Goal: Task Accomplishment & Management: Manage account settings

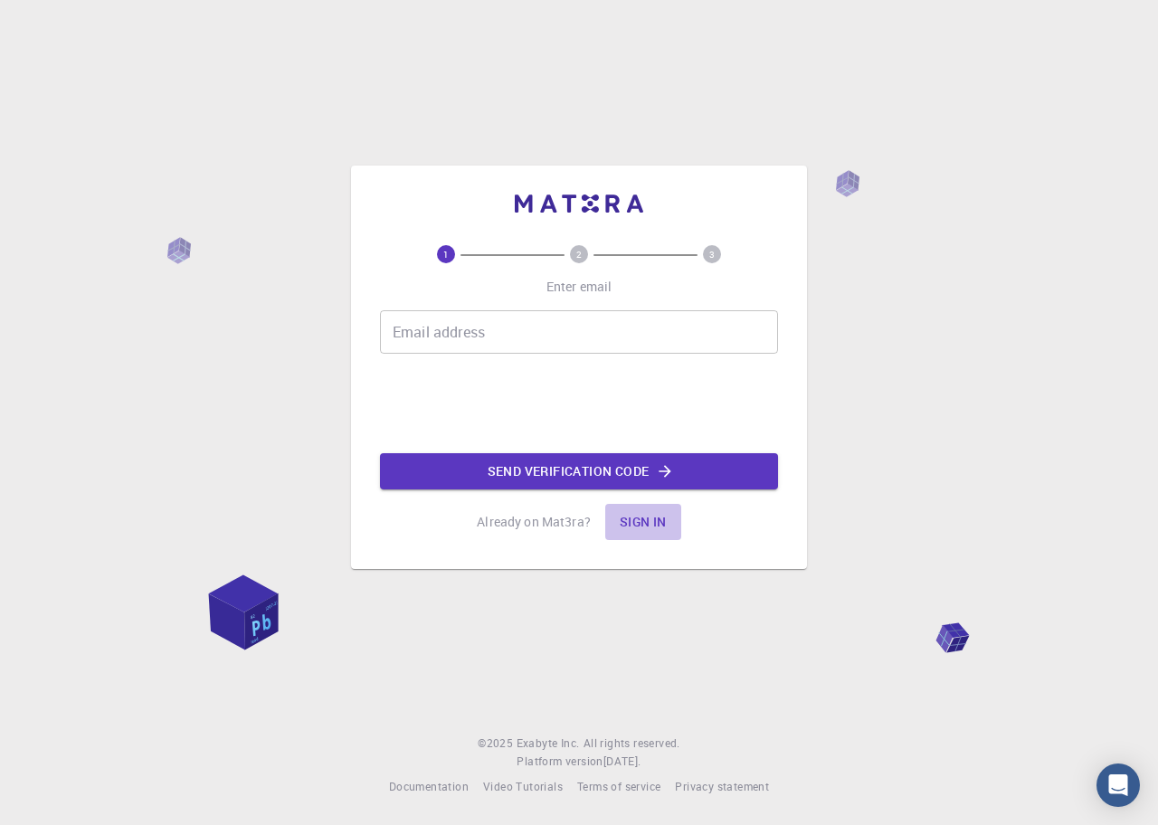
click at [654, 520] on button "Sign in" at bounding box center [643, 522] width 76 height 36
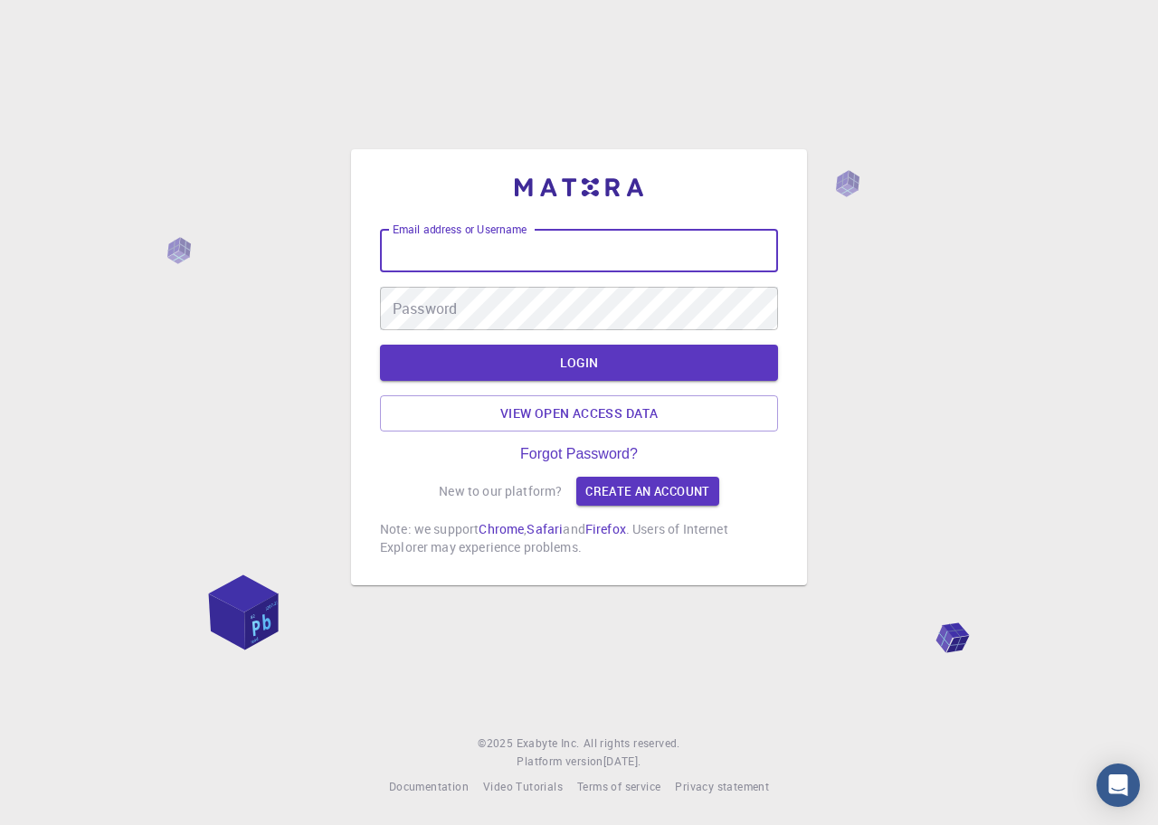
click at [576, 251] on input "Email address or Username" at bounding box center [579, 250] width 398 height 43
type input "[PERSON_NAME][EMAIL_ADDRESS][PERSON_NAME][DOMAIN_NAME]"
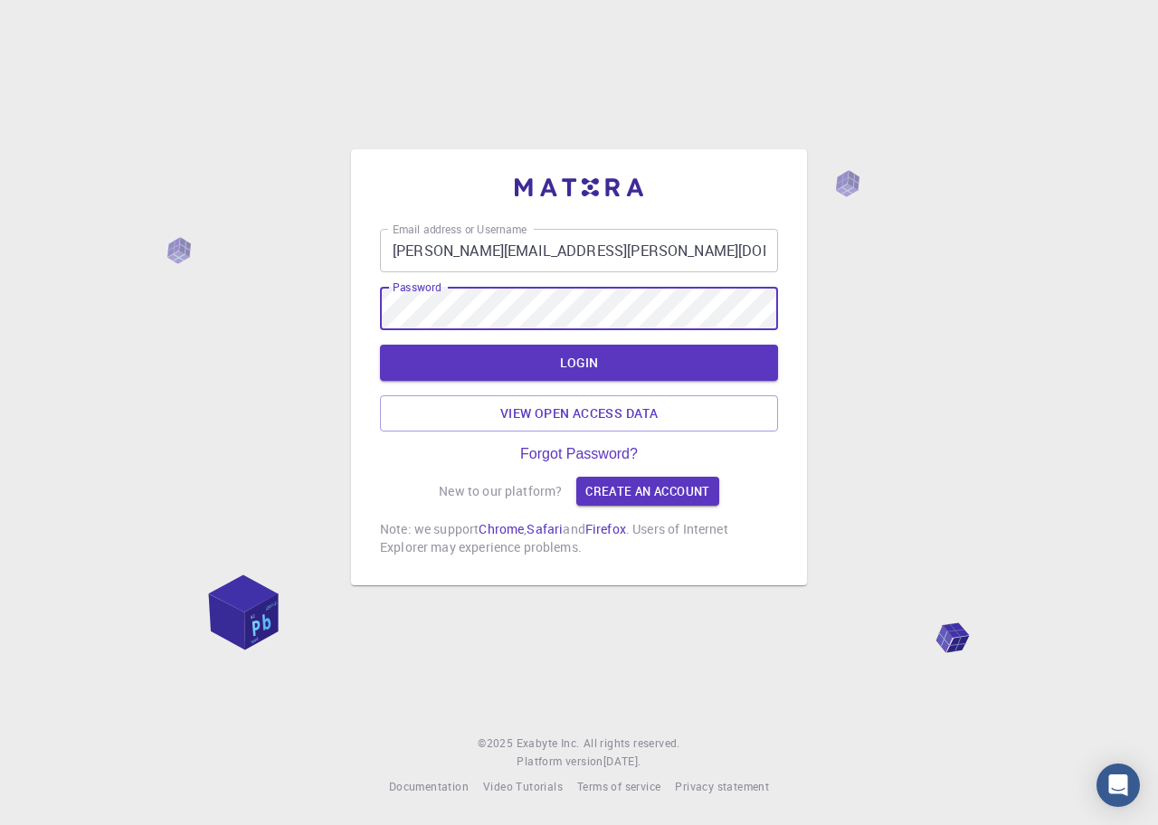
click at [380, 345] on button "LOGIN" at bounding box center [579, 363] width 398 height 36
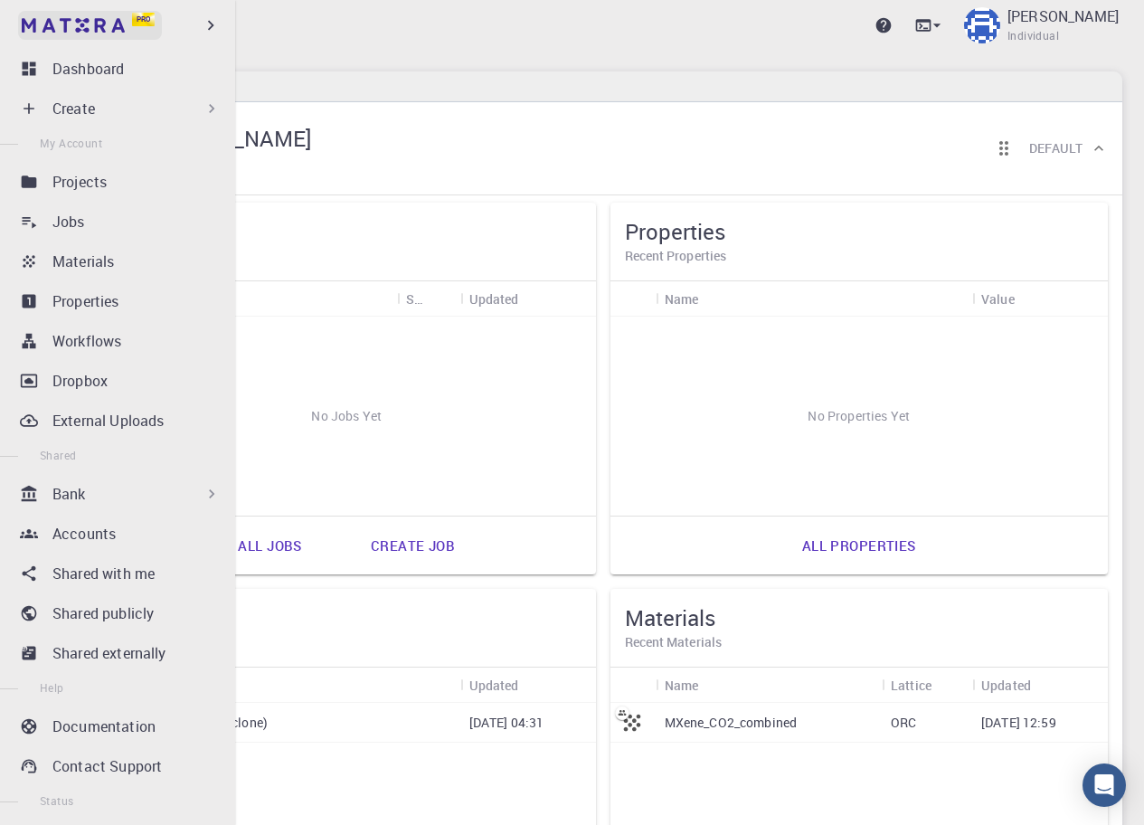
click at [137, 18] on span "Pro" at bounding box center [144, 19] width 14 height 10
click at [206, 25] on icon "button" at bounding box center [211, 25] width 20 height 20
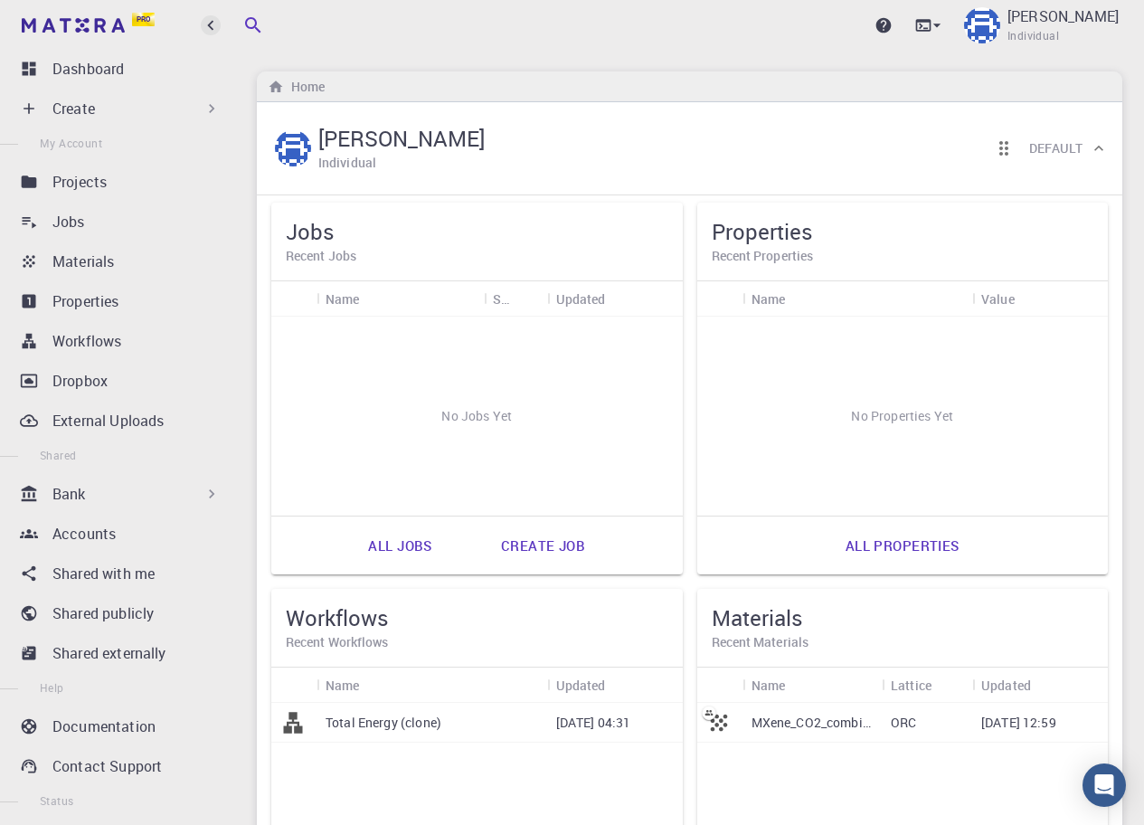
click at [206, 25] on icon "button" at bounding box center [211, 25] width 20 height 20
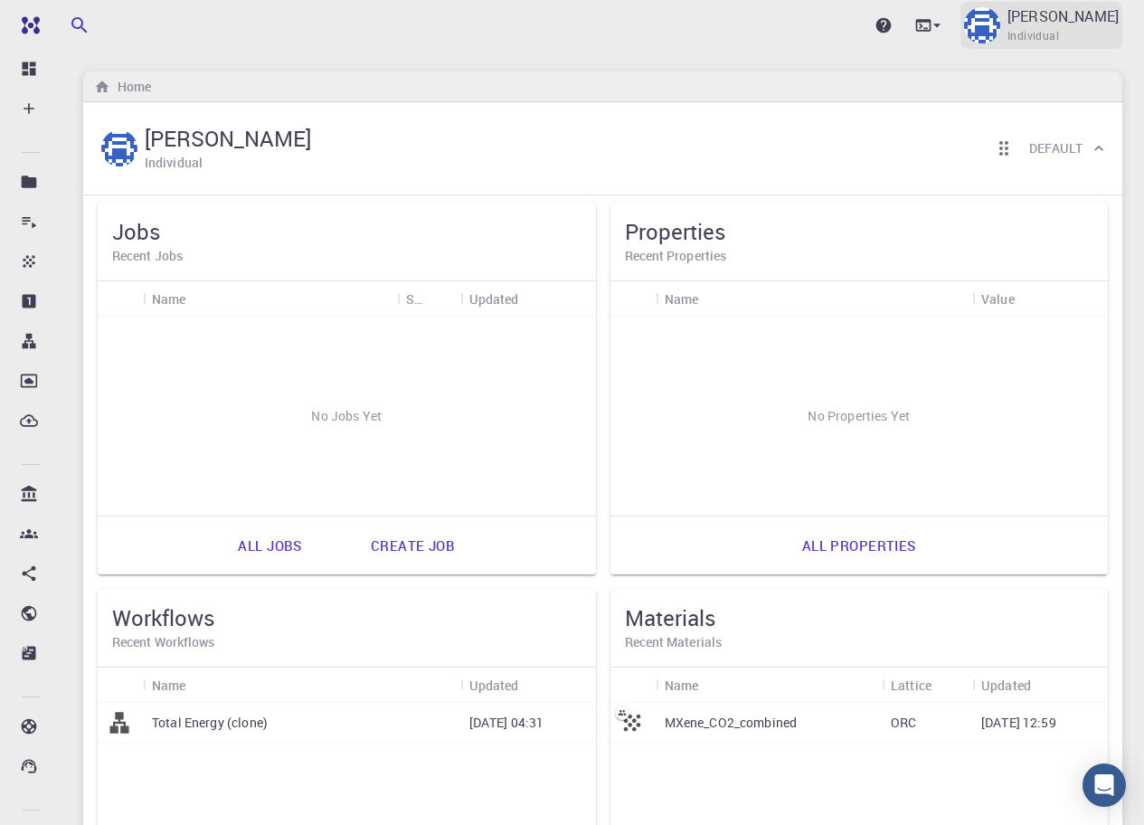
click at [1060, 25] on div "[PERSON_NAME] Individual" at bounding box center [1042, 25] width 162 height 47
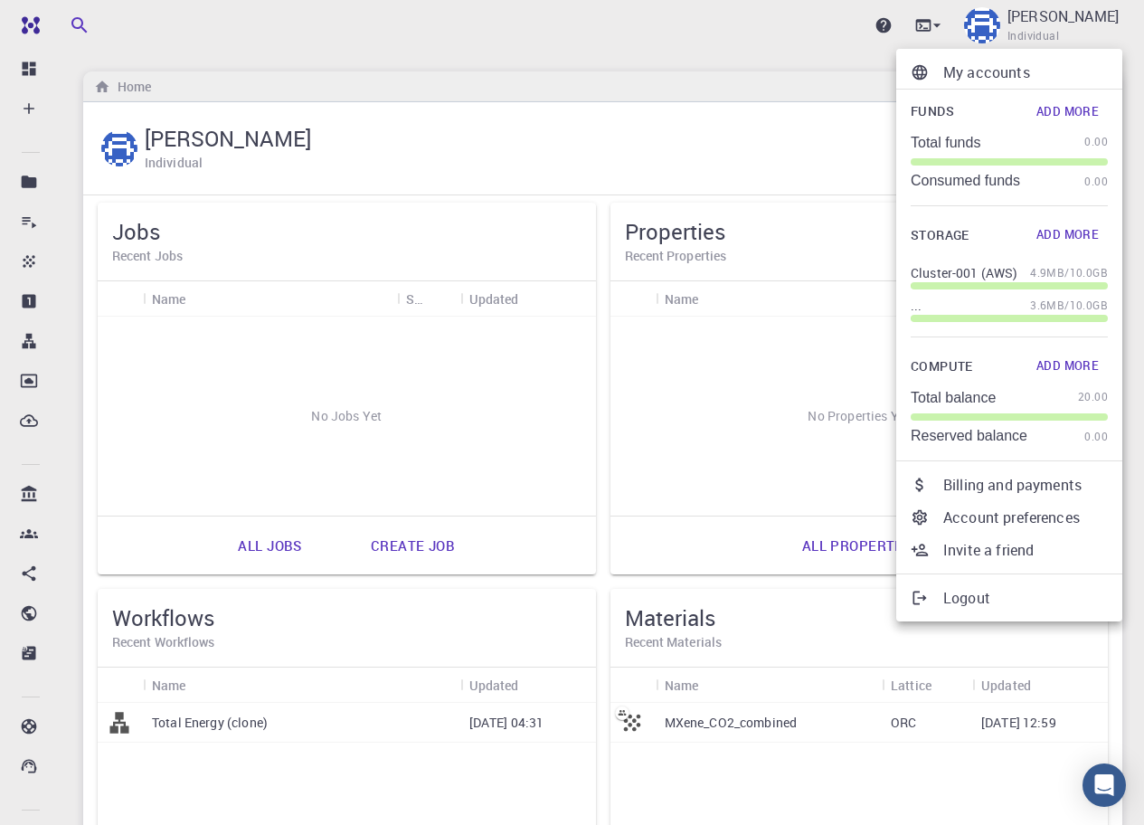
click at [1084, 229] on button "Add More" at bounding box center [1068, 235] width 81 height 29
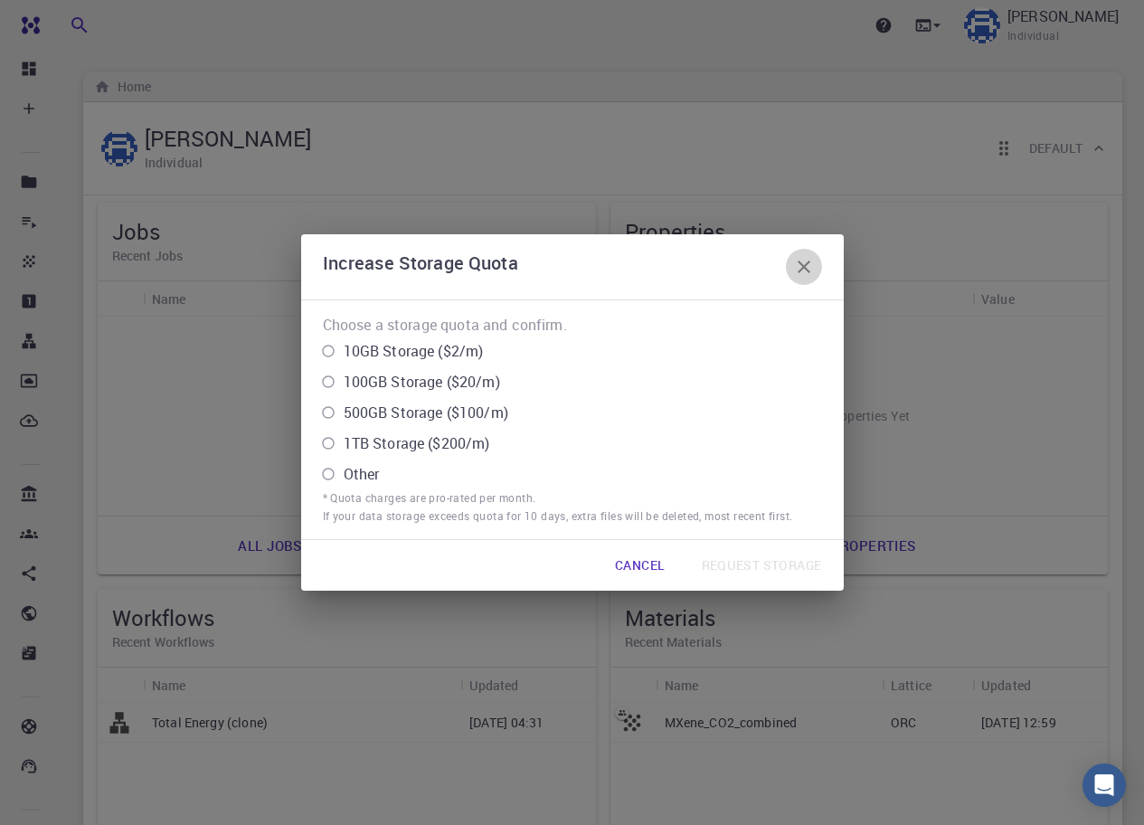
click at [812, 265] on icon "button" at bounding box center [804, 267] width 22 height 22
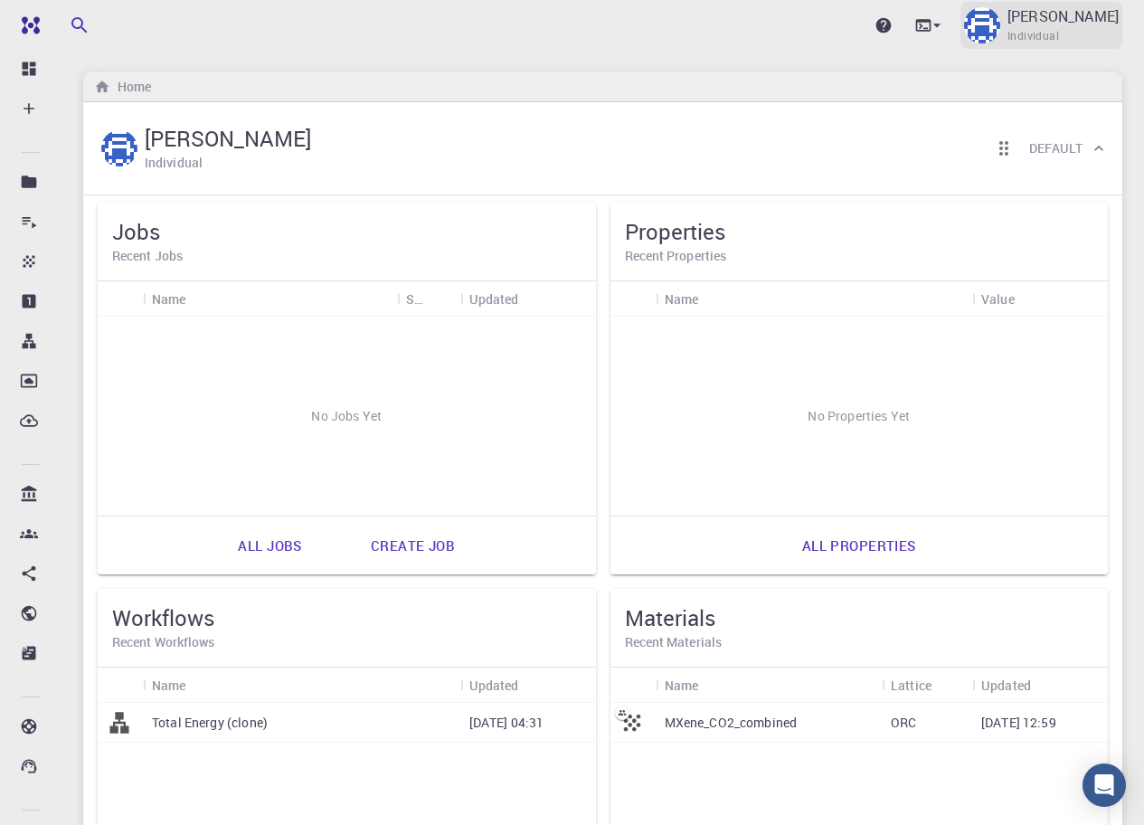
click at [1059, 42] on span "Individual" at bounding box center [1034, 36] width 52 height 18
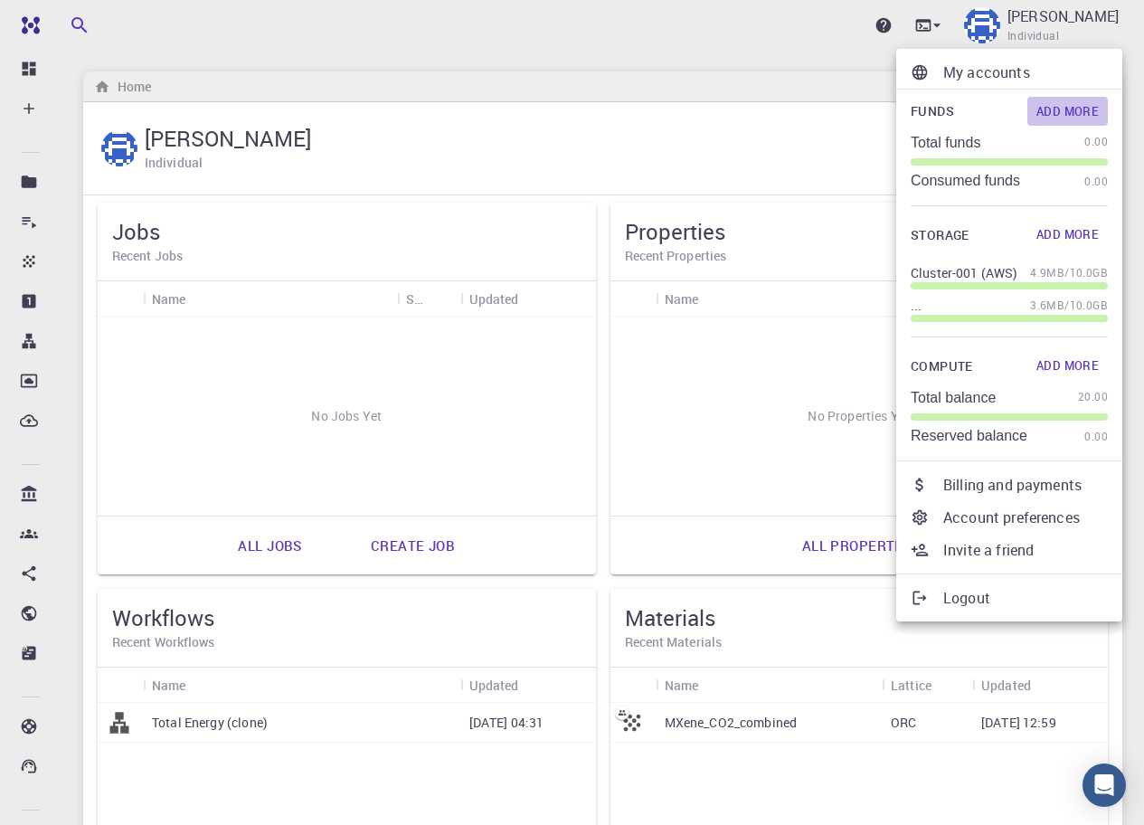
click at [1078, 116] on button "Add More" at bounding box center [1068, 111] width 81 height 29
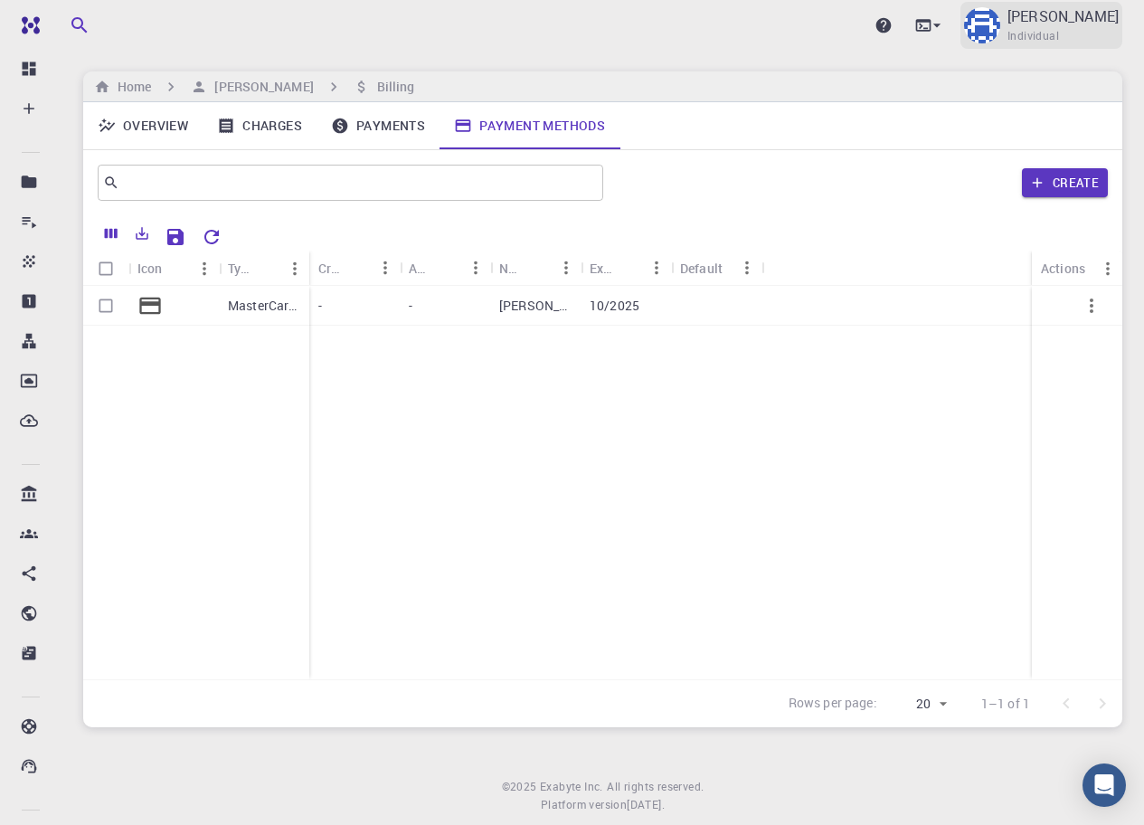
click at [1059, 27] on span "Individual" at bounding box center [1034, 36] width 52 height 18
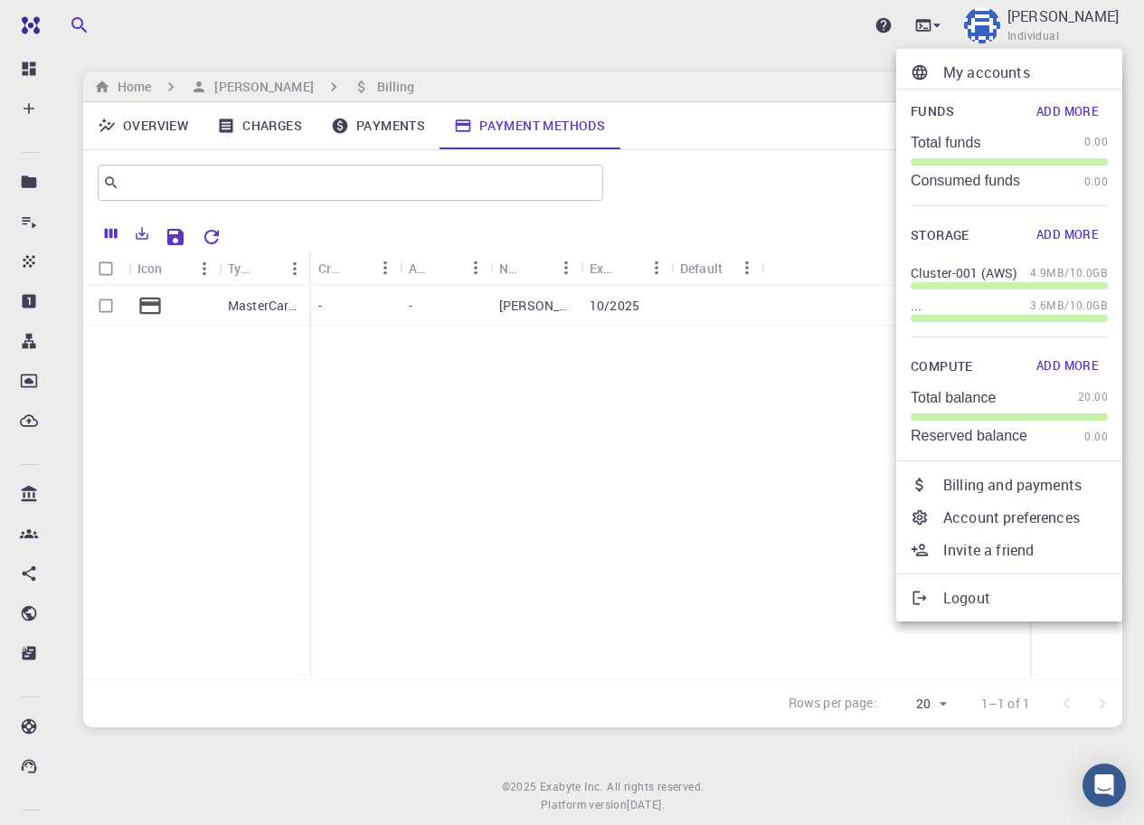
click at [962, 522] on p "Account preferences" at bounding box center [1026, 518] width 165 height 22
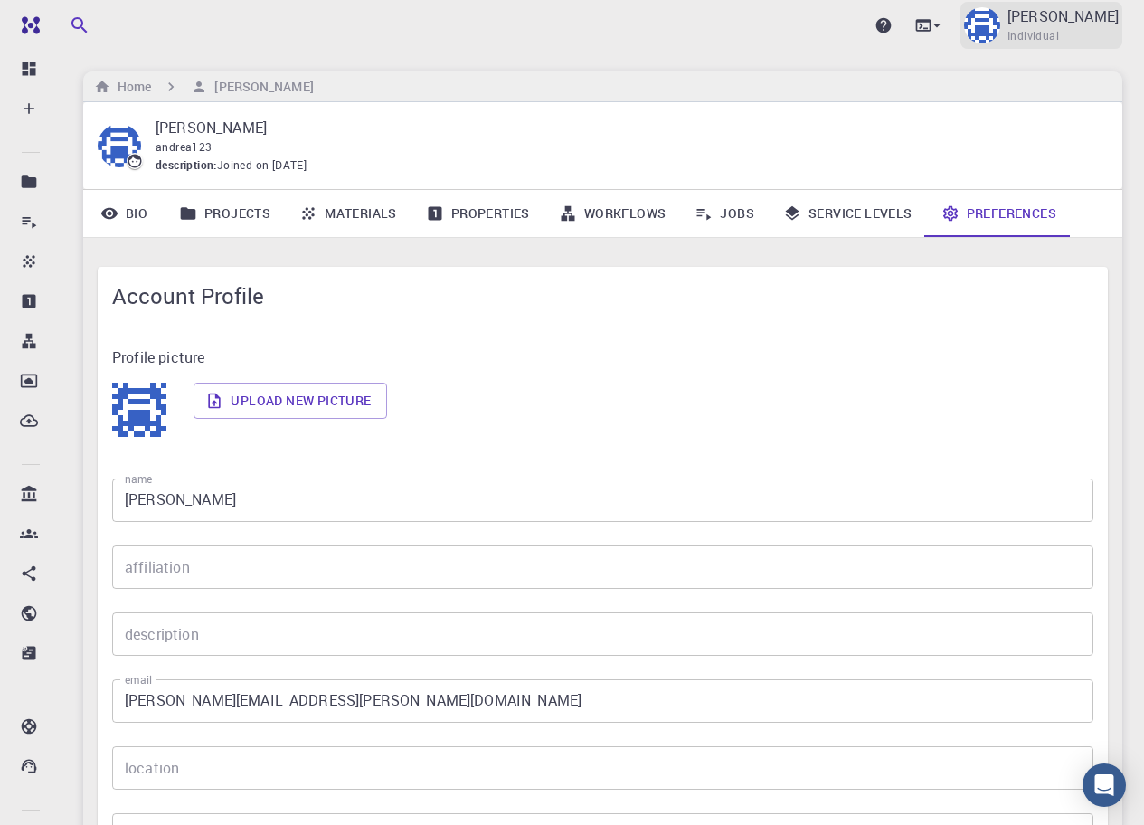
click at [1059, 28] on span "Individual" at bounding box center [1034, 36] width 52 height 18
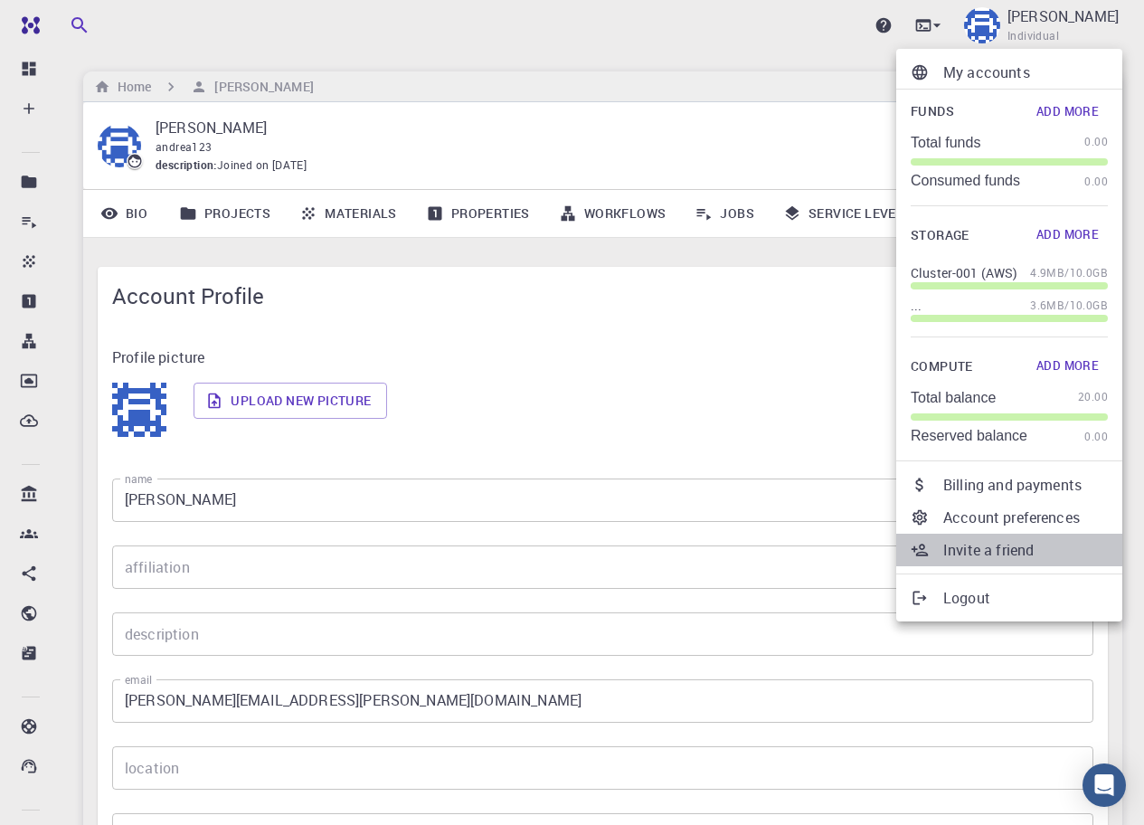
click at [993, 564] on li "Invite a friend" at bounding box center [1009, 550] width 226 height 33
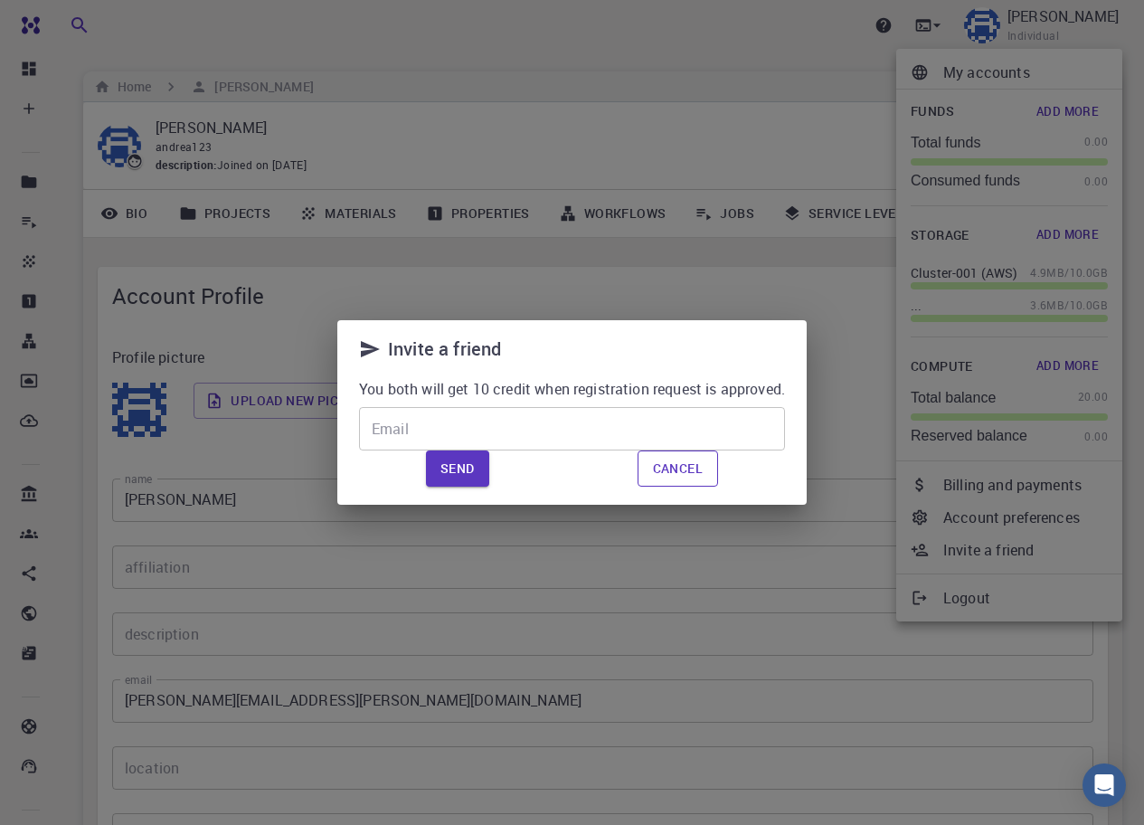
click at [659, 473] on button "Cancel" at bounding box center [678, 468] width 81 height 36
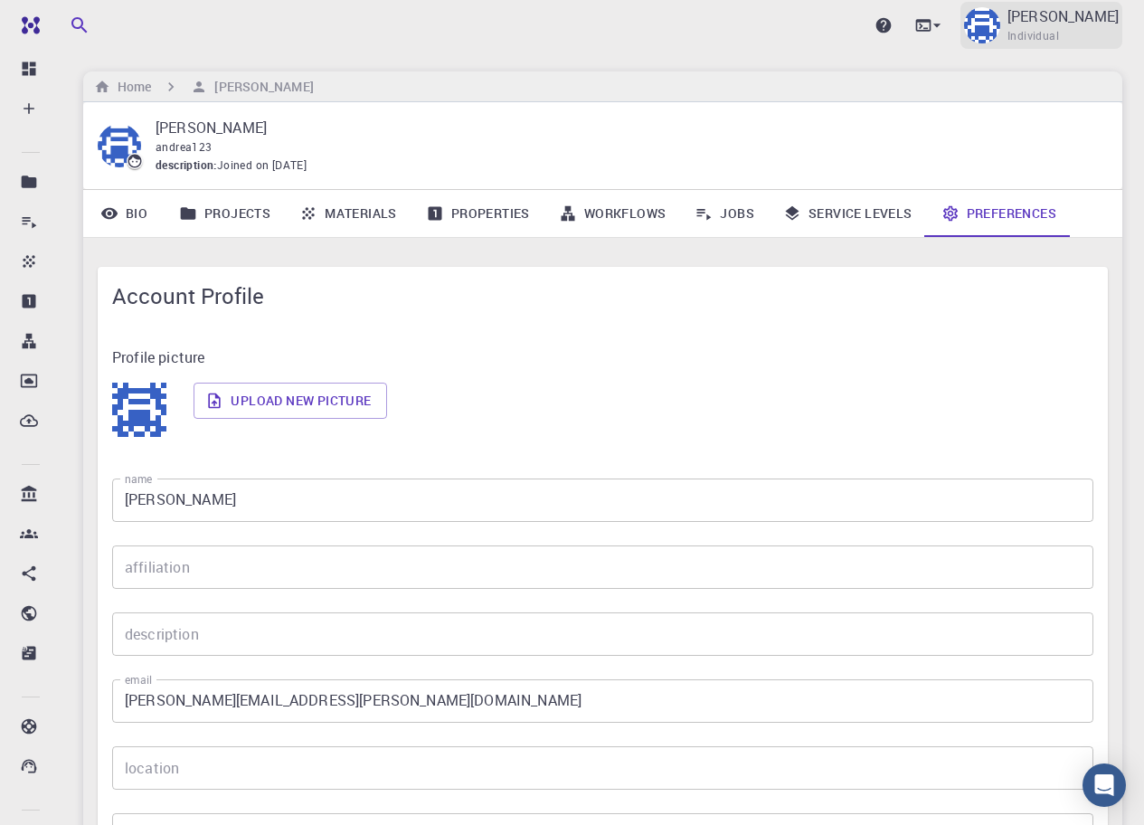
click at [1094, 24] on p "[PERSON_NAME]" at bounding box center [1063, 16] width 111 height 22
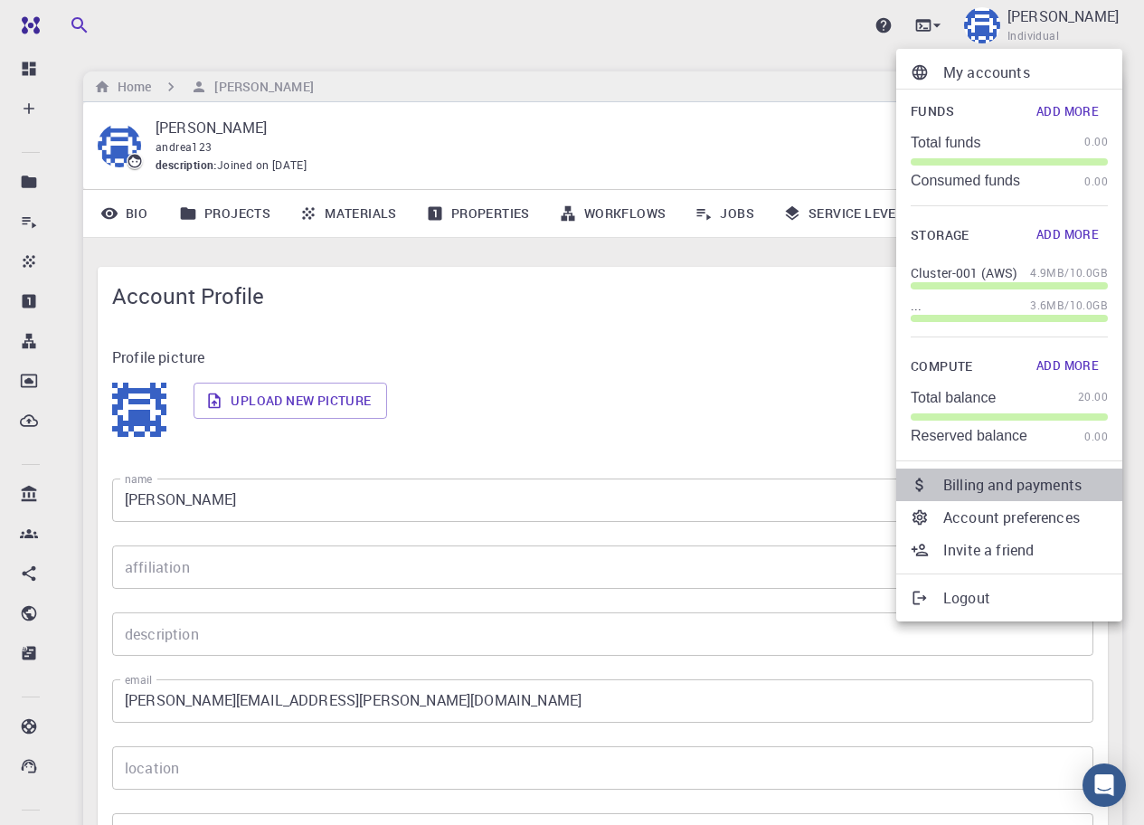
click at [1016, 477] on p "Billing and payments" at bounding box center [1026, 485] width 165 height 22
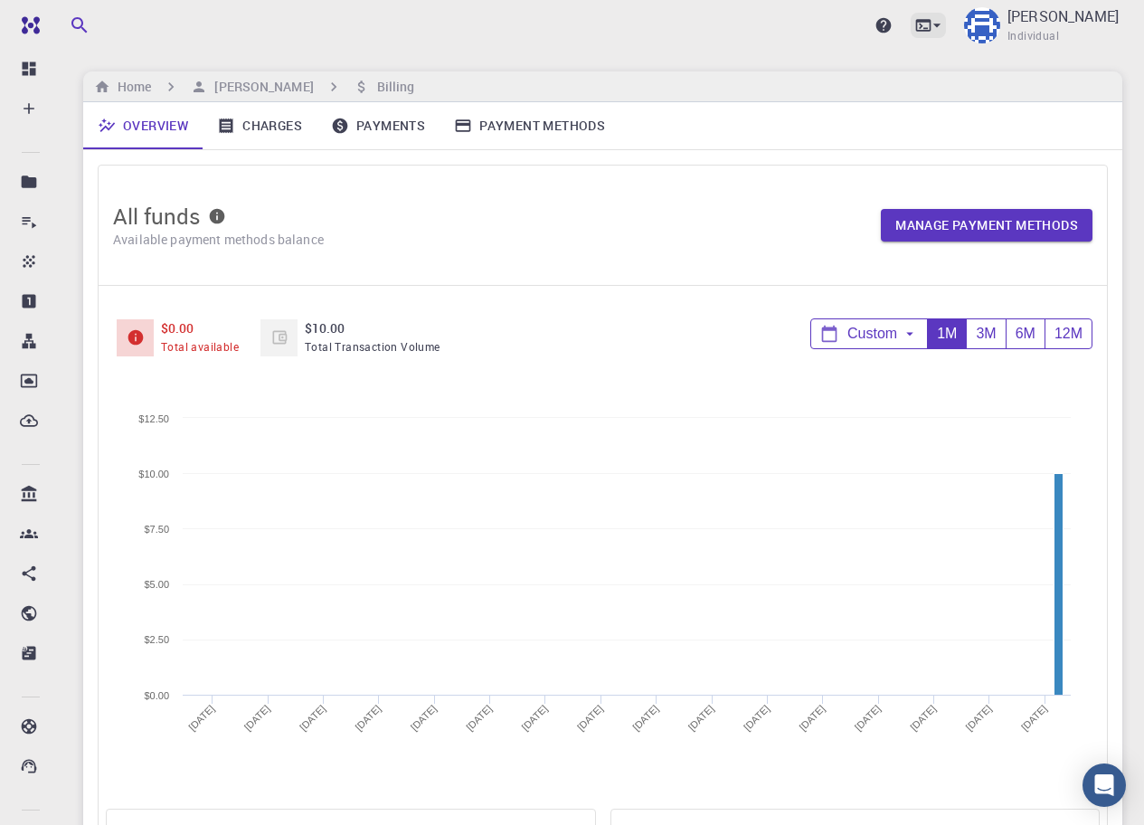
click at [946, 20] on icon at bounding box center [937, 25] width 18 height 18
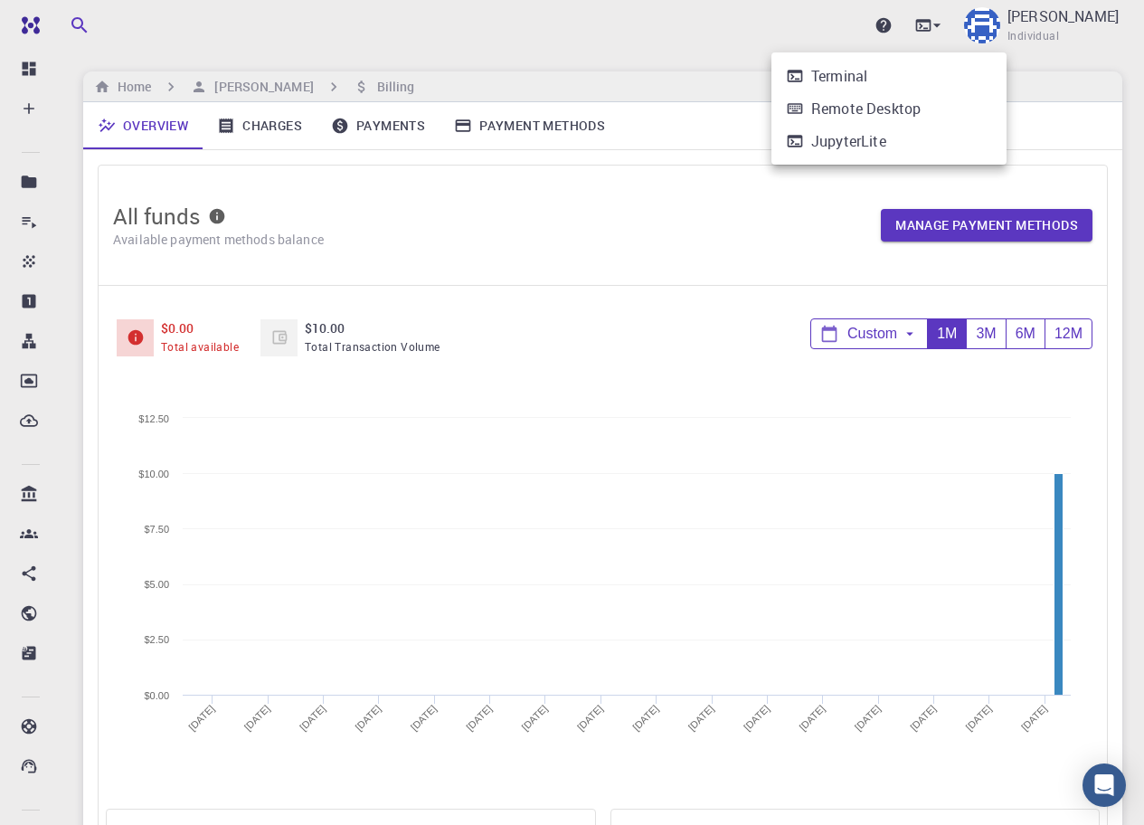
click at [960, 24] on div at bounding box center [572, 412] width 1144 height 825
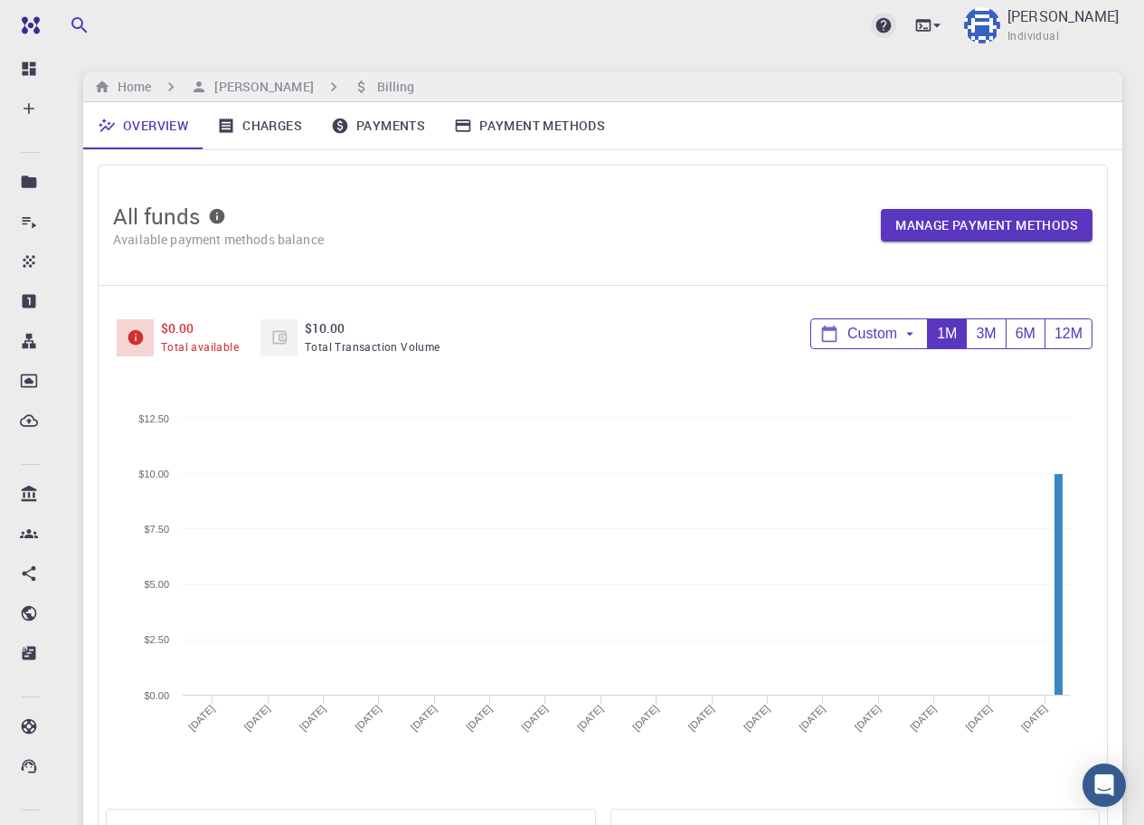
click at [892, 24] on icon at bounding box center [884, 25] width 15 height 15
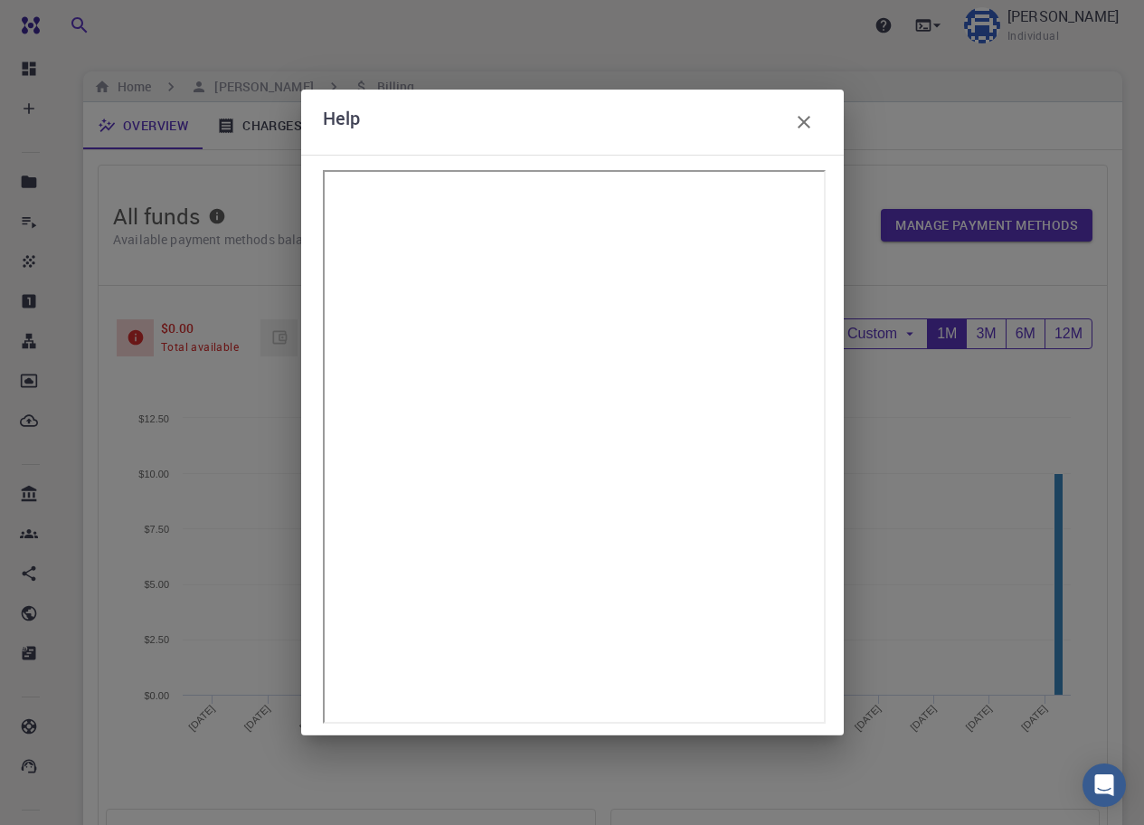
click at [805, 119] on icon "button" at bounding box center [804, 122] width 13 height 13
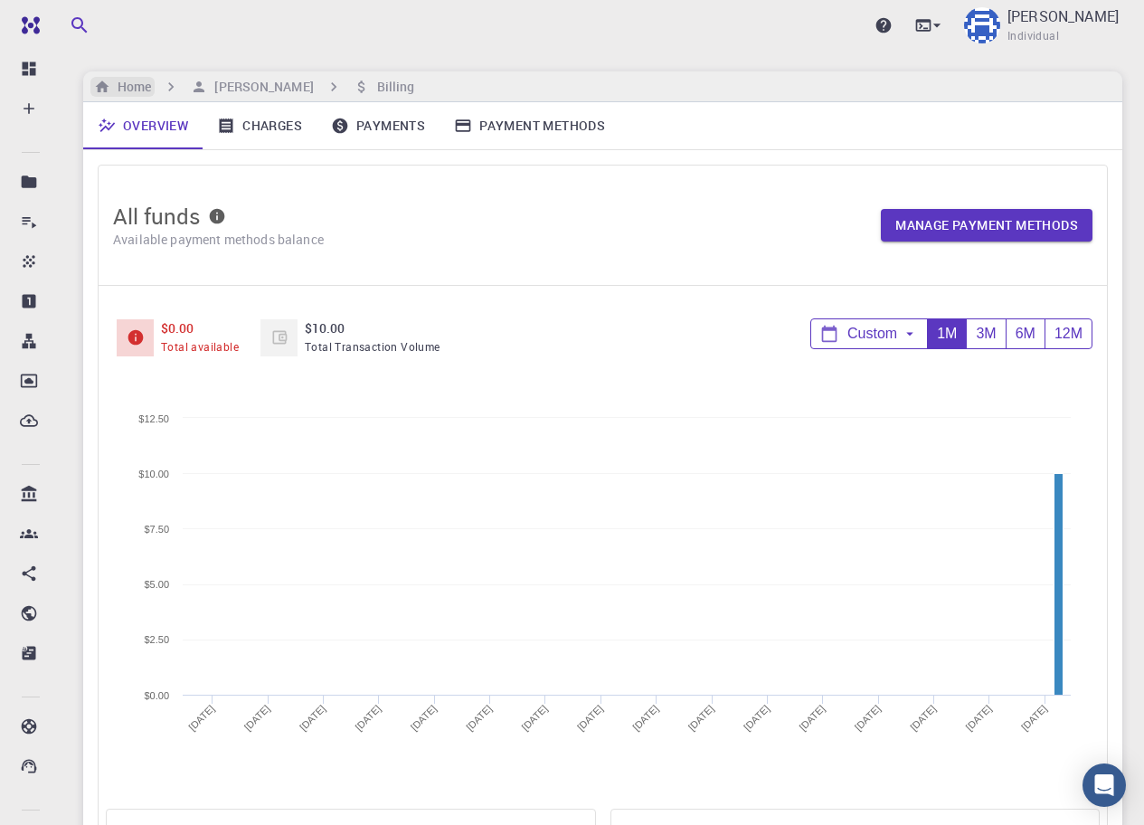
click at [127, 89] on h6 "Home" at bounding box center [130, 87] width 41 height 20
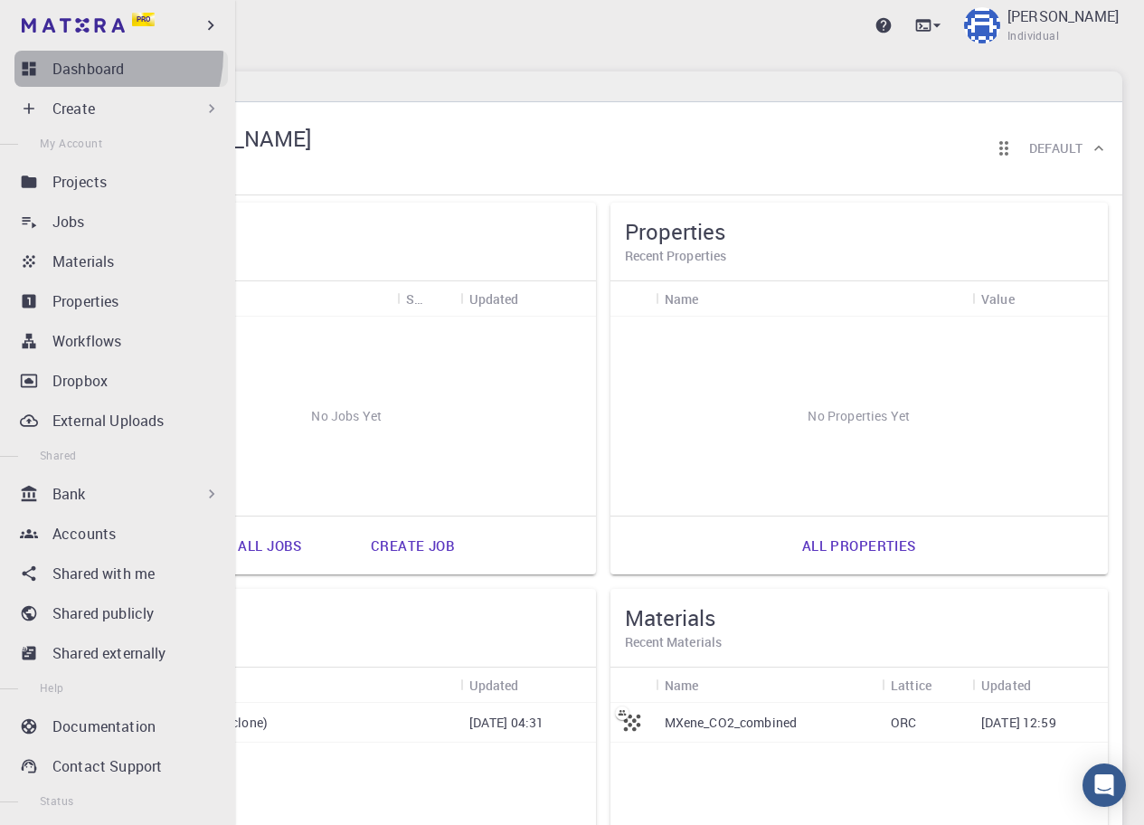
click at [93, 54] on link "Dashboard" at bounding box center [120, 69] width 213 height 36
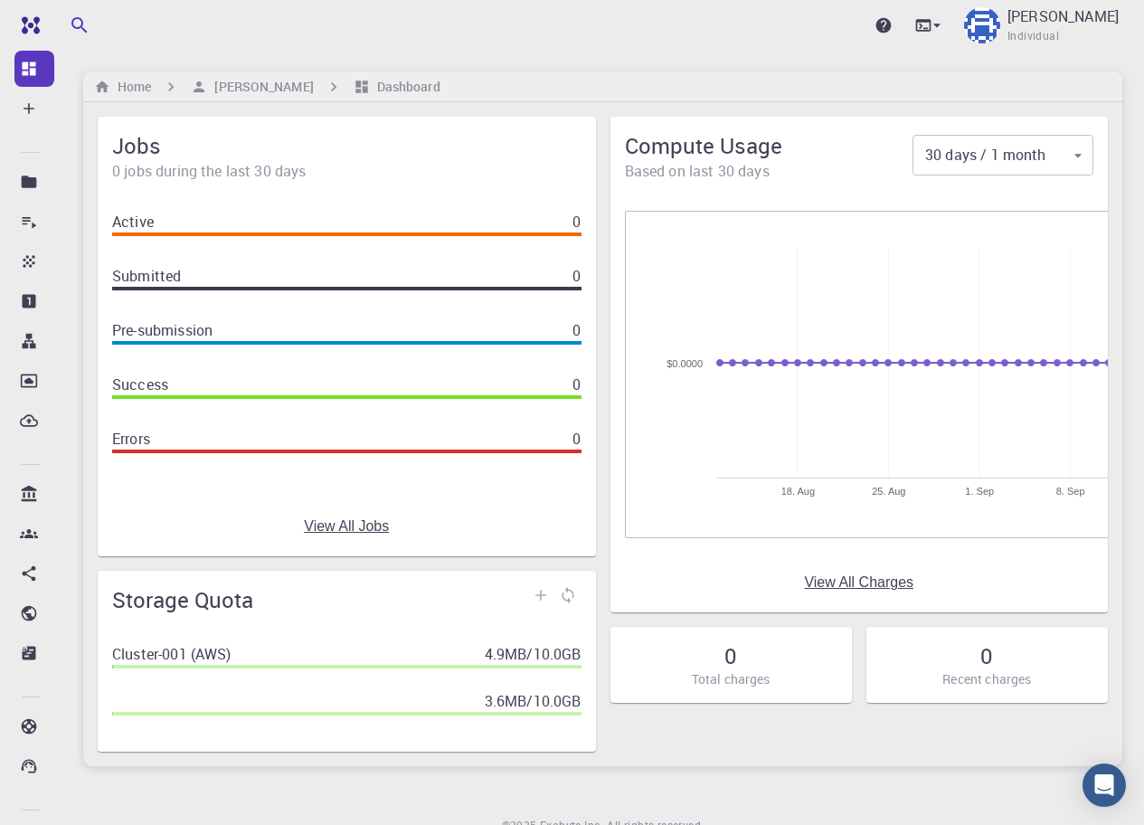
click at [1052, 158] on body "Pro Dashboard Create New Job New Material Create Material Upload File Import fr…" at bounding box center [572, 453] width 1144 height 907
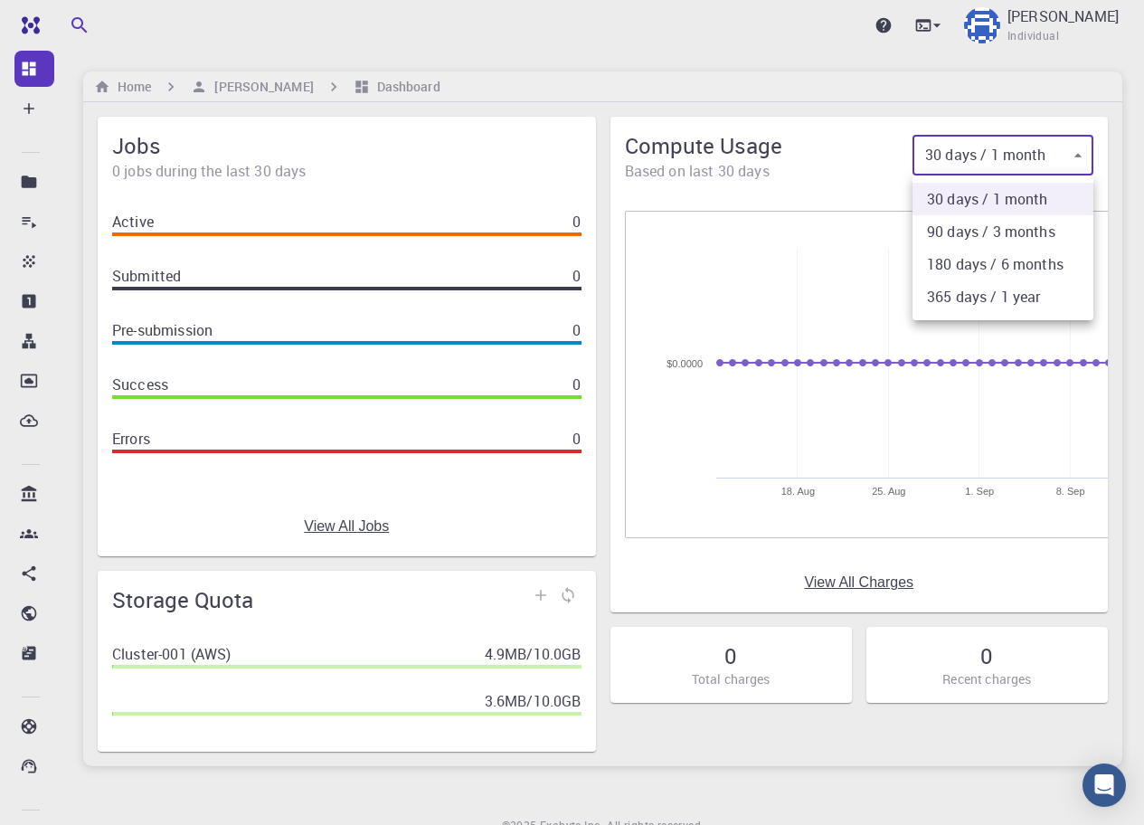
click at [1008, 242] on li "90 days / 3 months" at bounding box center [1003, 231] width 181 height 33
type input "90"
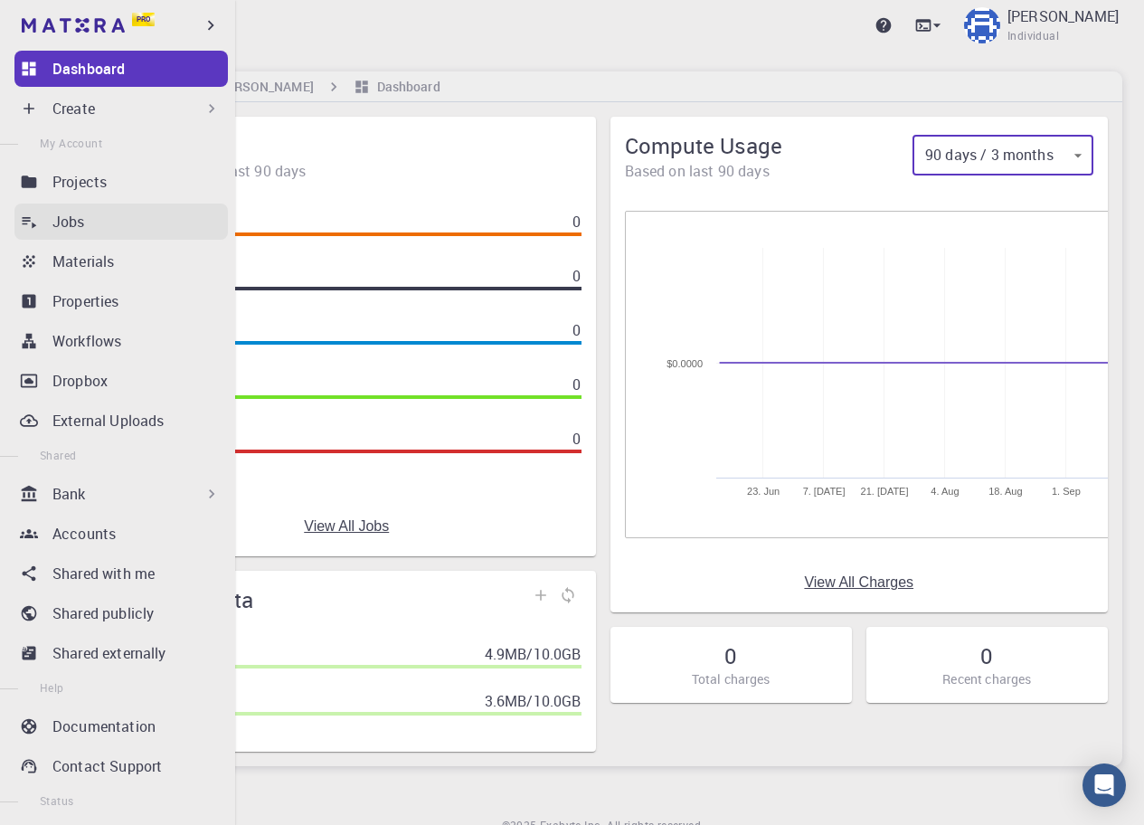
click at [55, 223] on p "Jobs" at bounding box center [68, 222] width 33 height 22
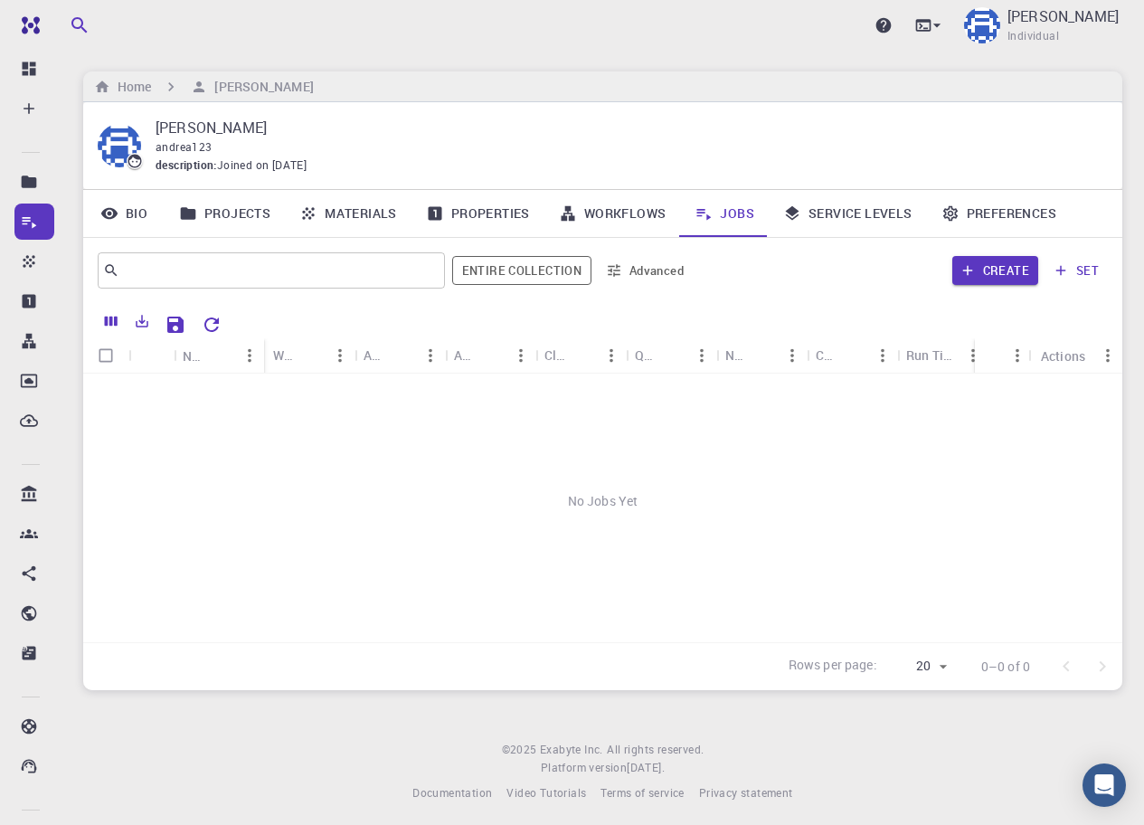
click at [662, 268] on button "Advanced" at bounding box center [646, 270] width 94 height 29
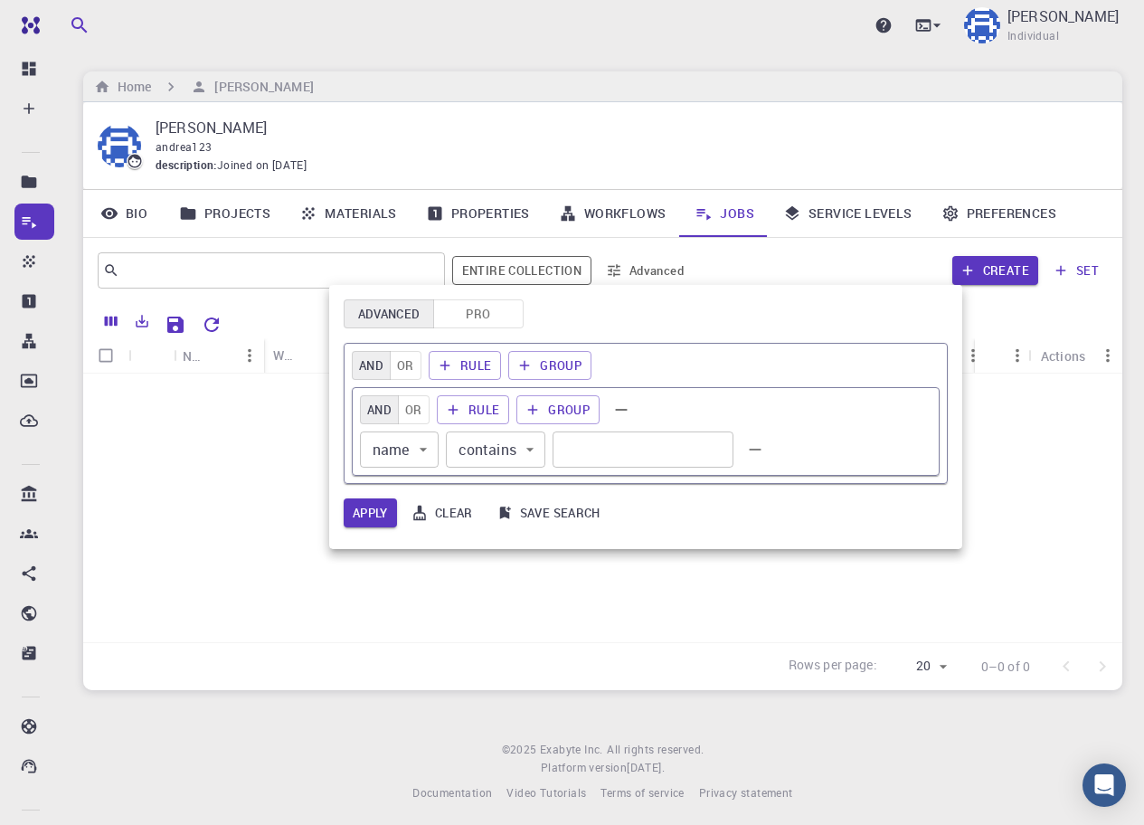
click at [461, 605] on div at bounding box center [572, 412] width 1144 height 825
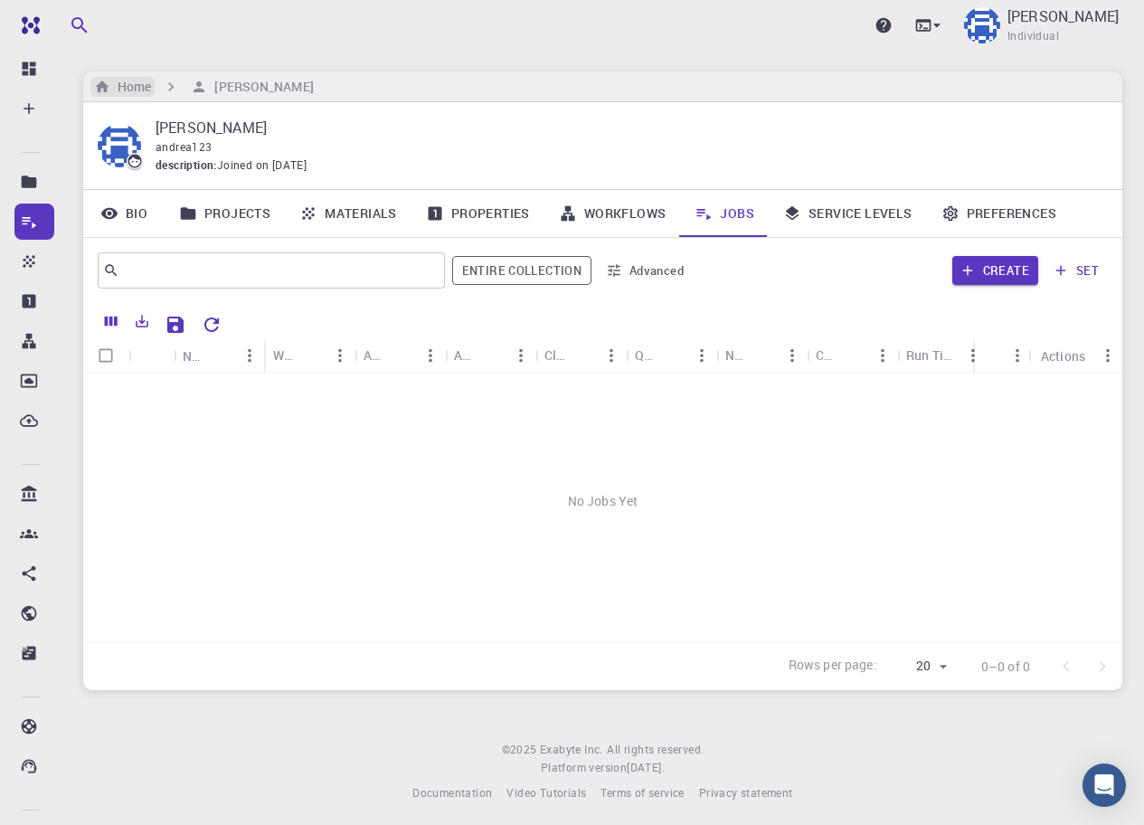
click at [132, 87] on h6 "Home" at bounding box center [130, 87] width 41 height 20
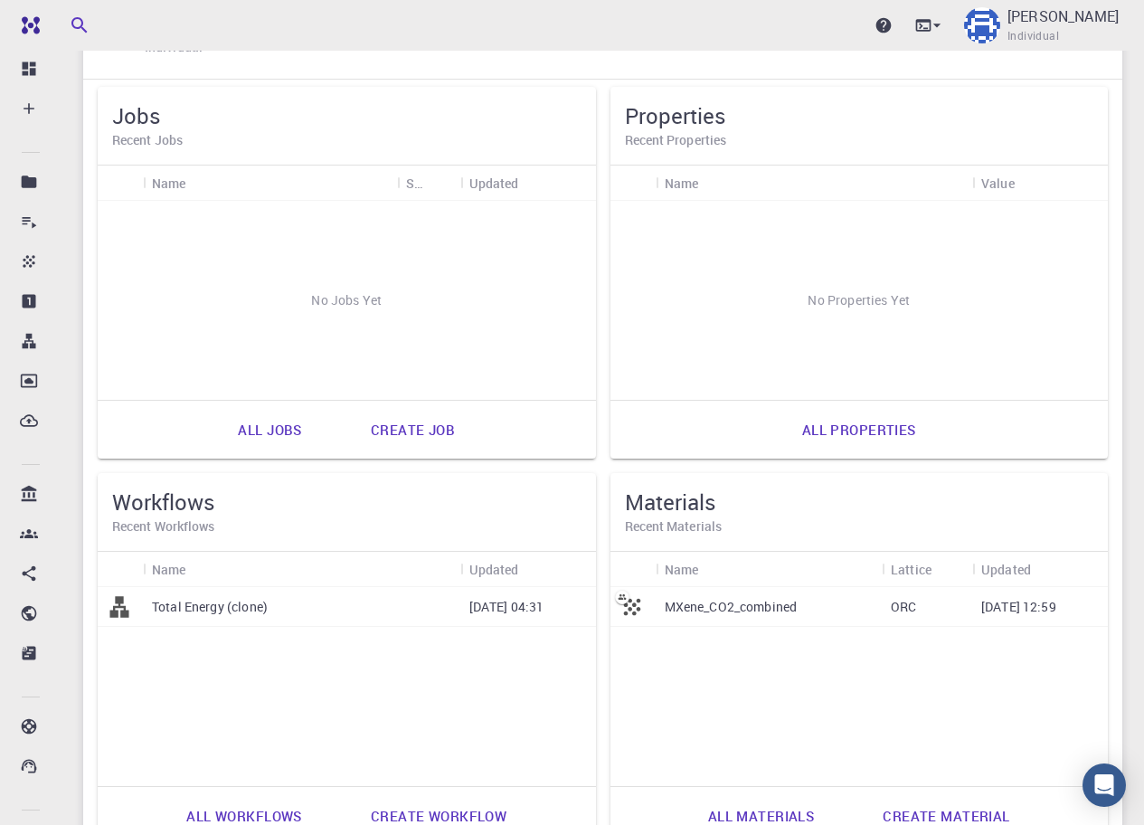
scroll to position [678, 0]
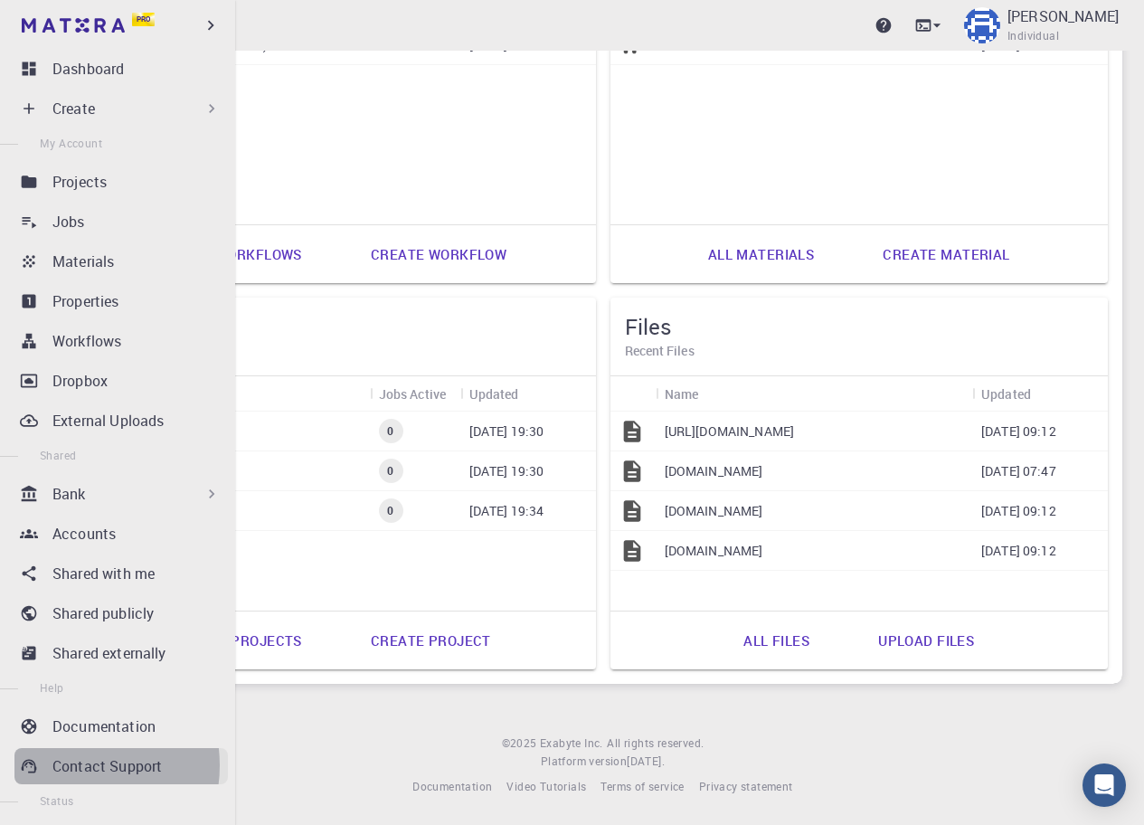
click at [71, 765] on p "Contact Support" at bounding box center [106, 766] width 109 height 22
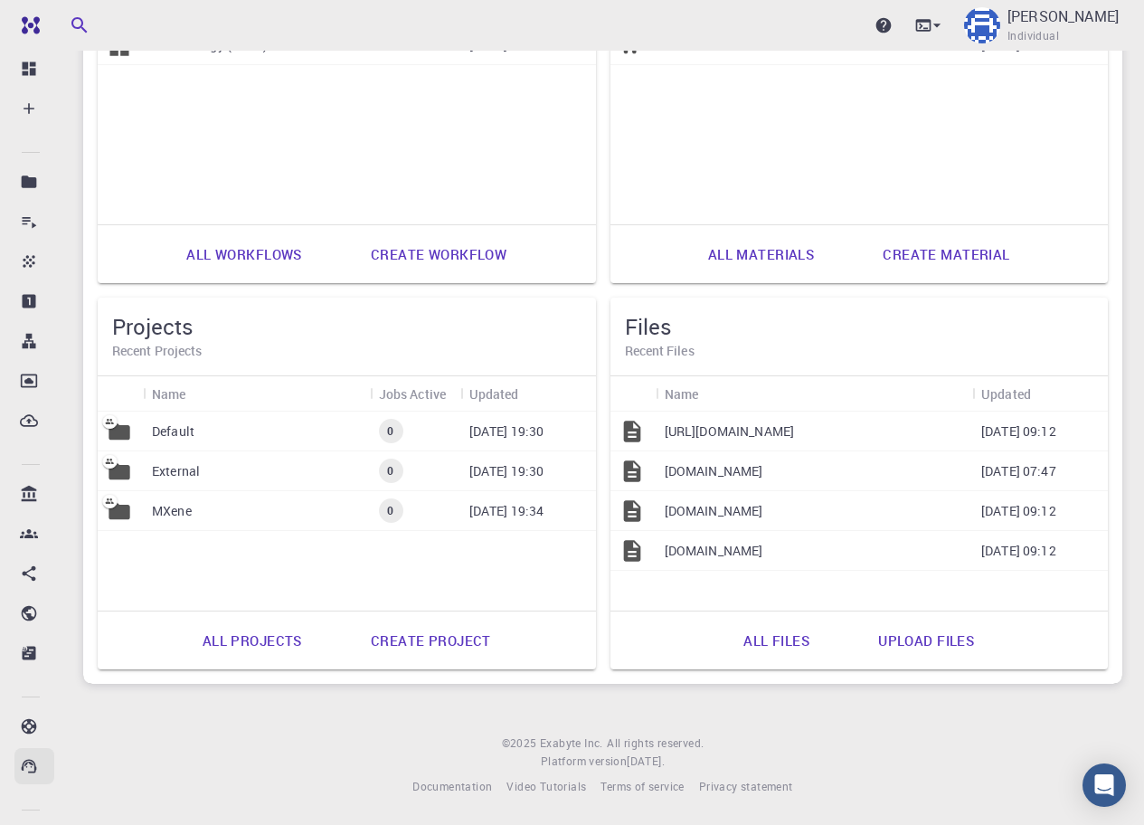
scroll to position [0, 0]
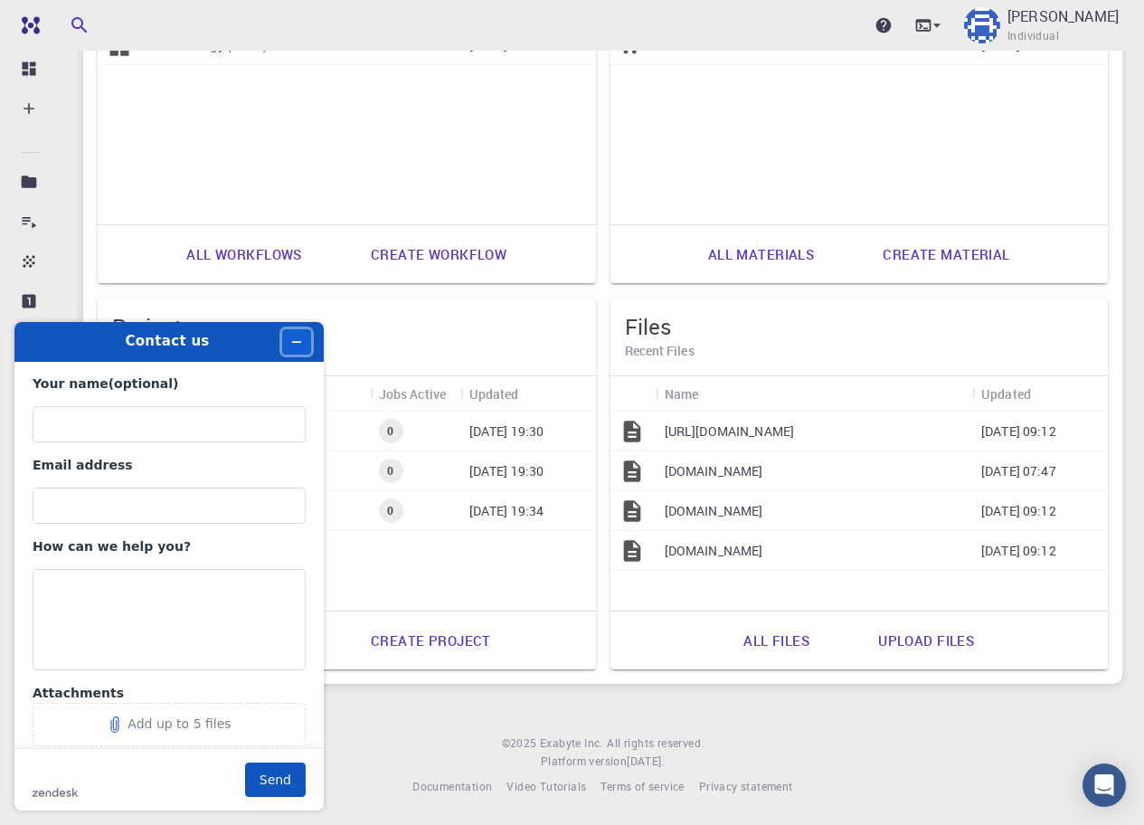
click at [301, 340] on icon "Minimise widget" at bounding box center [296, 342] width 13 height 13
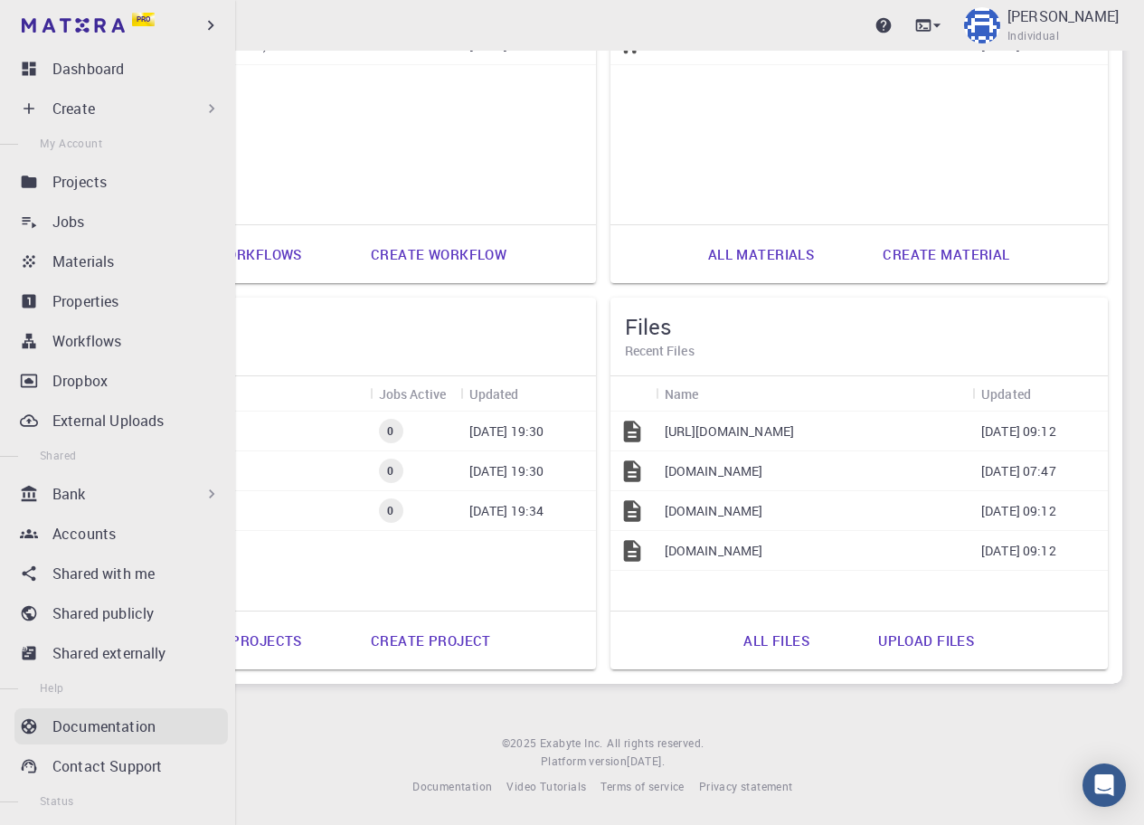
click at [55, 712] on link "Documentation" at bounding box center [120, 726] width 213 height 36
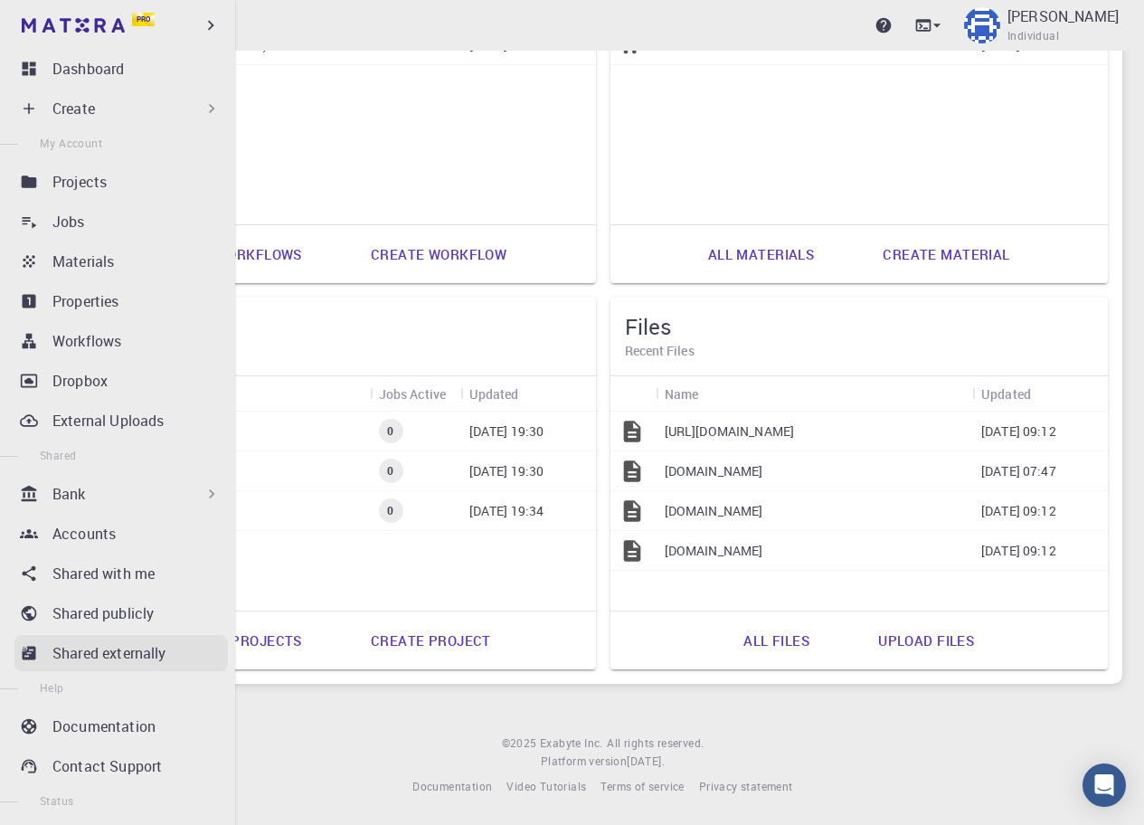
click at [64, 659] on p "Shared externally" at bounding box center [109, 653] width 114 height 22
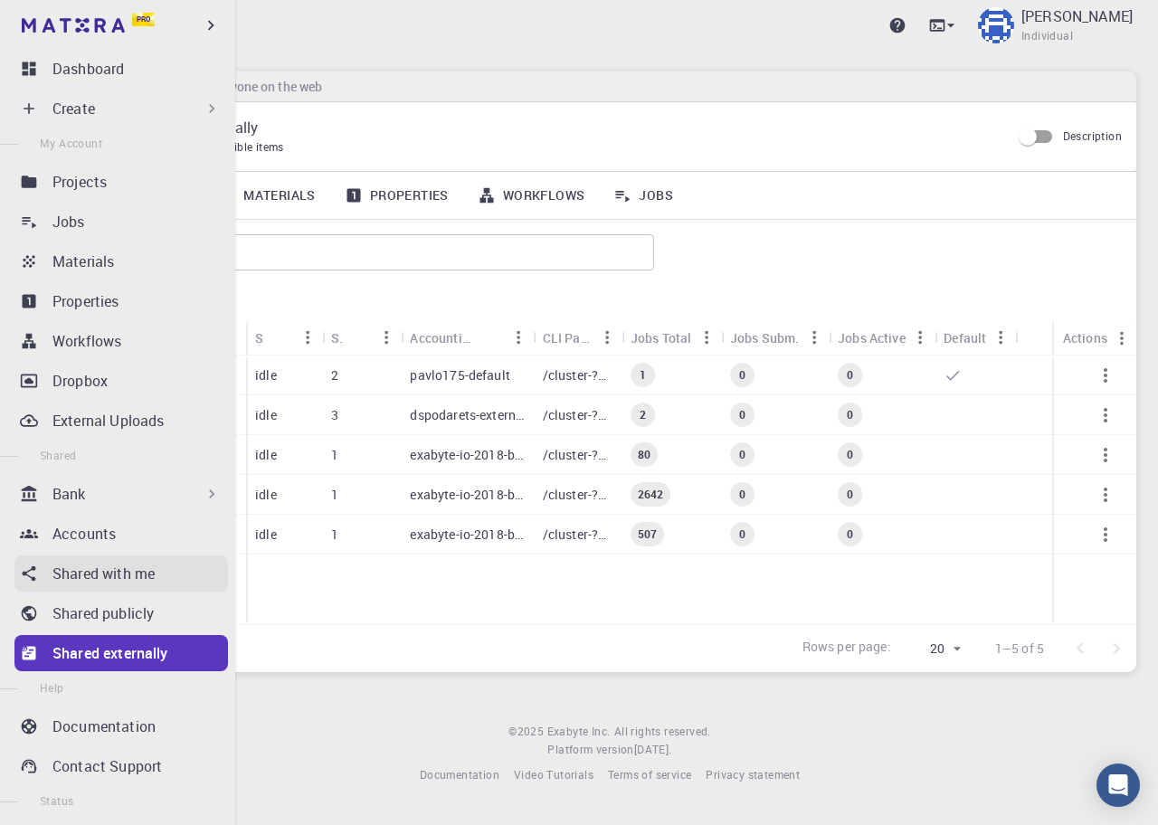
click at [82, 589] on link "Shared with me" at bounding box center [120, 573] width 213 height 36
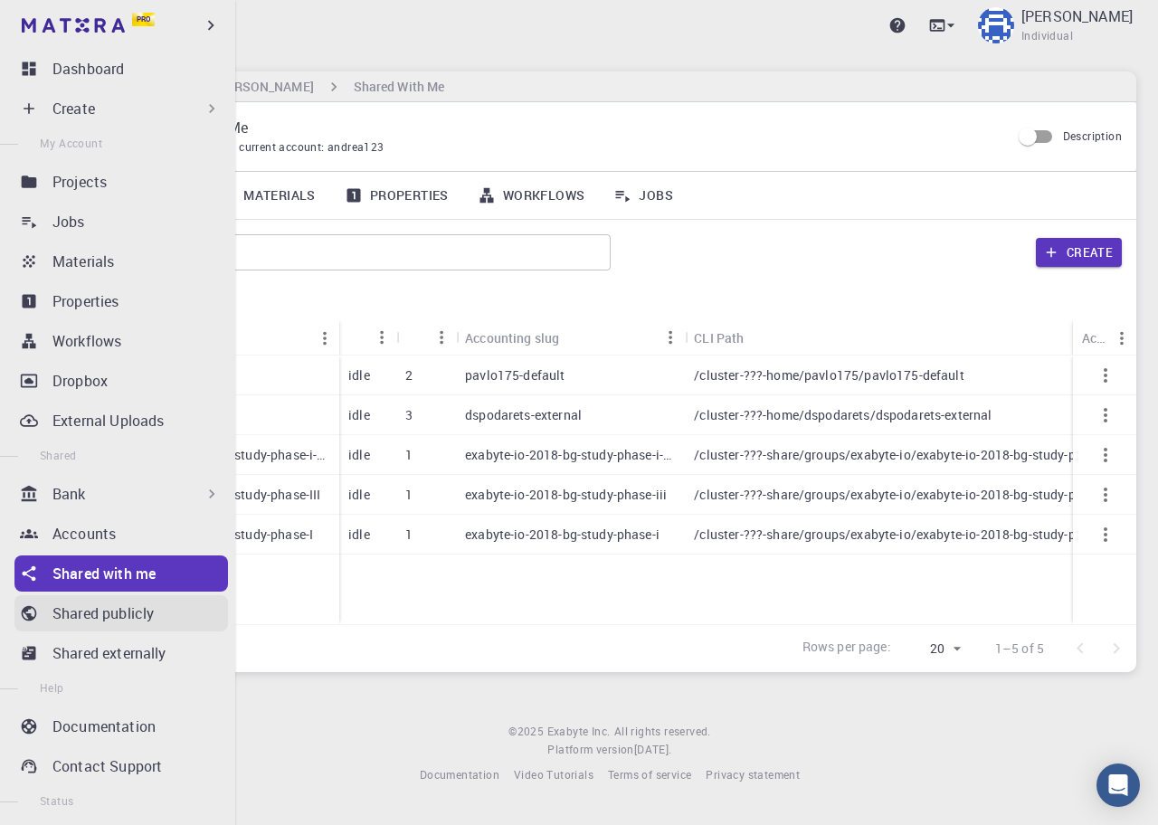
click at [92, 611] on p "Shared publicly" at bounding box center [102, 613] width 101 height 22
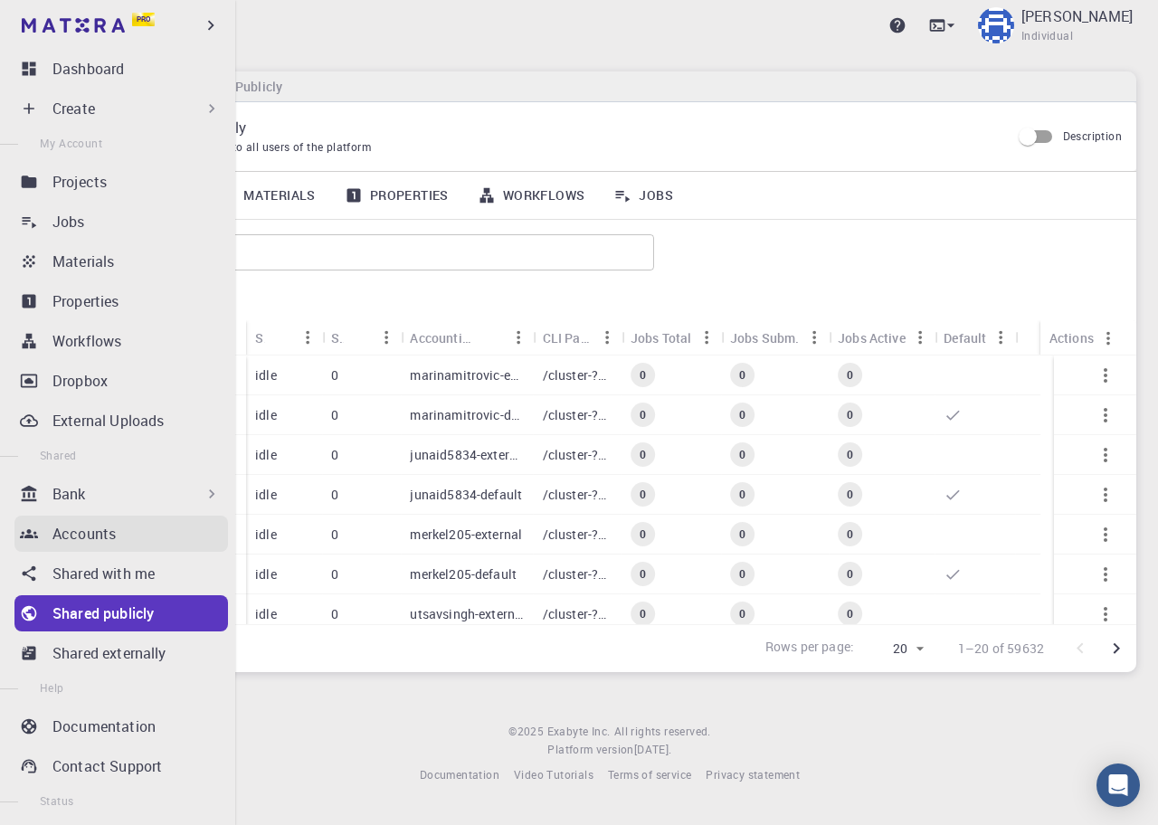
click at [108, 541] on p "Accounts" at bounding box center [83, 534] width 63 height 22
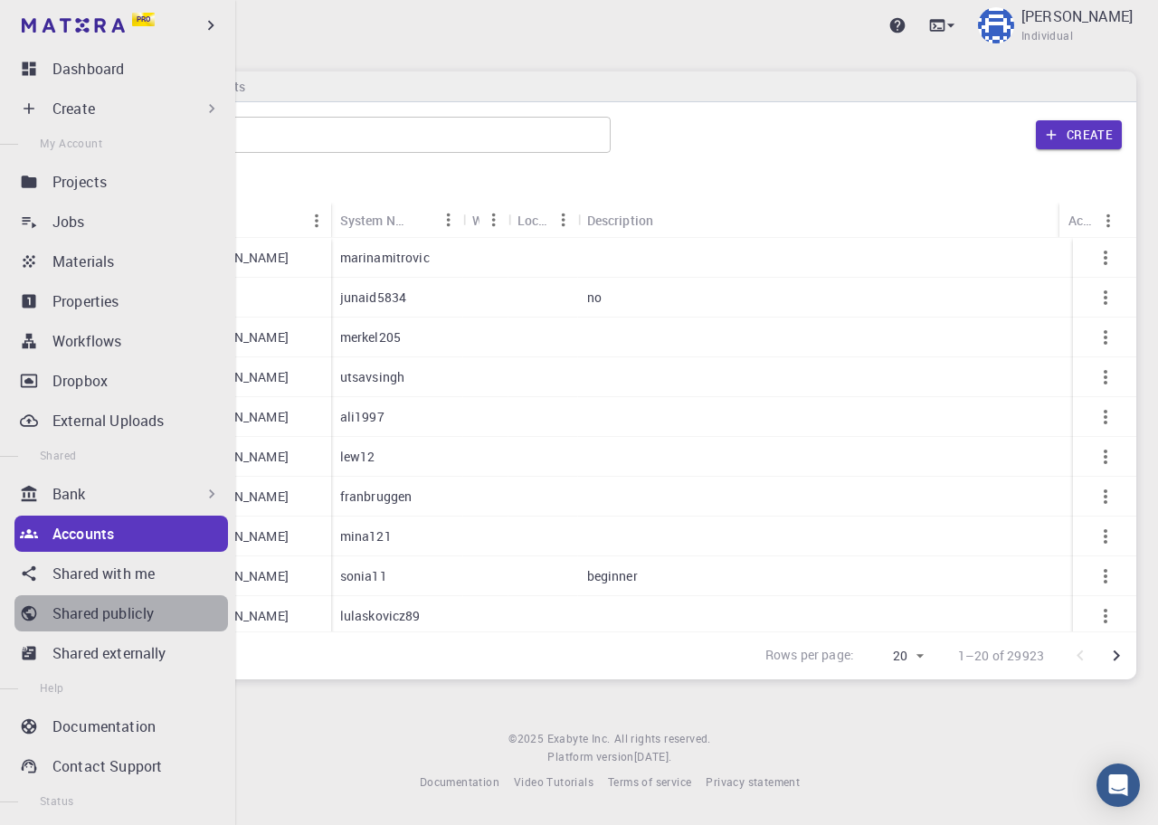
click at [132, 607] on p "Shared publicly" at bounding box center [102, 613] width 101 height 22
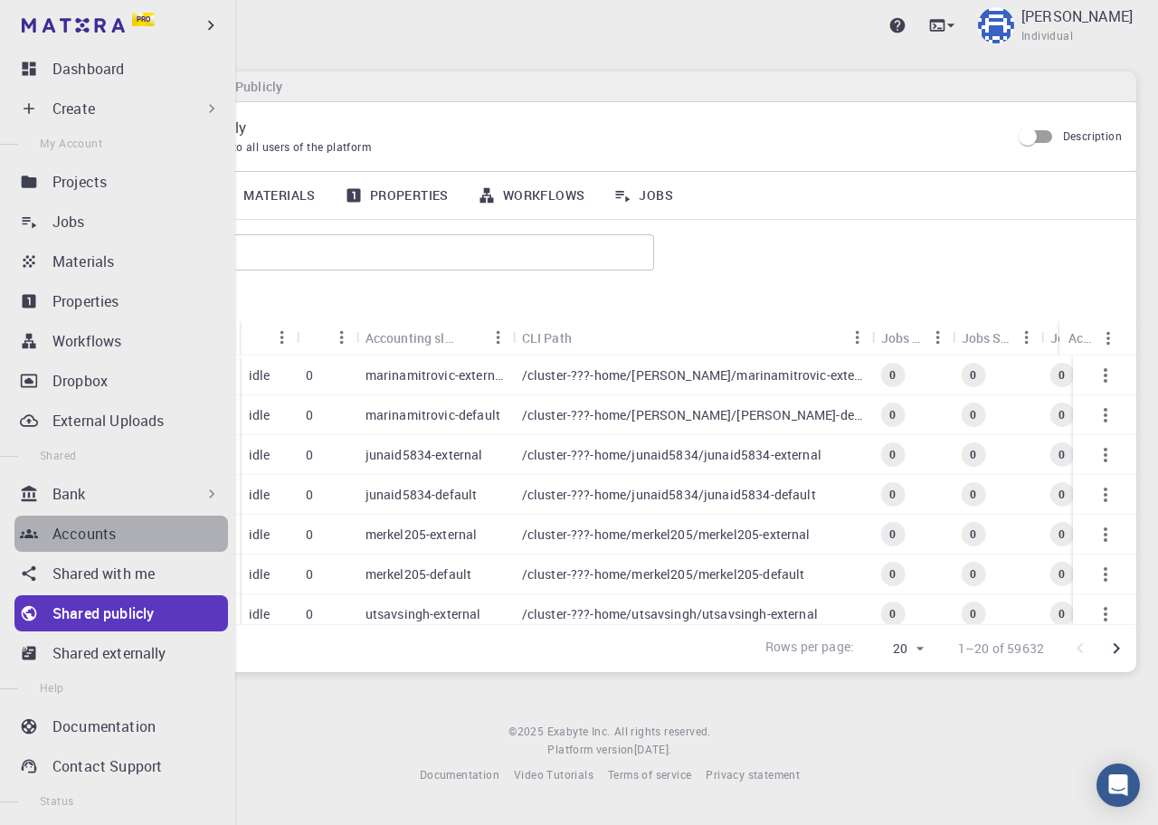
click at [123, 549] on link "Accounts" at bounding box center [120, 534] width 213 height 36
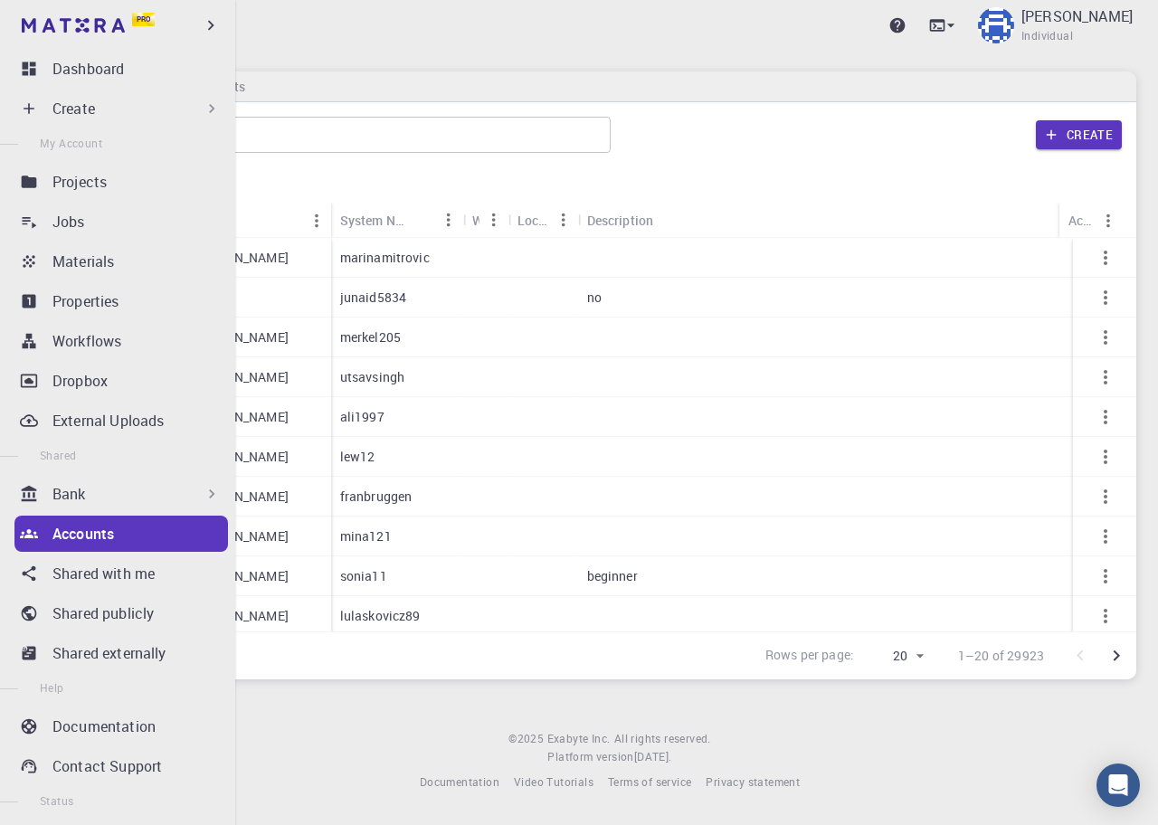
click at [57, 491] on p "Bank" at bounding box center [68, 494] width 33 height 22
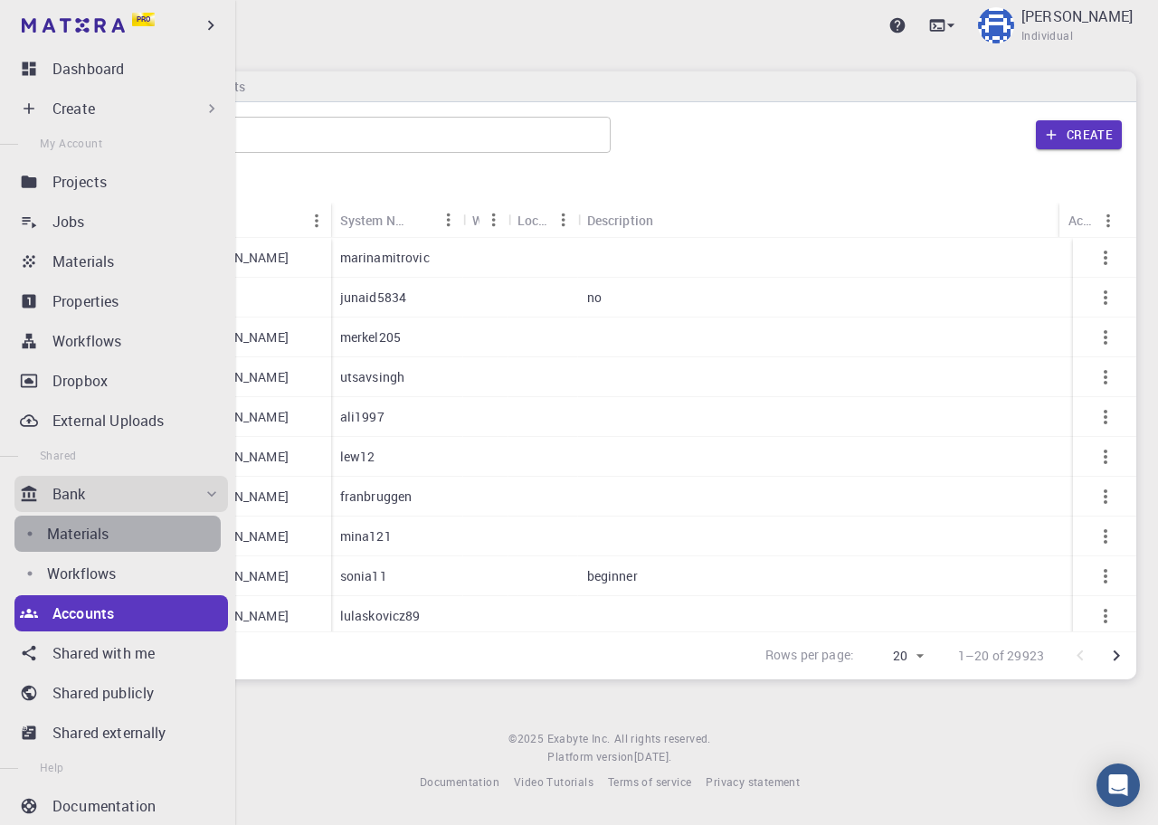
click at [134, 523] on div "Materials" at bounding box center [134, 534] width 174 height 22
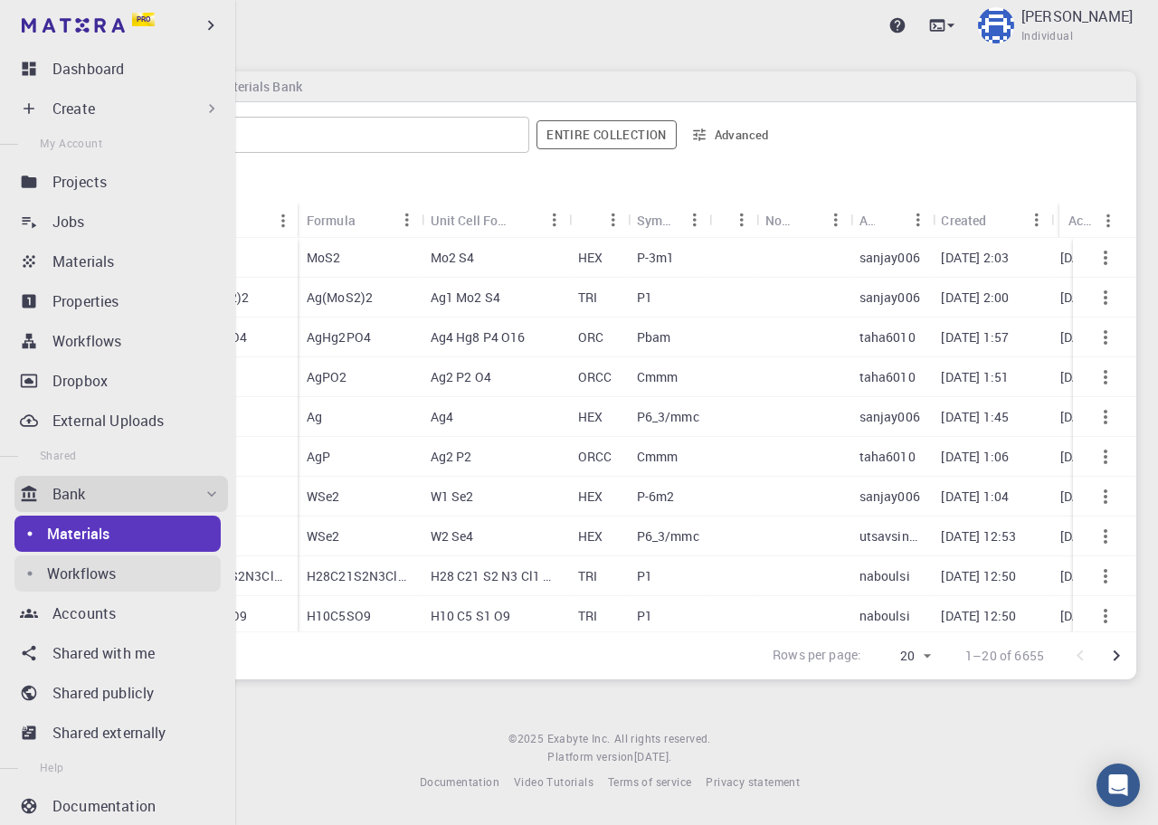
click at [125, 570] on div "Workflows" at bounding box center [134, 574] width 174 height 22
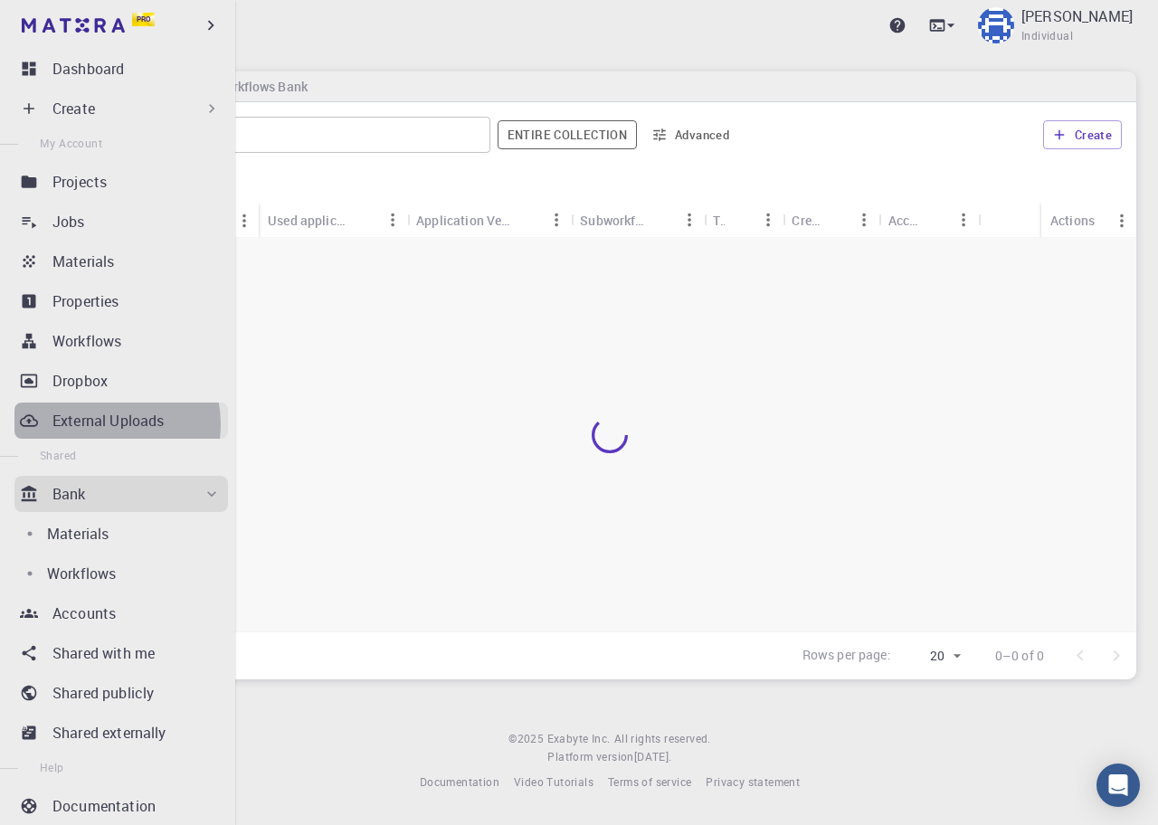
click at [102, 424] on p "External Uploads" at bounding box center [107, 421] width 111 height 22
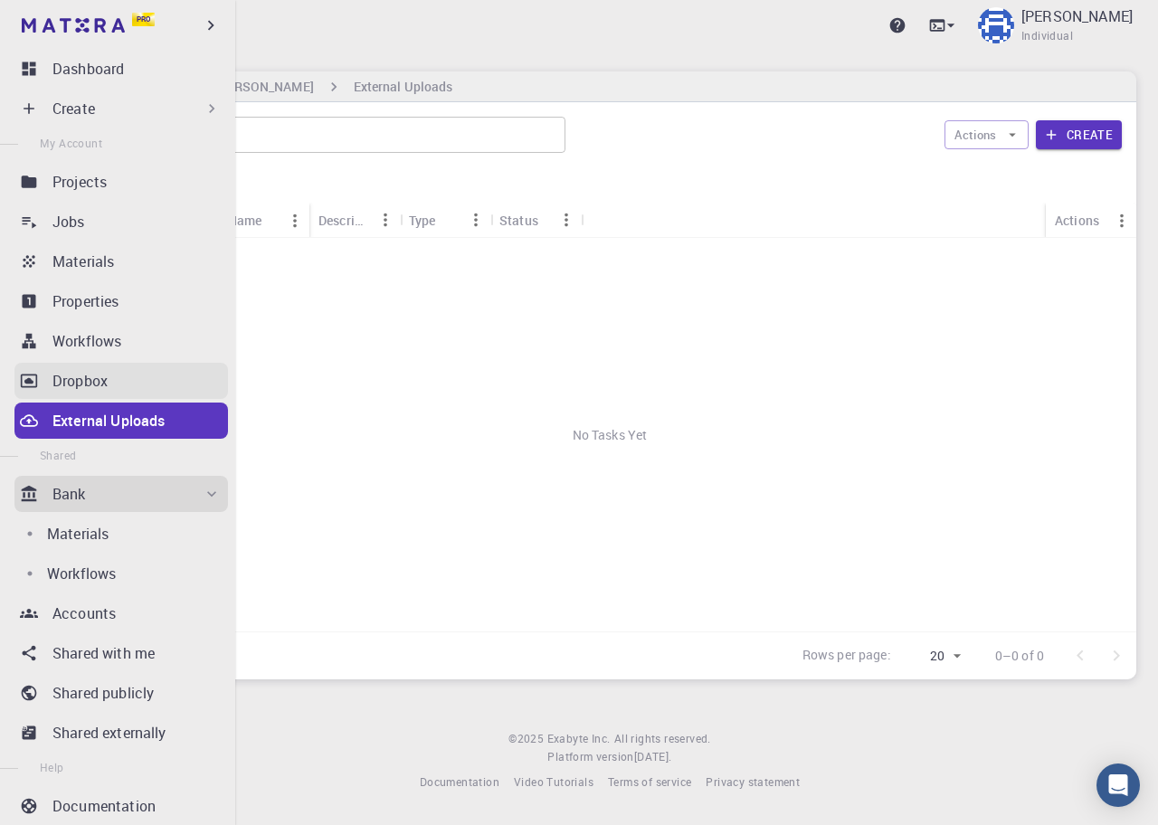
click at [100, 374] on p "Dropbox" at bounding box center [79, 381] width 55 height 22
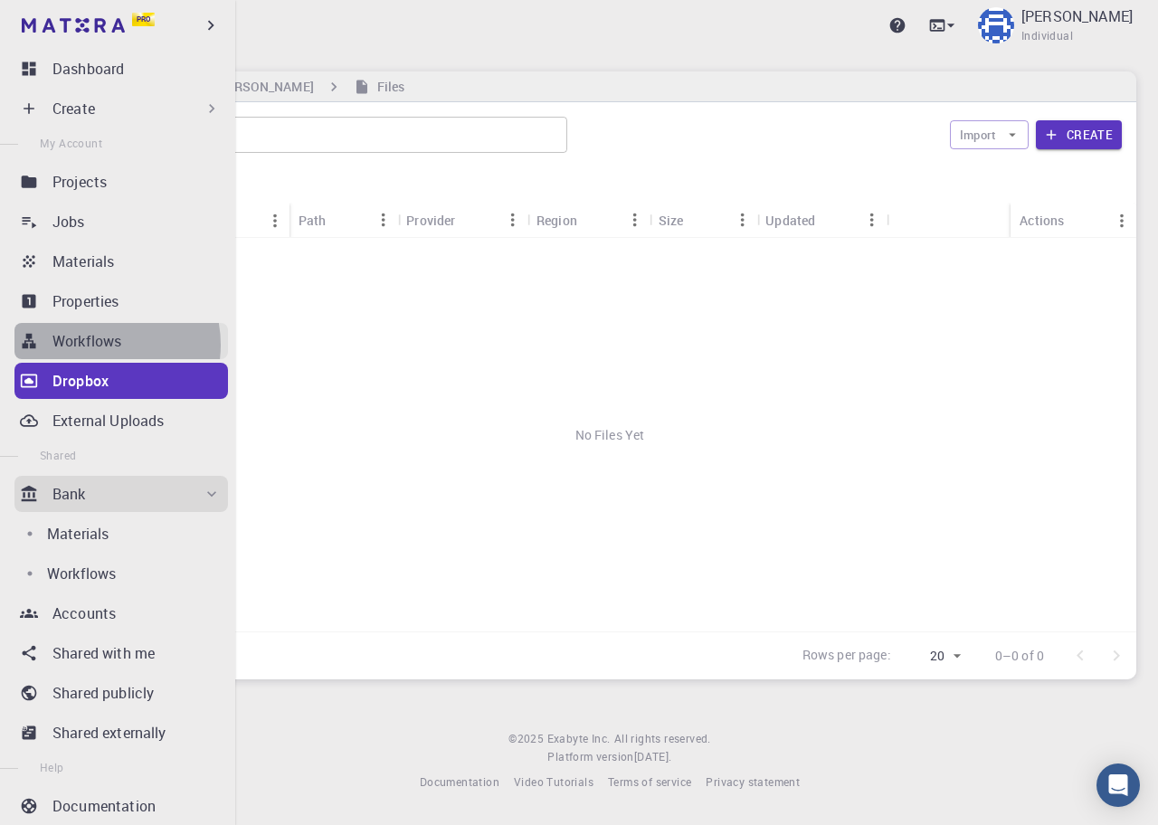
click at [98, 345] on p "Workflows" at bounding box center [86, 341] width 69 height 22
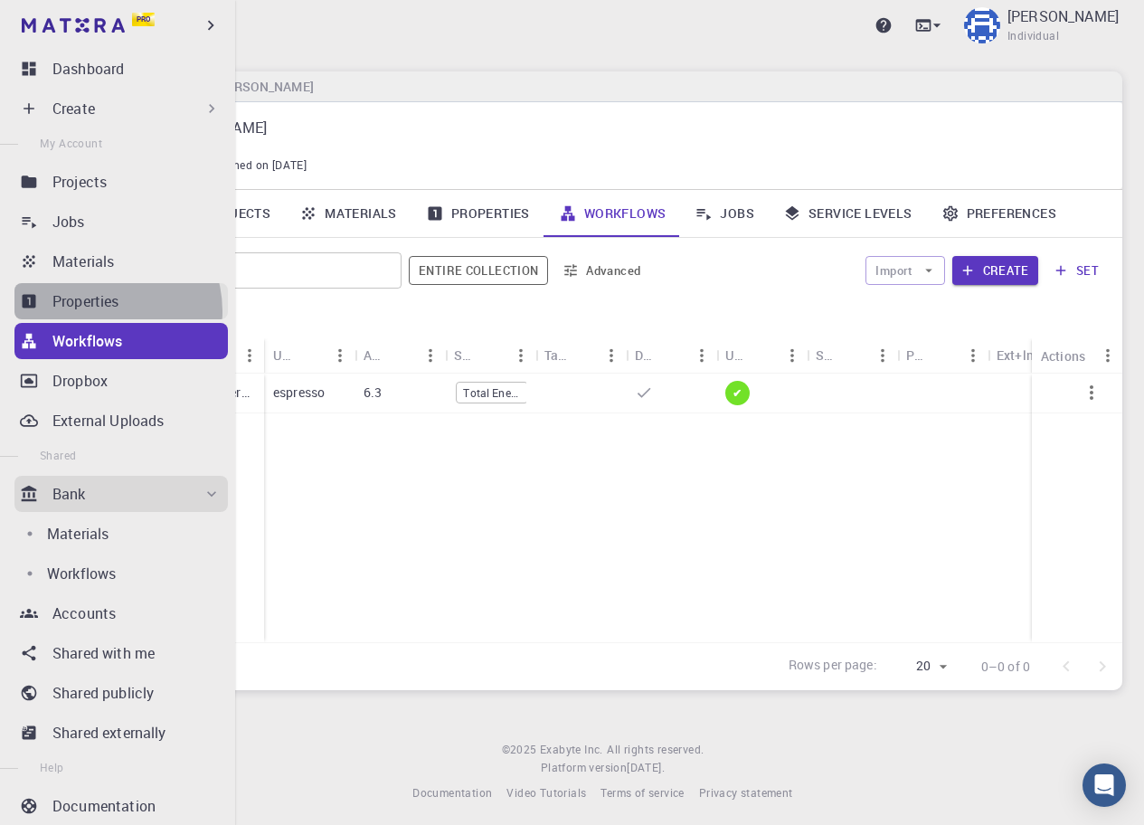
click at [100, 311] on p "Properties" at bounding box center [85, 301] width 67 height 22
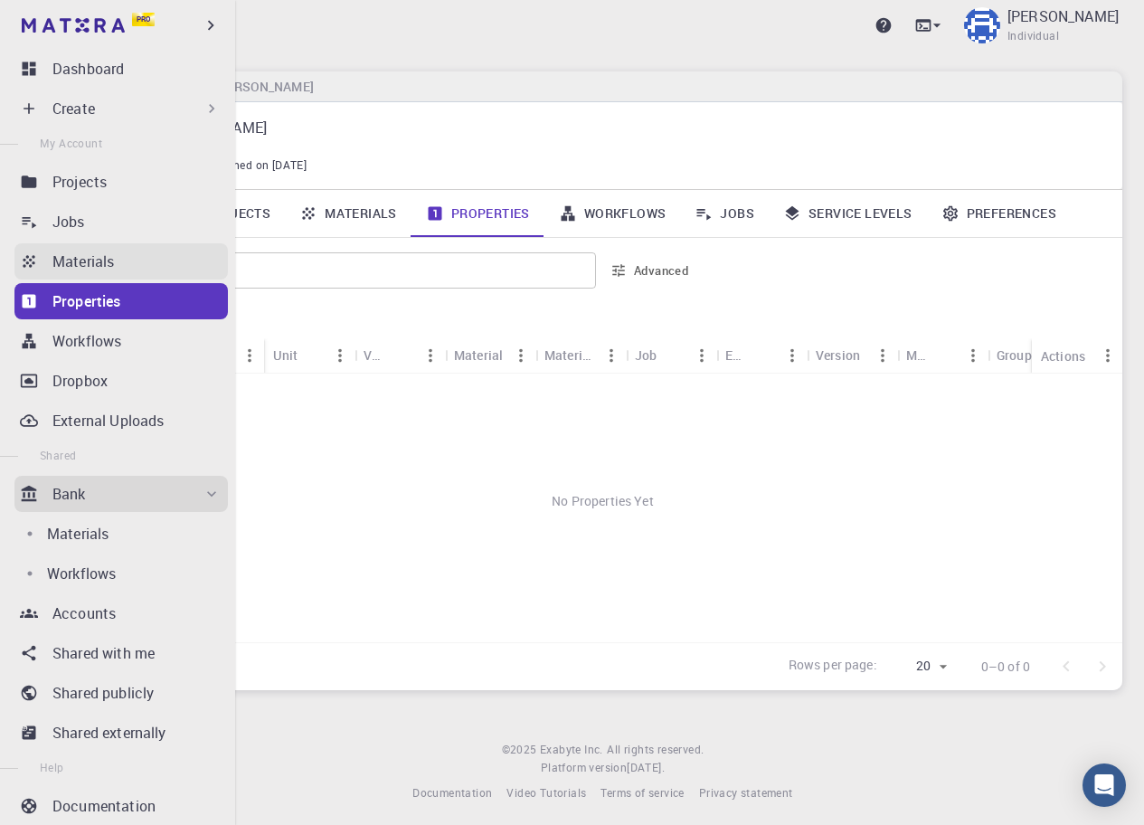
click at [101, 270] on p "Materials" at bounding box center [83, 262] width 62 height 22
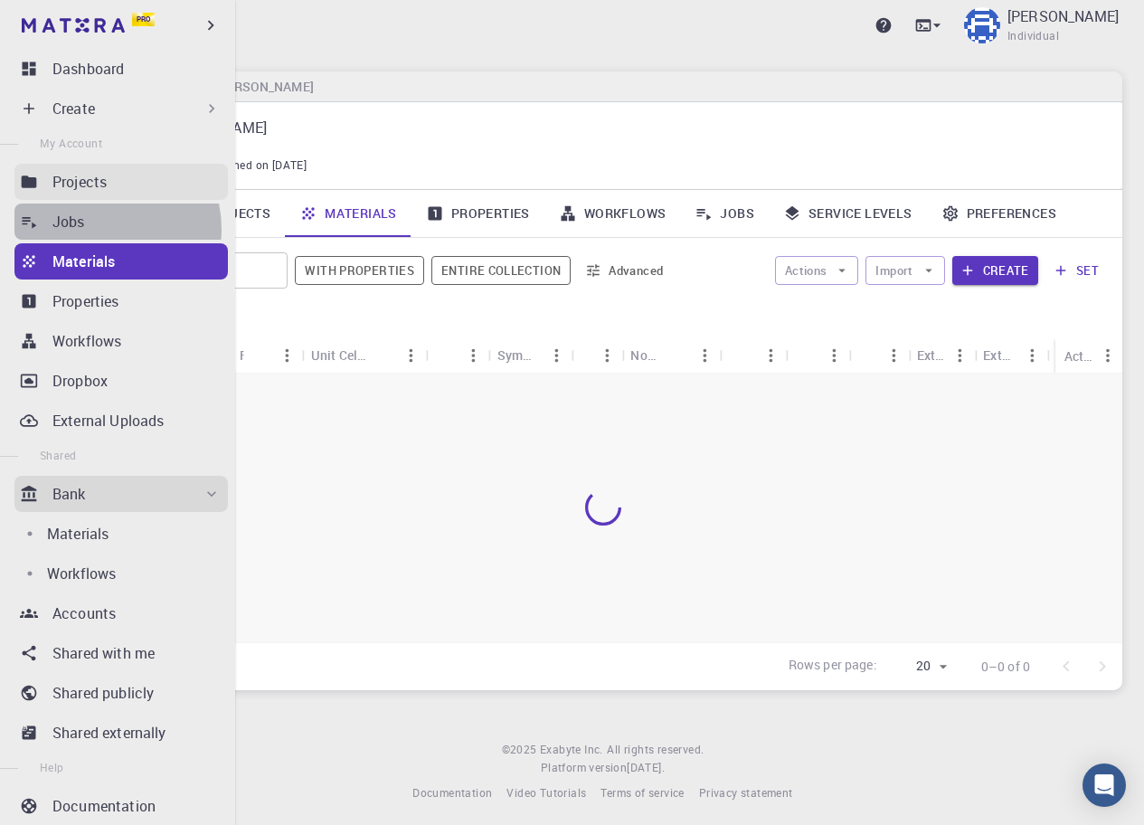
drag, startPoint x: 100, startPoint y: 229, endPoint x: 98, endPoint y: 191, distance: 38.0
click at [100, 229] on div "Jobs" at bounding box center [139, 222] width 175 height 22
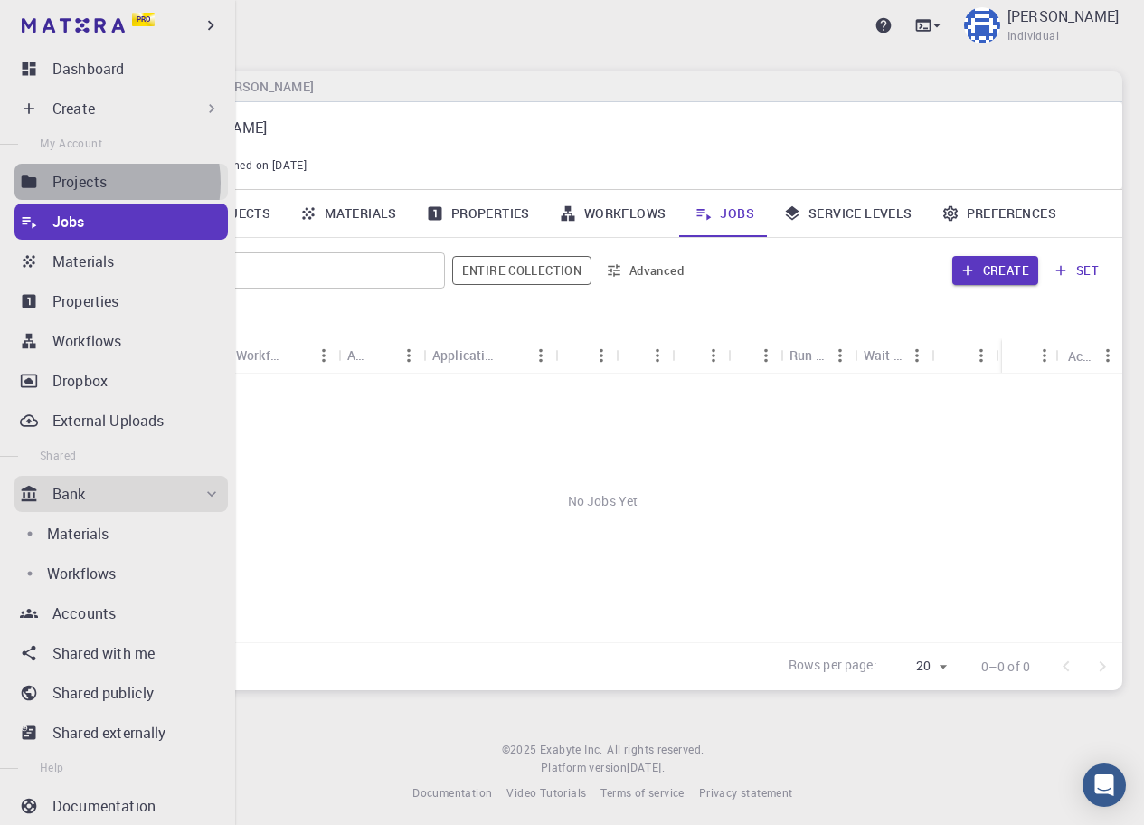
click at [98, 183] on p "Projects" at bounding box center [79, 182] width 54 height 22
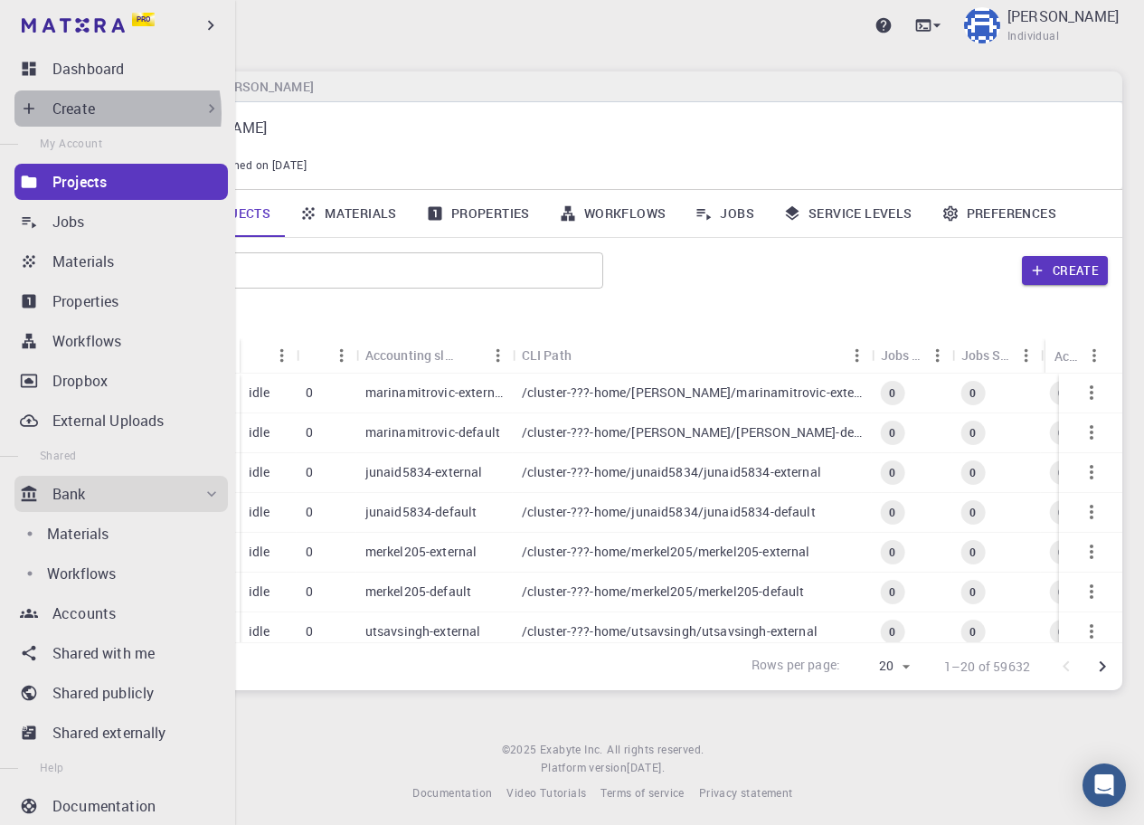
click at [99, 113] on div "Create" at bounding box center [136, 109] width 168 height 22
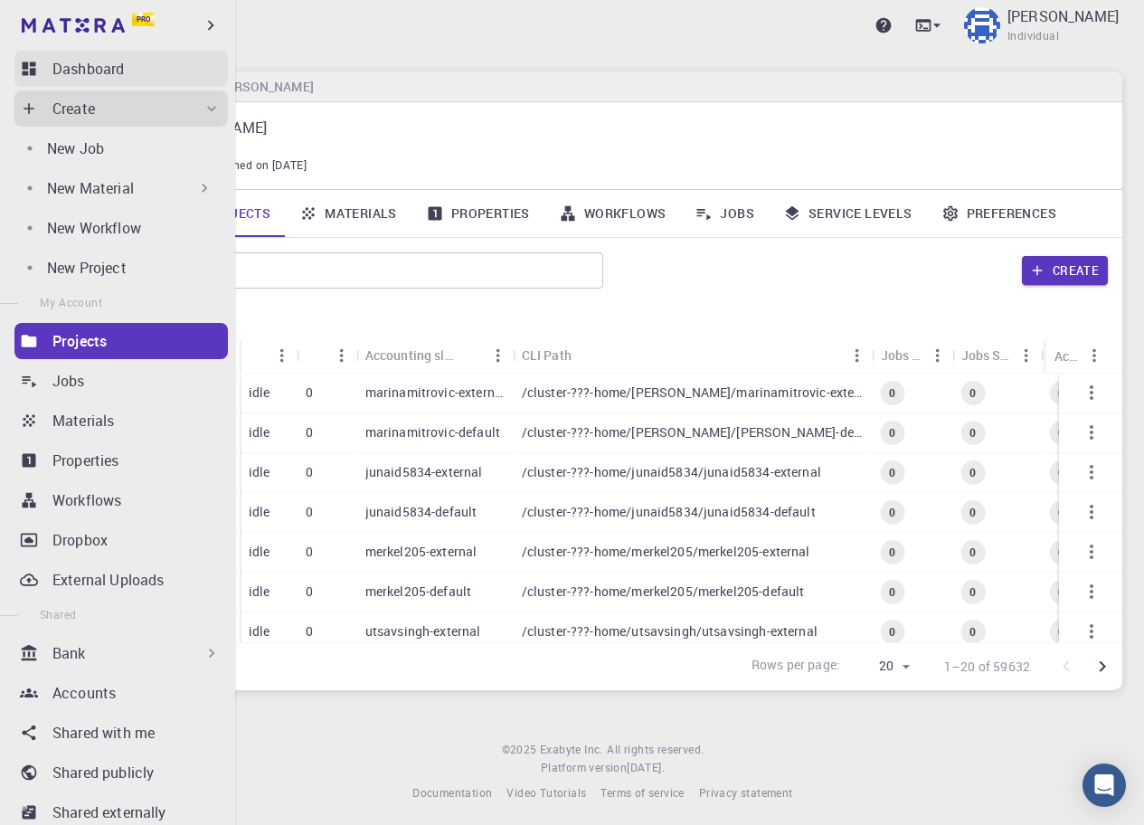
click at [97, 71] on p "Dashboard" at bounding box center [87, 69] width 71 height 22
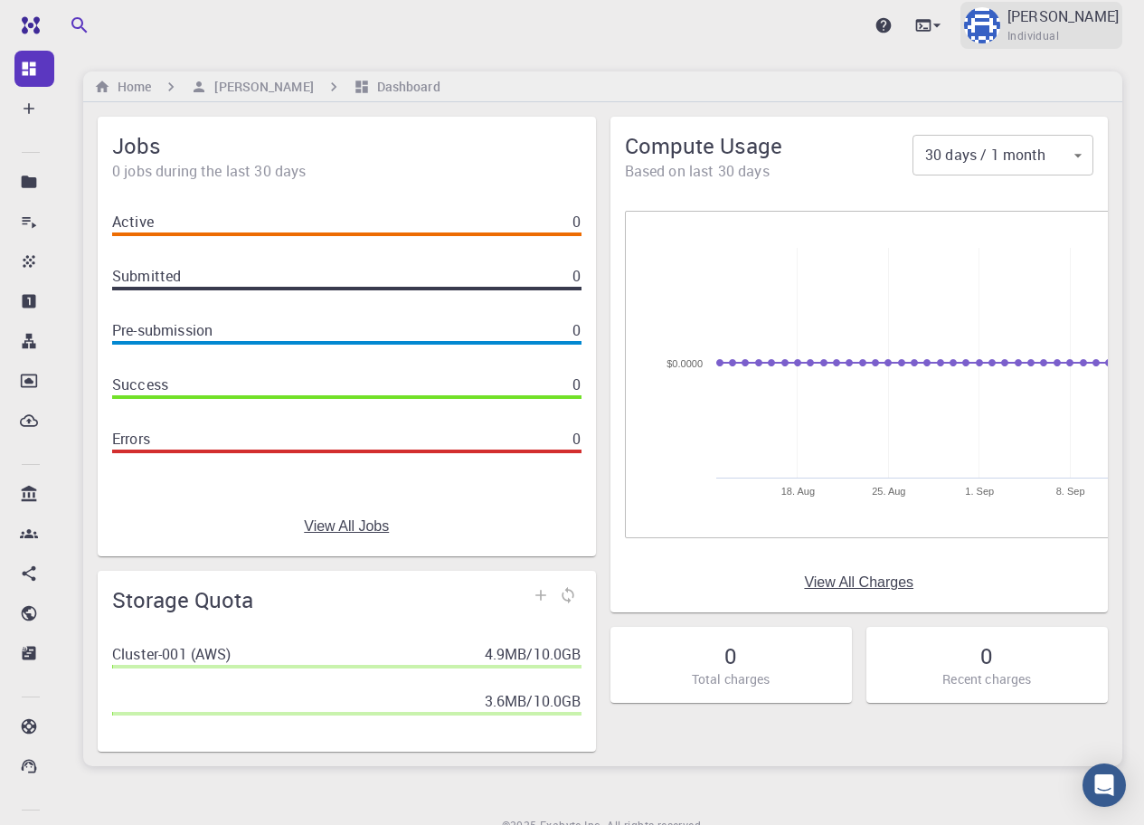
click at [1072, 22] on p "[PERSON_NAME]" at bounding box center [1063, 16] width 111 height 22
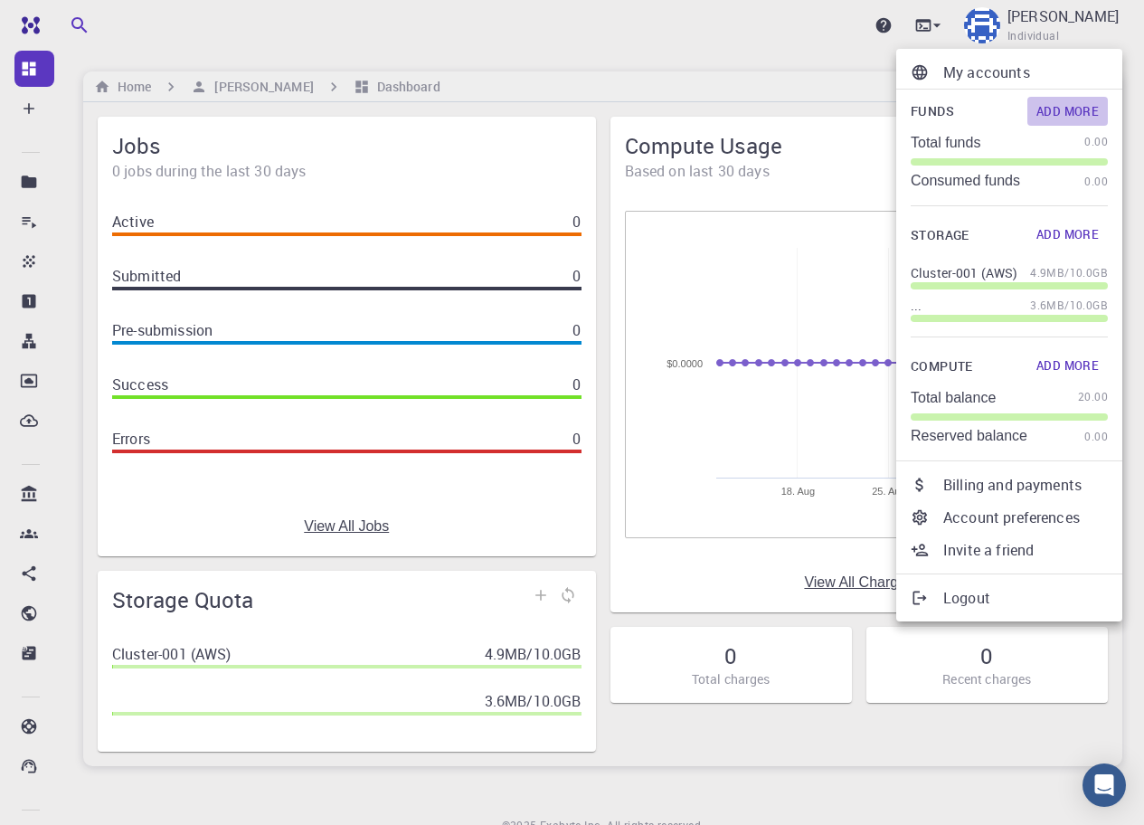
click at [1067, 108] on button "Add More" at bounding box center [1068, 111] width 81 height 29
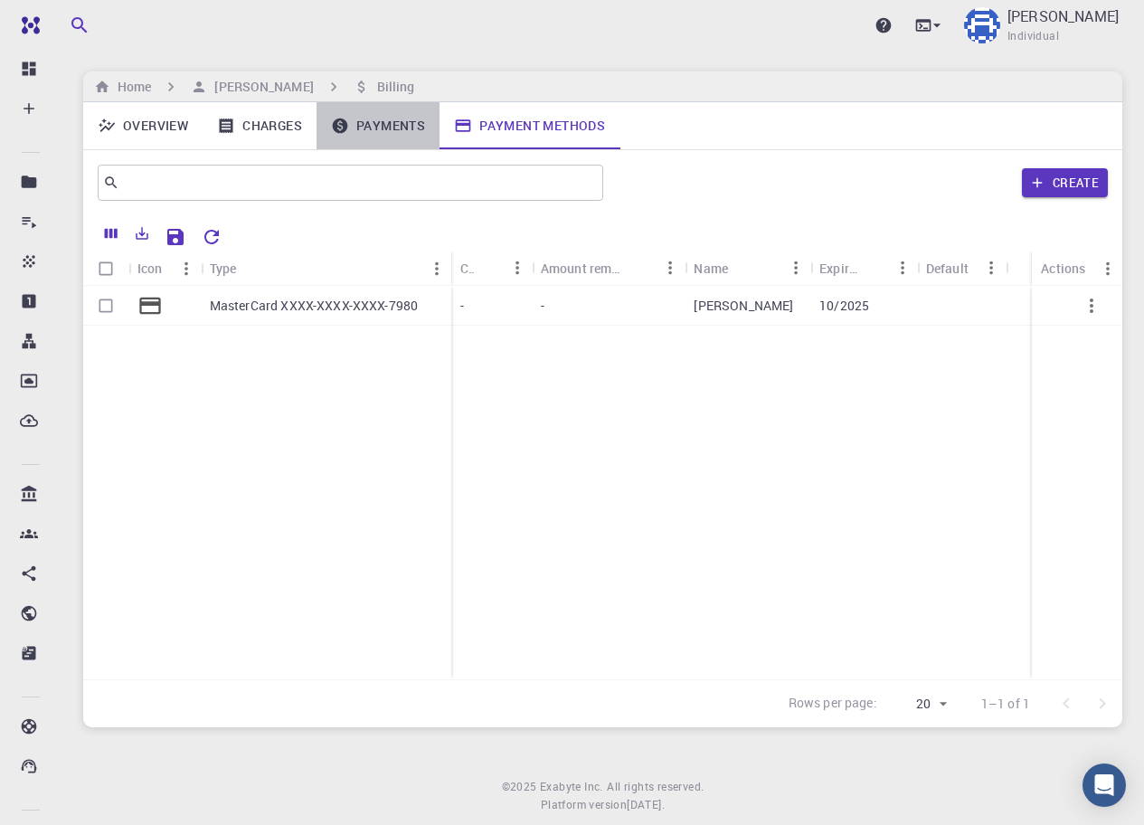
click at [362, 120] on link "Payments" at bounding box center [378, 125] width 123 height 47
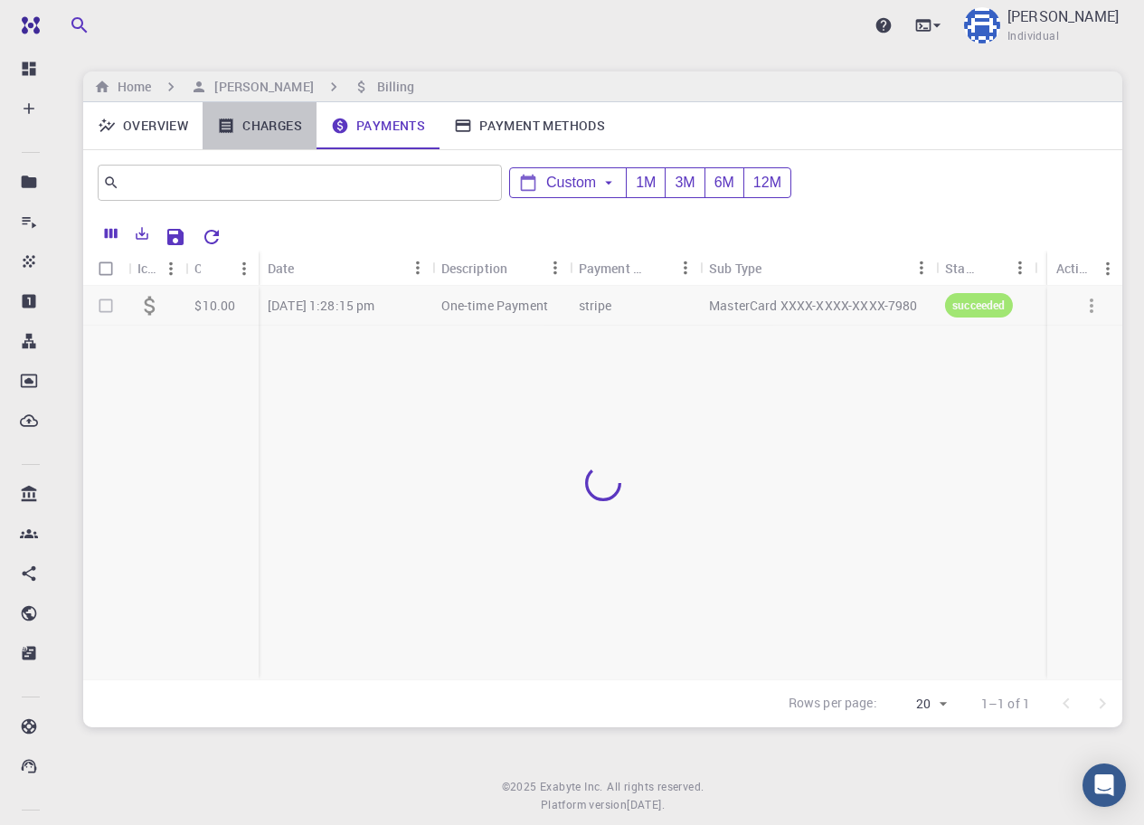
click at [270, 120] on link "Charges" at bounding box center [260, 125] width 114 height 47
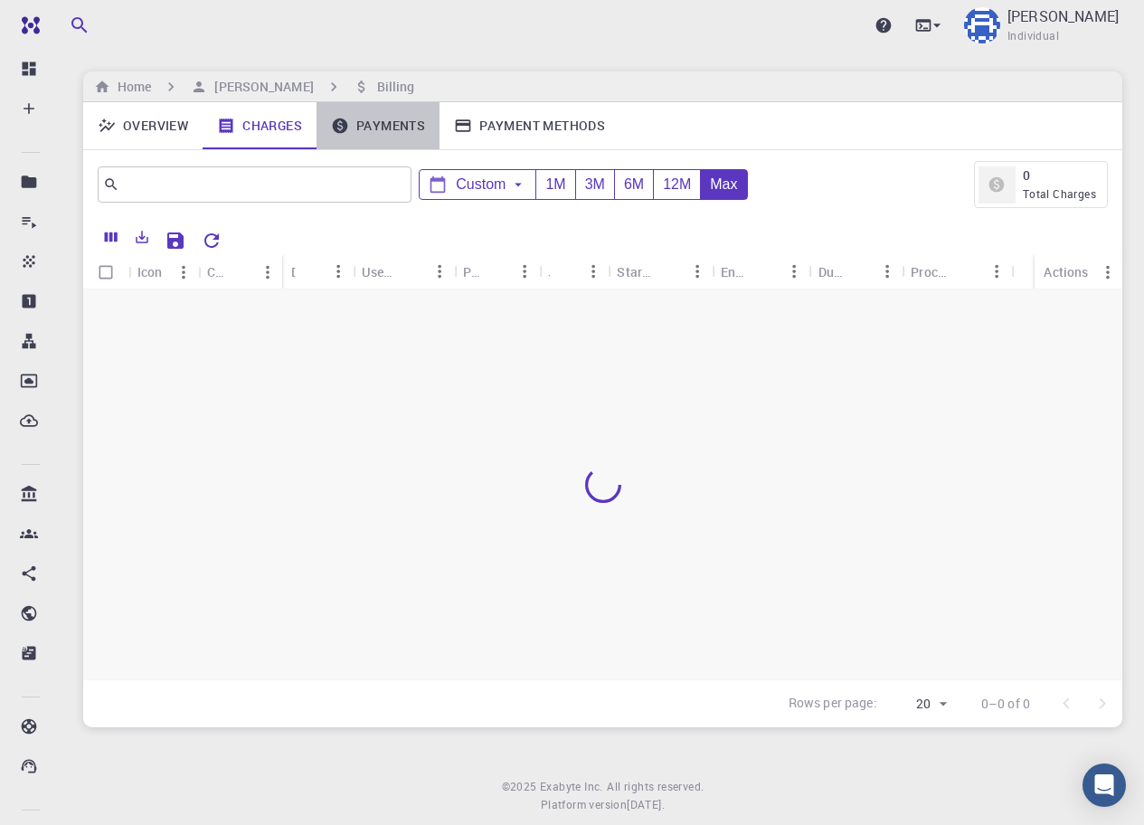
click at [403, 125] on link "Payments" at bounding box center [378, 125] width 123 height 47
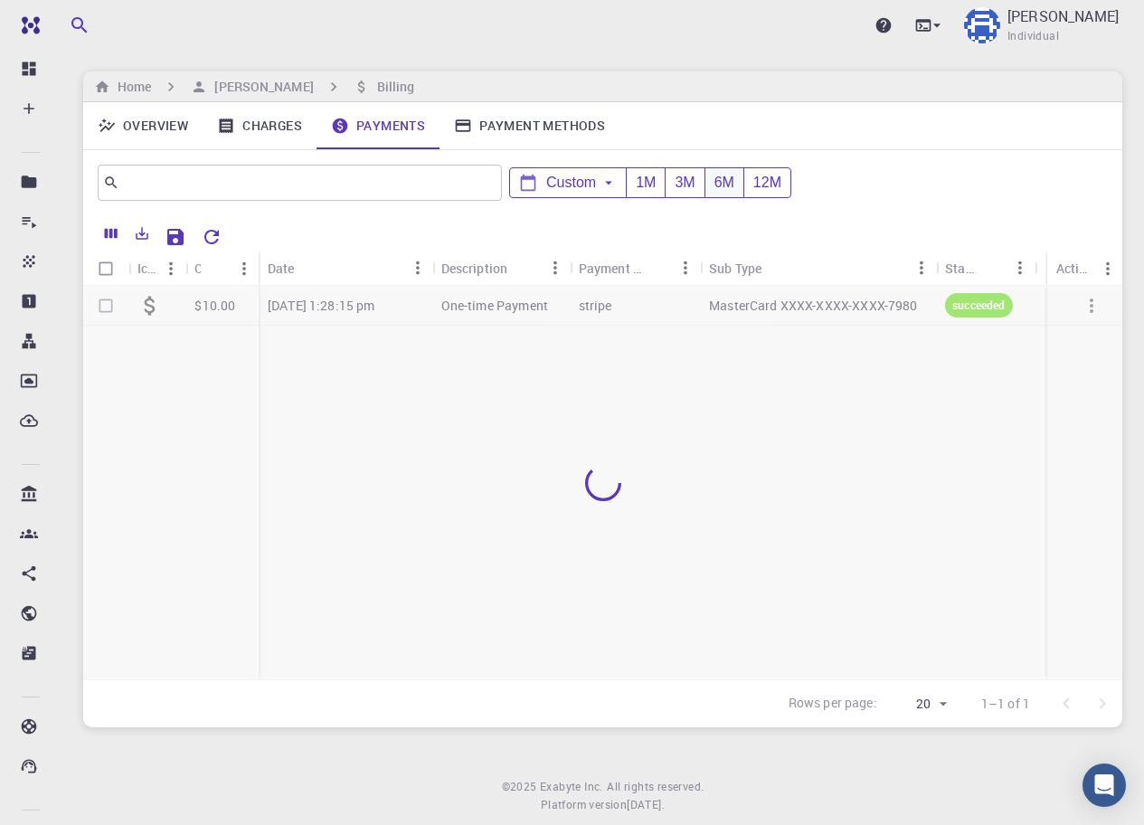
click at [726, 187] on div "6M" at bounding box center [724, 183] width 39 height 30
click at [778, 182] on div "12M" at bounding box center [767, 183] width 47 height 30
click at [717, 191] on div "6M" at bounding box center [724, 183] width 39 height 30
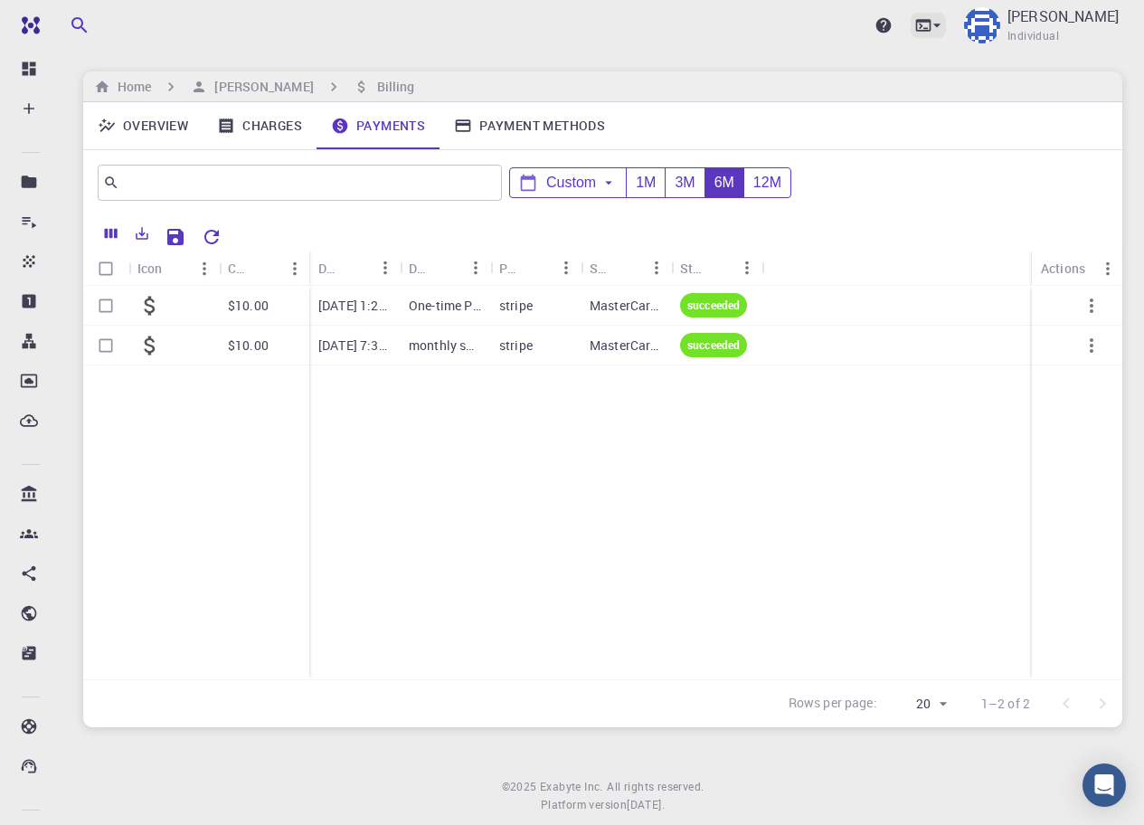
click at [932, 24] on icon at bounding box center [923, 25] width 15 height 12
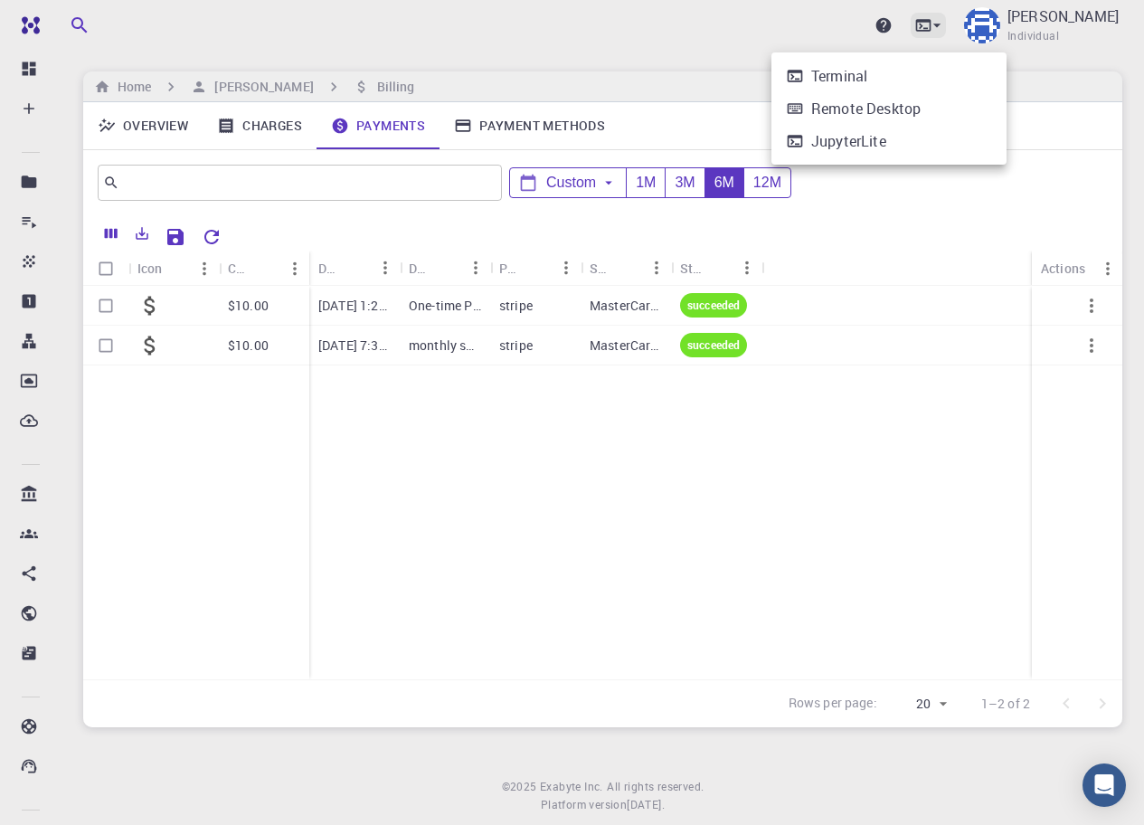
click at [980, 24] on div at bounding box center [572, 412] width 1144 height 825
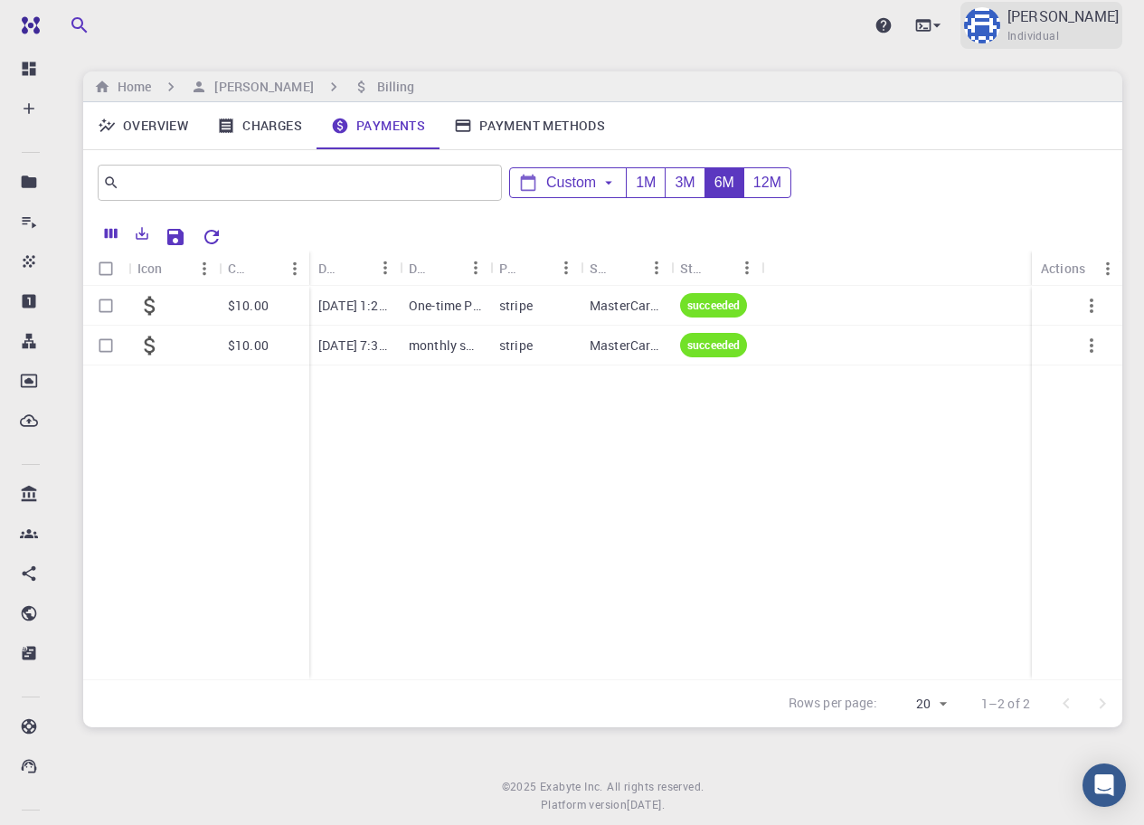
click at [1061, 18] on div "[PERSON_NAME] Individual" at bounding box center [1042, 25] width 162 height 47
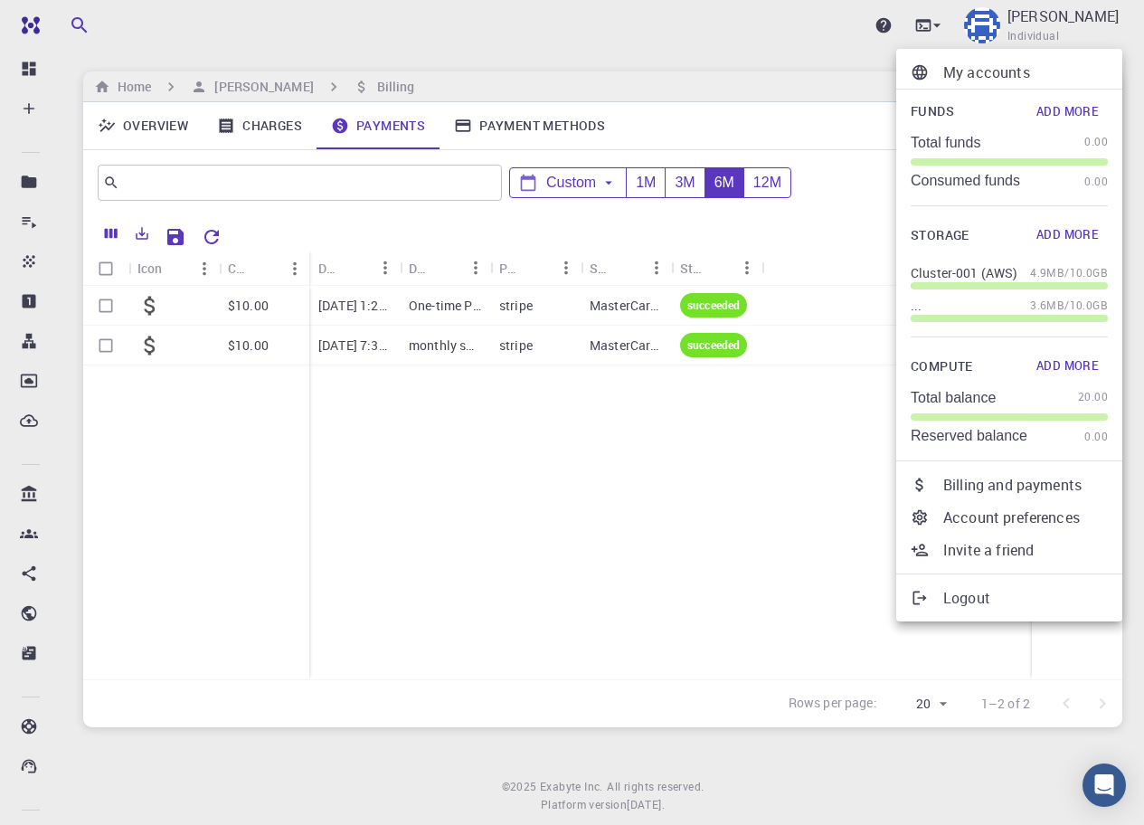
click at [682, 491] on div at bounding box center [572, 412] width 1144 height 825
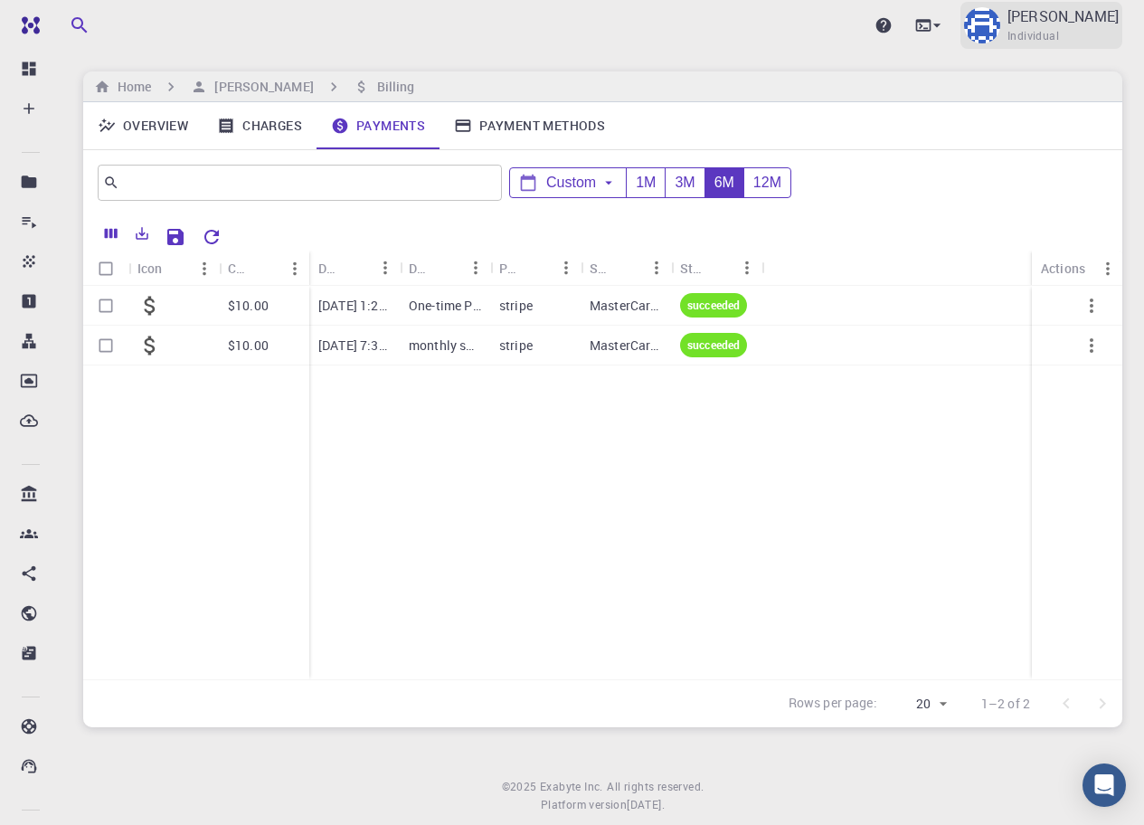
click at [1080, 23] on p "[PERSON_NAME]" at bounding box center [1063, 16] width 111 height 22
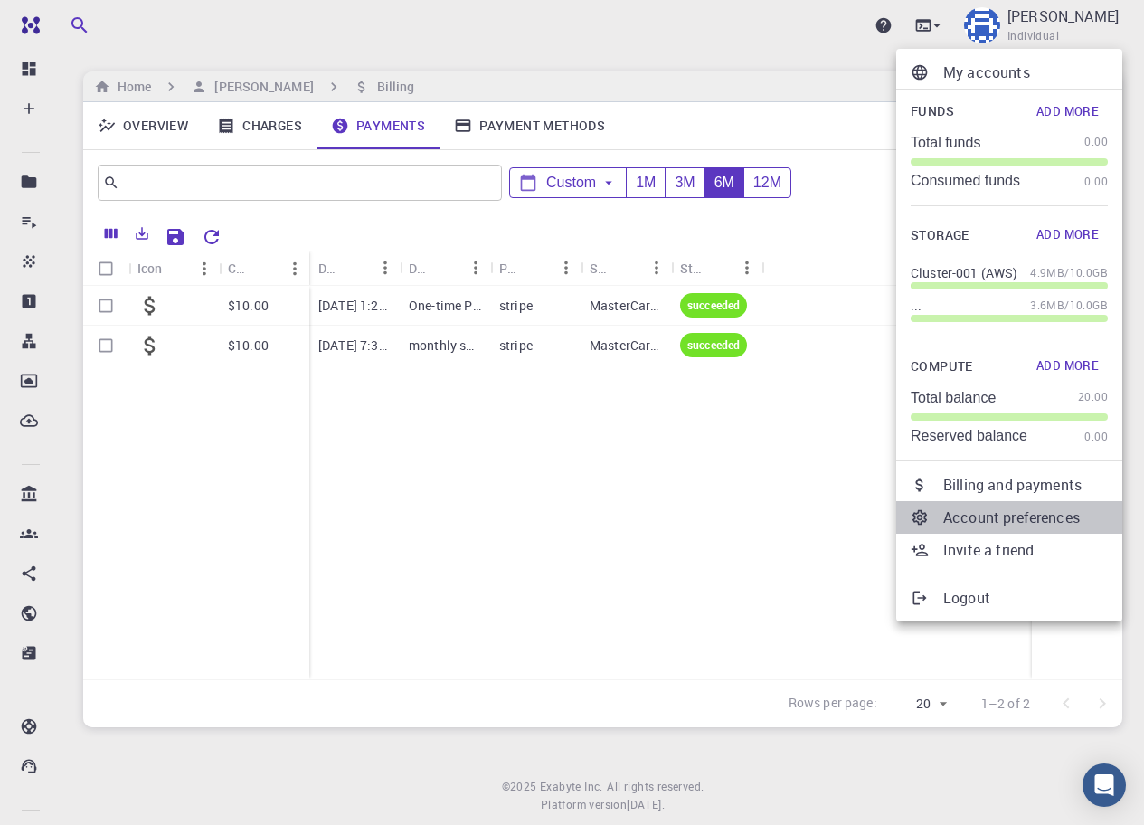
click at [1023, 513] on p "Account preferences" at bounding box center [1026, 518] width 165 height 22
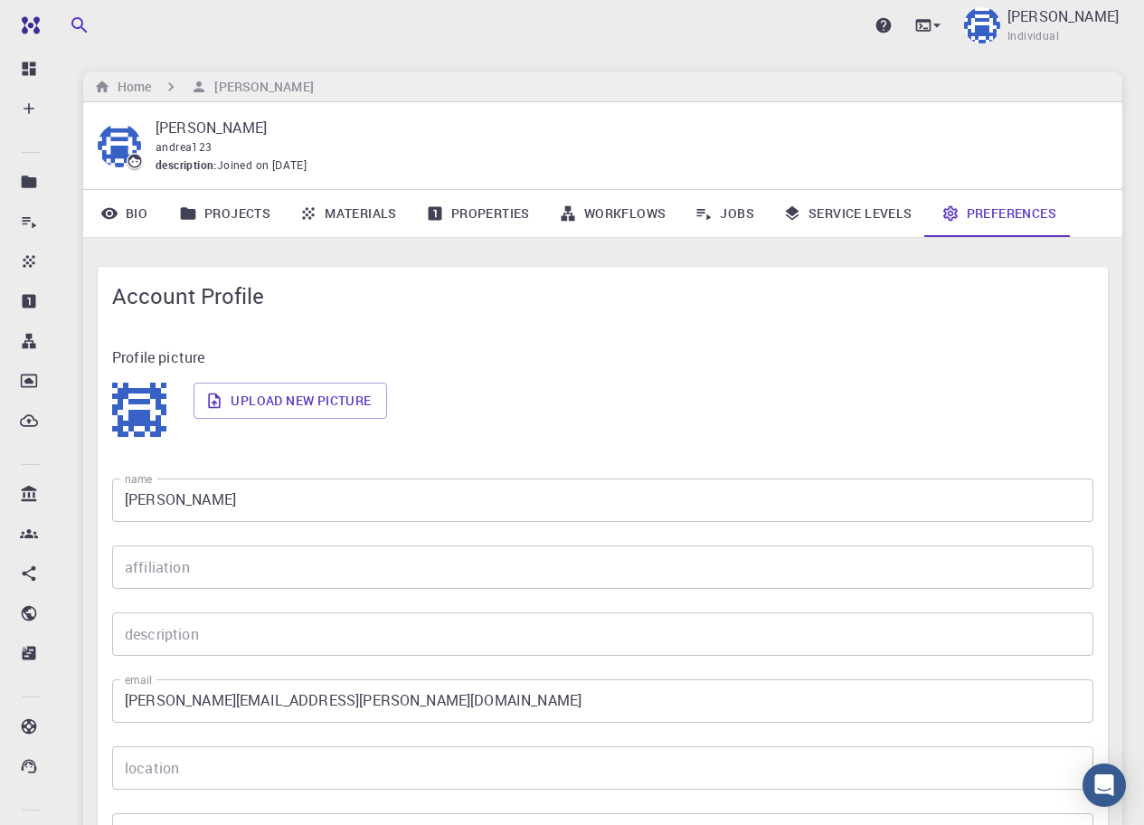
click at [849, 210] on link "Service Levels" at bounding box center [848, 213] width 158 height 47
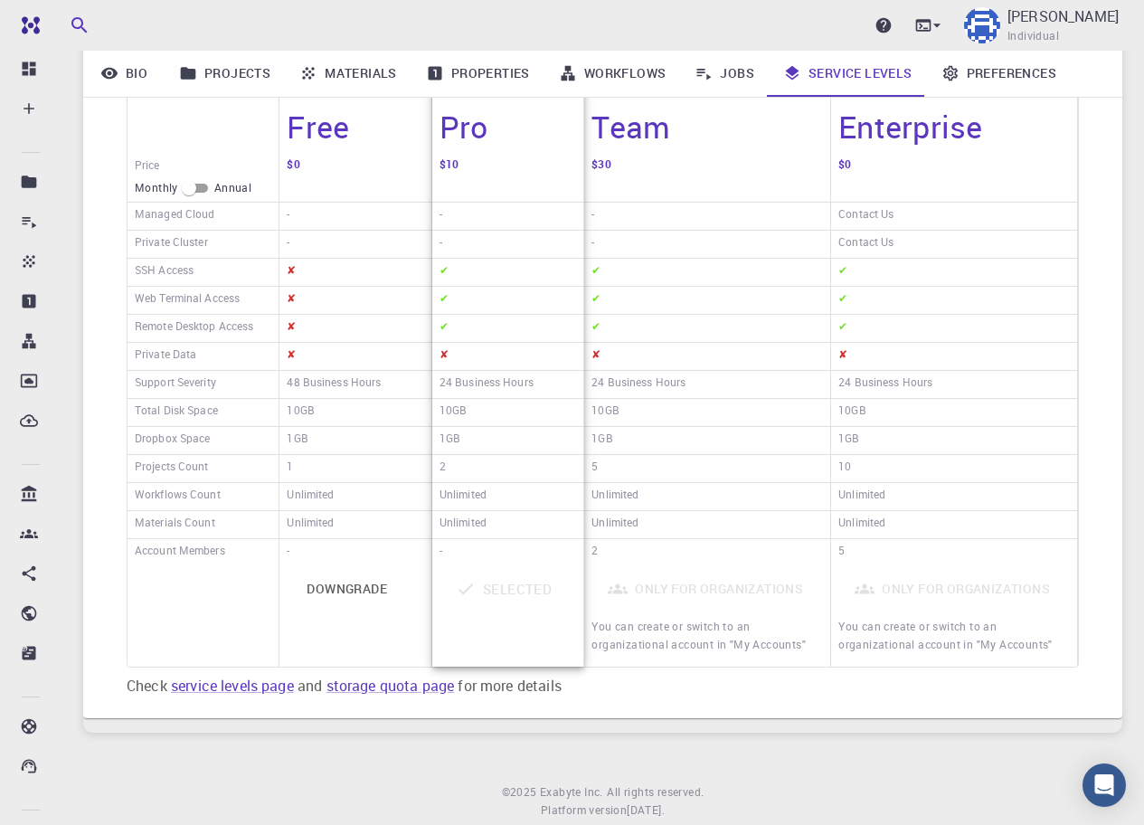
scroll to position [146, 0]
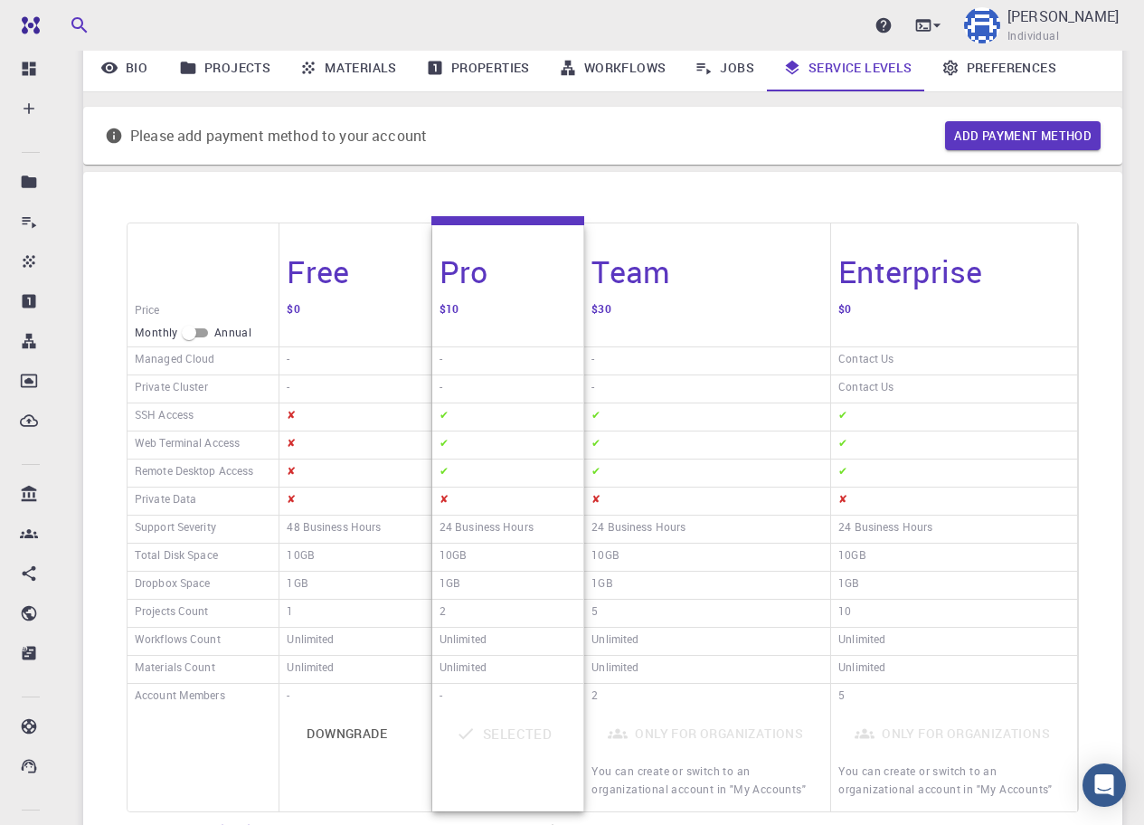
click at [354, 303] on div "$0" at bounding box center [355, 323] width 151 height 50
click at [536, 284] on div "Pro" at bounding box center [507, 260] width 151 height 74
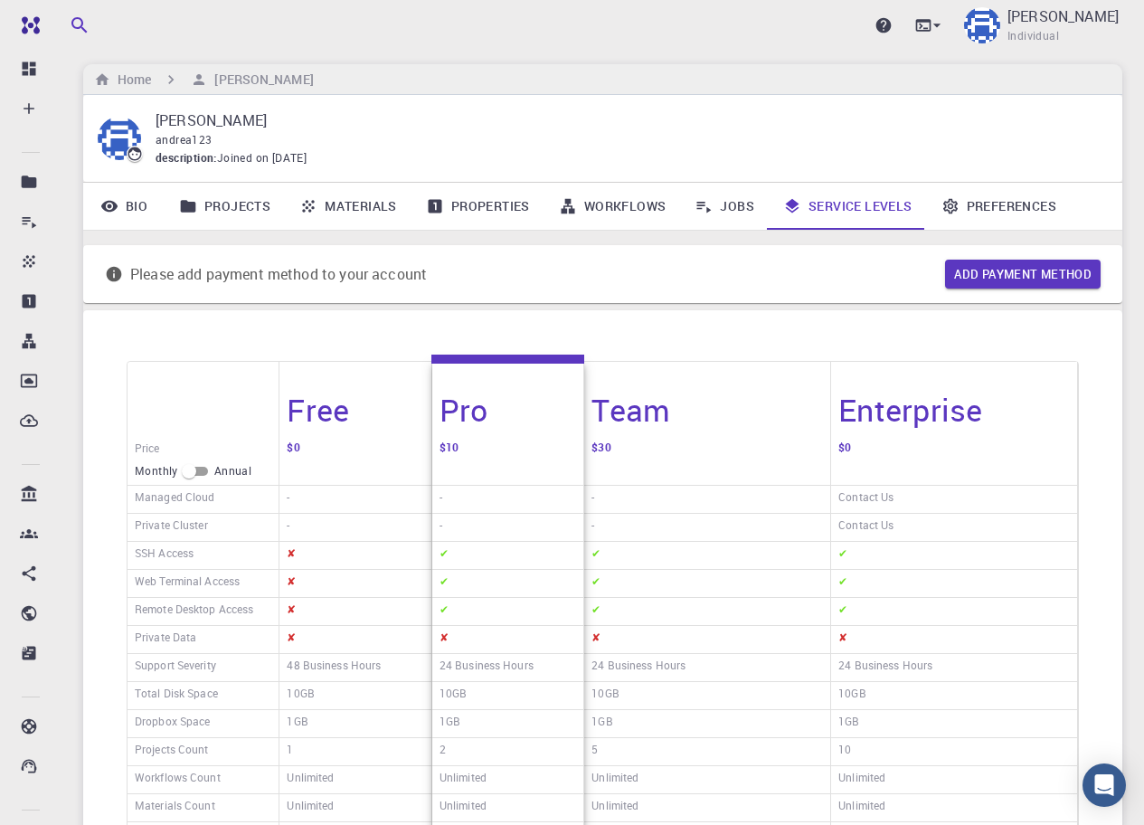
scroll to position [0, 0]
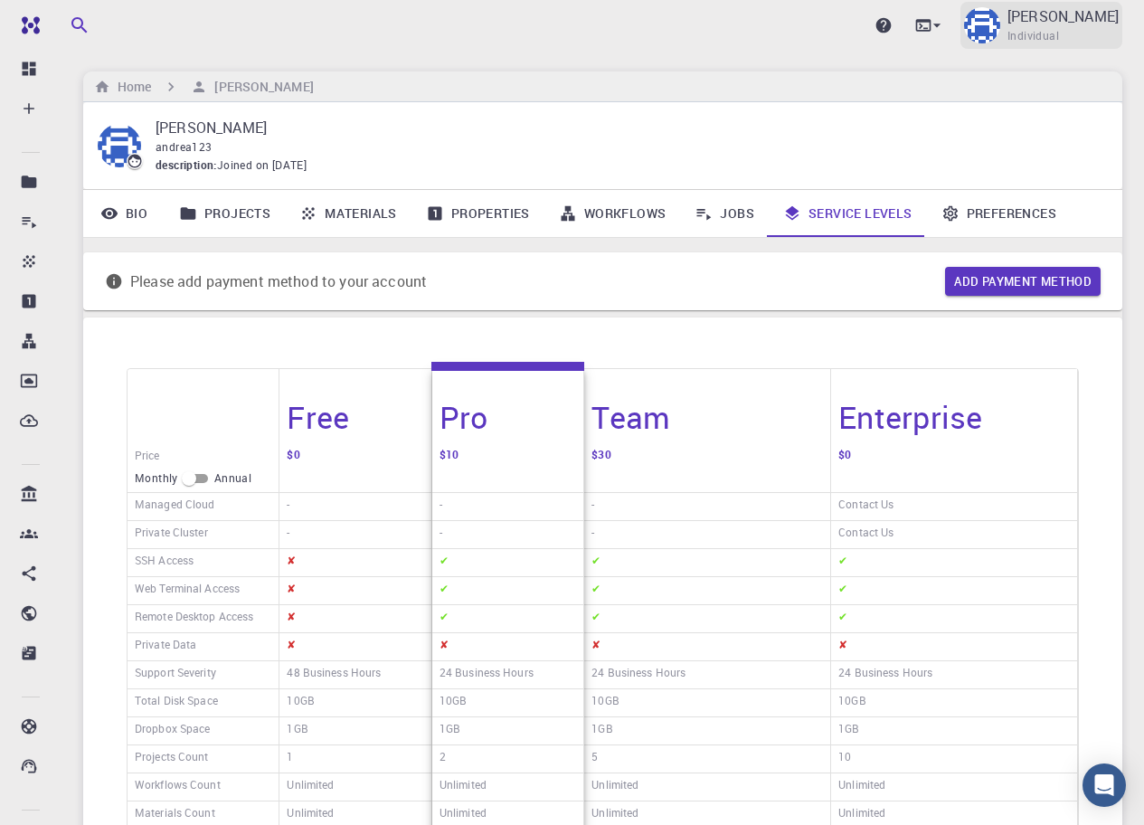
click at [1000, 24] on img at bounding box center [982, 25] width 36 height 36
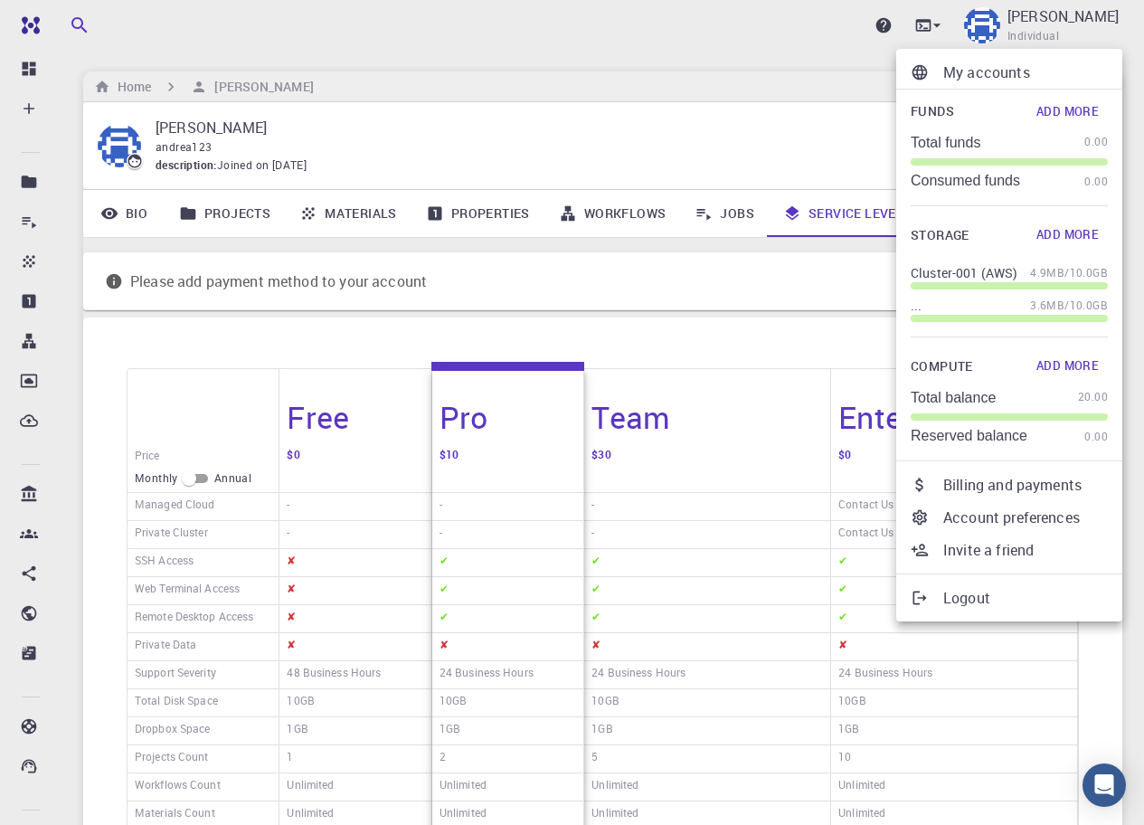
click at [704, 339] on div at bounding box center [572, 412] width 1144 height 825
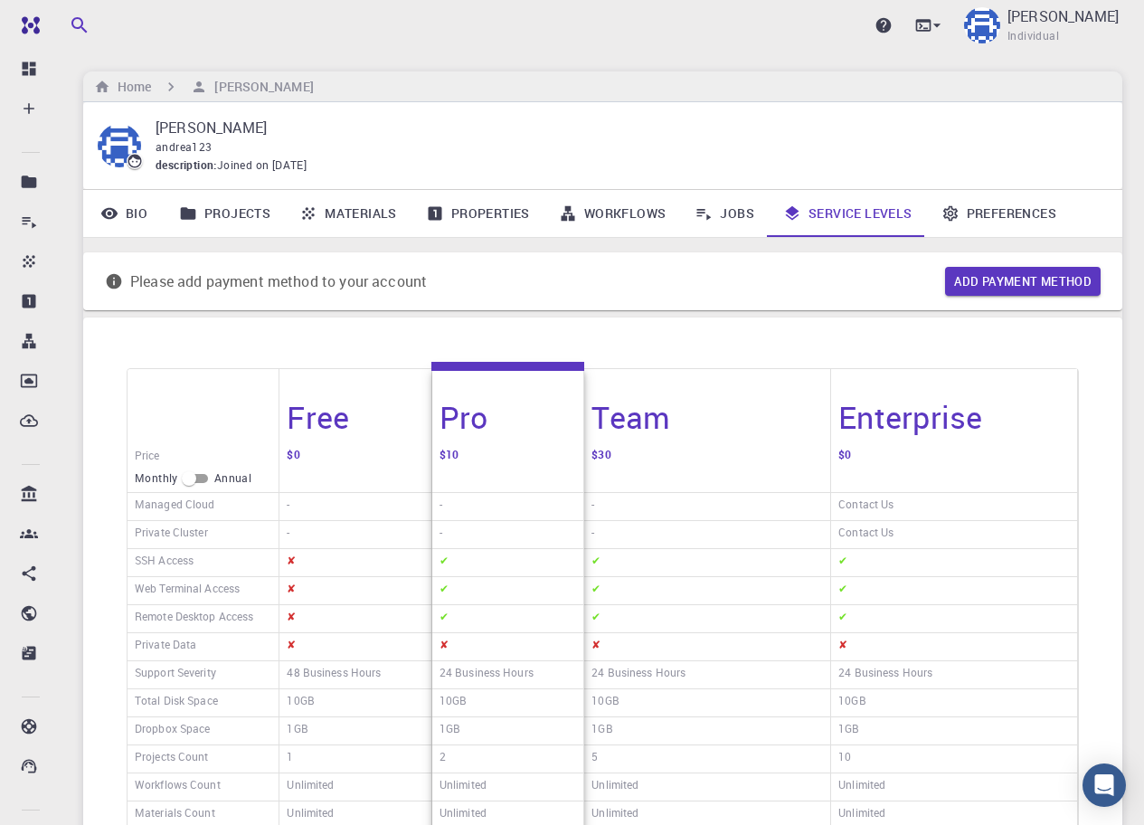
click at [1029, 215] on link "Preferences" at bounding box center [999, 213] width 144 height 47
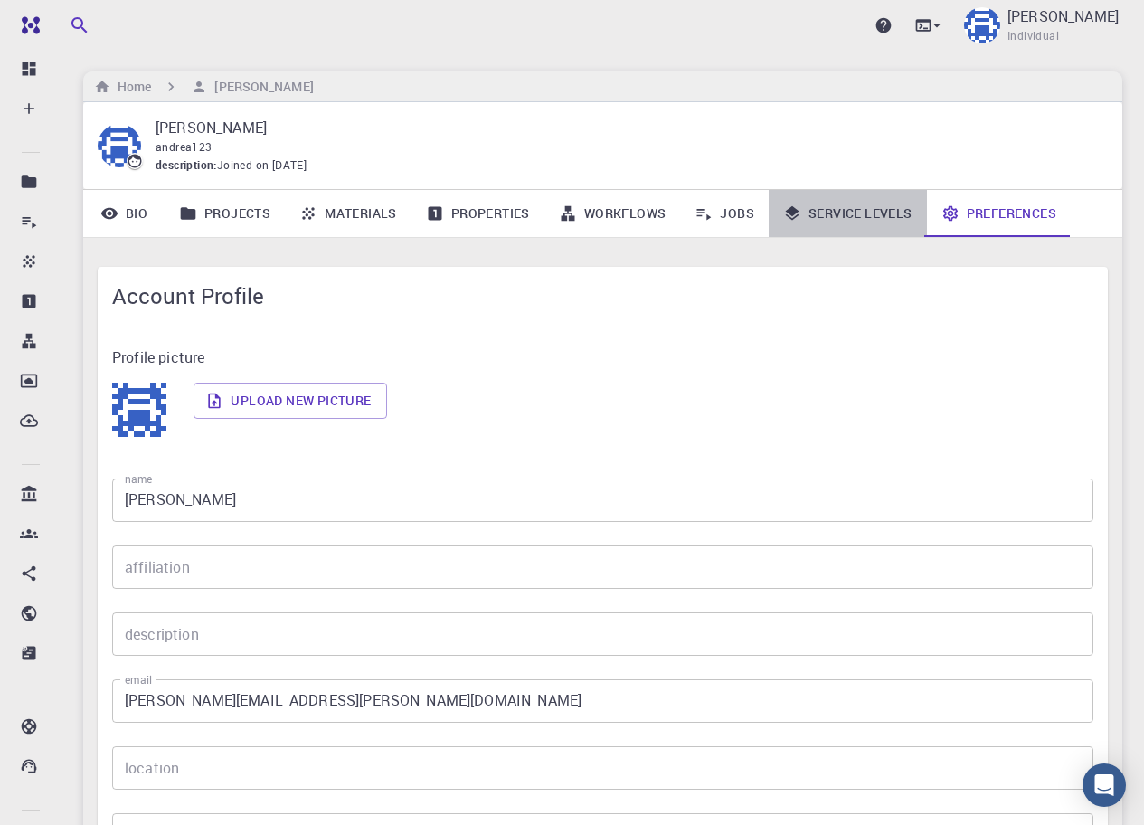
click at [880, 204] on link "Service Levels" at bounding box center [848, 213] width 158 height 47
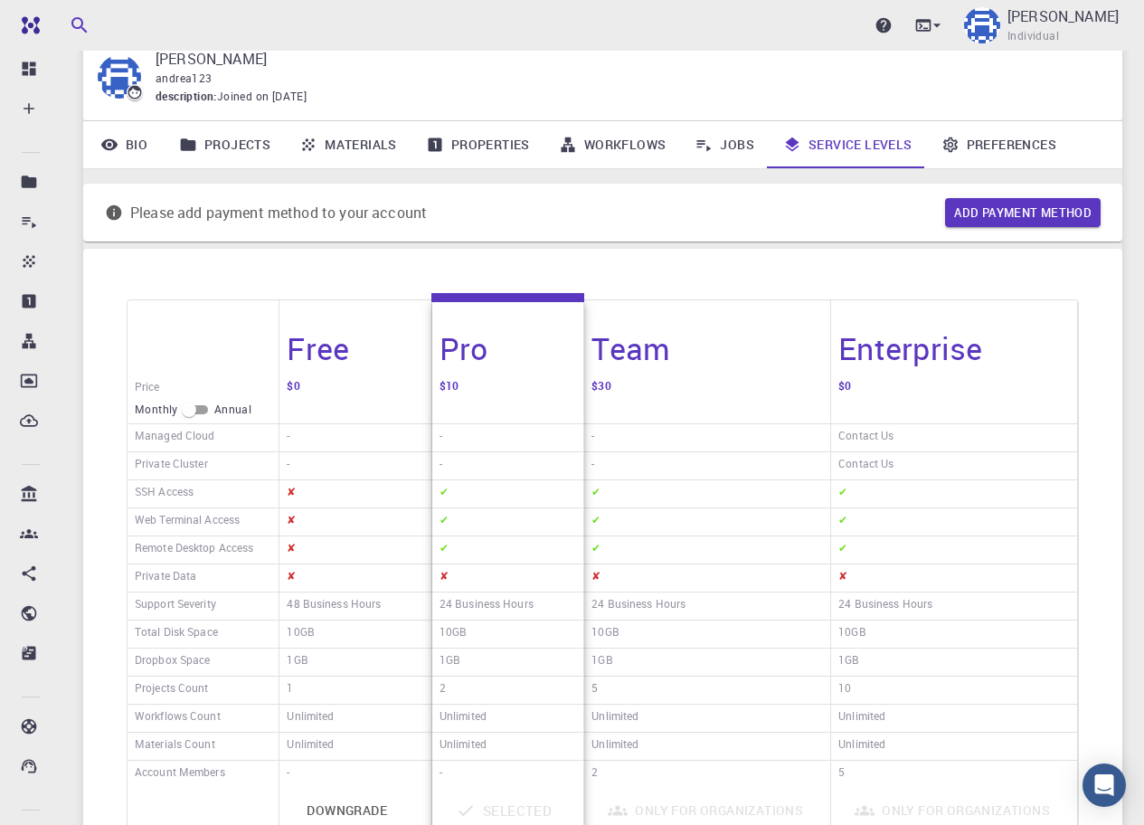
scroll to position [62, 0]
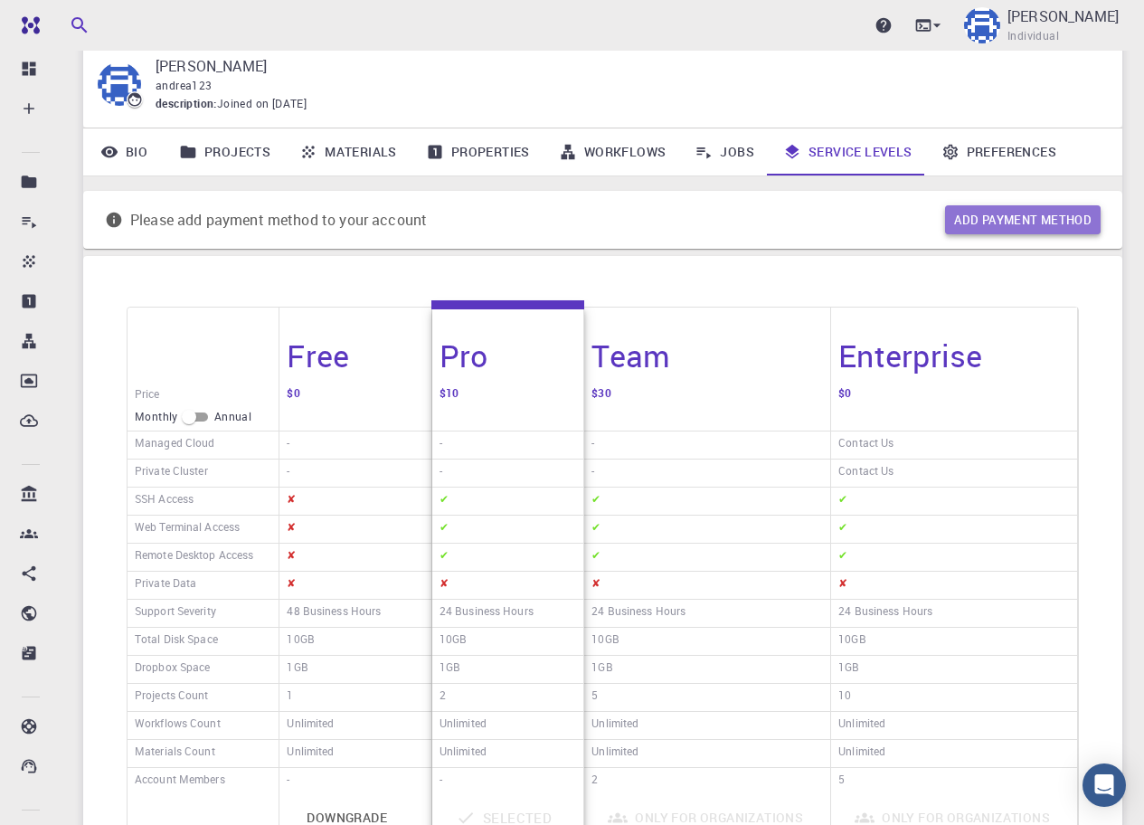
click at [981, 211] on button "Add payment method" at bounding box center [1023, 219] width 156 height 29
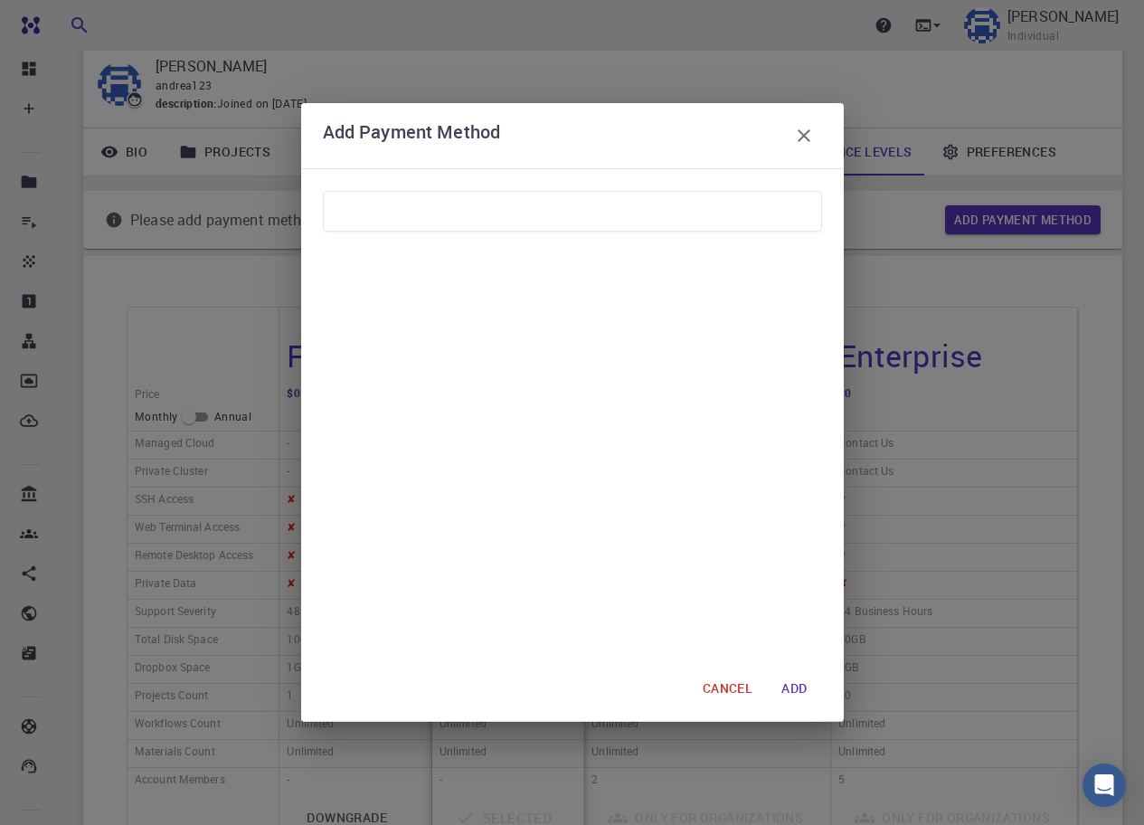
click at [810, 684] on button "ADD" at bounding box center [794, 688] width 54 height 36
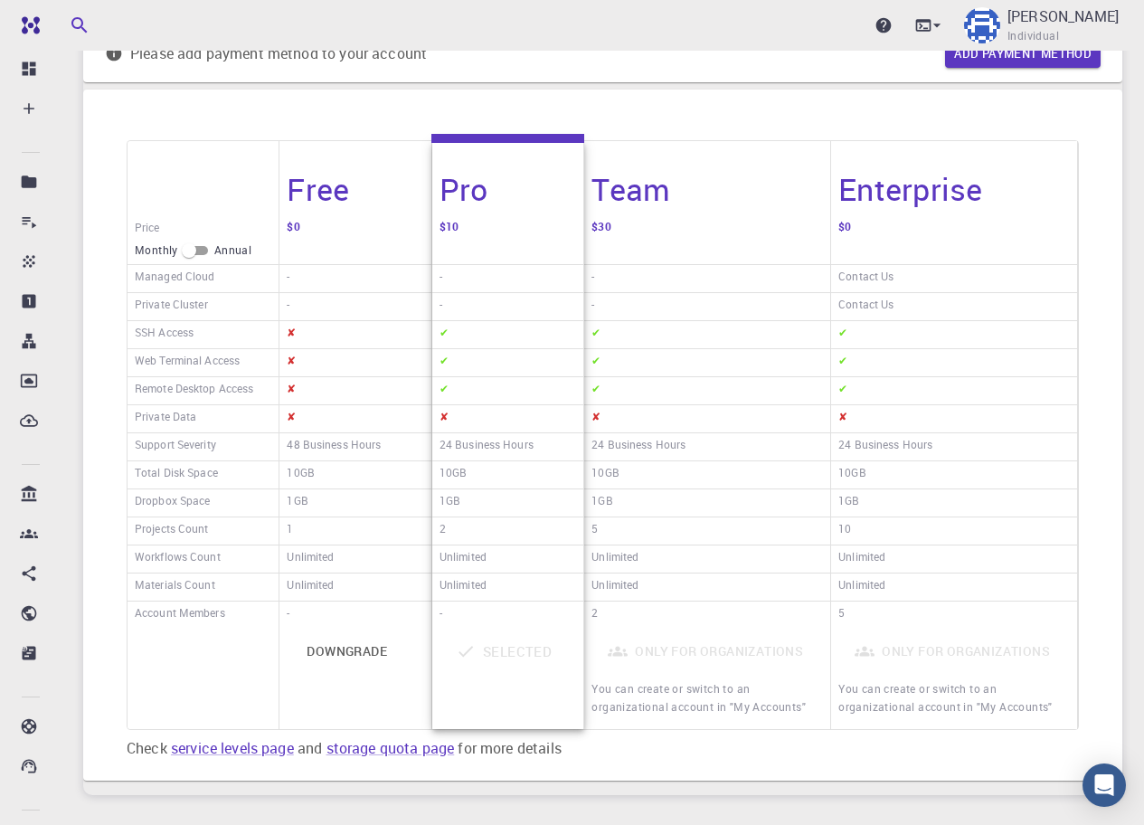
scroll to position [338, 0]
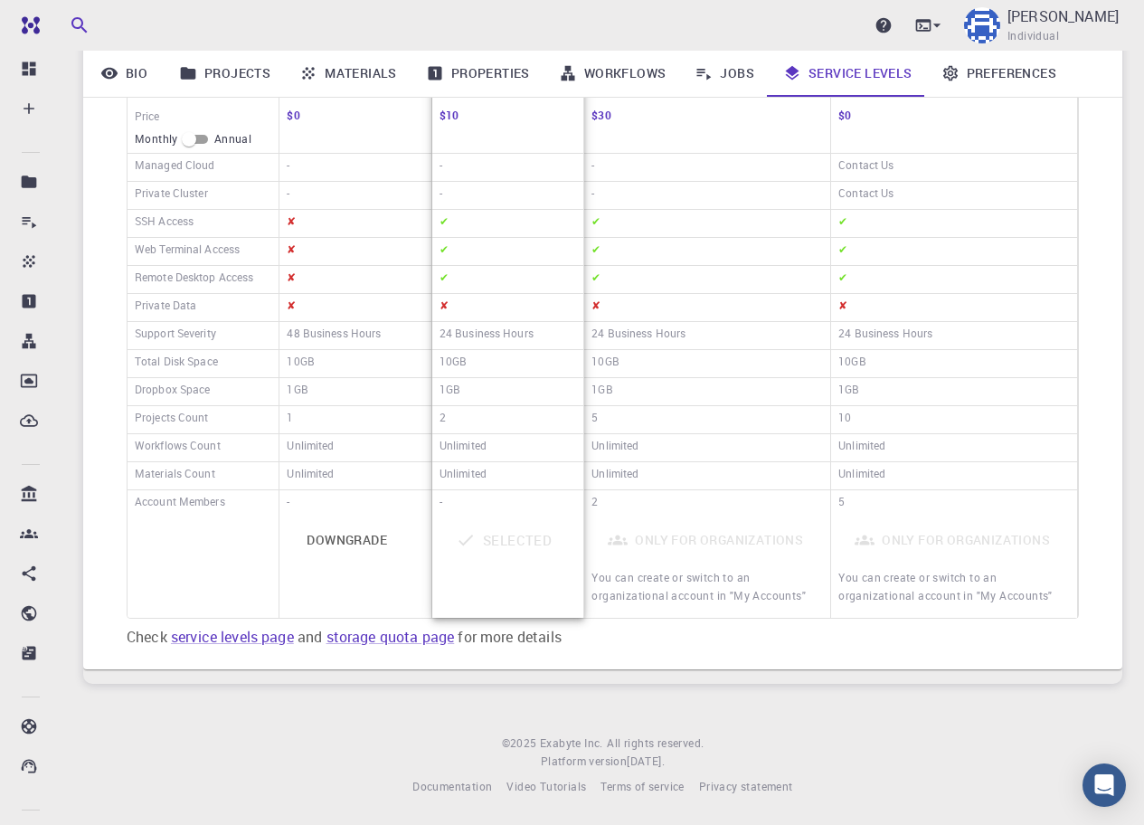
click at [542, 588] on div "Selected" at bounding box center [508, 567] width 137 height 98
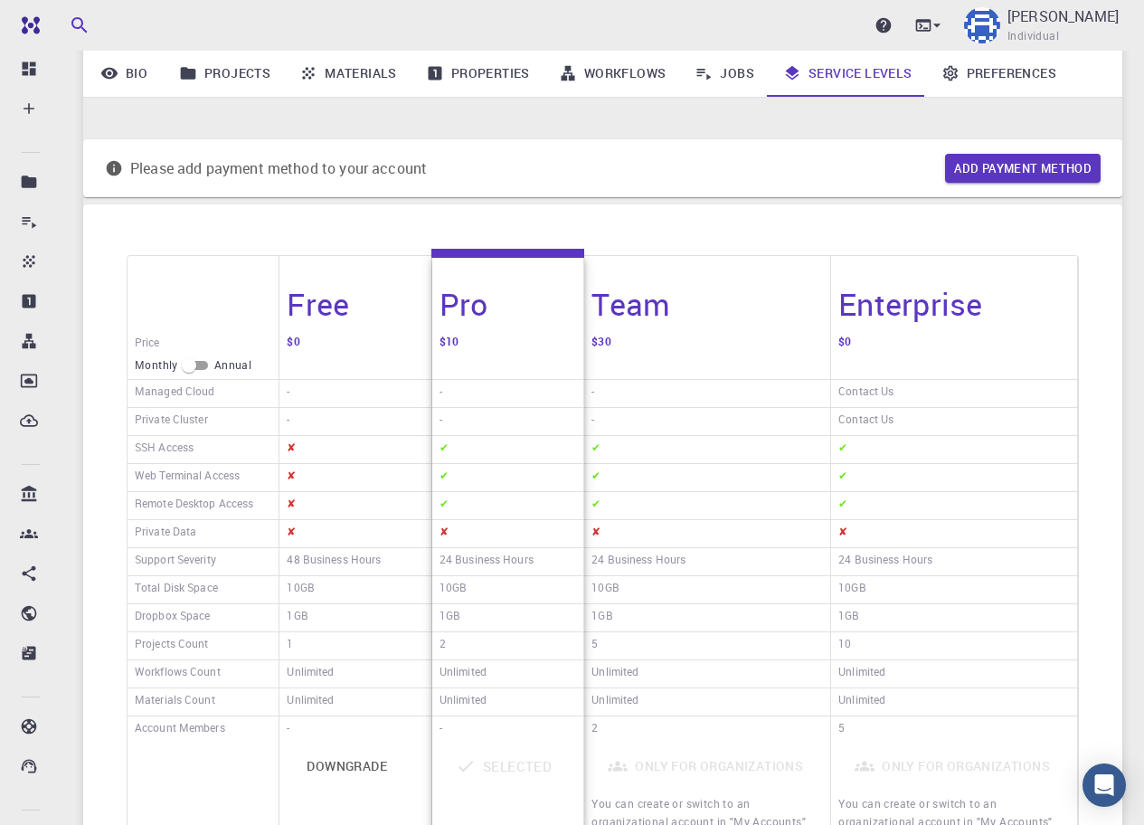
scroll to position [111, 0]
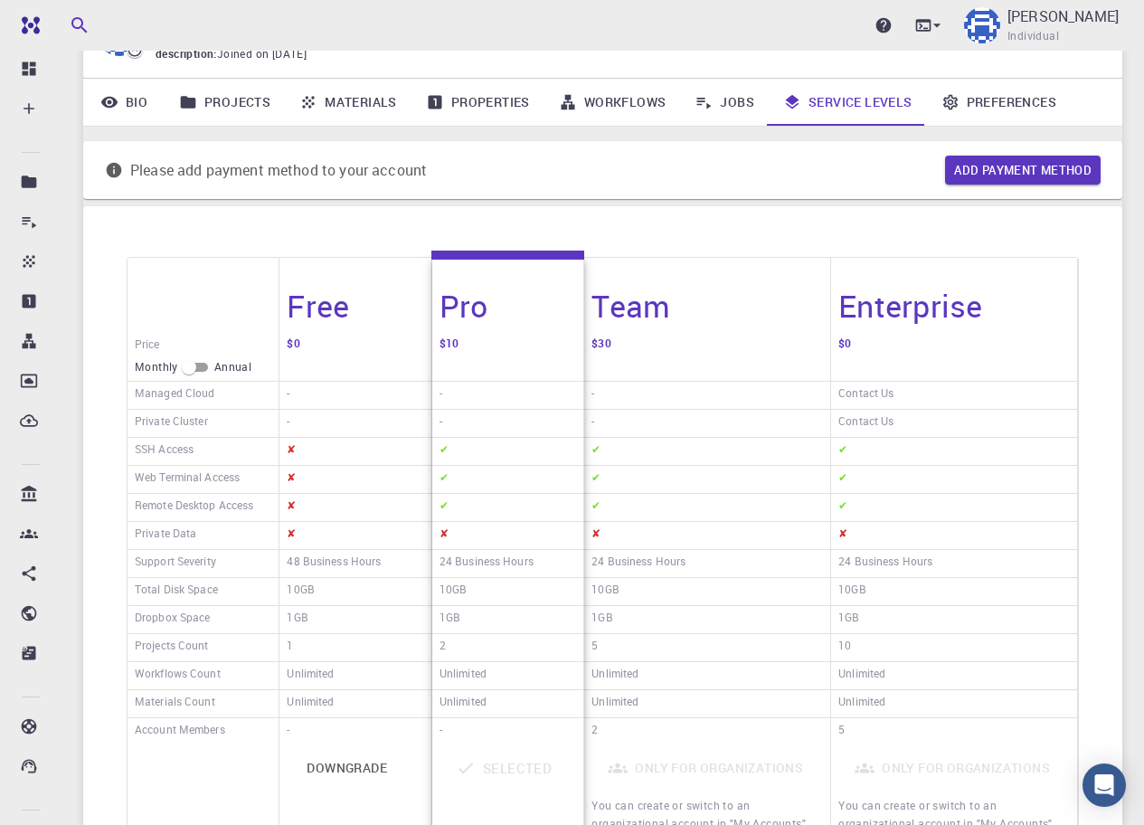
click at [374, 444] on div "✘" at bounding box center [355, 452] width 151 height 28
click at [319, 287] on h4 "Free" at bounding box center [318, 306] width 62 height 38
click at [522, 336] on div "$10" at bounding box center [507, 357] width 151 height 50
click at [603, 300] on h4 "Team" at bounding box center [631, 306] width 79 height 38
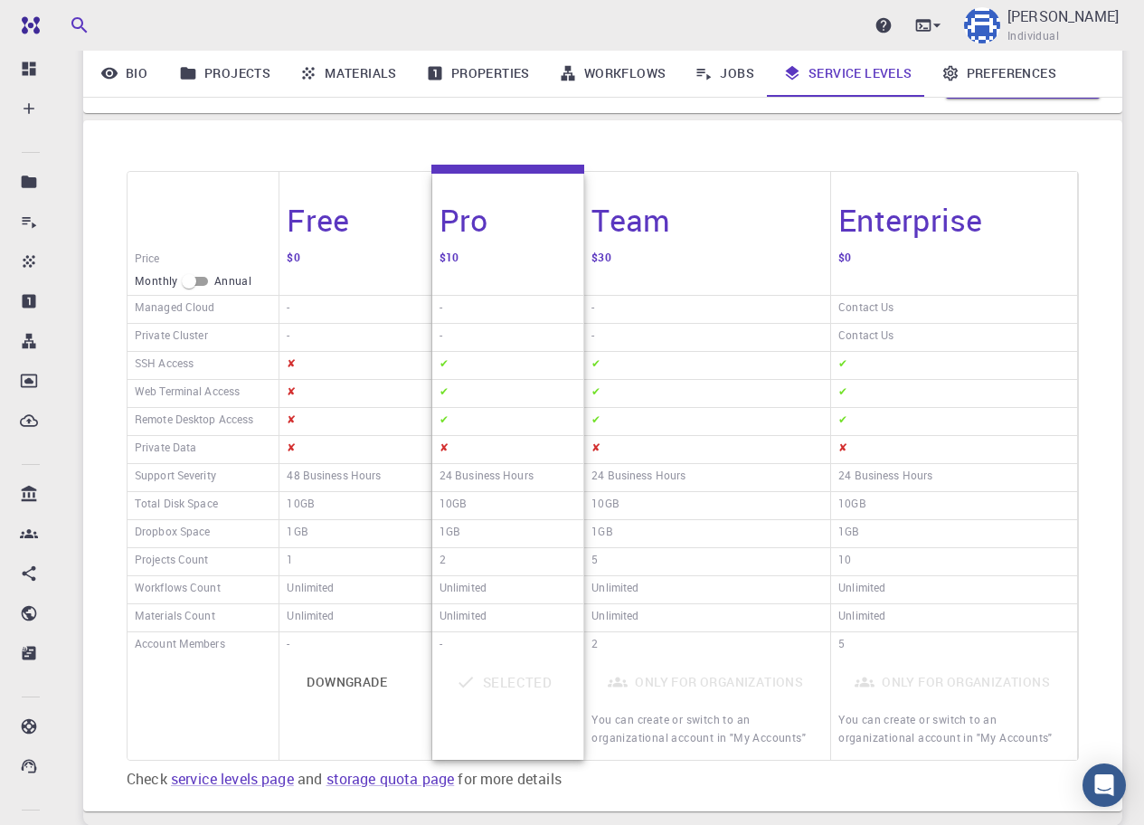
scroll to position [0, 0]
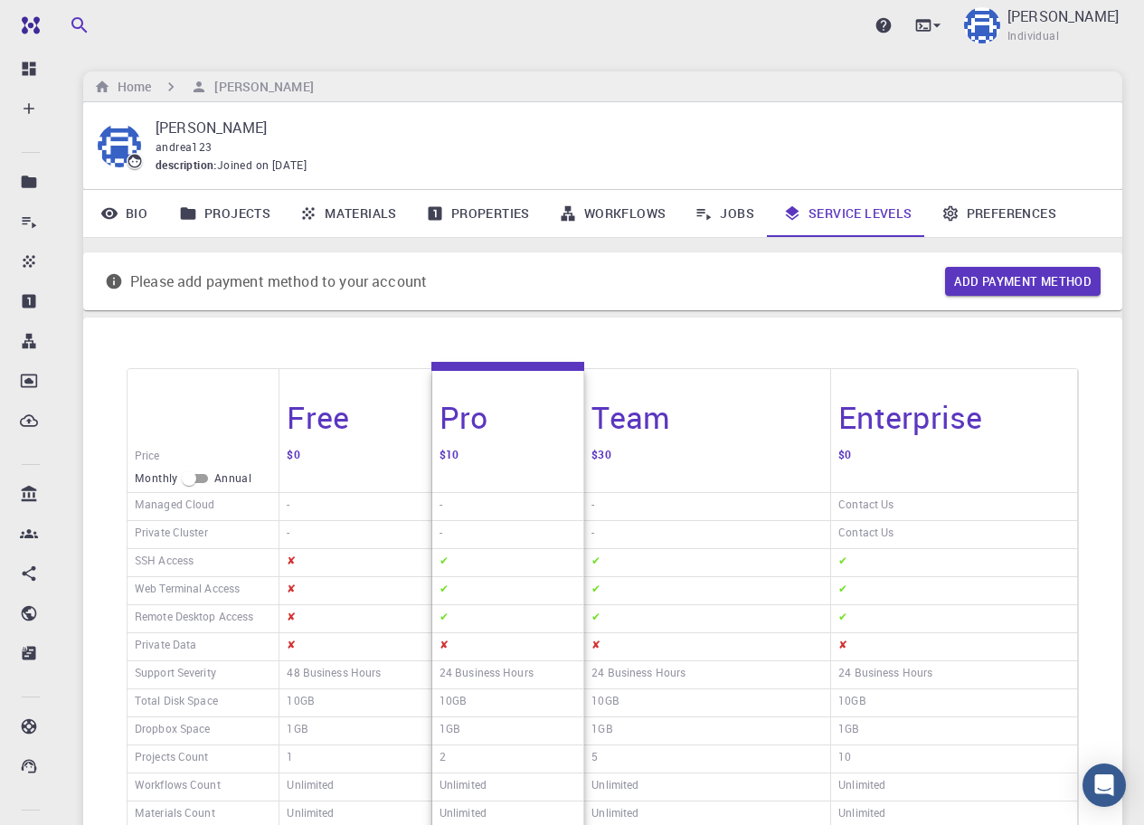
click at [1038, 212] on link "Preferences" at bounding box center [999, 213] width 144 height 47
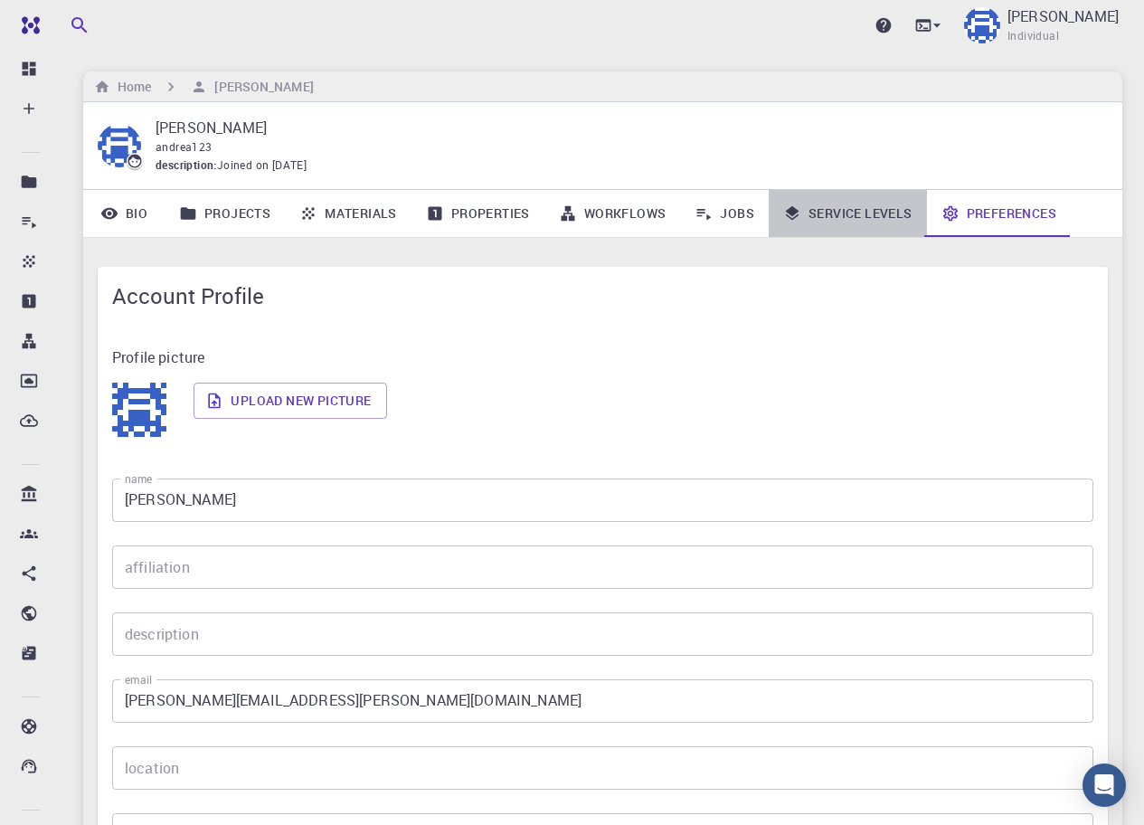
click at [868, 213] on link "Service Levels" at bounding box center [848, 213] width 158 height 47
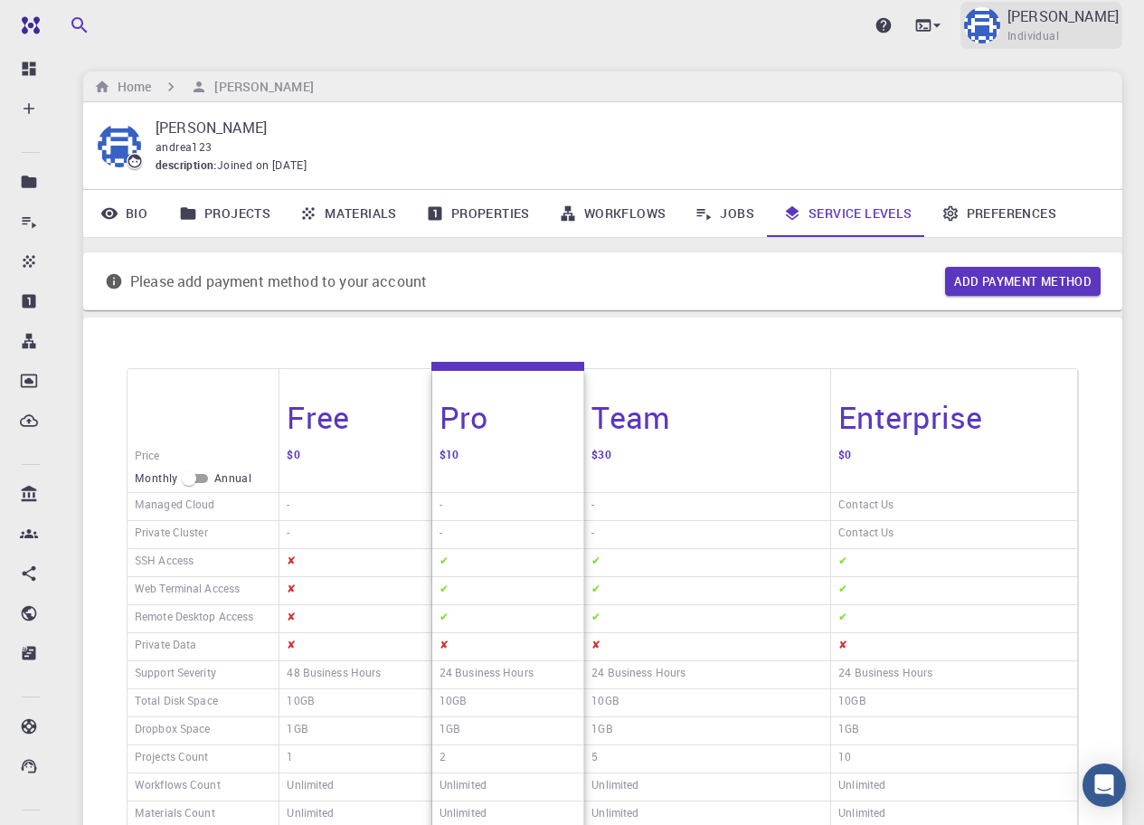
click at [1059, 28] on span "Individual" at bounding box center [1034, 36] width 52 height 18
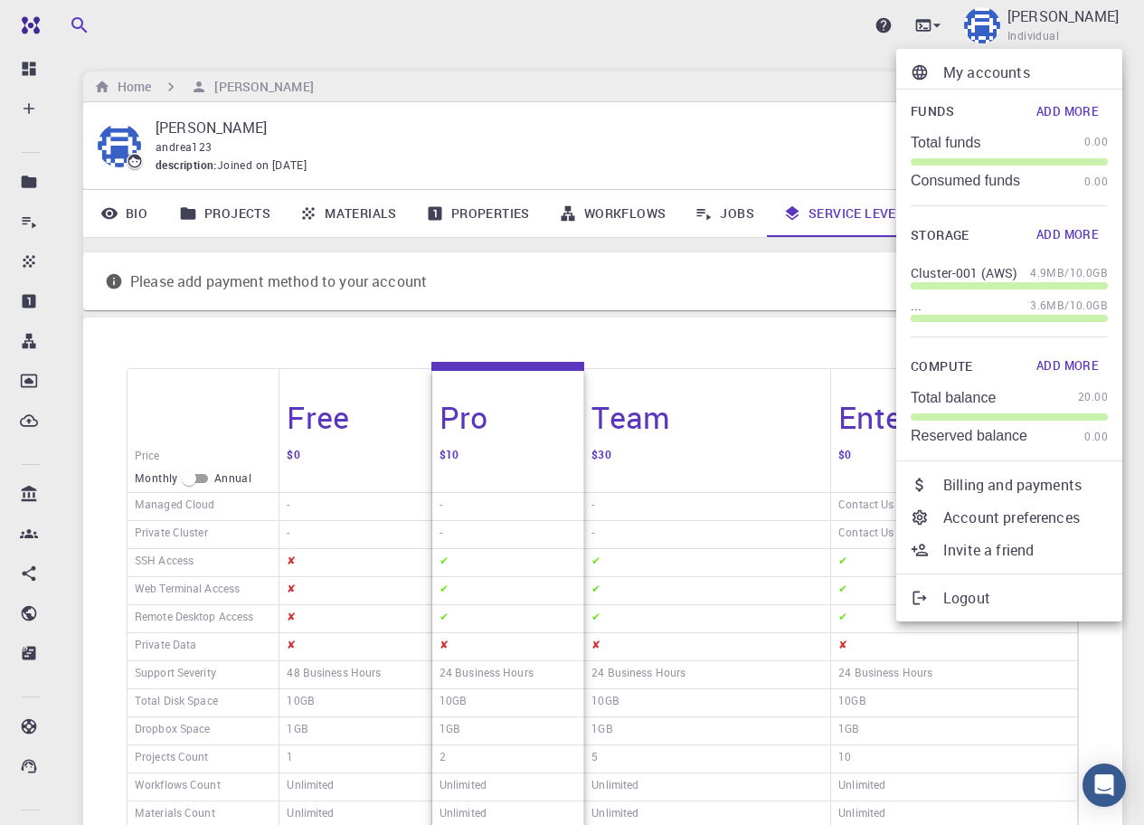
click at [623, 298] on div at bounding box center [572, 412] width 1144 height 825
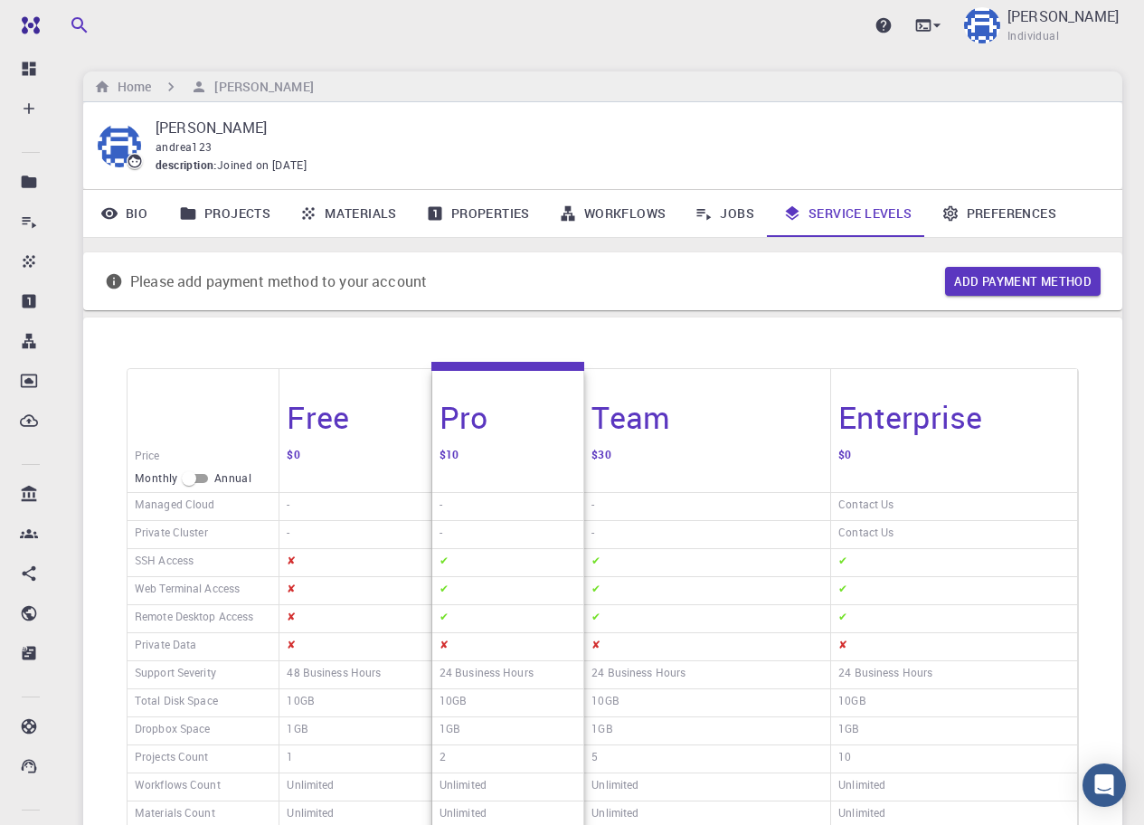
click at [1055, 216] on link "Preferences" at bounding box center [999, 213] width 144 height 47
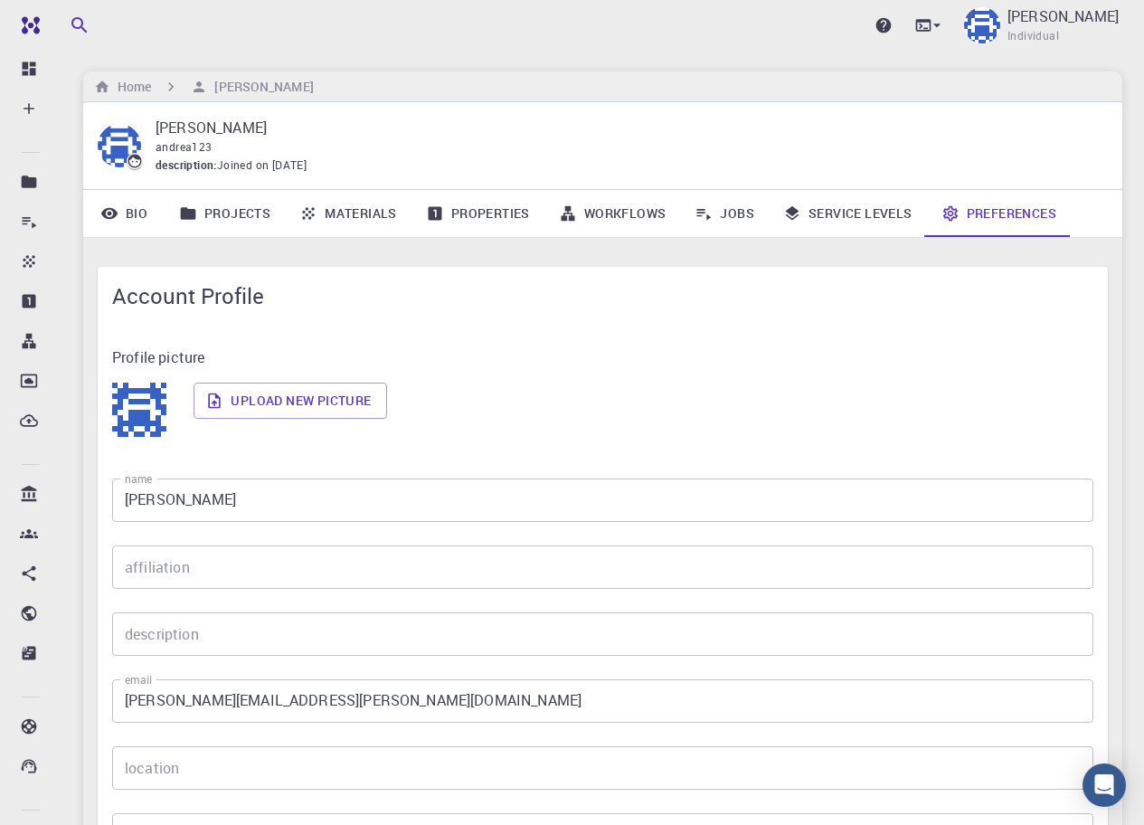
click at [913, 209] on link "Service Levels" at bounding box center [848, 213] width 158 height 47
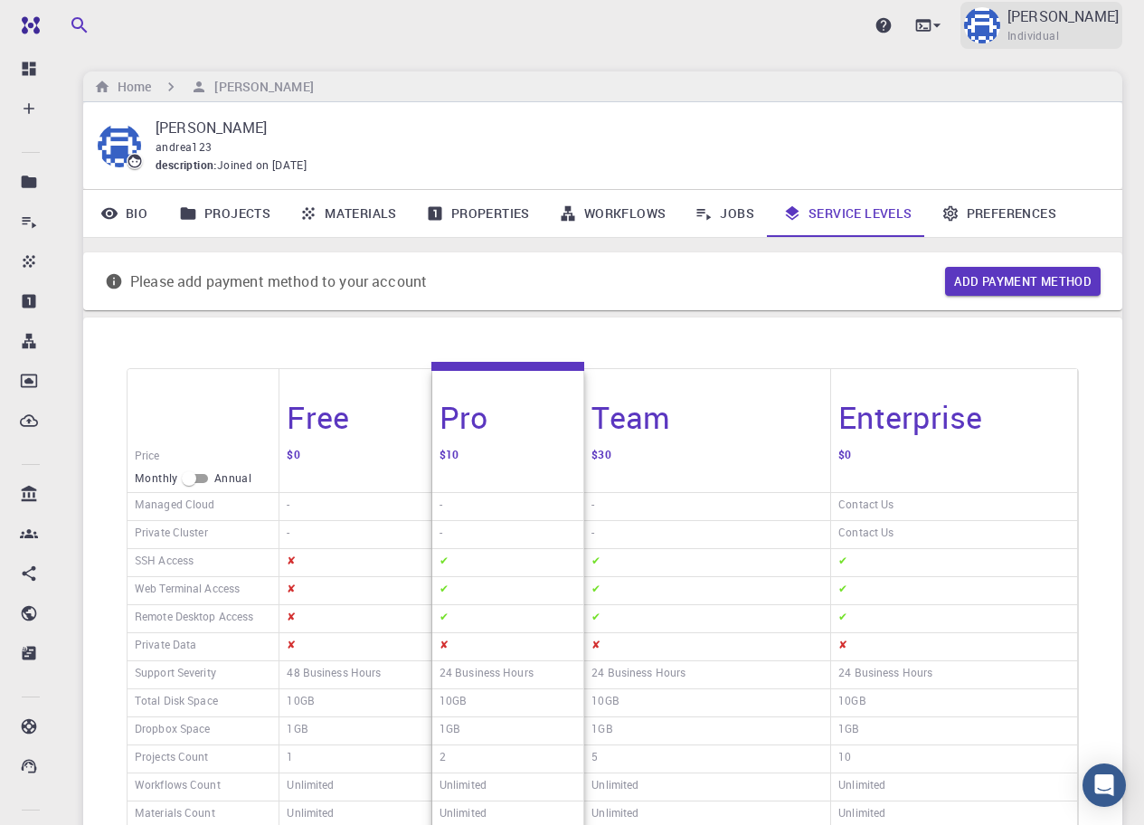
click at [1082, 13] on p "[PERSON_NAME]" at bounding box center [1063, 16] width 111 height 22
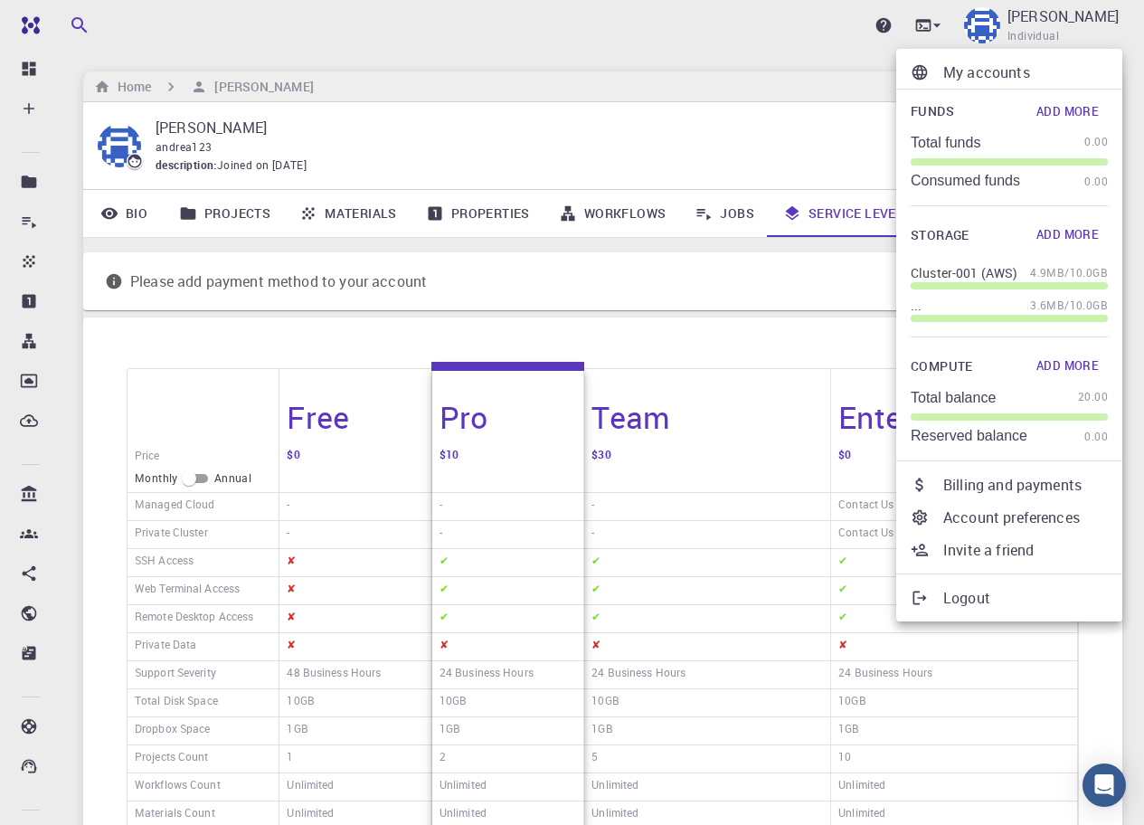
click at [974, 489] on p "Billing and payments" at bounding box center [1026, 485] width 165 height 22
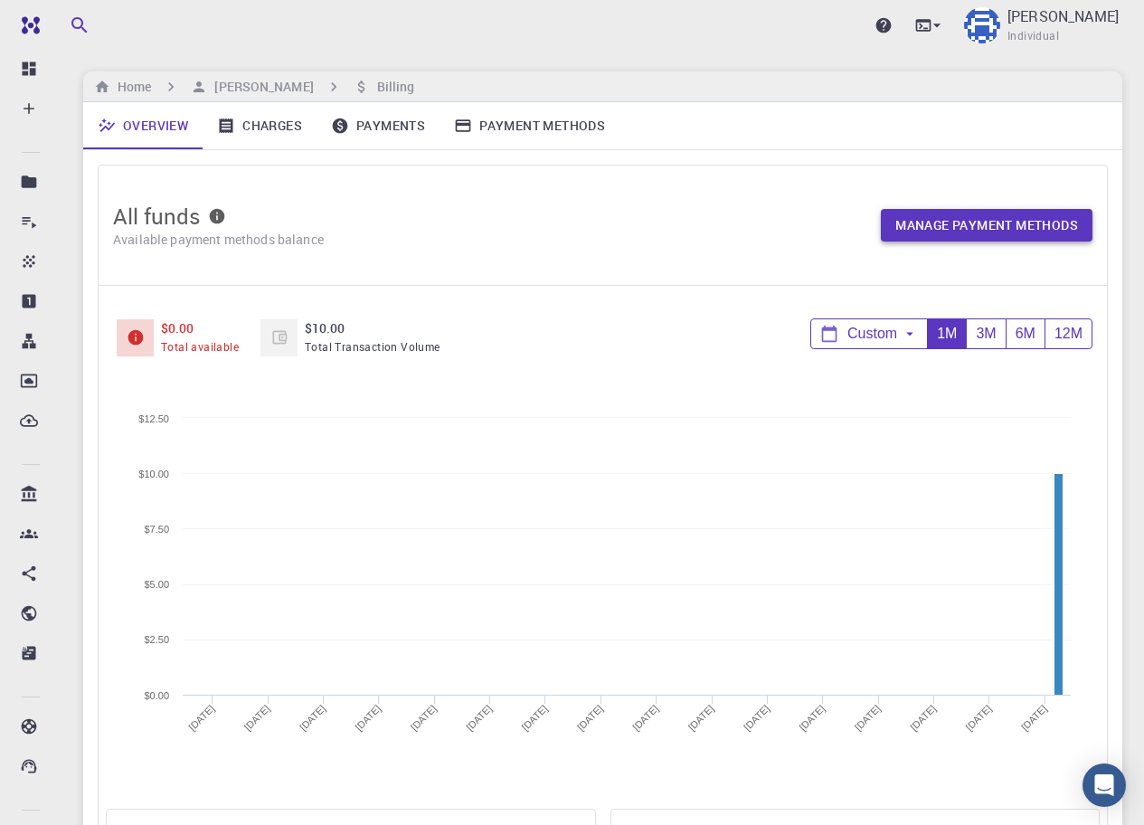
click at [959, 225] on link "Manage payment methods" at bounding box center [987, 225] width 212 height 33
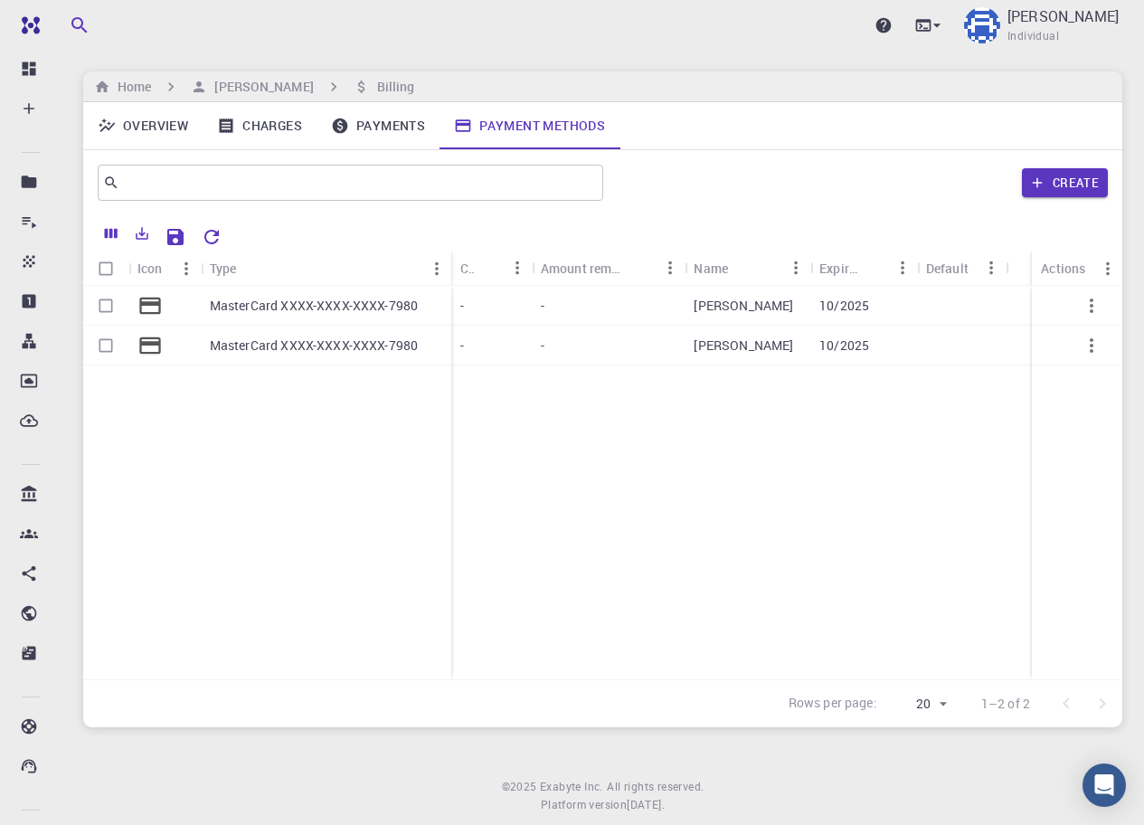
click at [113, 350] on input "Select row" at bounding box center [106, 345] width 34 height 34
checkbox input "true"
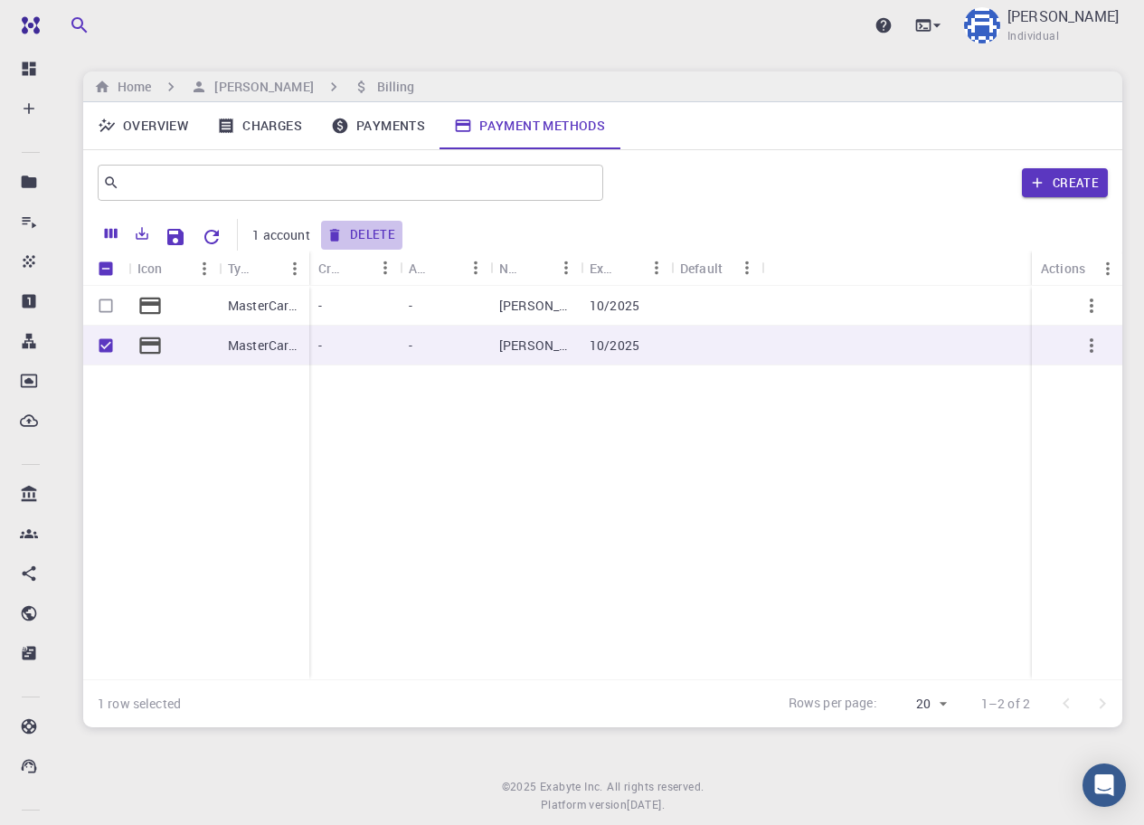
click at [368, 238] on button "Delete" at bounding box center [361, 235] width 81 height 29
checkbox input "false"
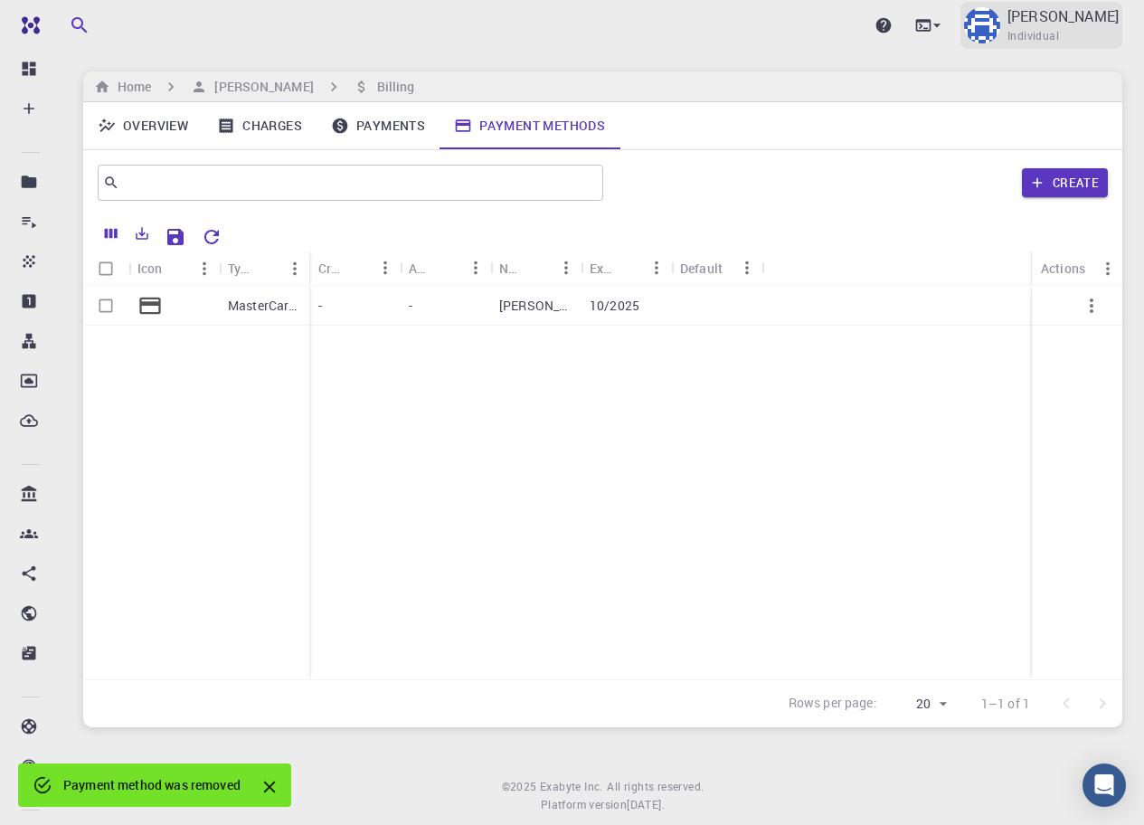
click at [1000, 24] on img at bounding box center [982, 25] width 36 height 36
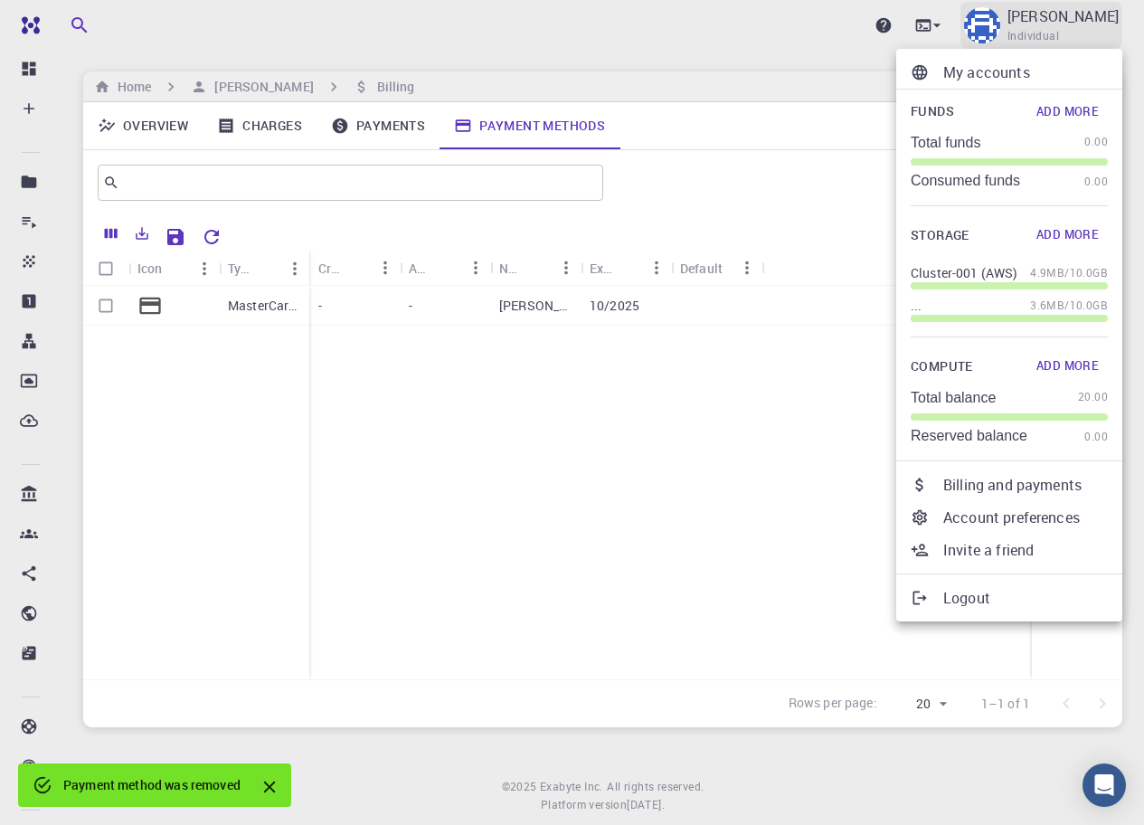
click at [1059, 24] on div at bounding box center [572, 412] width 1144 height 825
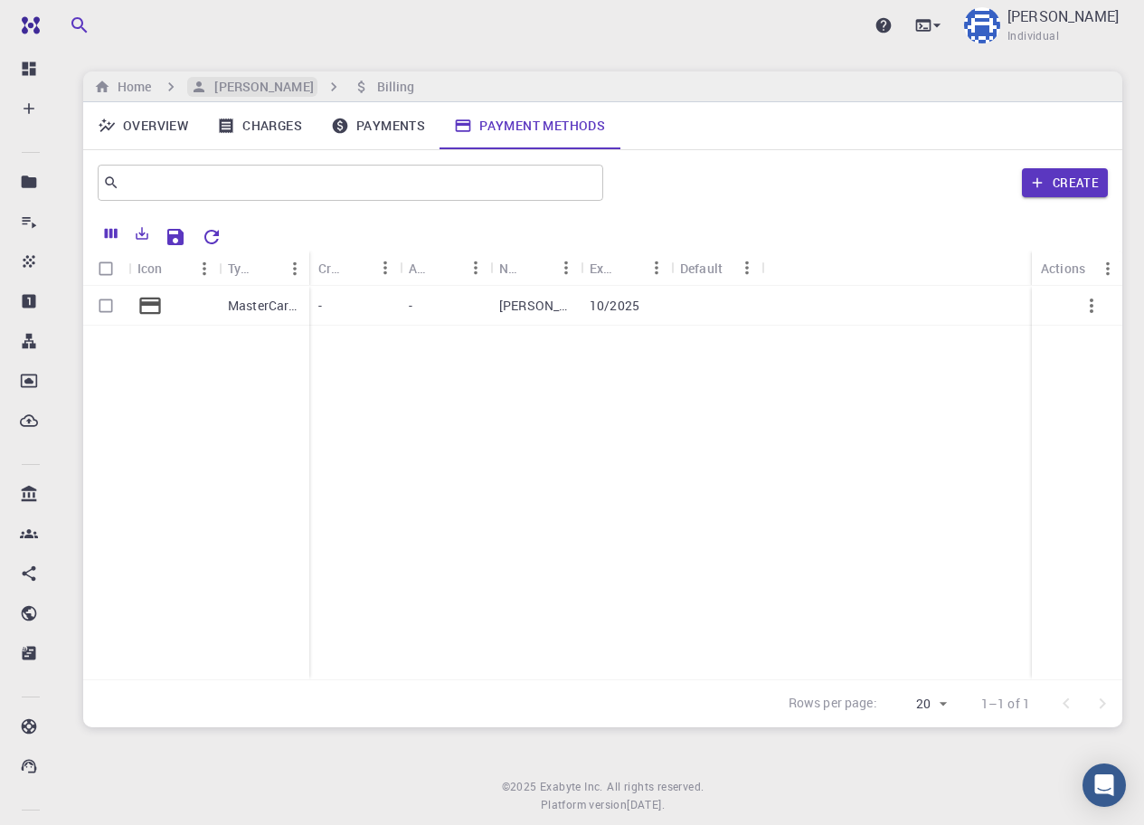
click at [249, 90] on h6 "[PERSON_NAME]" at bounding box center [260, 87] width 106 height 20
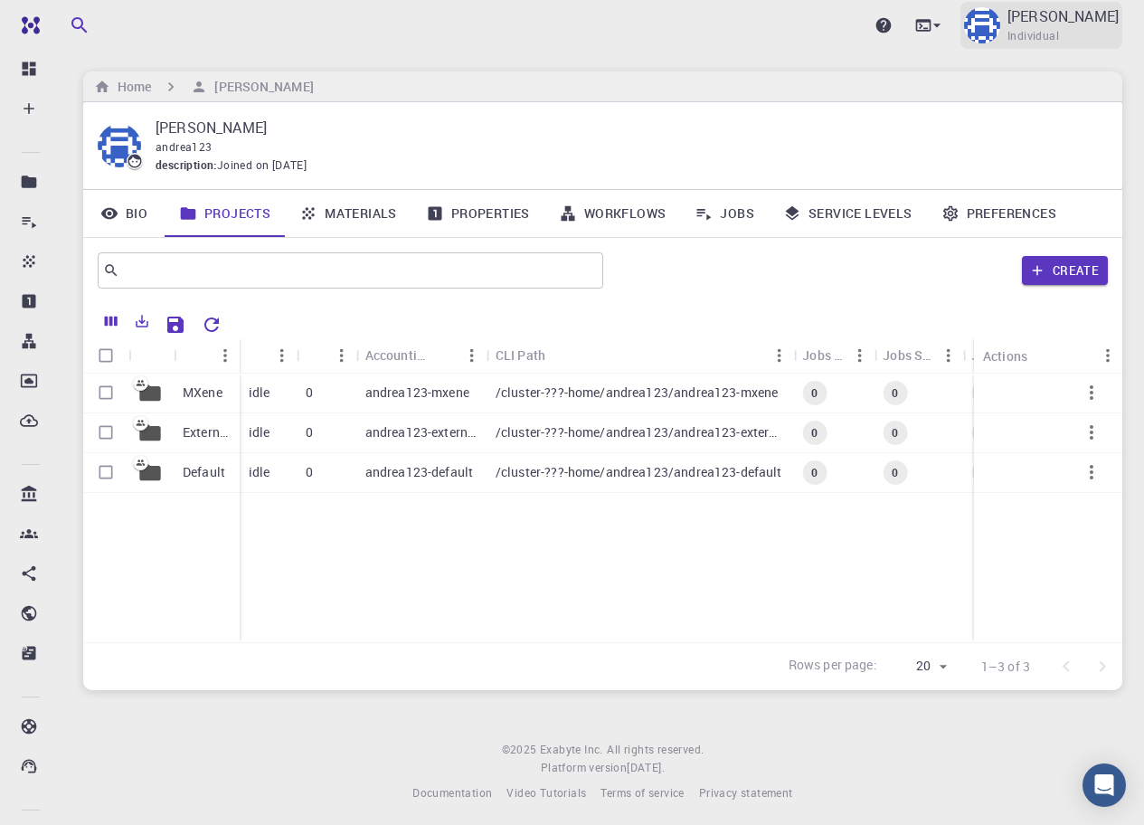
click at [1059, 32] on span "Individual" at bounding box center [1034, 36] width 52 height 18
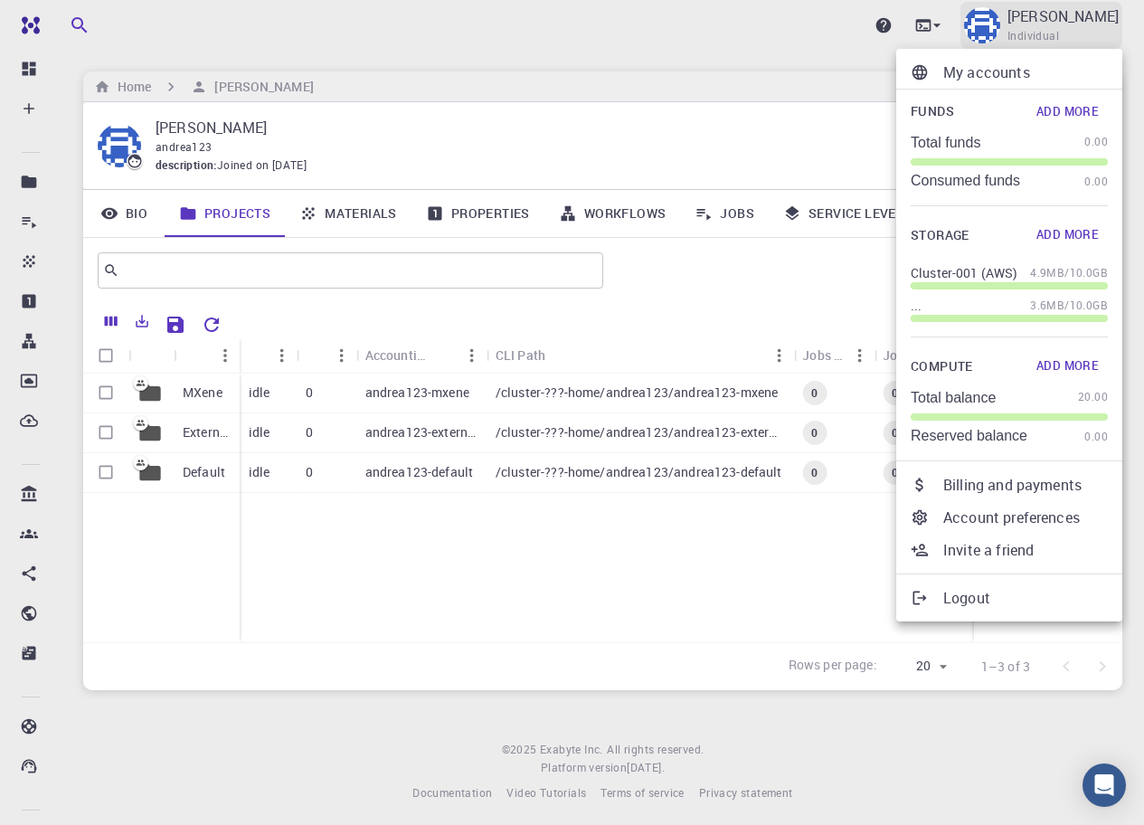
click at [1070, 32] on div at bounding box center [572, 412] width 1144 height 825
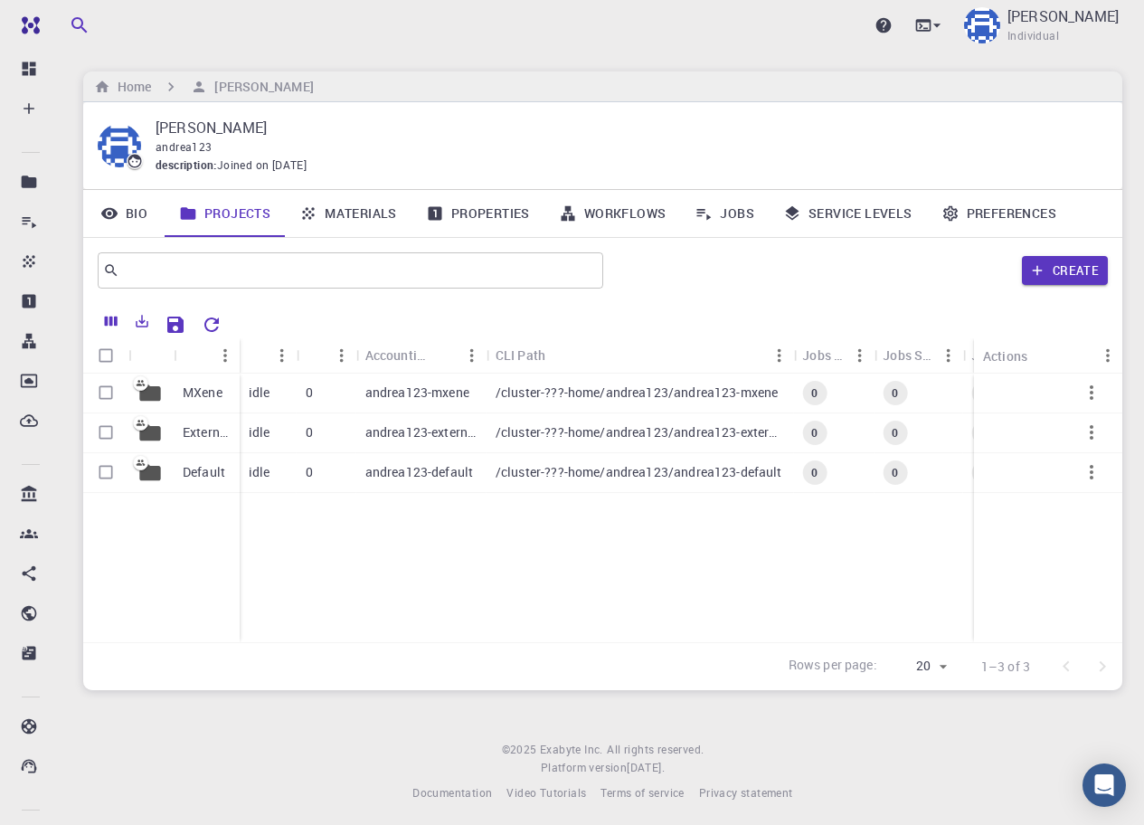
click at [795, 214] on icon at bounding box center [792, 213] width 18 height 18
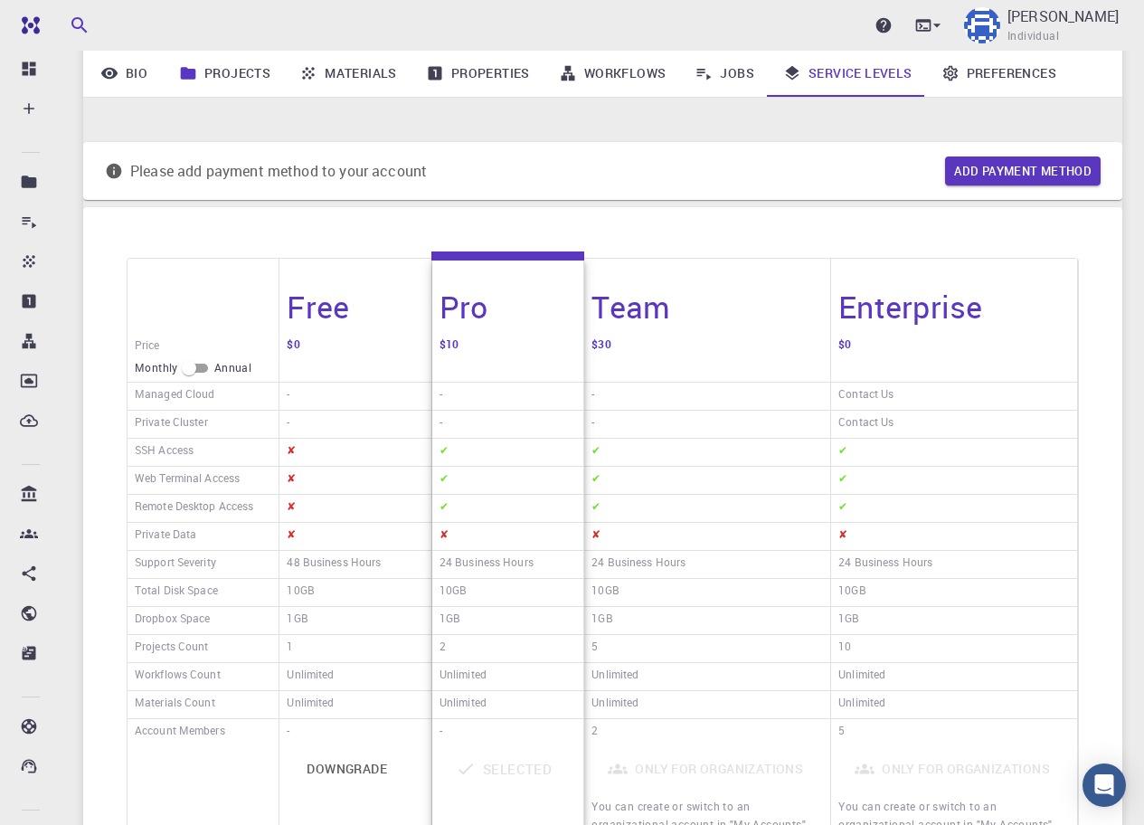
scroll to position [338, 0]
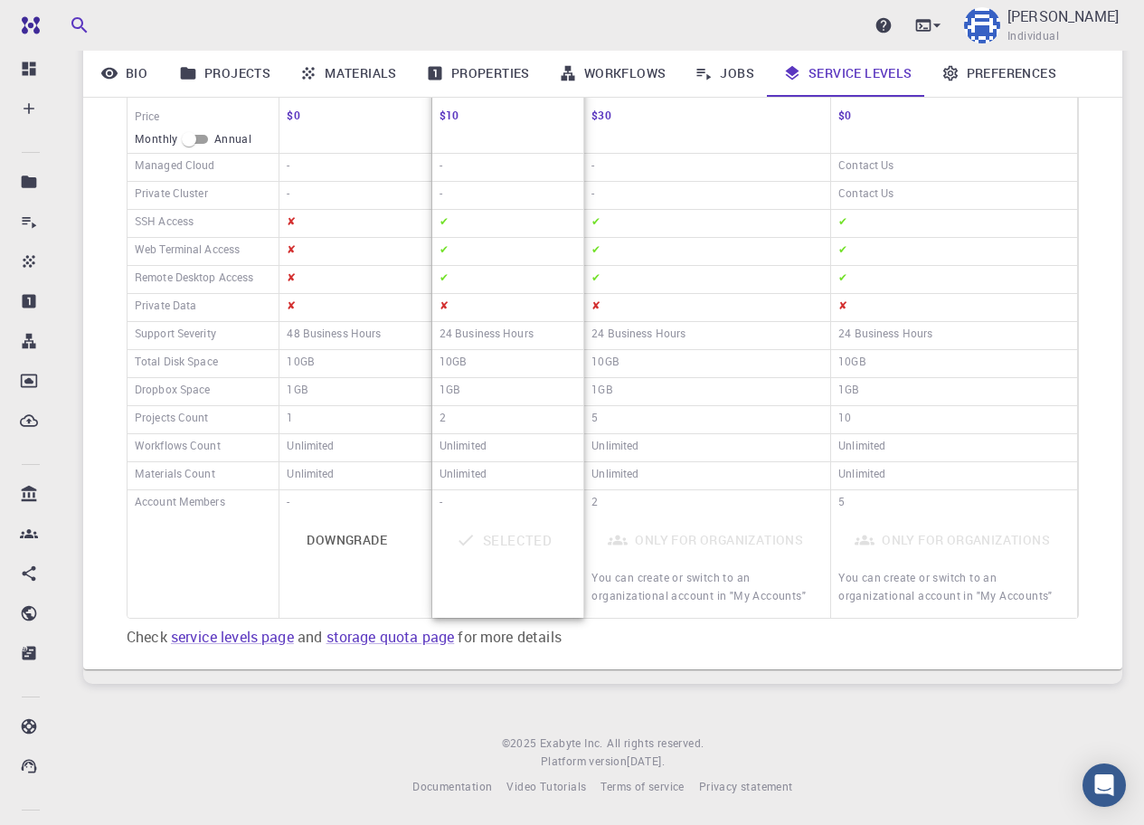
click at [314, 537] on button "Downgrade" at bounding box center [347, 539] width 120 height 43
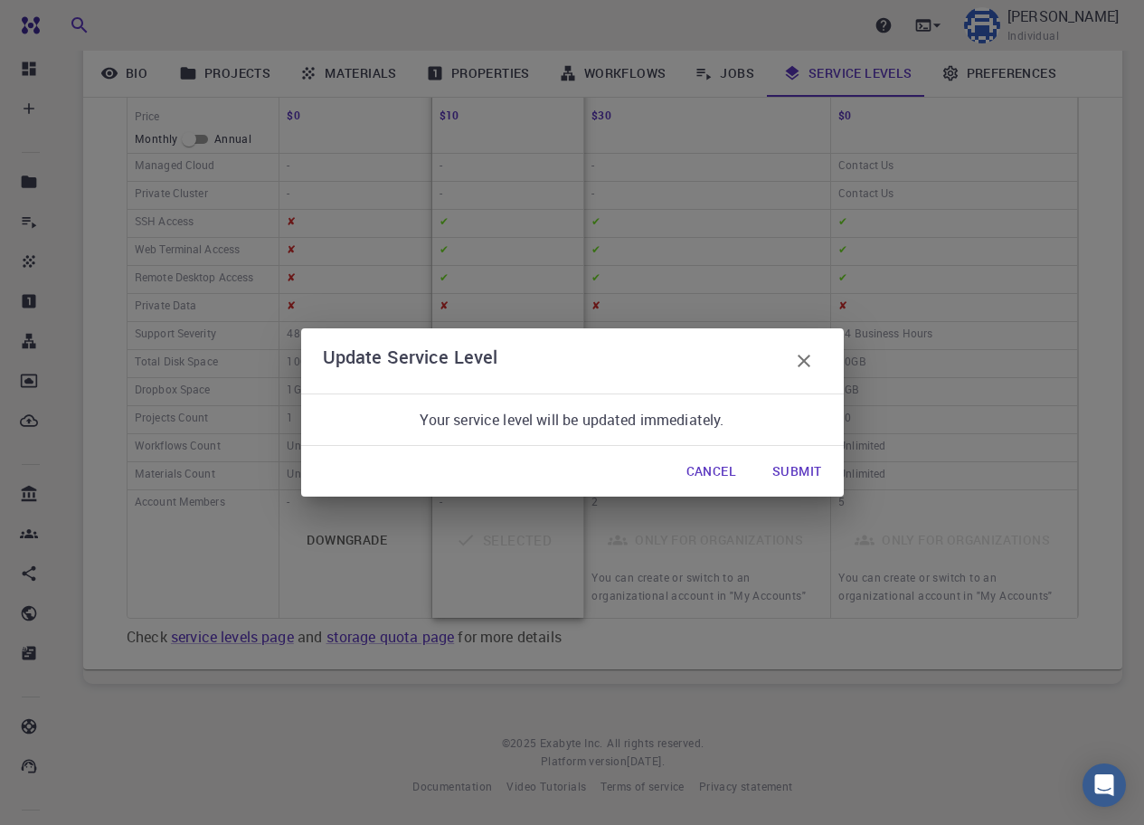
click at [797, 467] on button "Submit" at bounding box center [797, 471] width 78 height 36
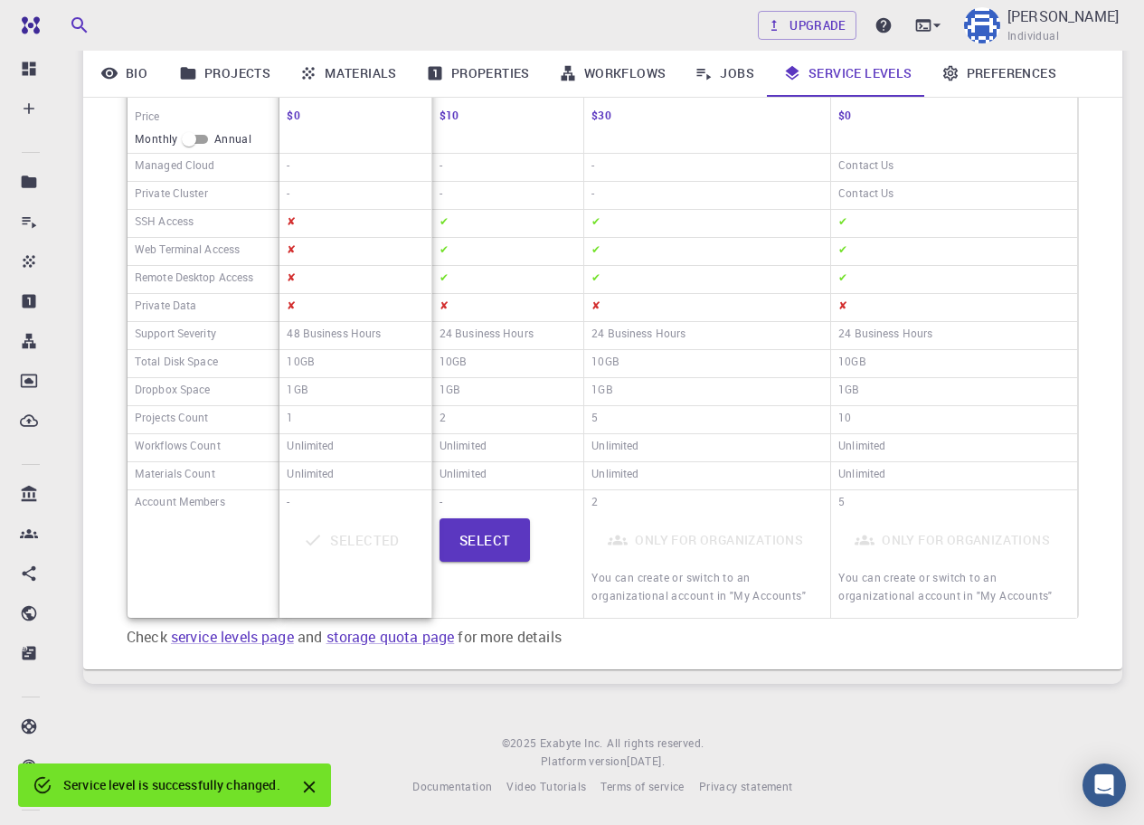
click at [311, 790] on icon "Close" at bounding box center [309, 787] width 20 height 20
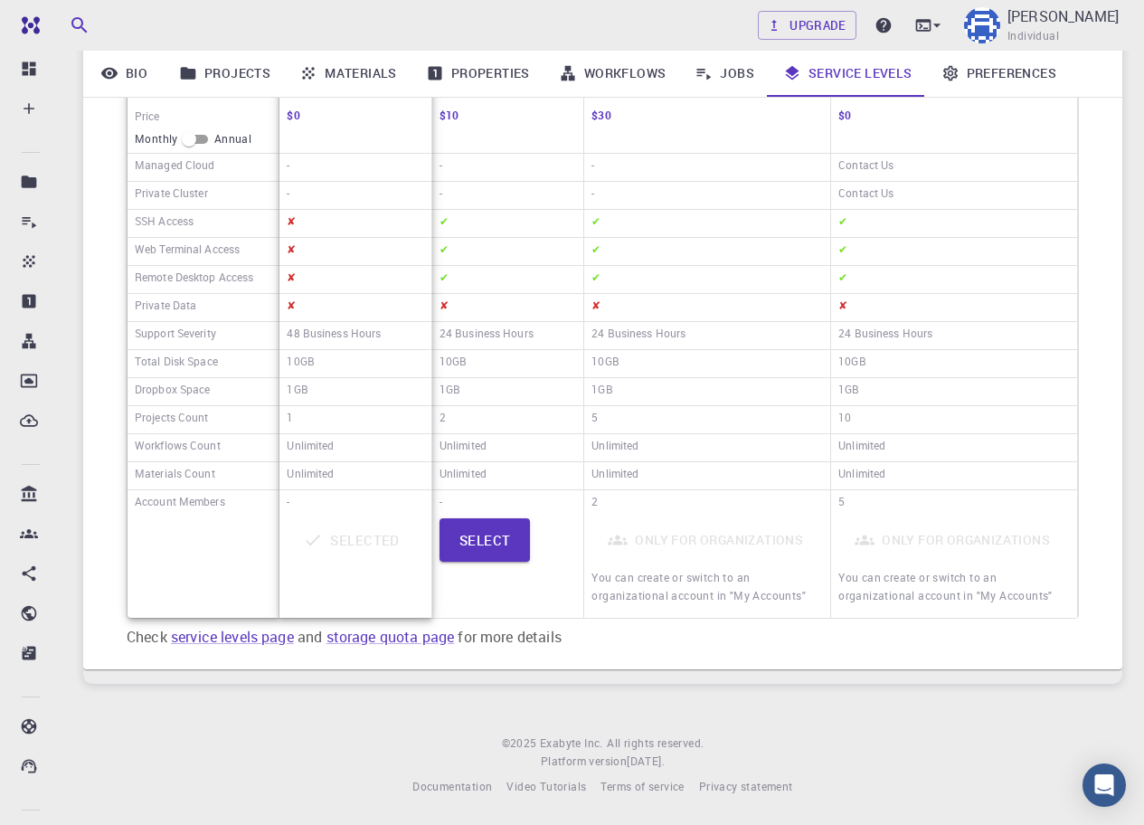
click at [695, 667] on div "Price Monthly Annual Managed Cloud Private Cluster SSH Access Web Terminal Acce…" at bounding box center [602, 323] width 1039 height 691
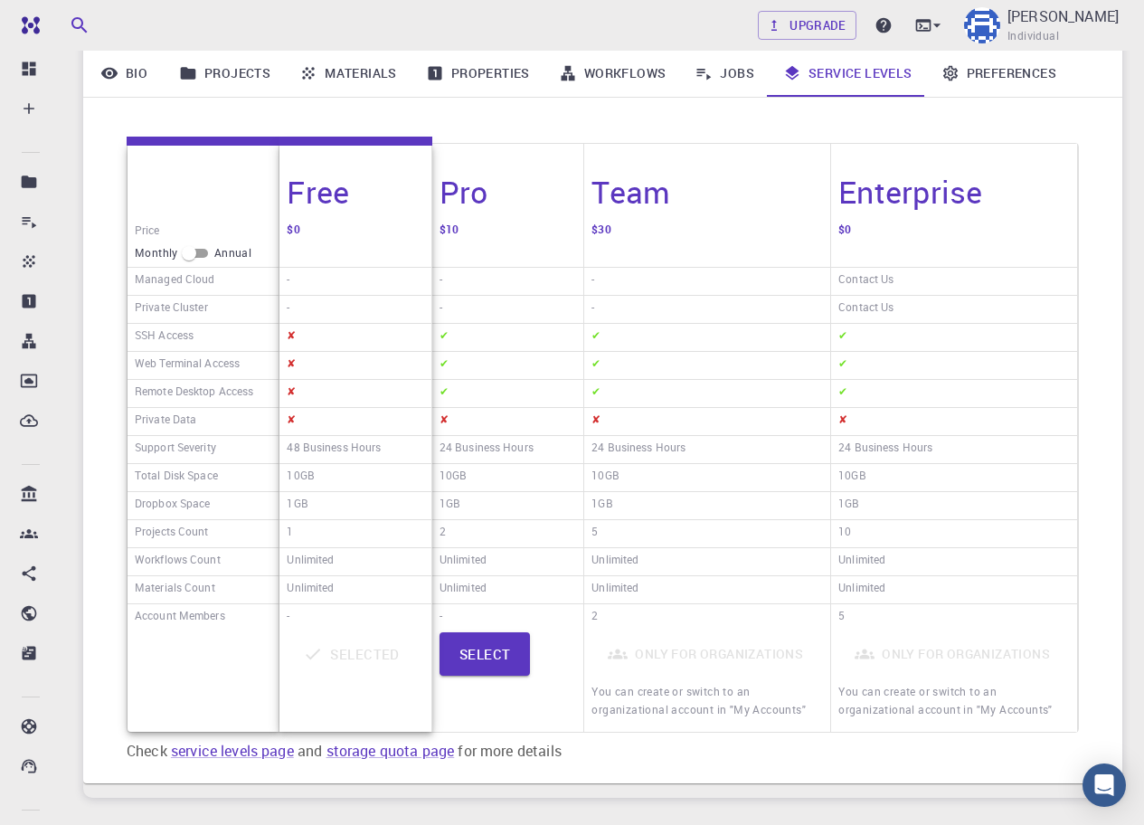
scroll to position [0, 0]
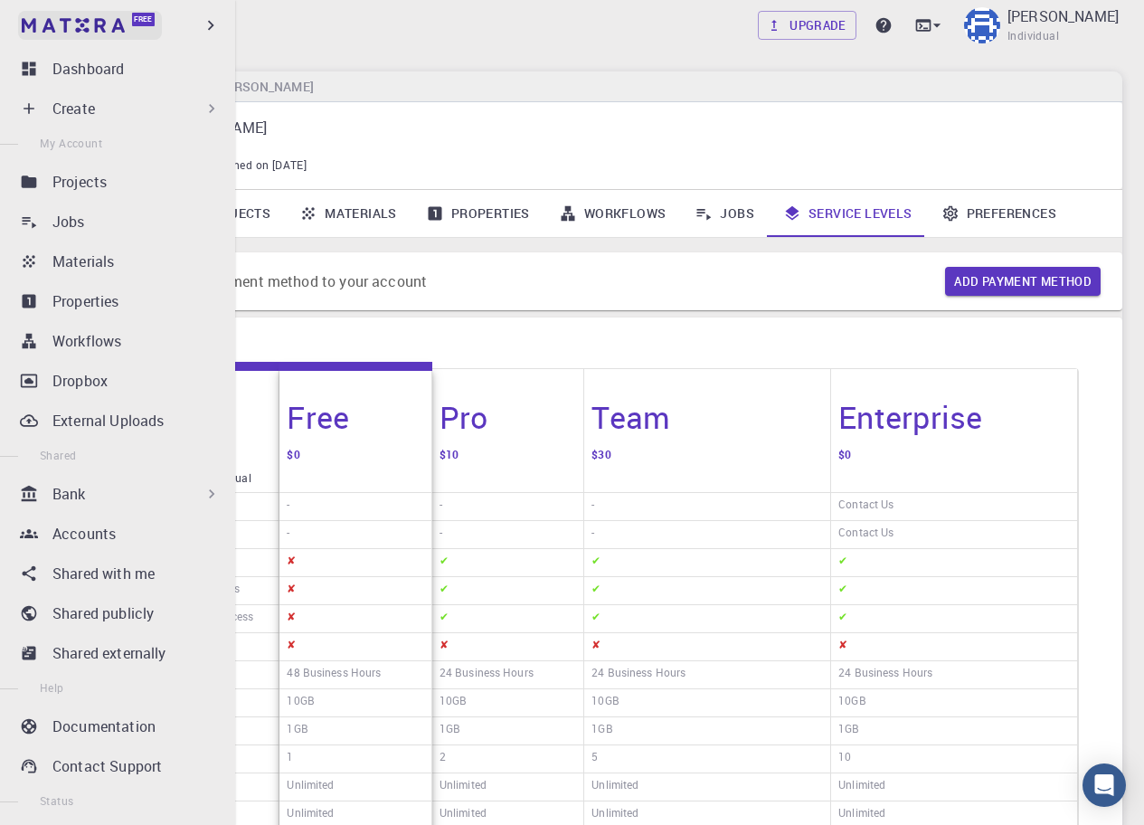
click at [45, 19] on link "Free" at bounding box center [90, 25] width 144 height 29
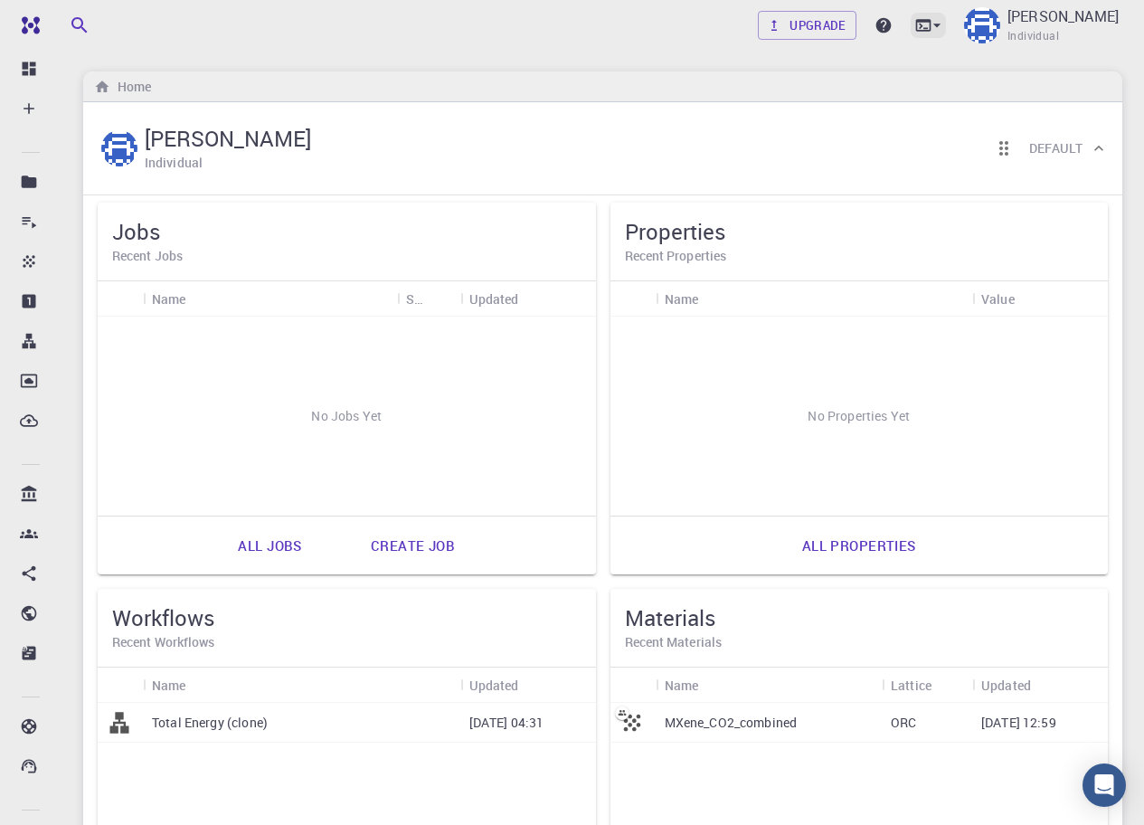
click at [932, 28] on icon at bounding box center [923, 25] width 15 height 12
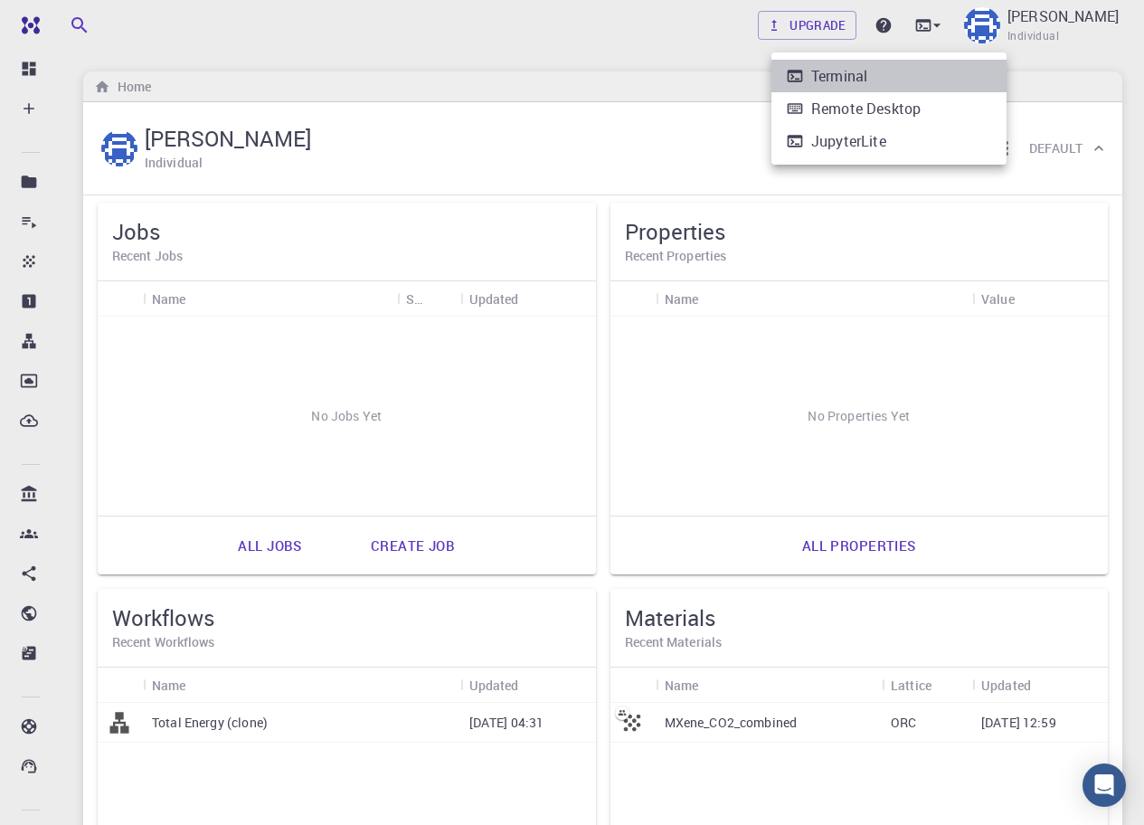
click at [849, 73] on div "Terminal" at bounding box center [839, 76] width 56 height 22
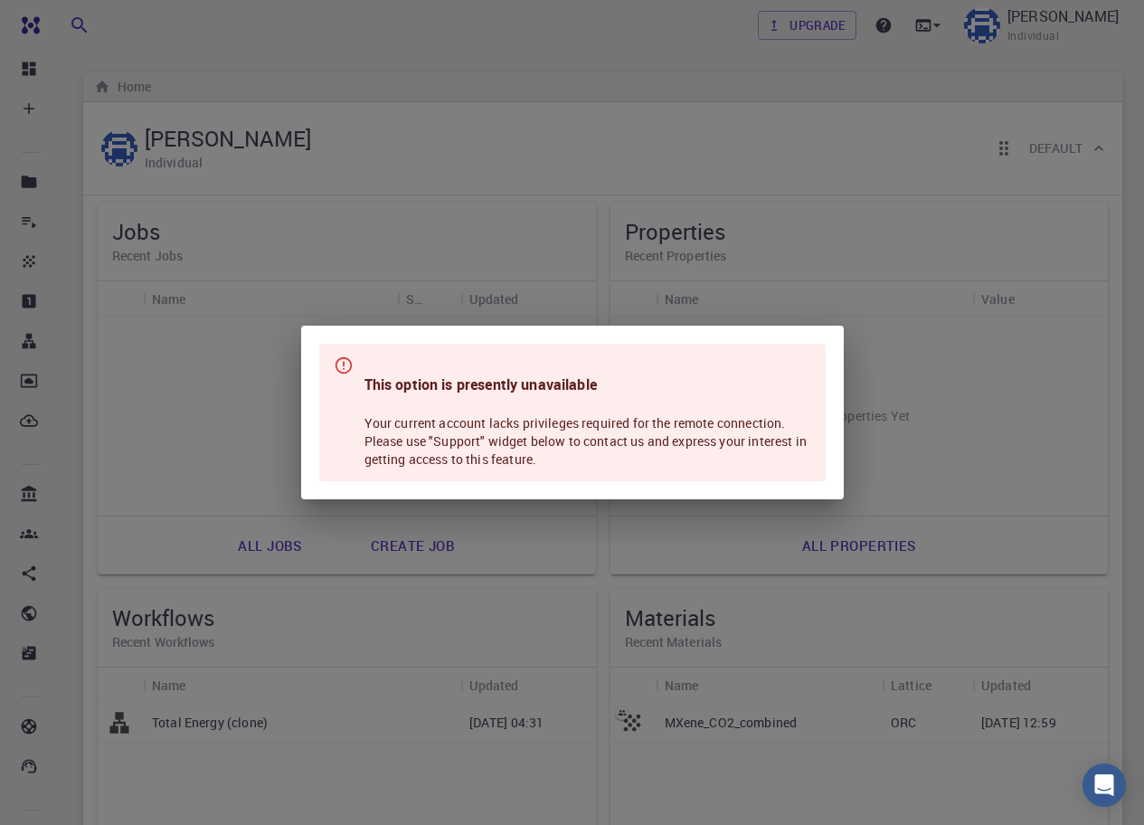
click at [882, 456] on div "This option is presently unavailable Your current account lacks privileges requ…" at bounding box center [572, 412] width 1144 height 825
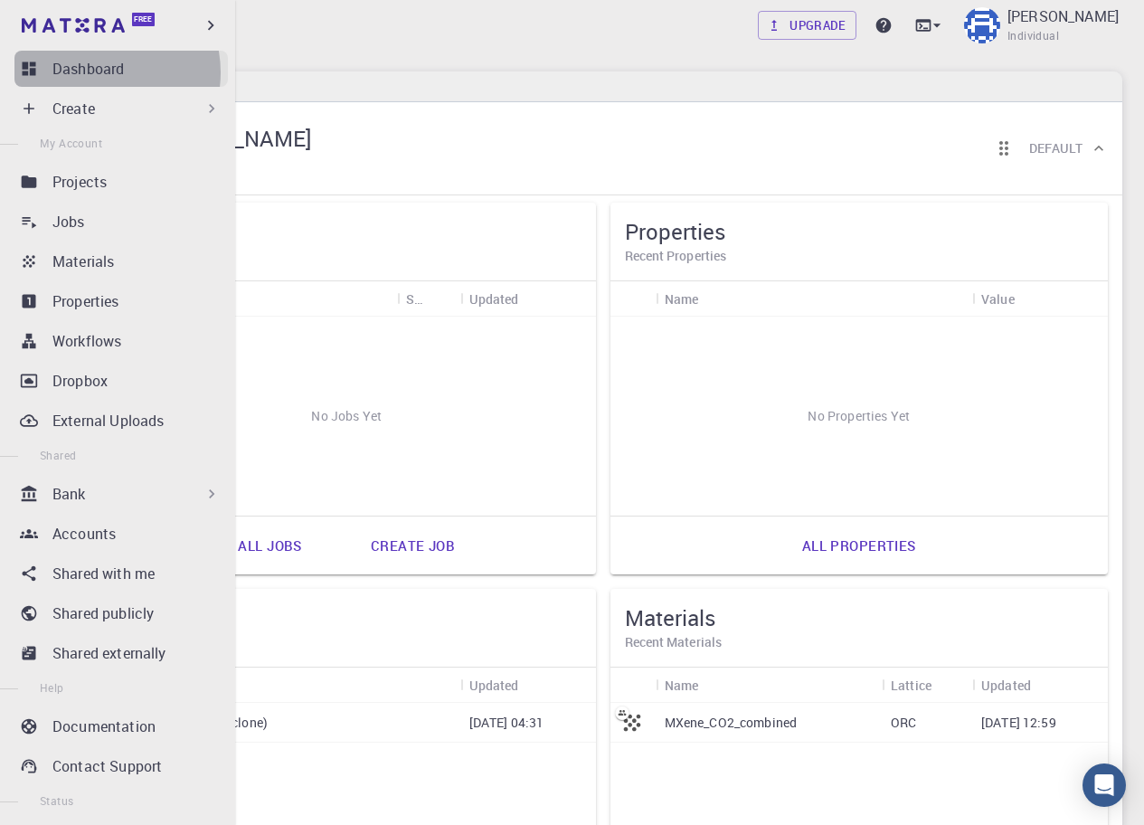
click at [96, 72] on p "Dashboard" at bounding box center [87, 69] width 71 height 22
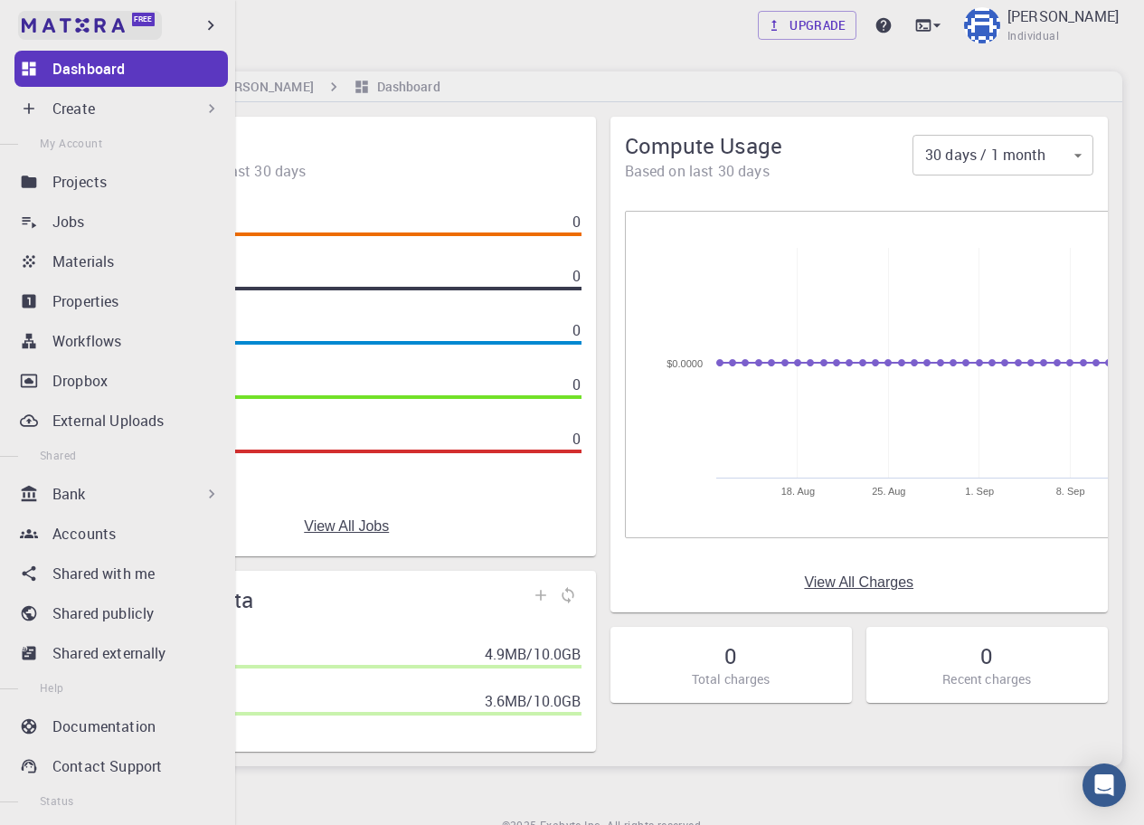
click at [90, 28] on img at bounding box center [73, 25] width 103 height 14
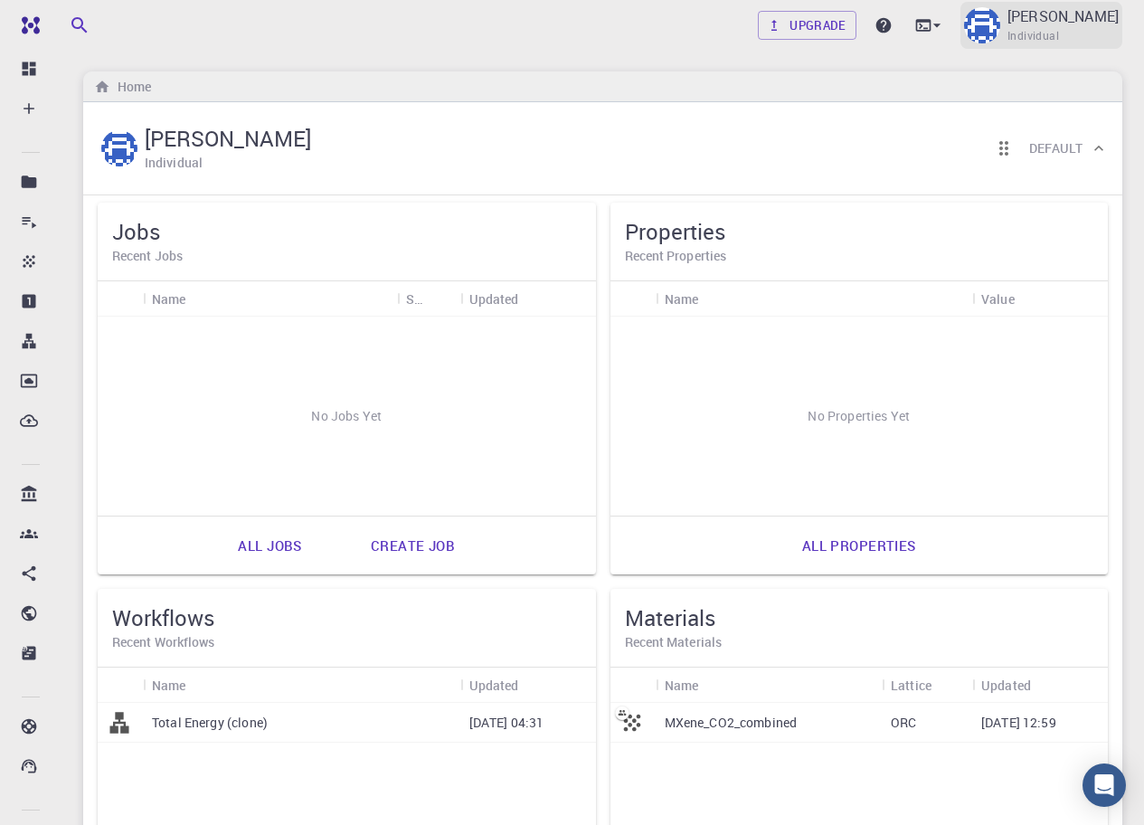
click at [1059, 27] on span "Individual" at bounding box center [1034, 36] width 52 height 18
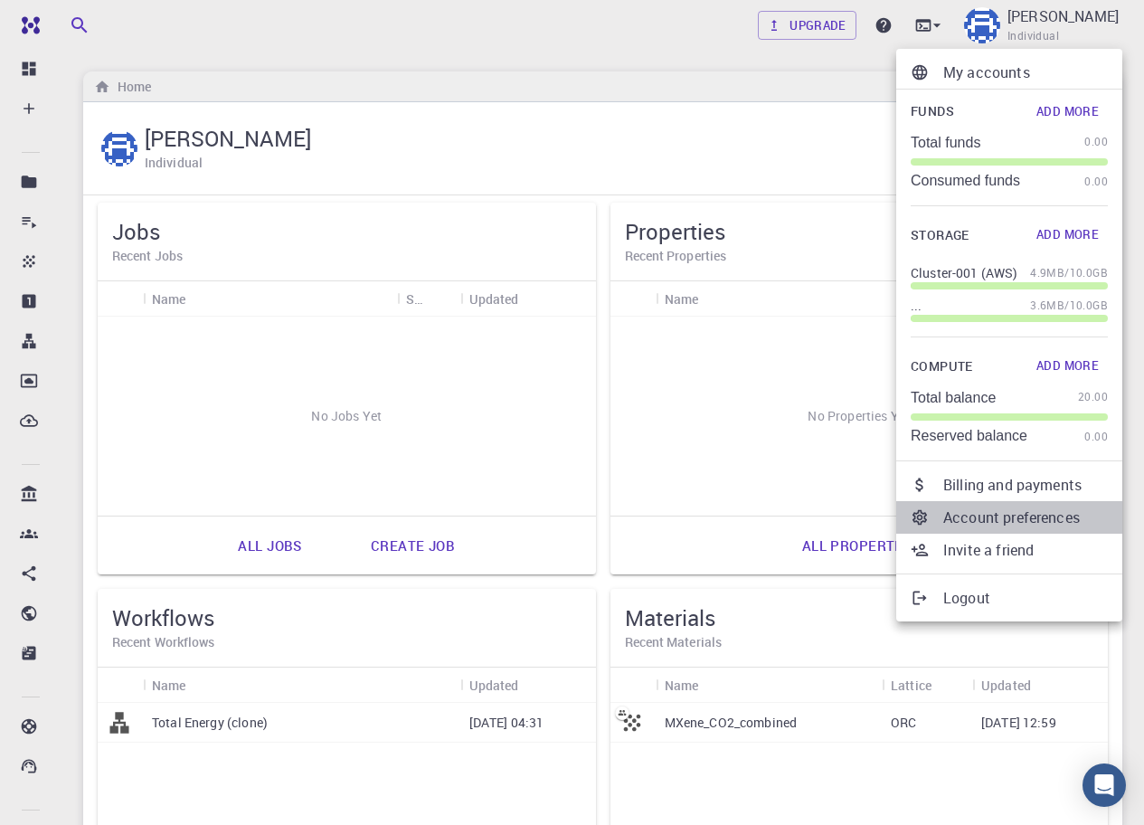
click at [1002, 518] on p "Account preferences" at bounding box center [1026, 518] width 165 height 22
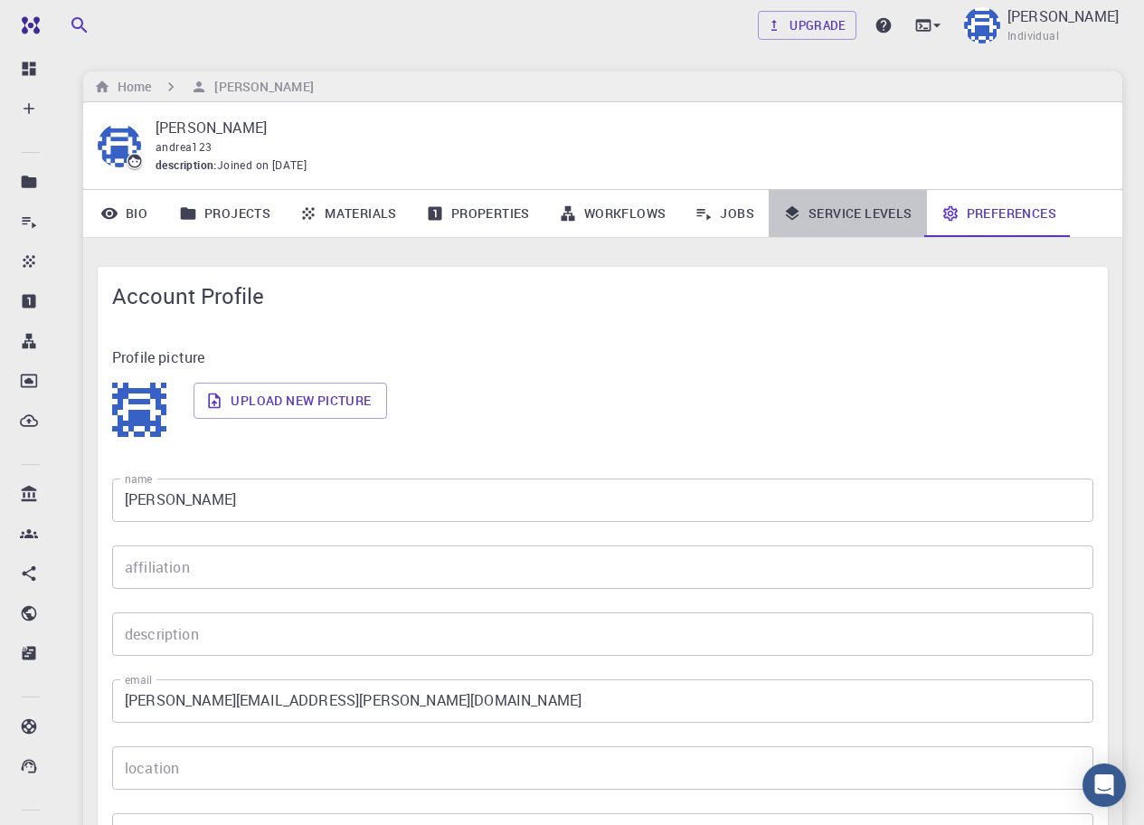
click at [873, 197] on link "Service Levels" at bounding box center [848, 213] width 158 height 47
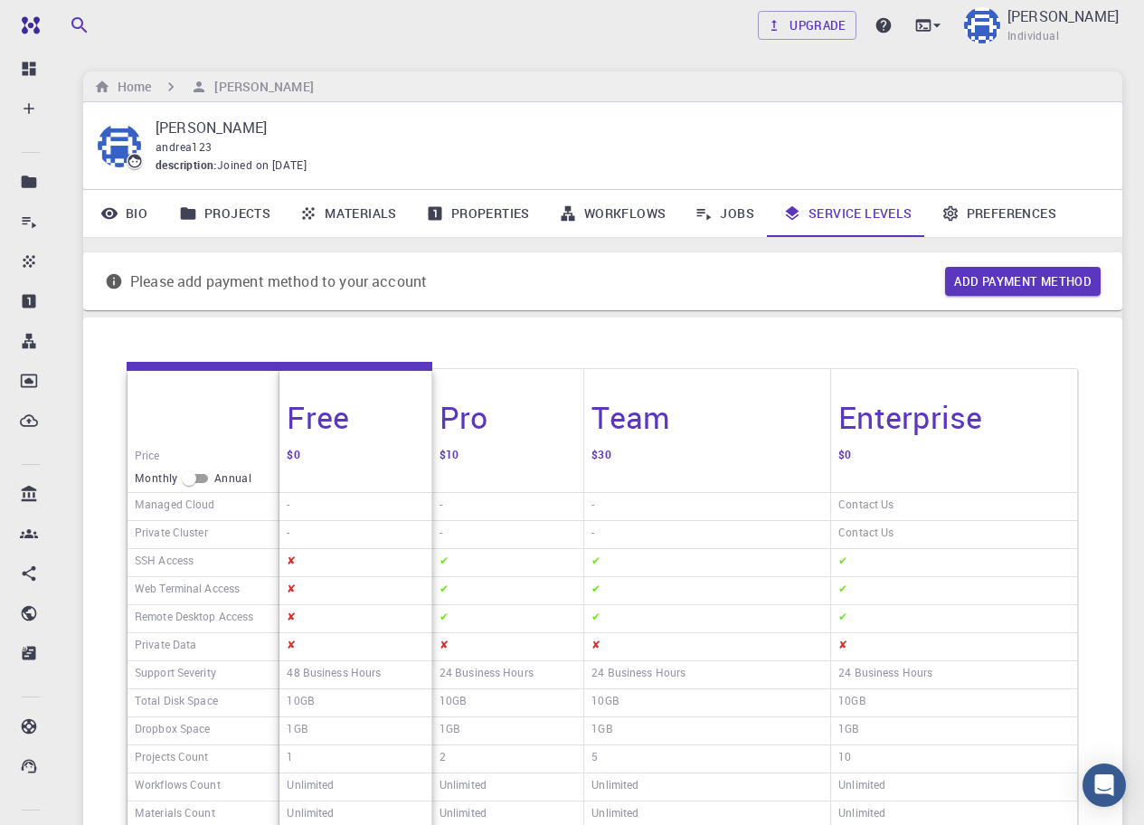
click at [799, 335] on div "Price Monthly Annual Managed Cloud Private Cluster SSH Access Web Terminal Acce…" at bounding box center [602, 663] width 1039 height 691
click at [857, 35] on link "Upgrade" at bounding box center [807, 25] width 99 height 29
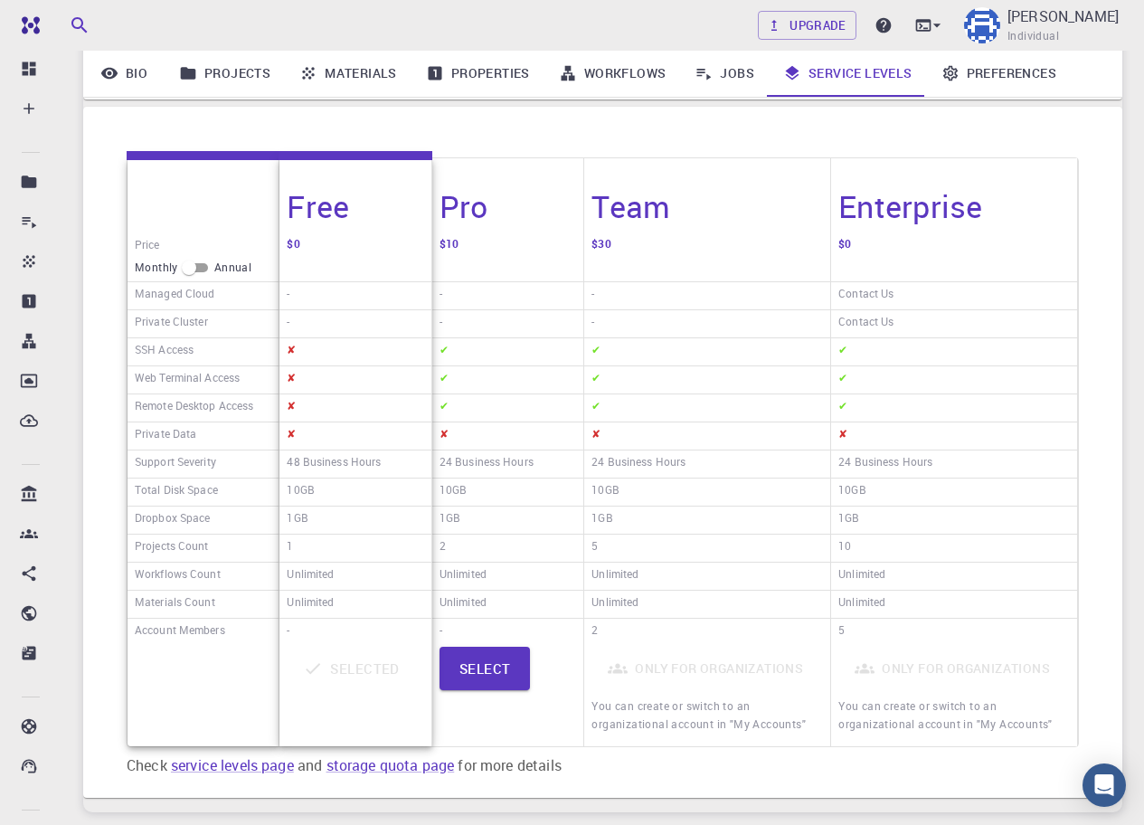
scroll to position [211, 0]
click at [188, 269] on input "checkbox" at bounding box center [188, 267] width 65 height 22
click at [192, 267] on input "checkbox" at bounding box center [203, 267] width 65 height 22
checkbox input "false"
click at [473, 669] on button "Select" at bounding box center [485, 667] width 91 height 43
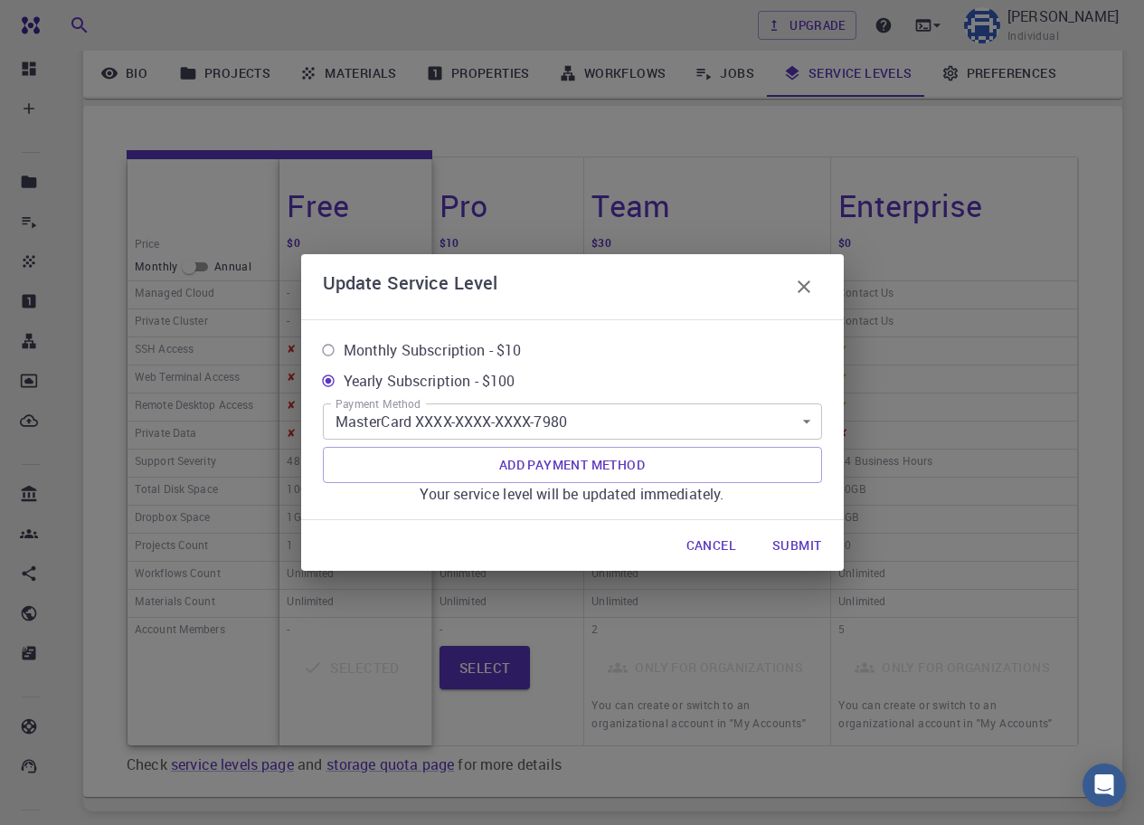
click at [795, 543] on button "Submit" at bounding box center [797, 545] width 78 height 36
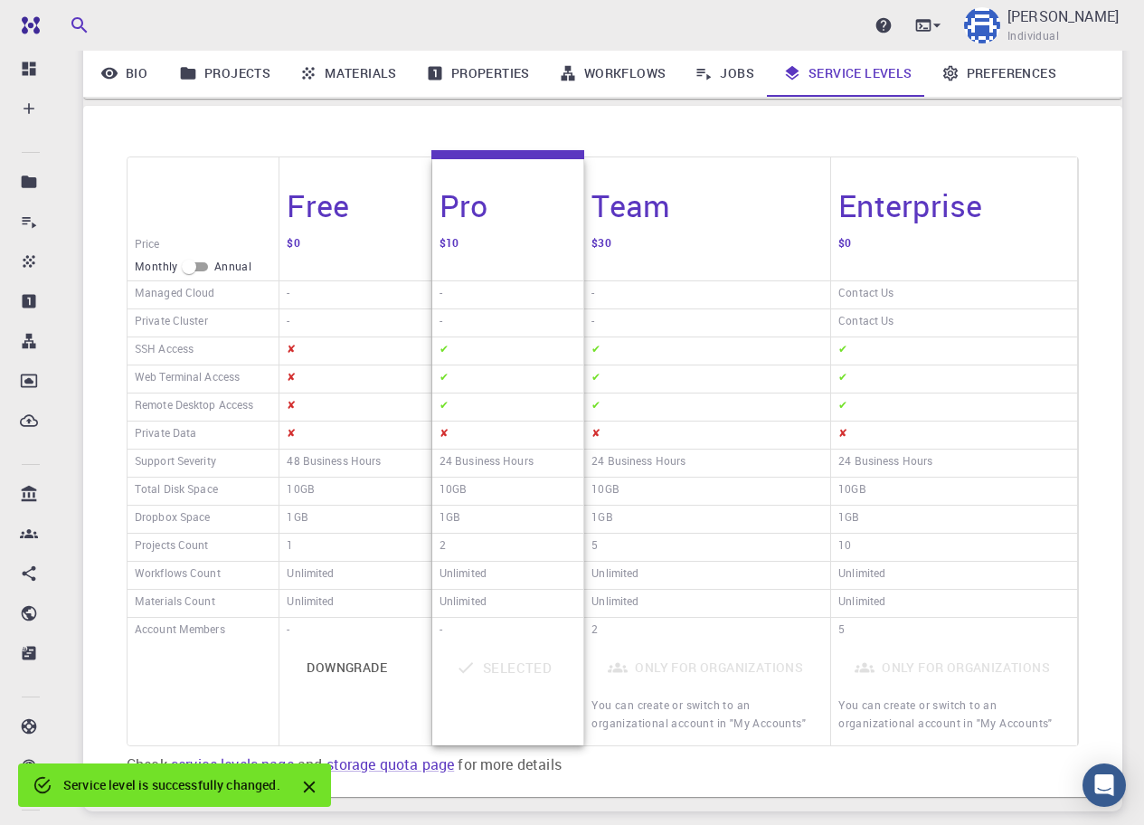
click at [311, 786] on icon "Close" at bounding box center [309, 788] width 12 height 12
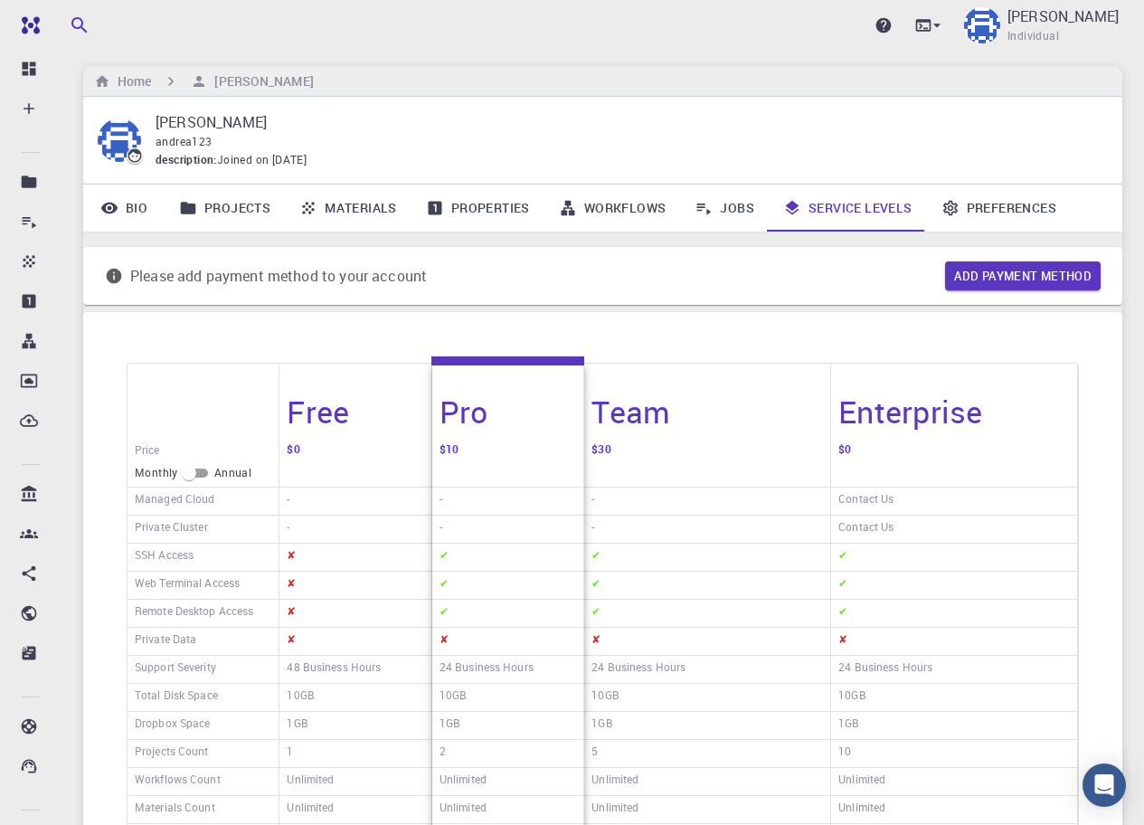
scroll to position [0, 0]
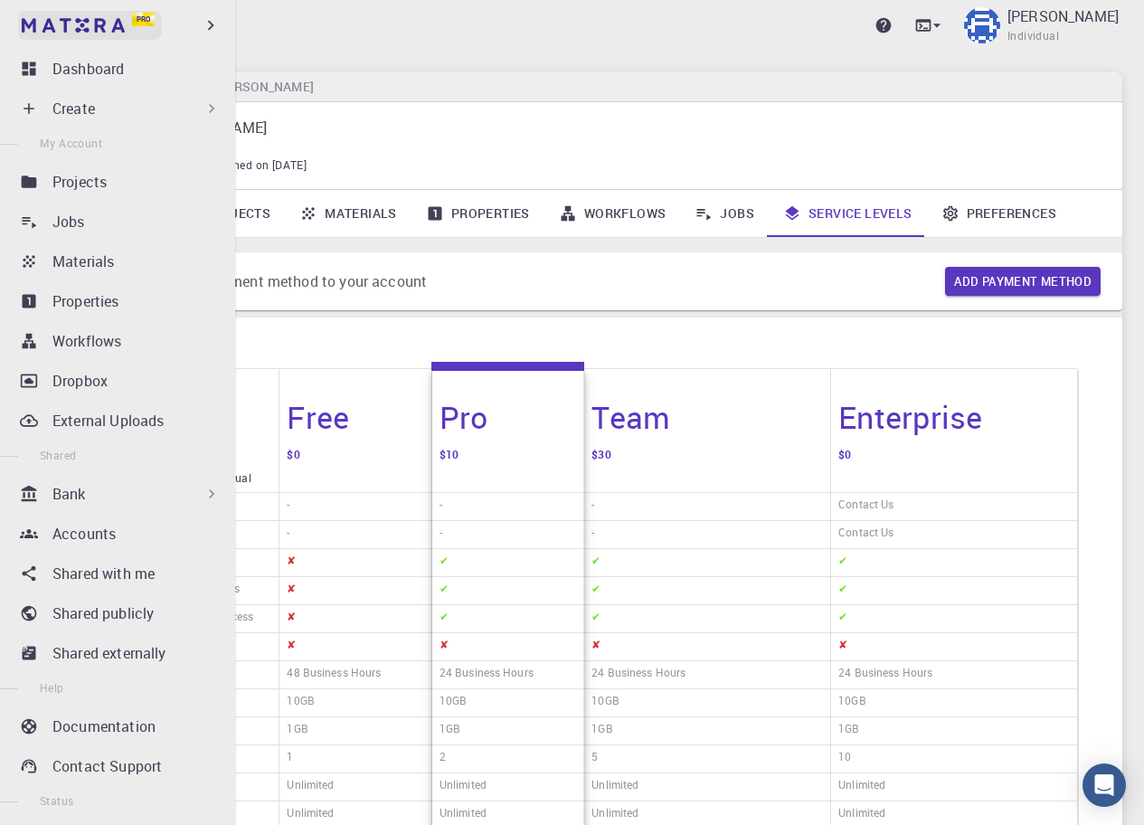
click at [62, 23] on img at bounding box center [73, 25] width 103 height 14
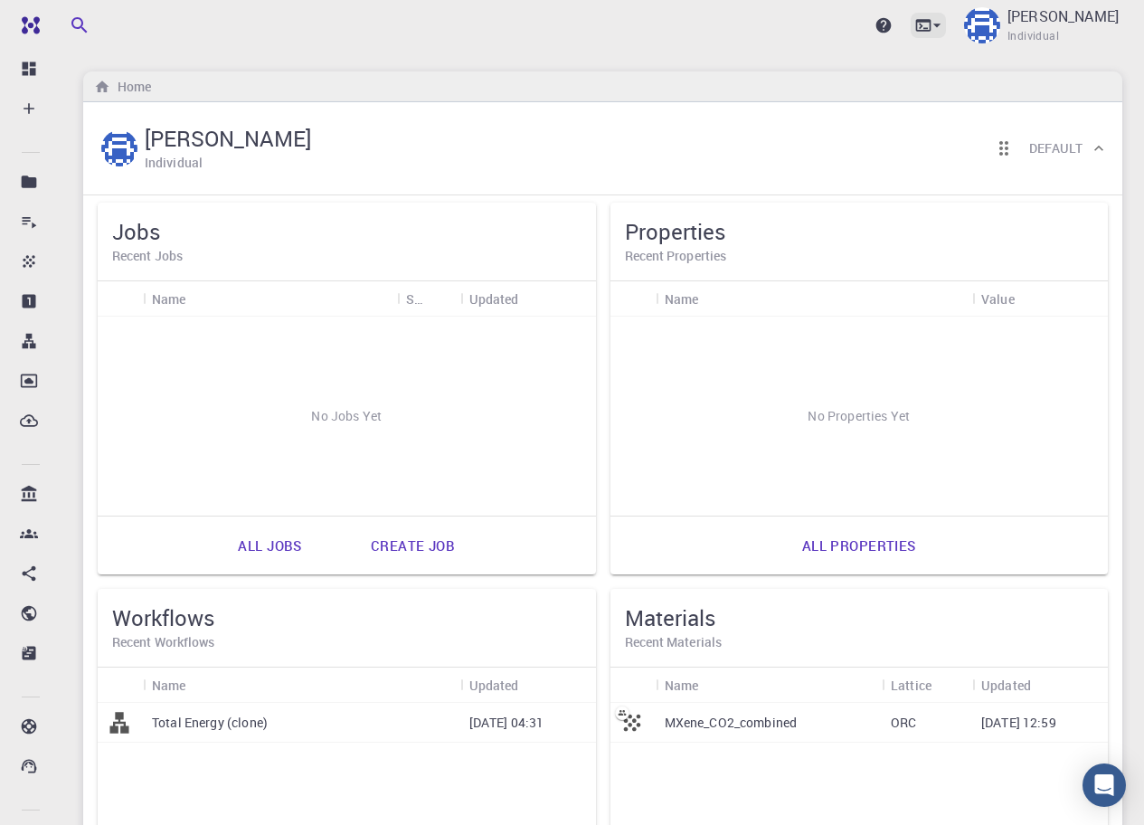
click at [933, 24] on icon at bounding box center [924, 25] width 18 height 18
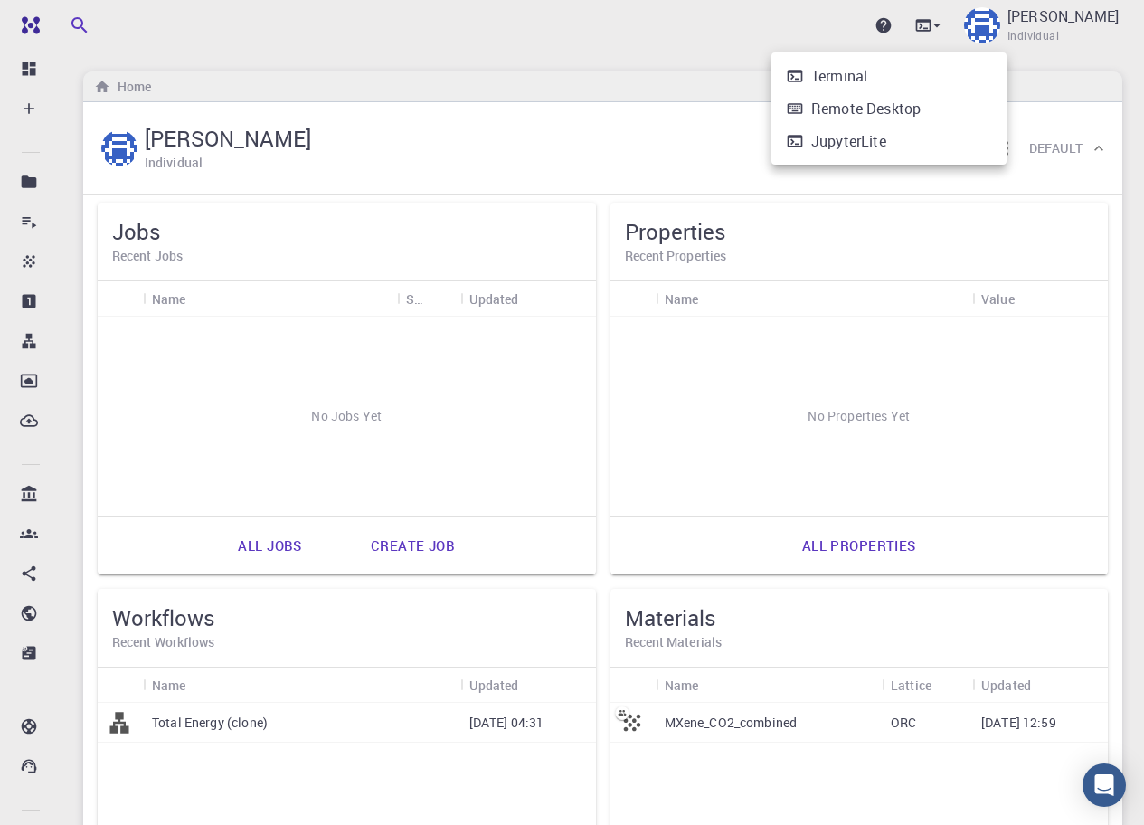
click at [900, 84] on li "Terminal" at bounding box center [889, 76] width 235 height 33
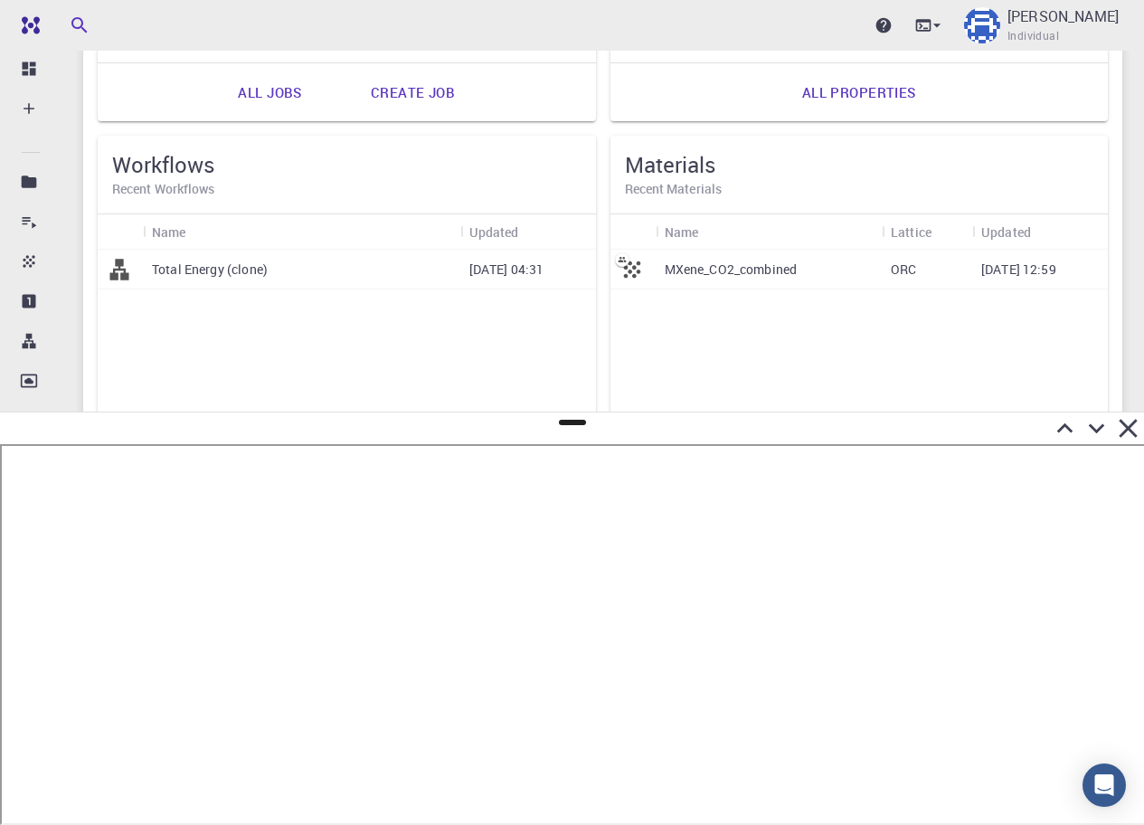
scroll to position [678, 0]
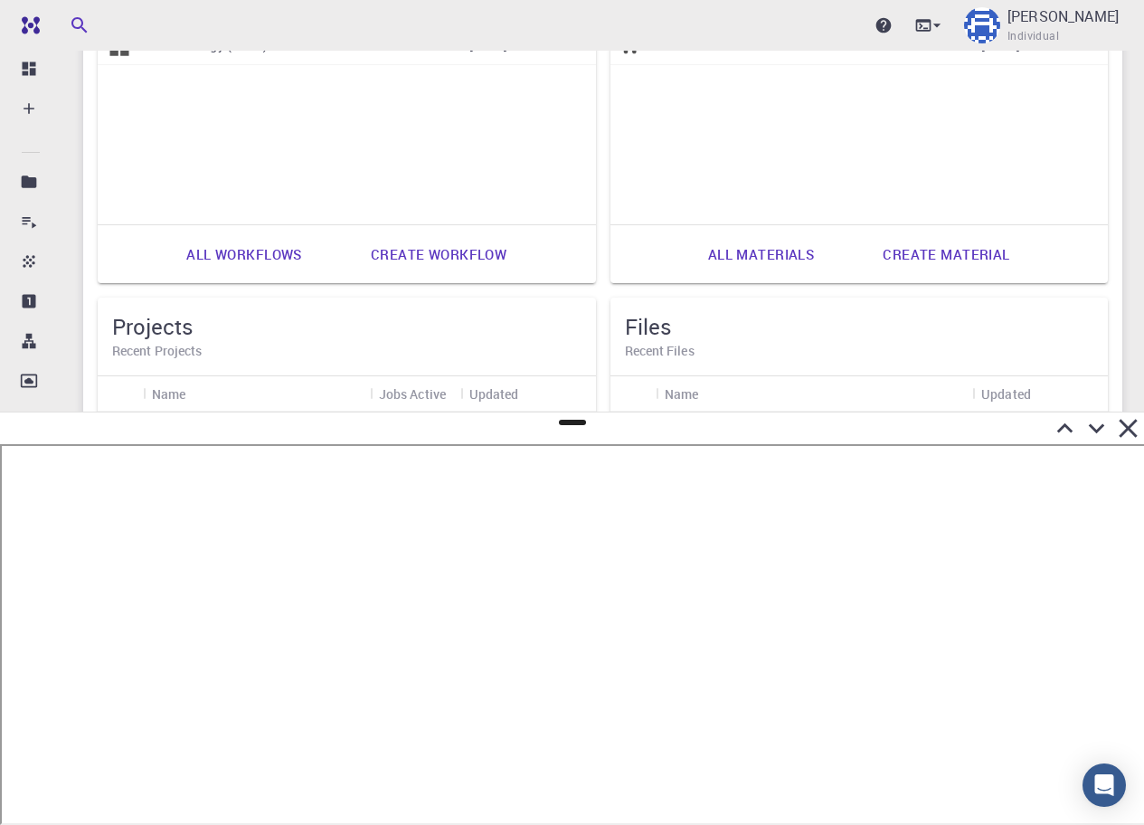
click at [1124, 422] on icon at bounding box center [1129, 428] width 32 height 32
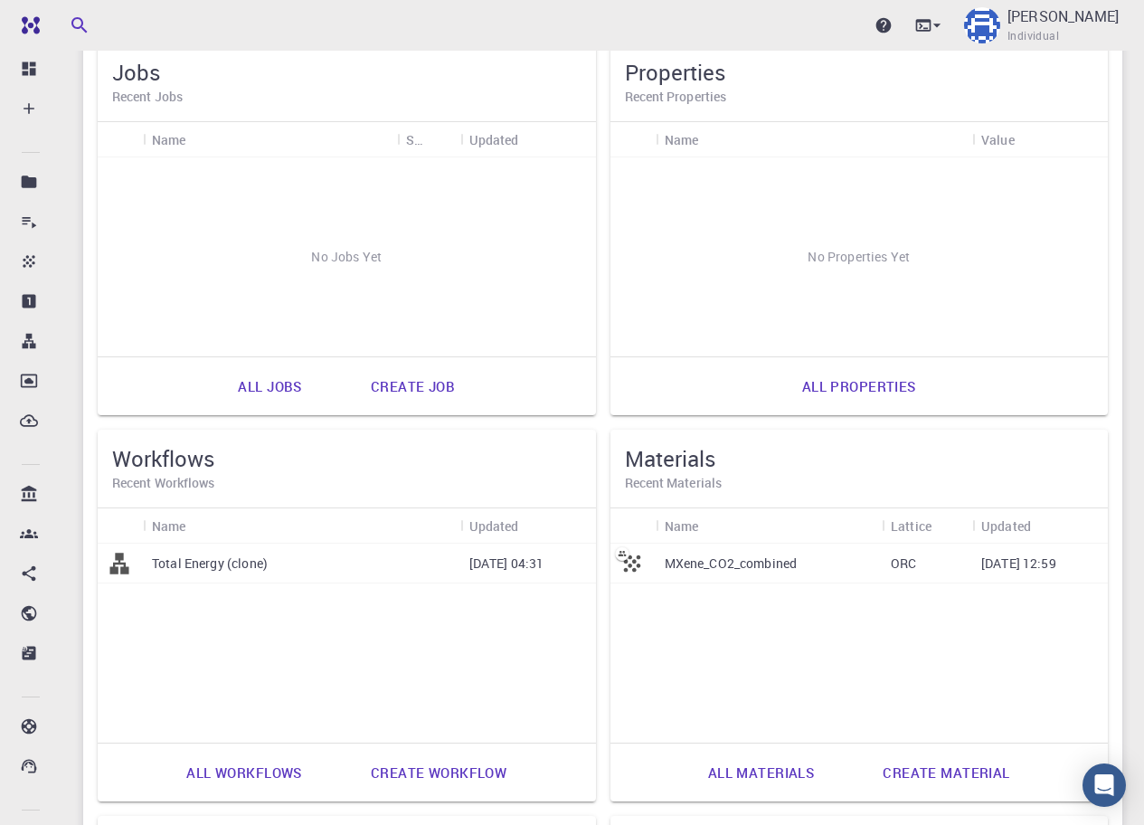
scroll to position [0, 0]
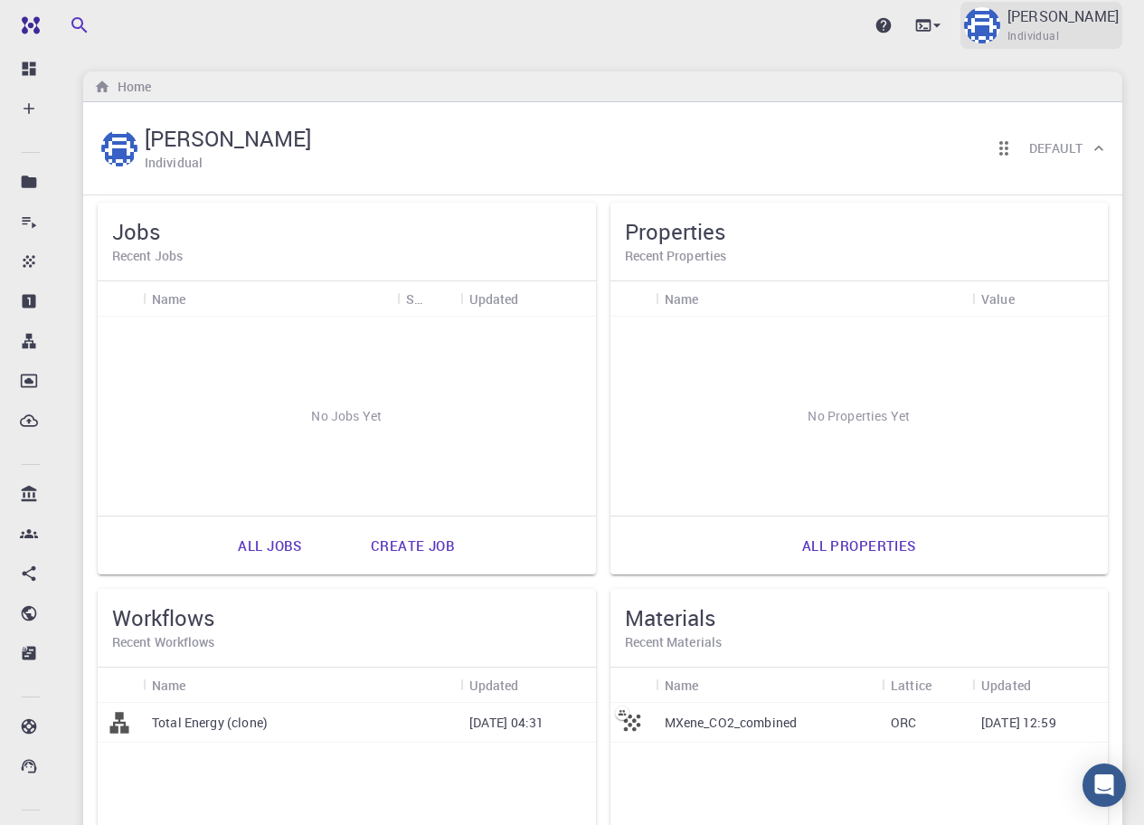
click at [1068, 23] on p "[PERSON_NAME]" at bounding box center [1063, 16] width 111 height 22
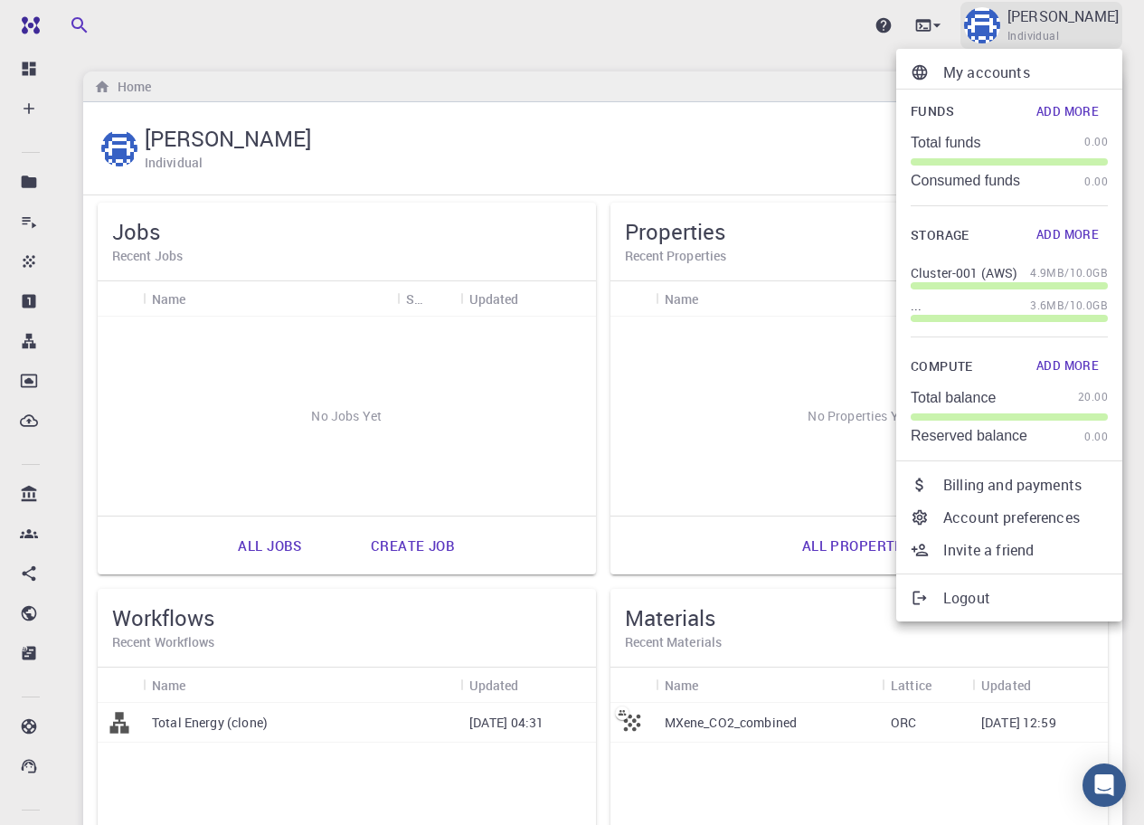
click at [1068, 23] on div at bounding box center [572, 412] width 1144 height 825
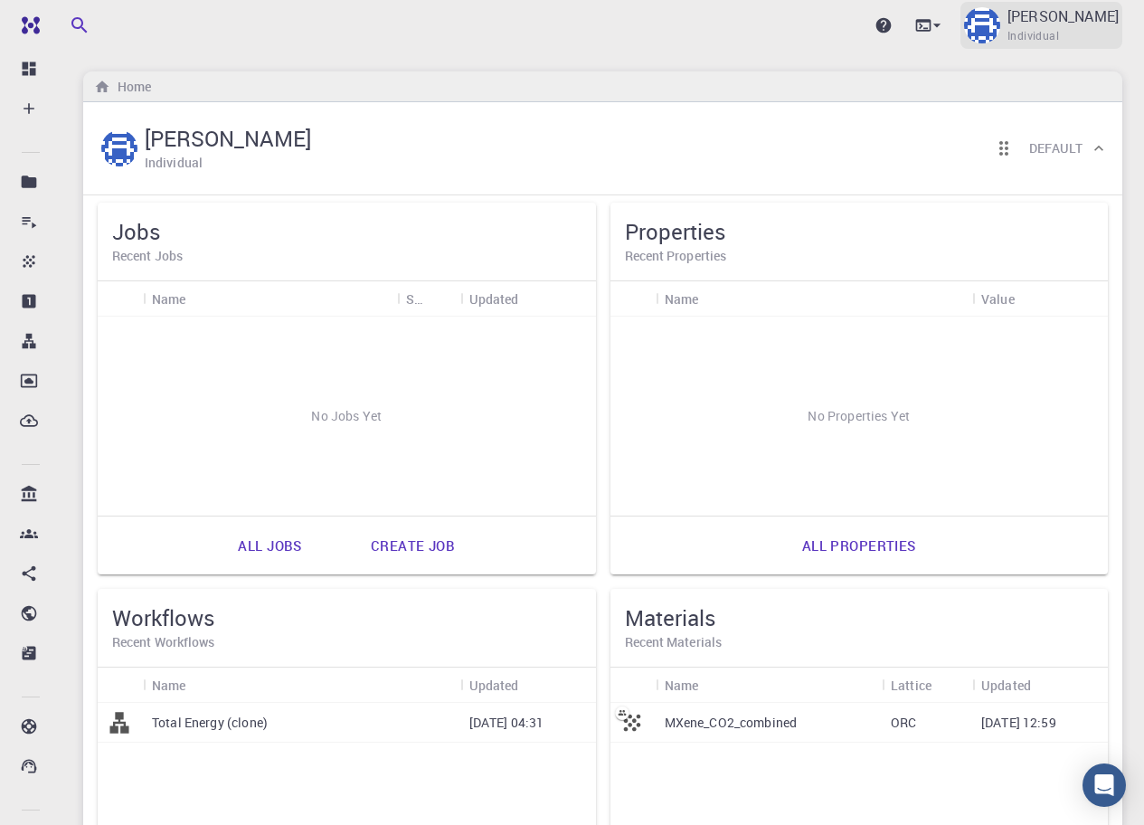
click at [1068, 23] on p "[PERSON_NAME]" at bounding box center [1063, 16] width 111 height 22
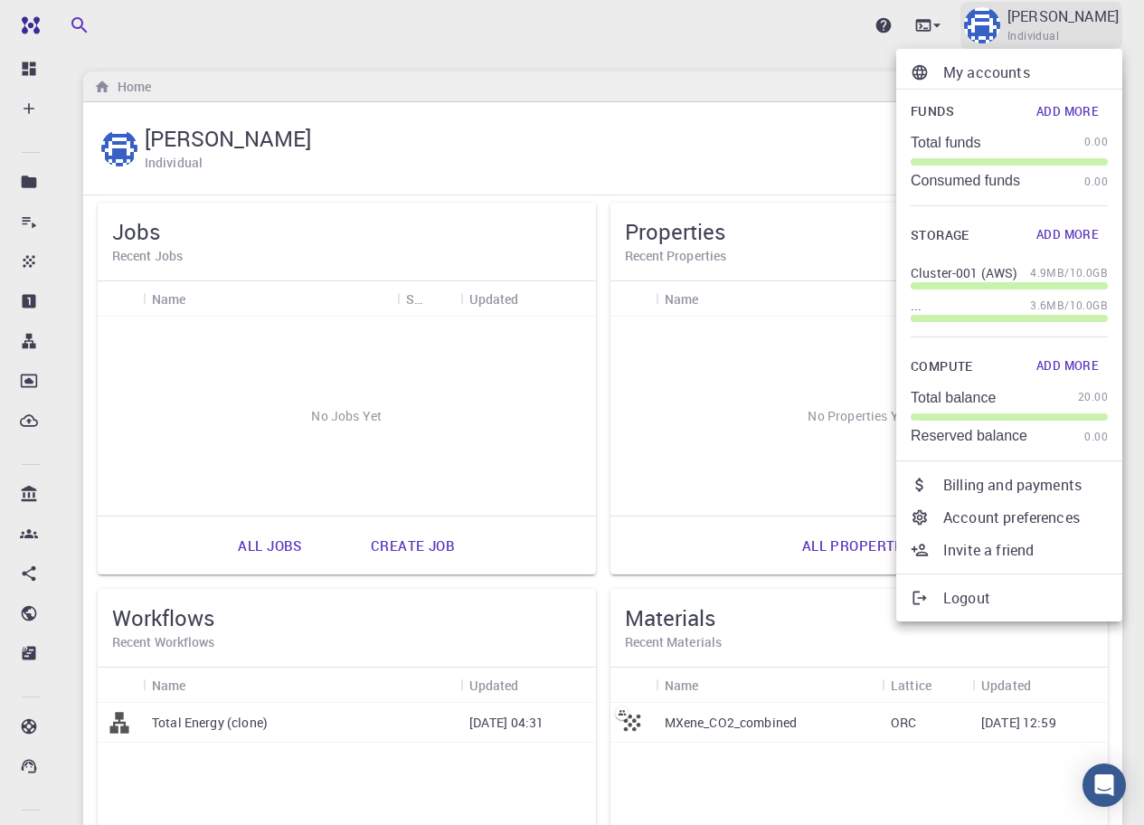
click at [1068, 23] on div at bounding box center [572, 412] width 1144 height 825
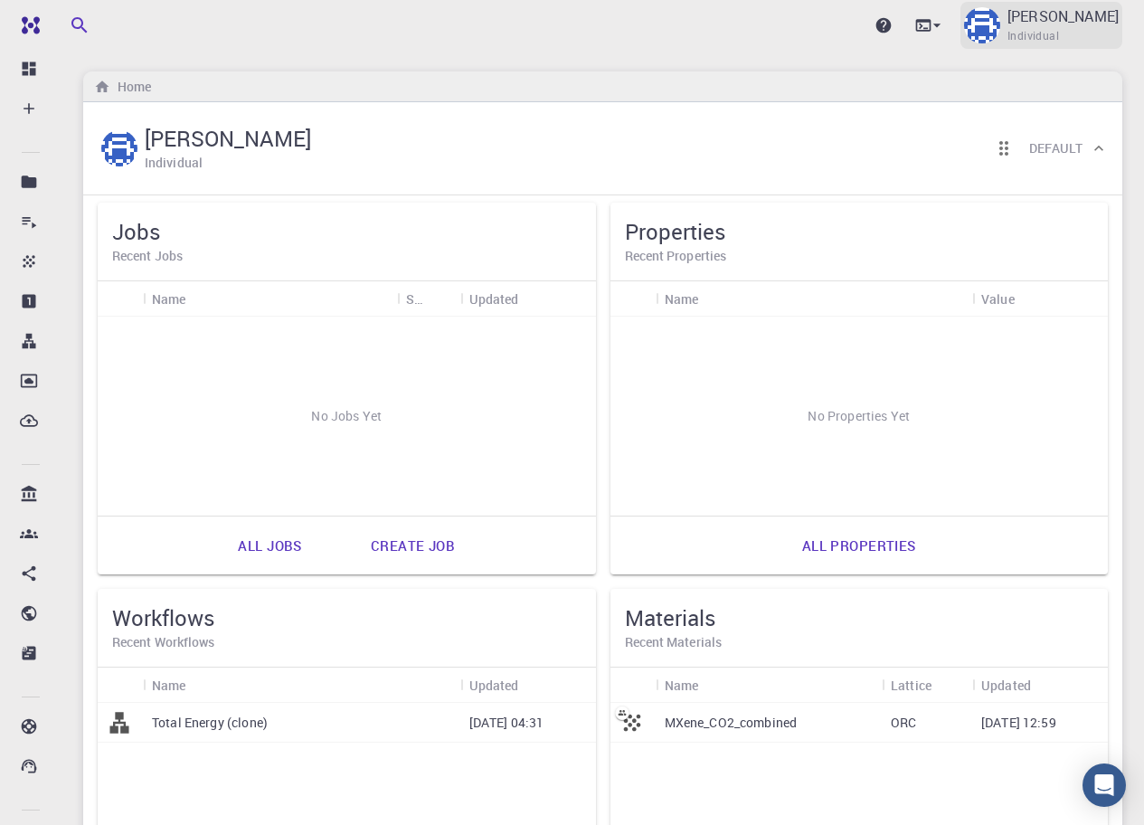
click at [1068, 23] on p "[PERSON_NAME]" at bounding box center [1063, 16] width 111 height 22
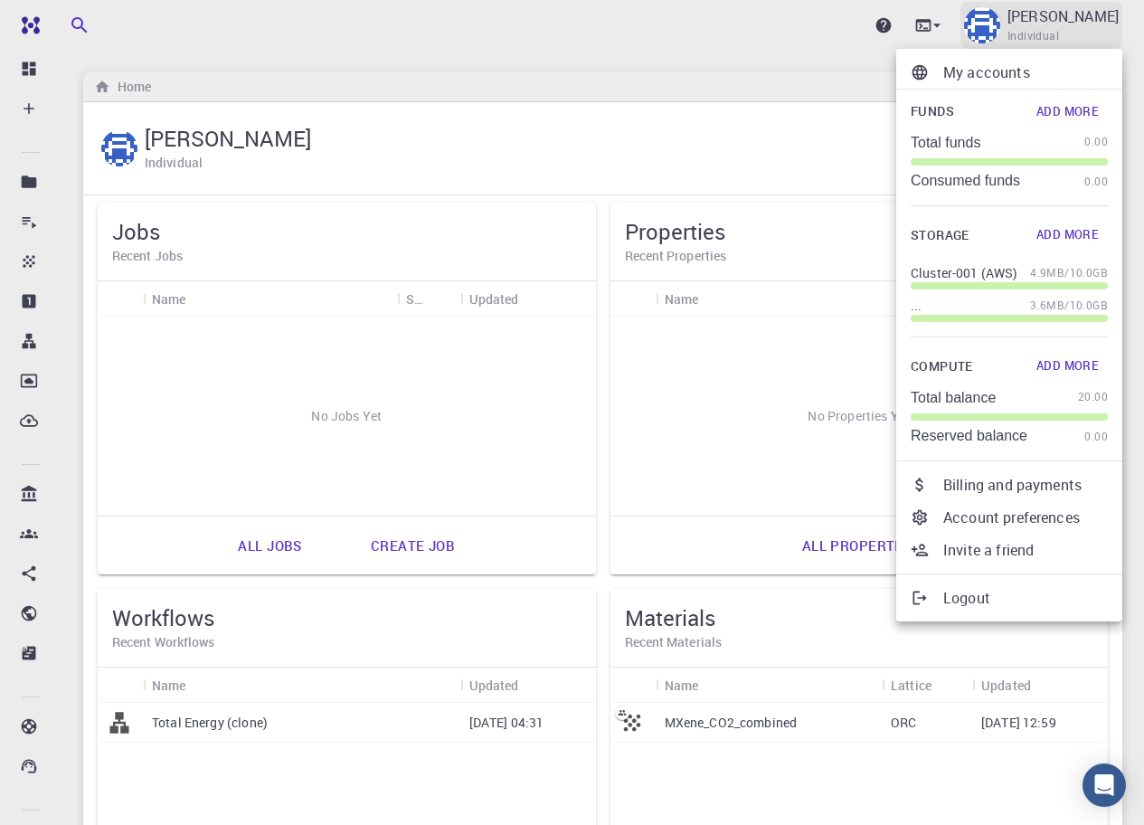
click at [1068, 23] on div at bounding box center [572, 412] width 1144 height 825
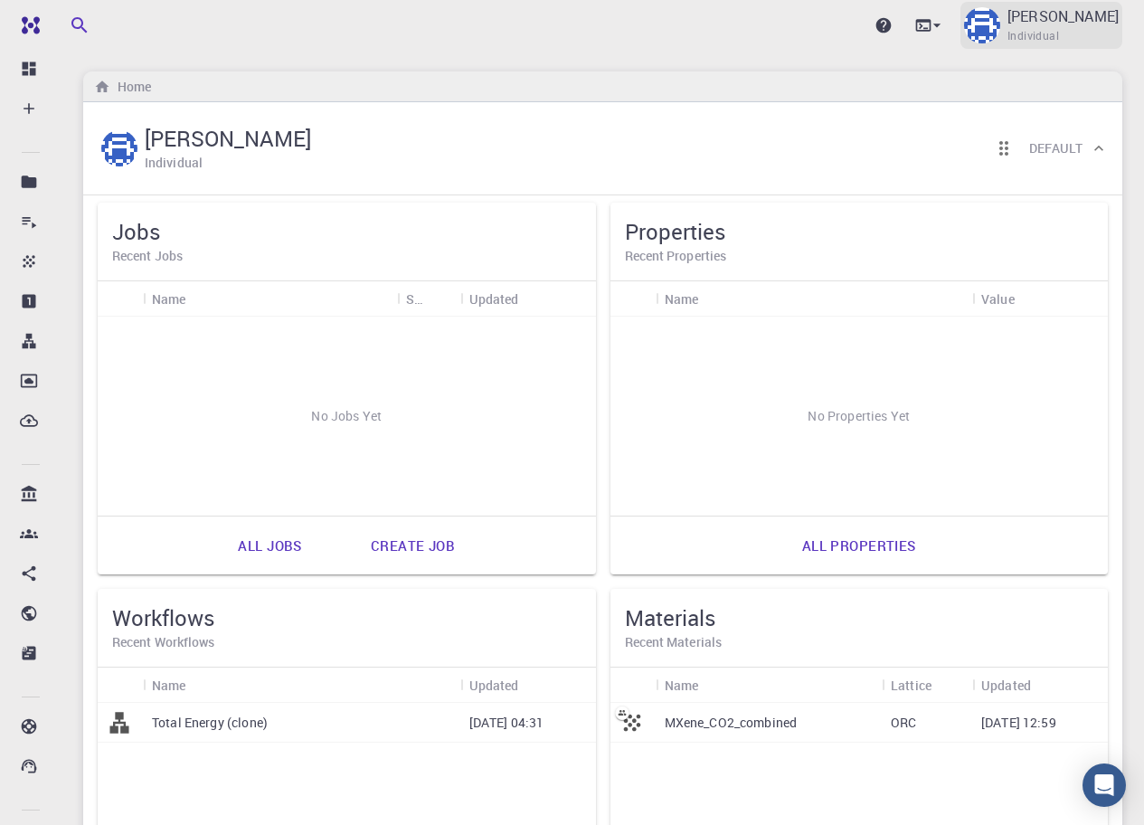
click at [1059, 39] on span "Individual" at bounding box center [1034, 36] width 52 height 18
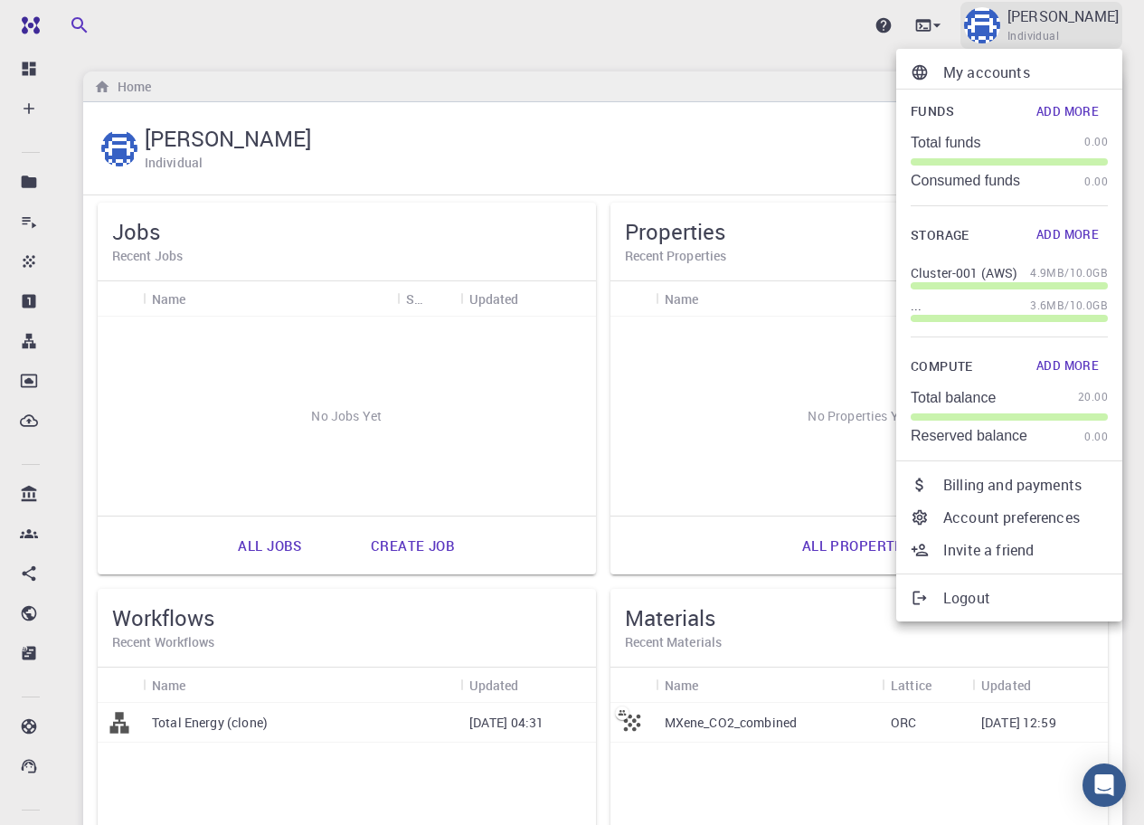
click at [1094, 39] on div at bounding box center [572, 412] width 1144 height 825
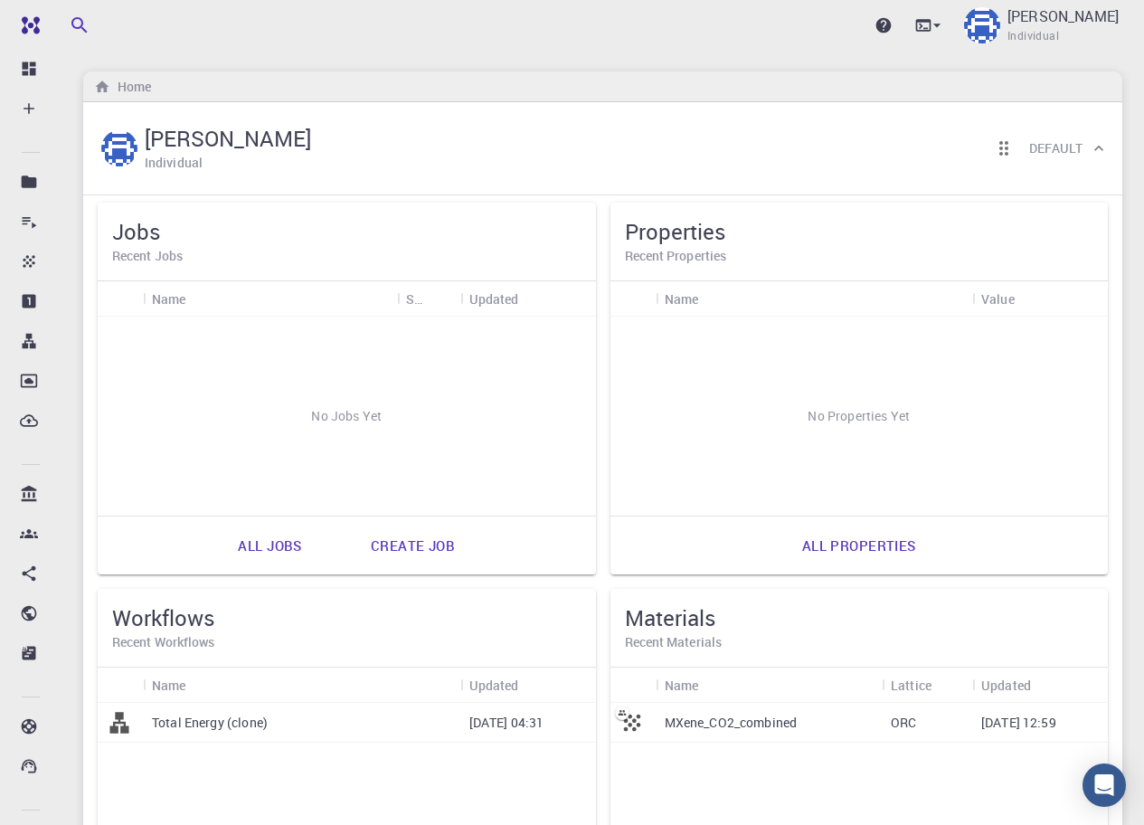
click at [1059, 28] on span "Individual" at bounding box center [1034, 36] width 52 height 18
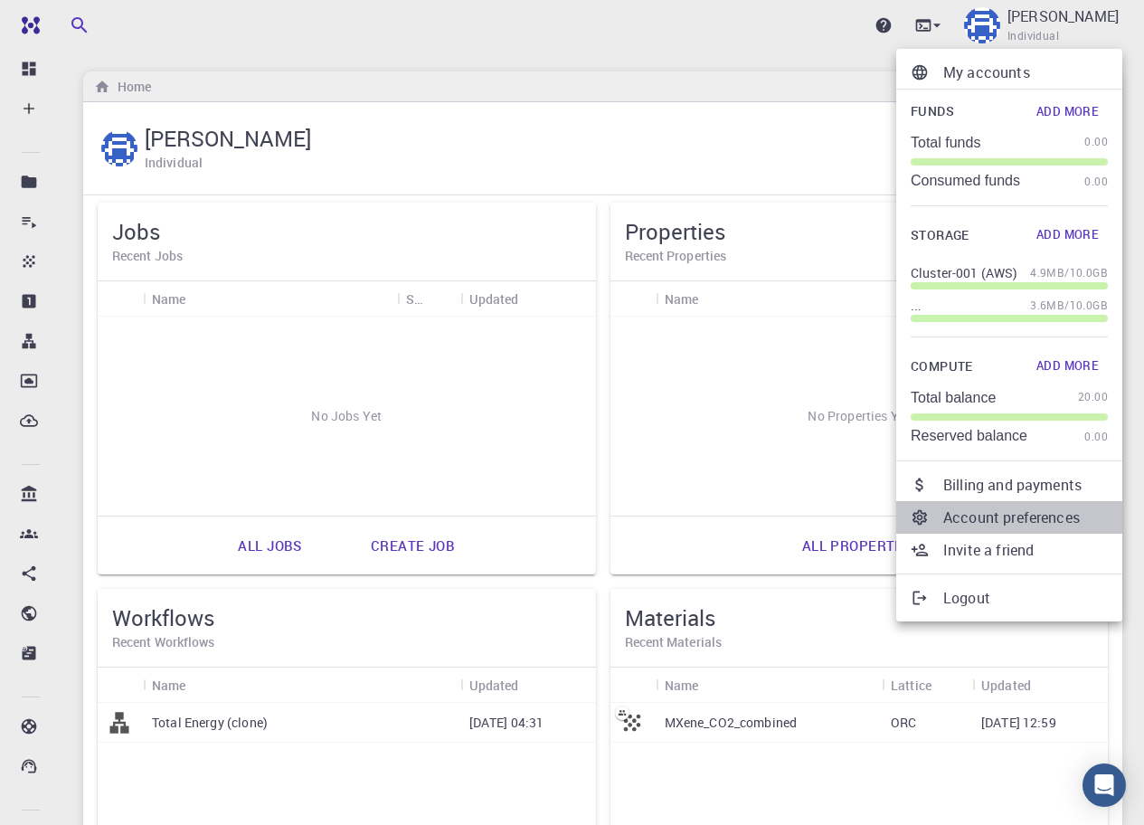
click at [998, 517] on p "Account preferences" at bounding box center [1026, 518] width 165 height 22
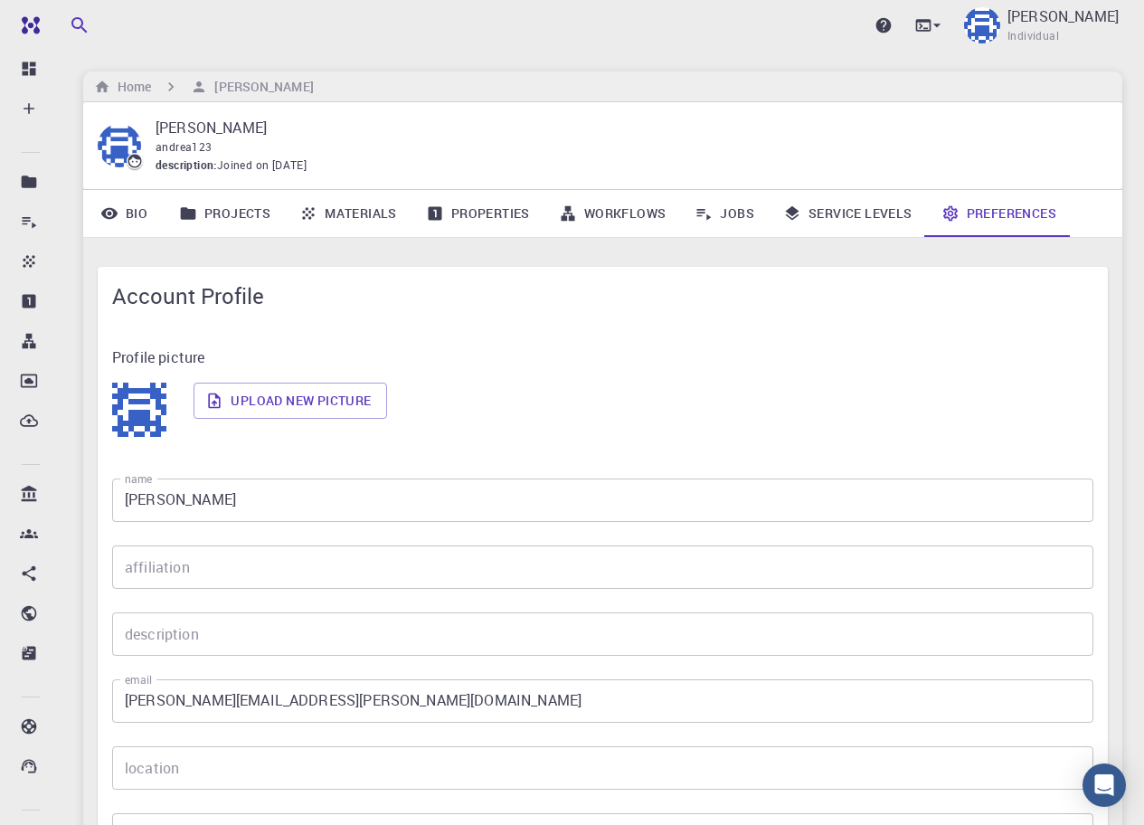
click at [825, 224] on link "Service Levels" at bounding box center [848, 213] width 158 height 47
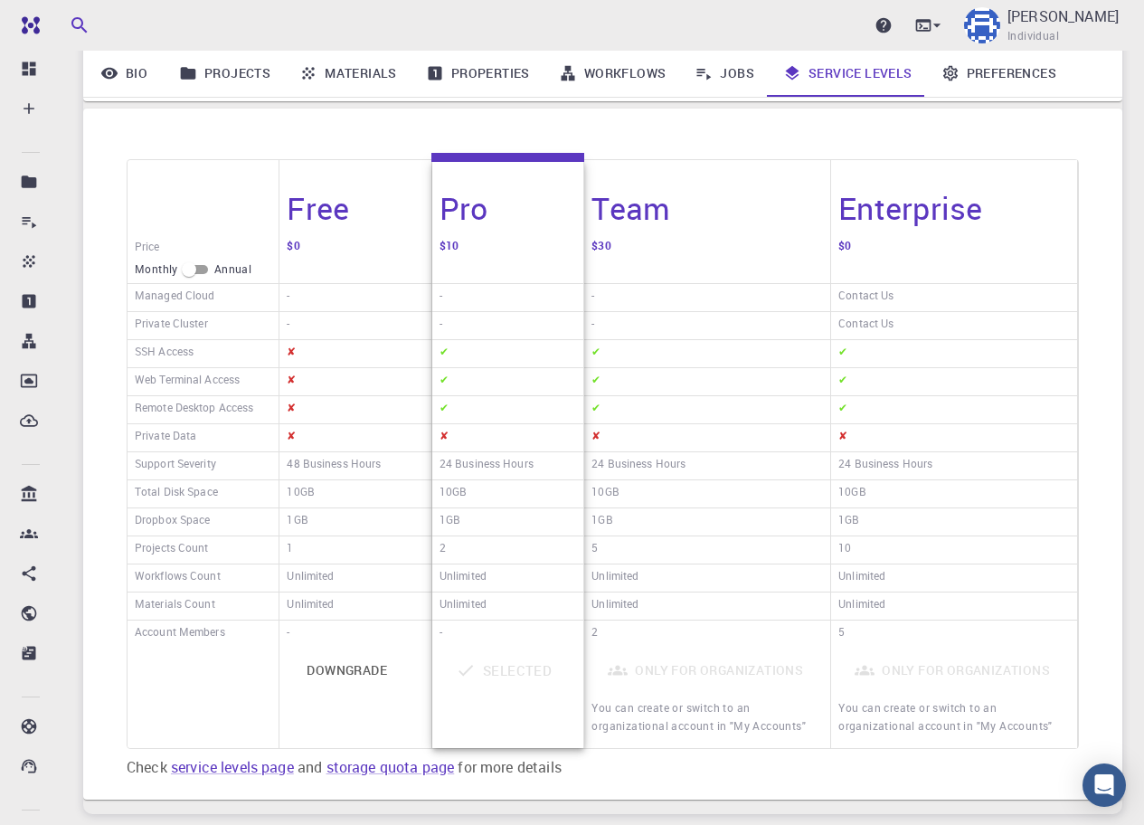
scroll to position [217, 0]
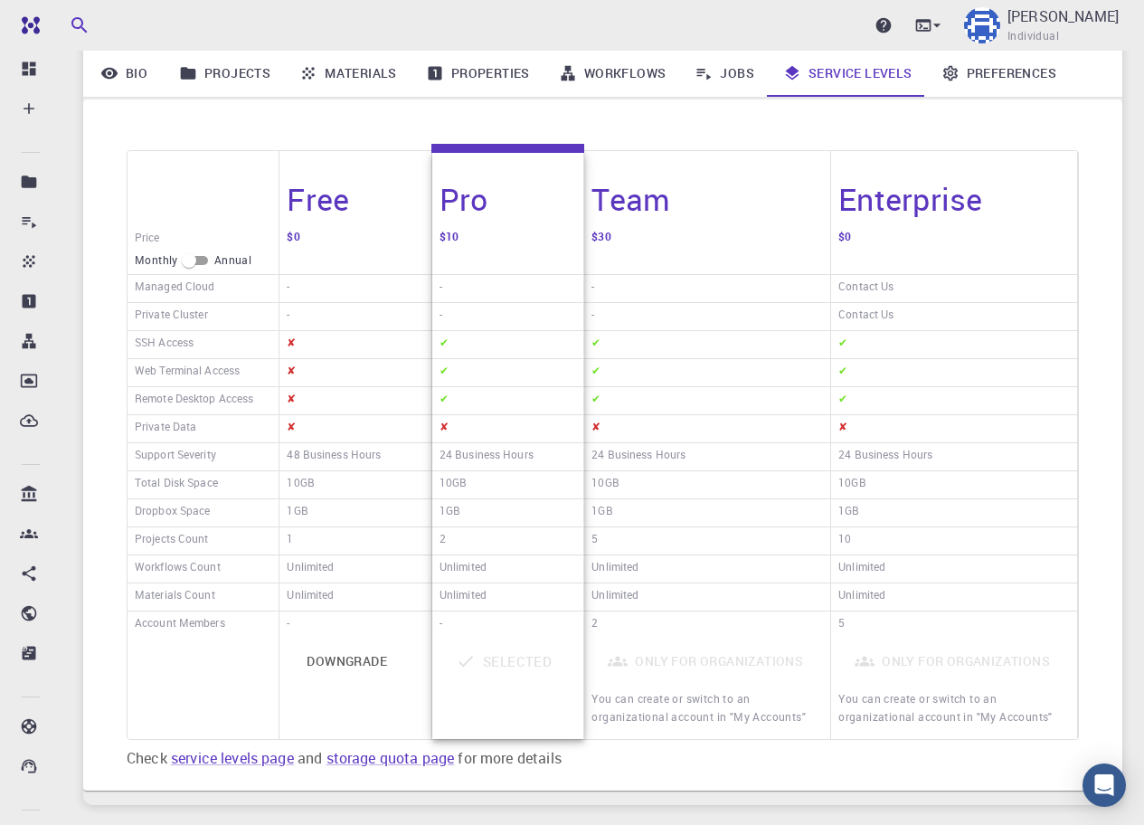
click at [194, 261] on input "checkbox" at bounding box center [188, 261] width 65 height 22
click at [194, 261] on input "checkbox" at bounding box center [203, 261] width 65 height 22
click at [194, 261] on input "checkbox" at bounding box center [188, 261] width 65 height 22
click at [194, 261] on input "checkbox" at bounding box center [203, 261] width 65 height 22
checkbox input "false"
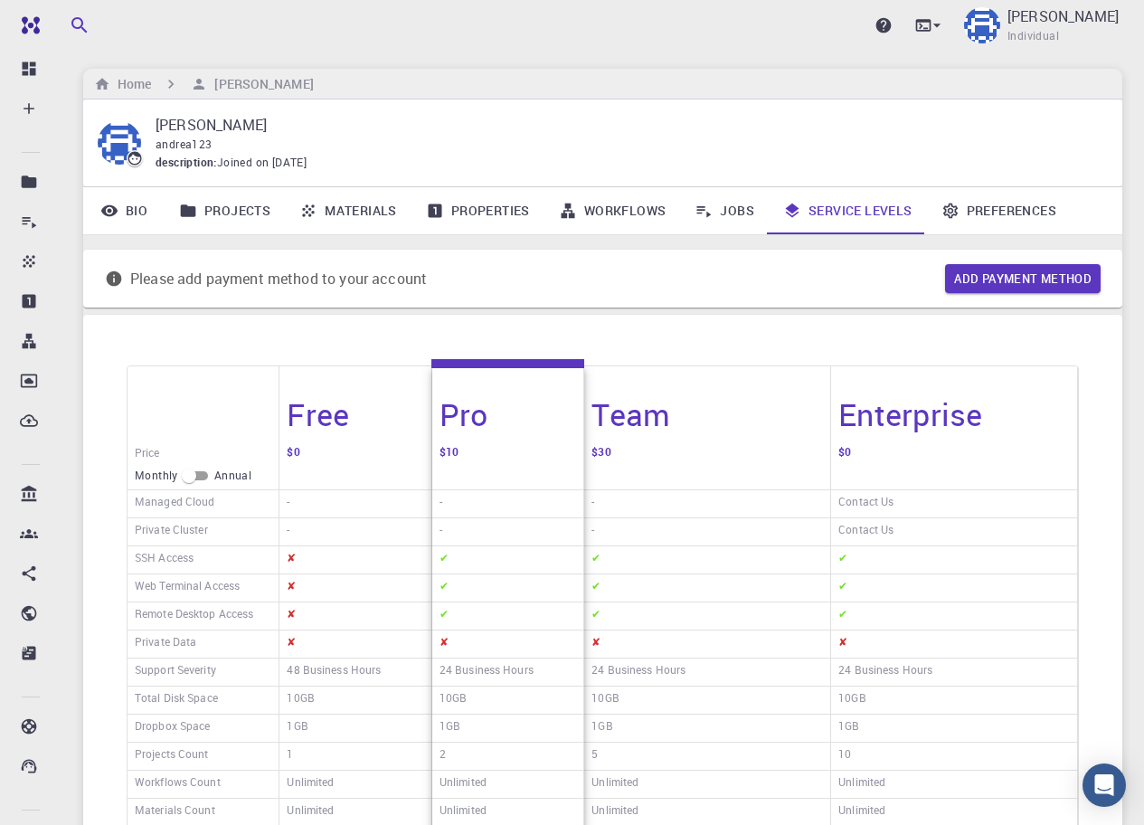
scroll to position [0, 0]
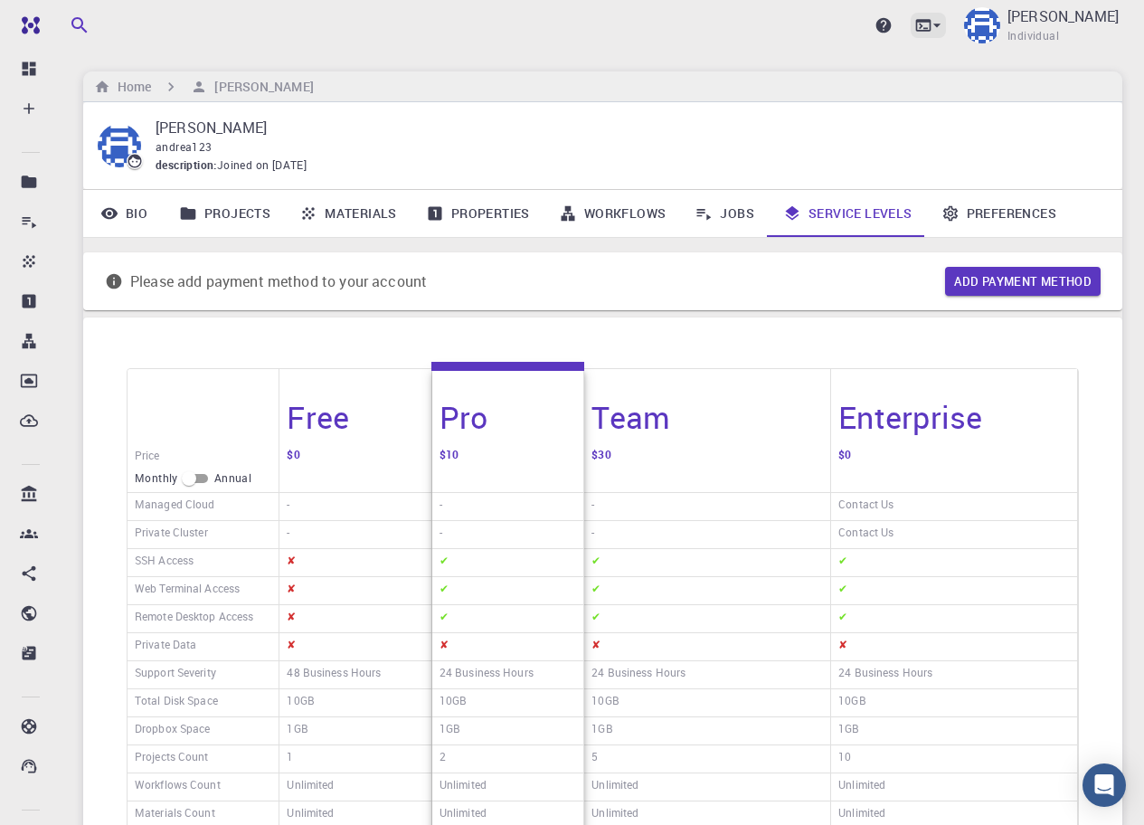
click at [941, 26] on icon at bounding box center [937, 26] width 7 height 4
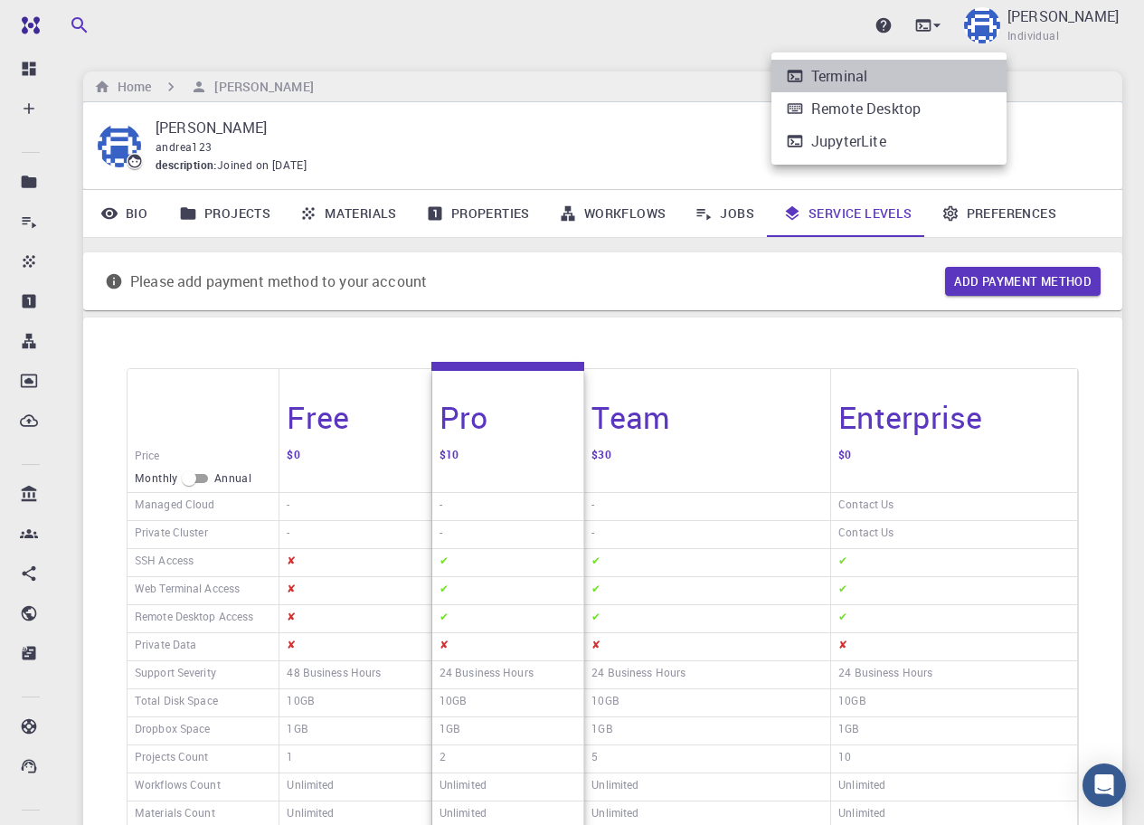
click at [866, 90] on li "Terminal" at bounding box center [889, 76] width 235 height 33
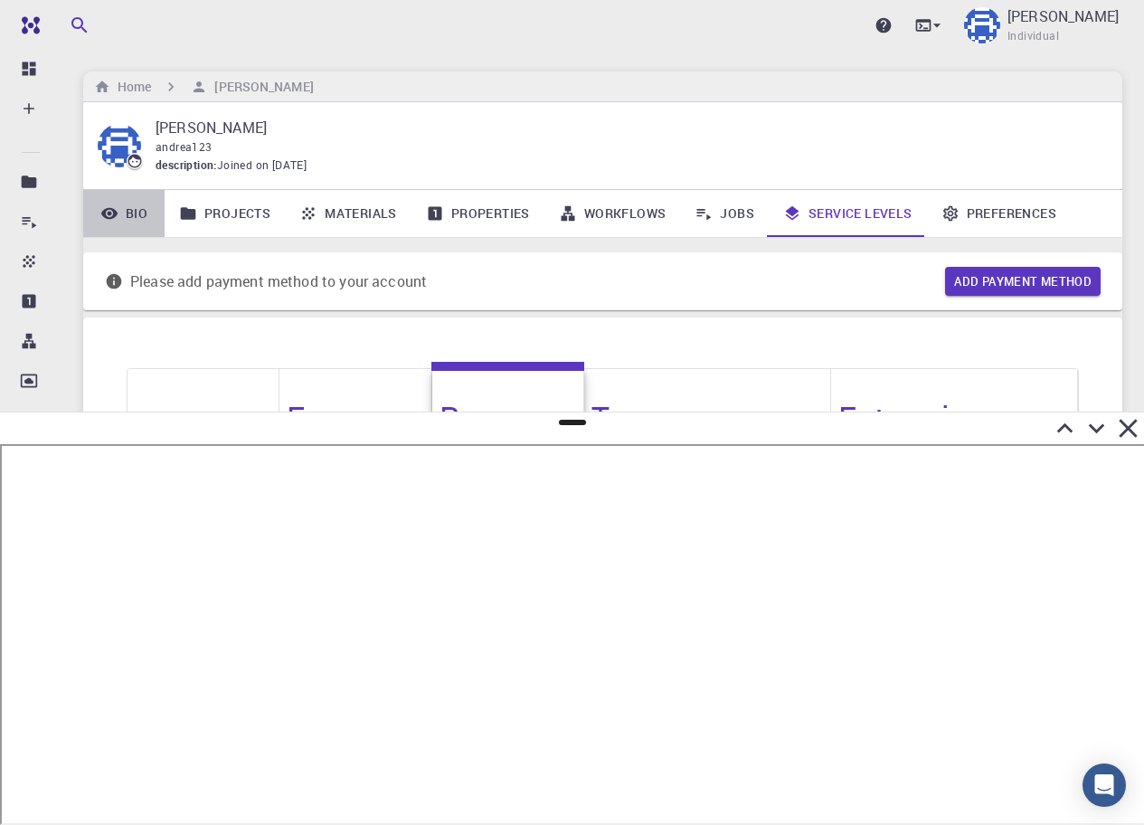
click at [113, 212] on icon at bounding box center [109, 214] width 16 height 12
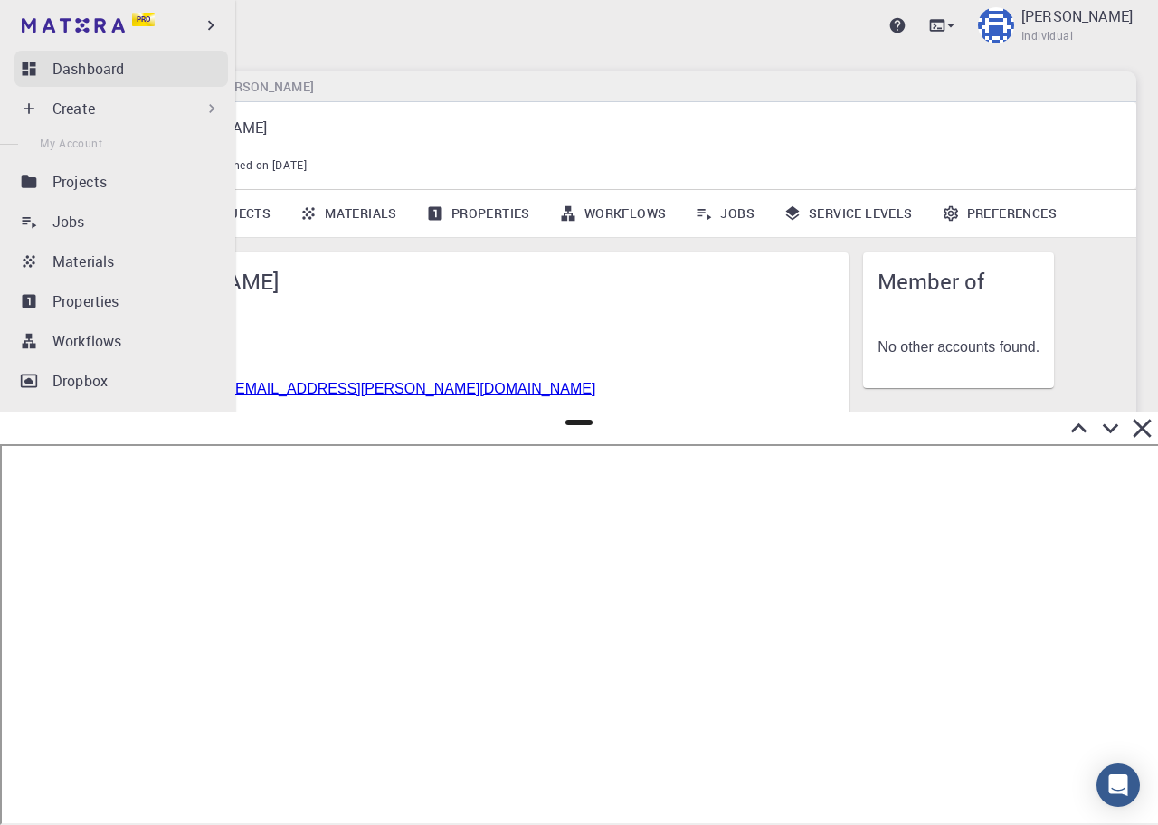
click at [58, 71] on p "Dashboard" at bounding box center [87, 69] width 71 height 22
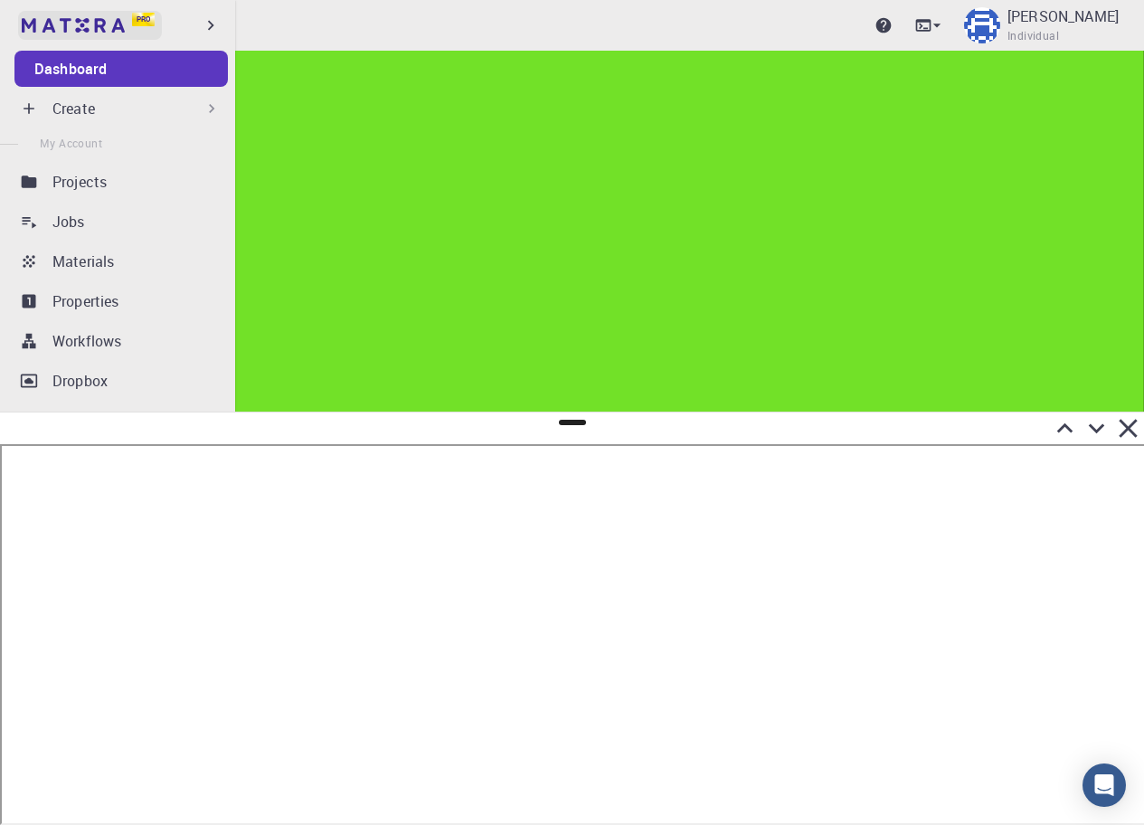
click at [48, 25] on img at bounding box center [73, 25] width 103 height 14
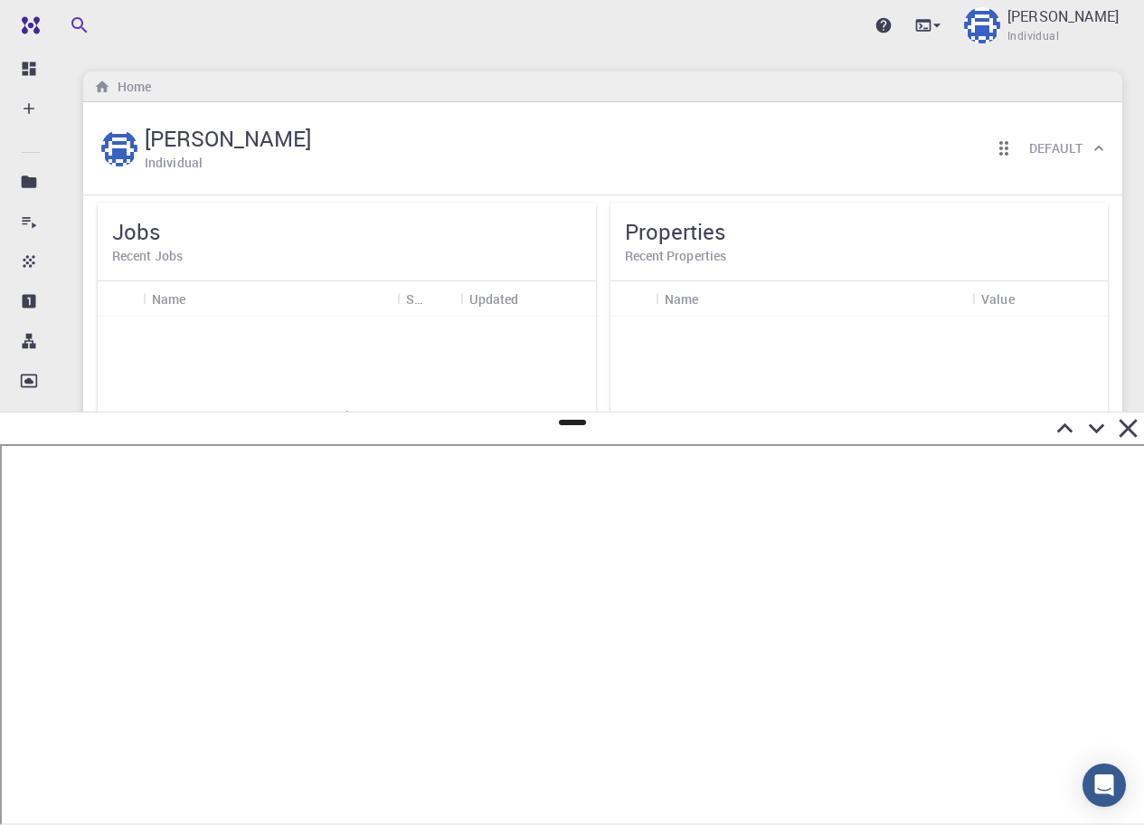
click at [1125, 441] on icon at bounding box center [1129, 428] width 32 height 32
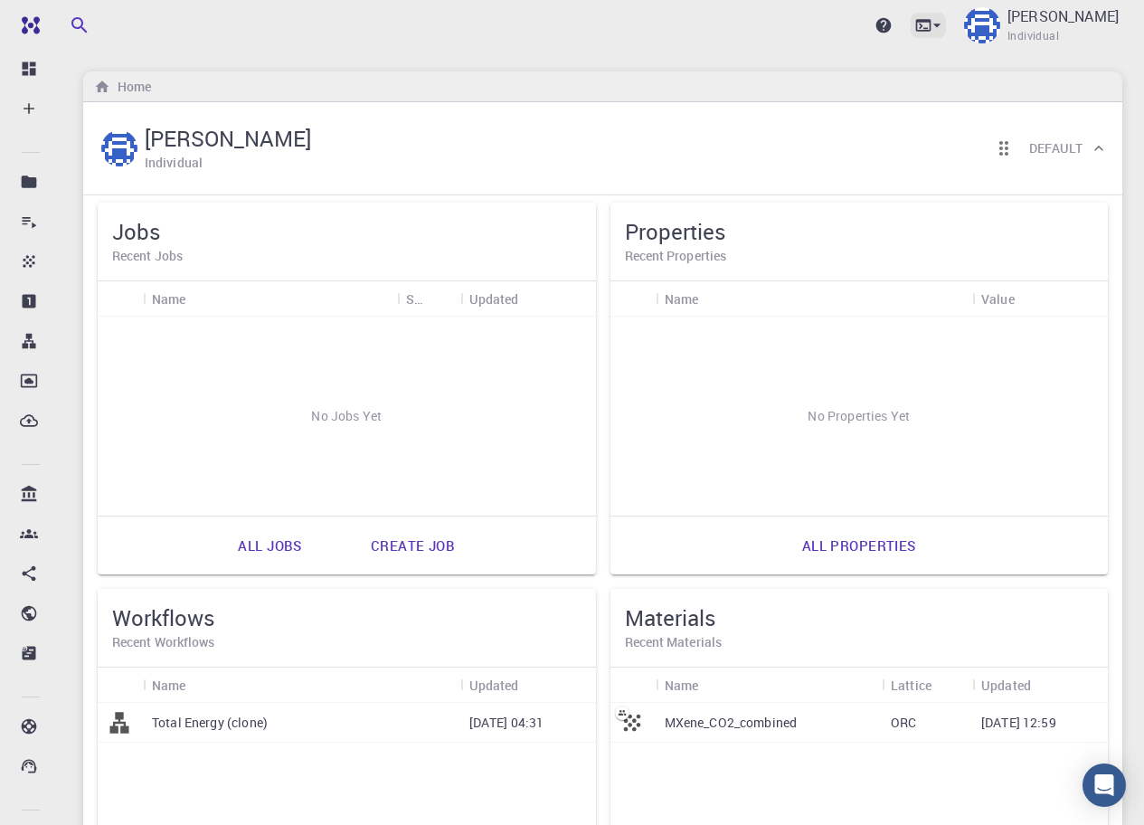
click at [933, 19] on icon at bounding box center [924, 25] width 18 height 18
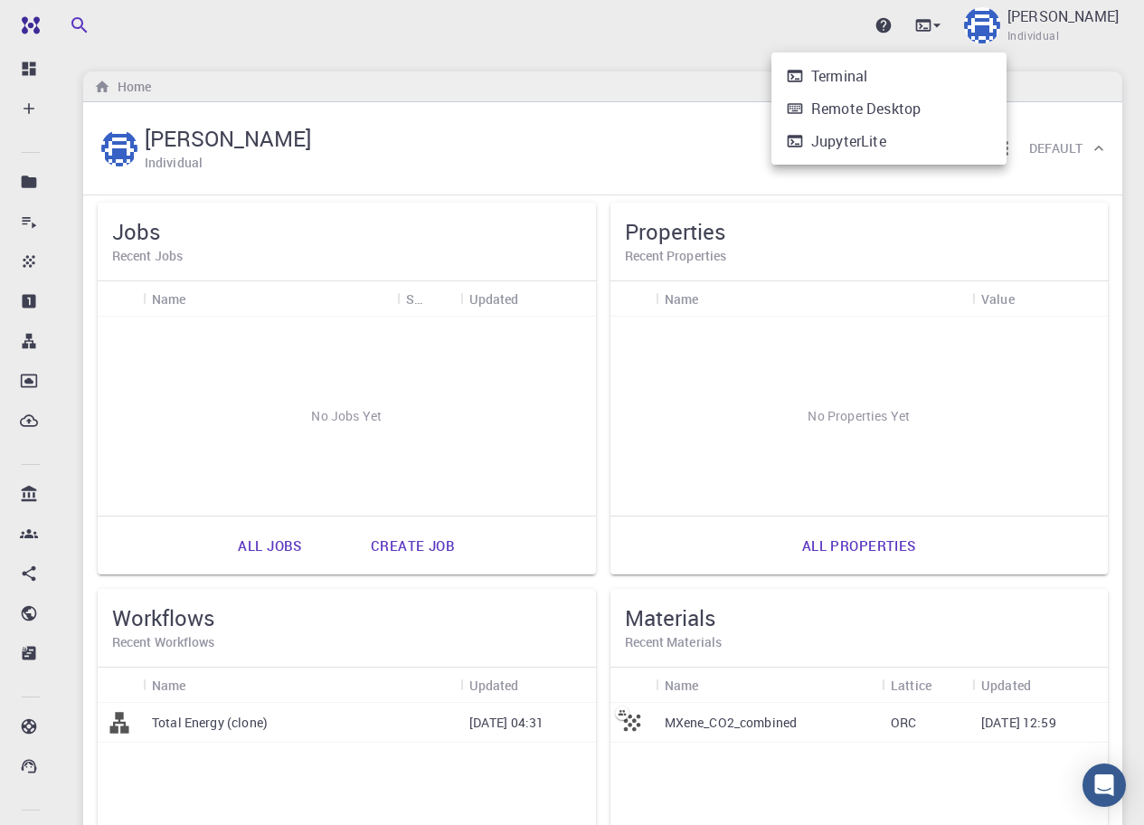
click at [989, 21] on div at bounding box center [572, 412] width 1144 height 825
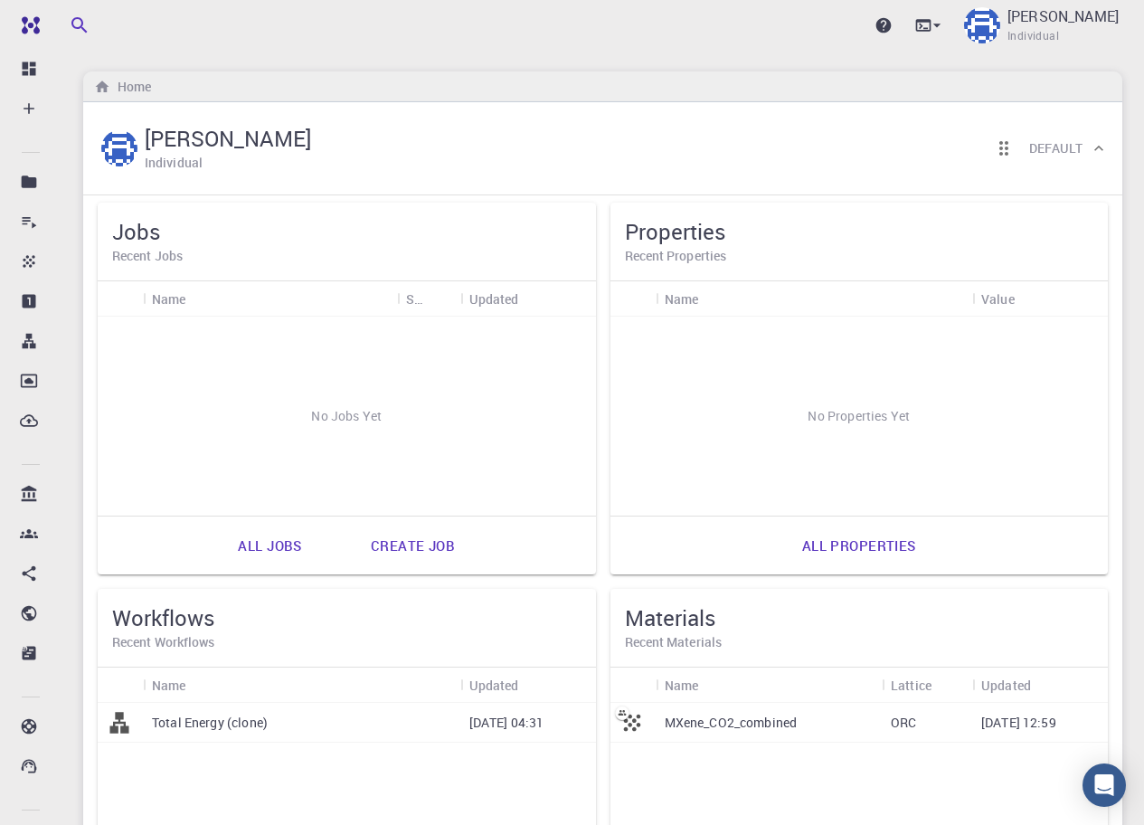
click at [421, 36] on div "Upgrade [PERSON_NAME] Individual" at bounding box center [603, 25] width 1083 height 47
click at [946, 27] on icon at bounding box center [937, 25] width 18 height 18
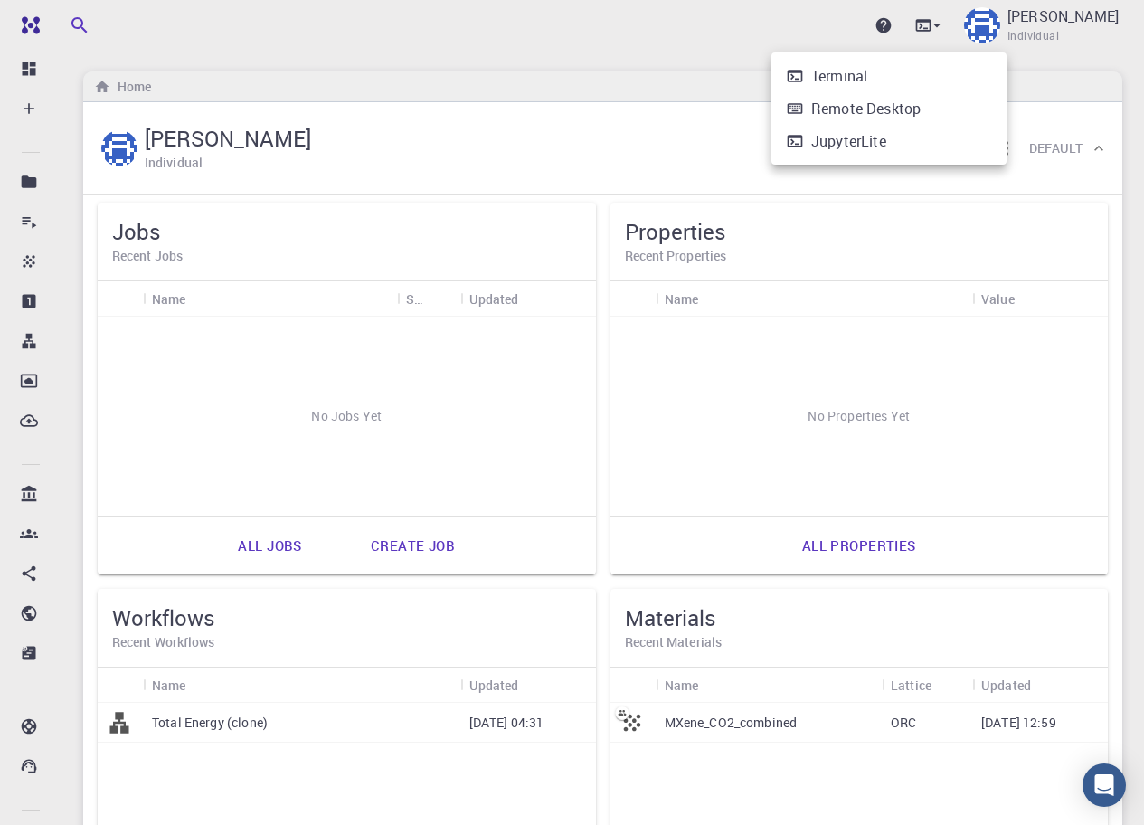
click at [832, 75] on div "Terminal" at bounding box center [839, 76] width 56 height 22
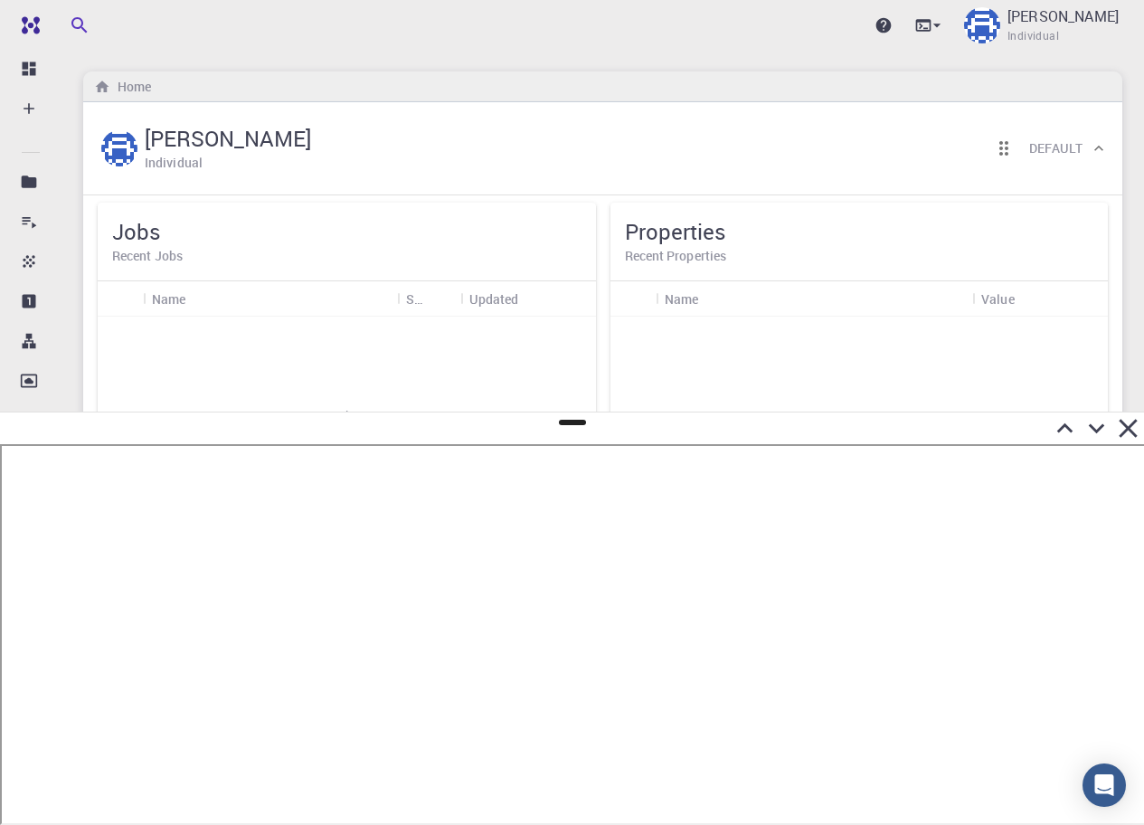
click at [1069, 431] on icon at bounding box center [1065, 428] width 32 height 32
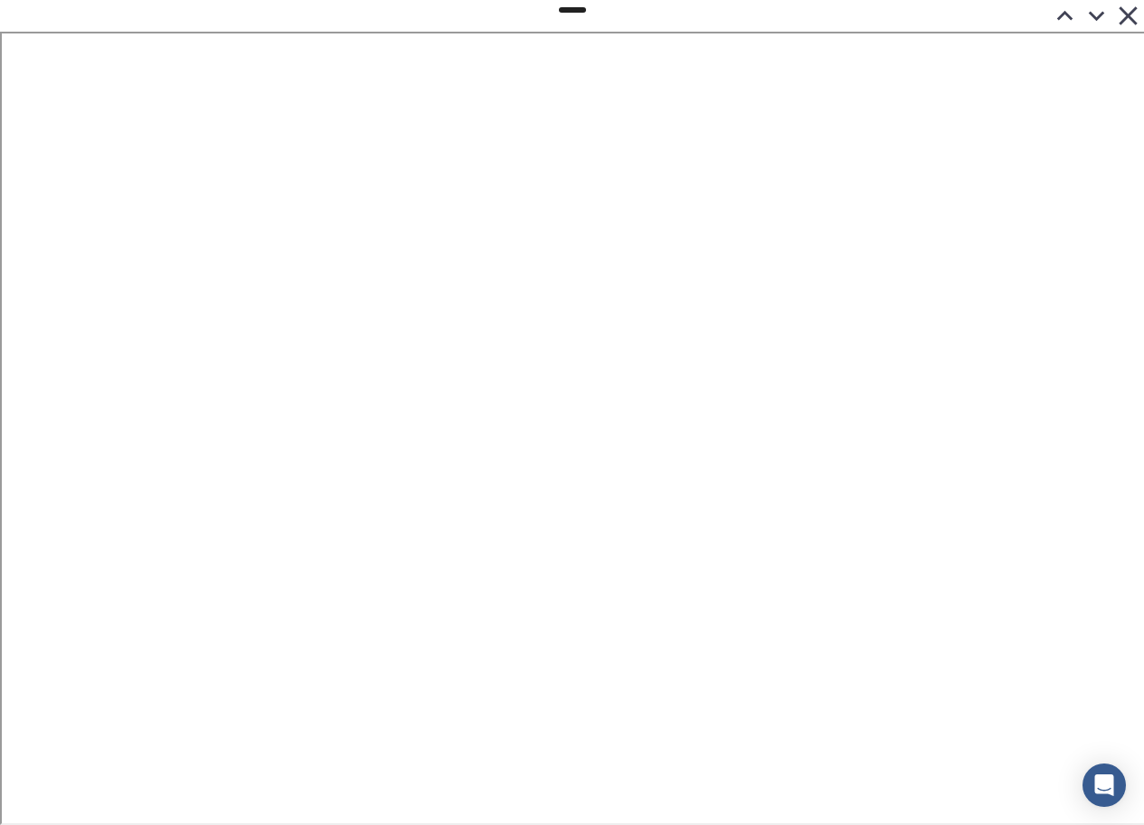
click at [1098, 16] on icon at bounding box center [1097, 17] width 16 height 10
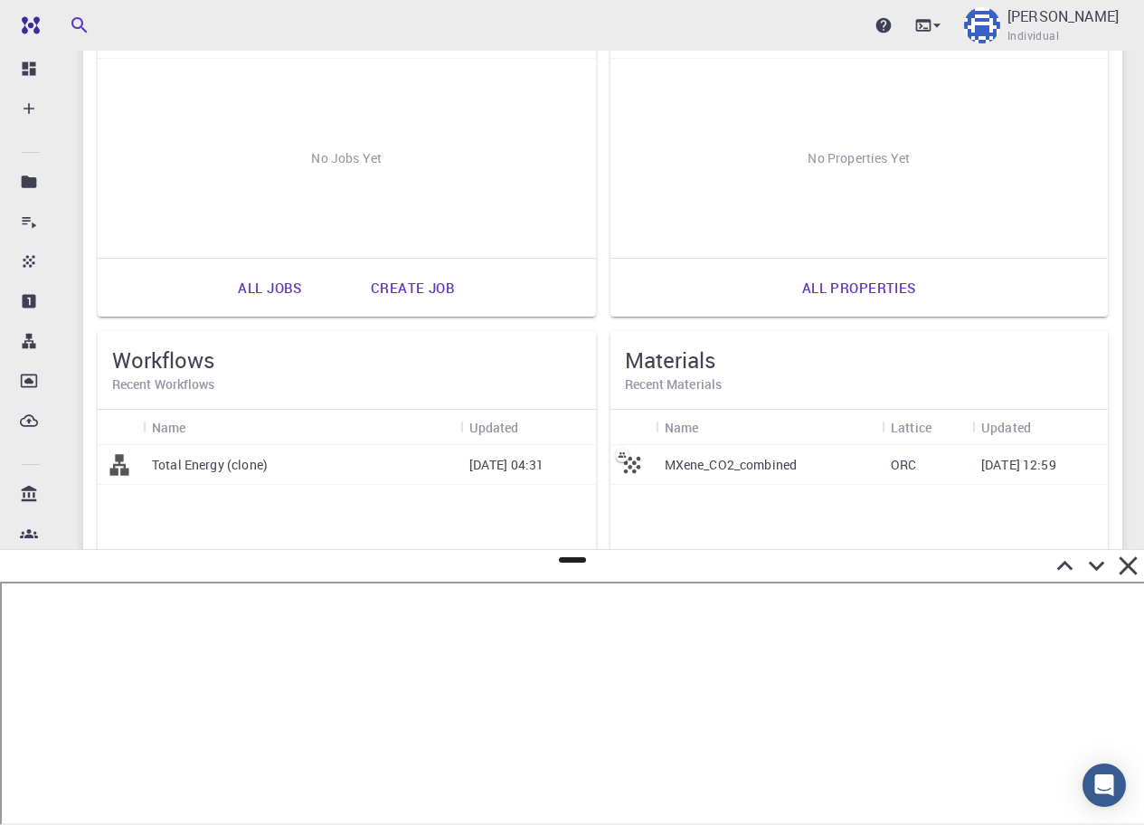
scroll to position [240, 0]
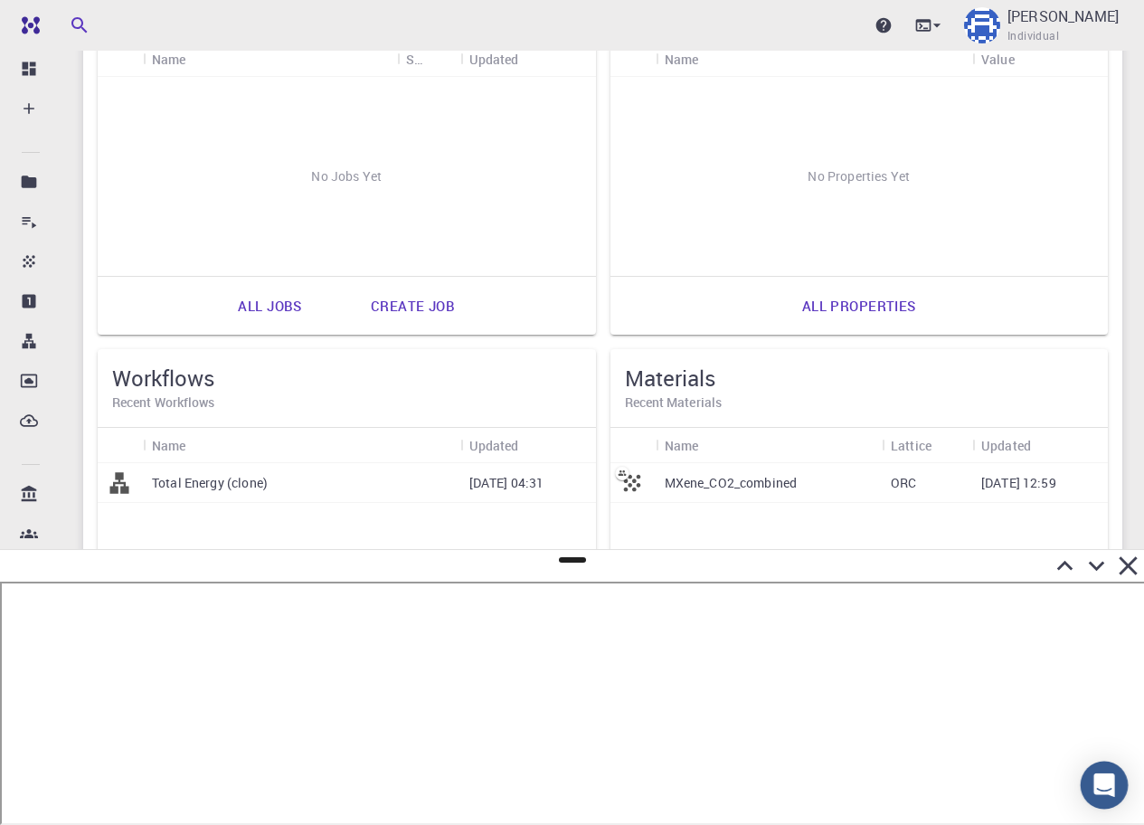
click at [1101, 793] on icon "Open Intercom Messenger" at bounding box center [1105, 785] width 24 height 24
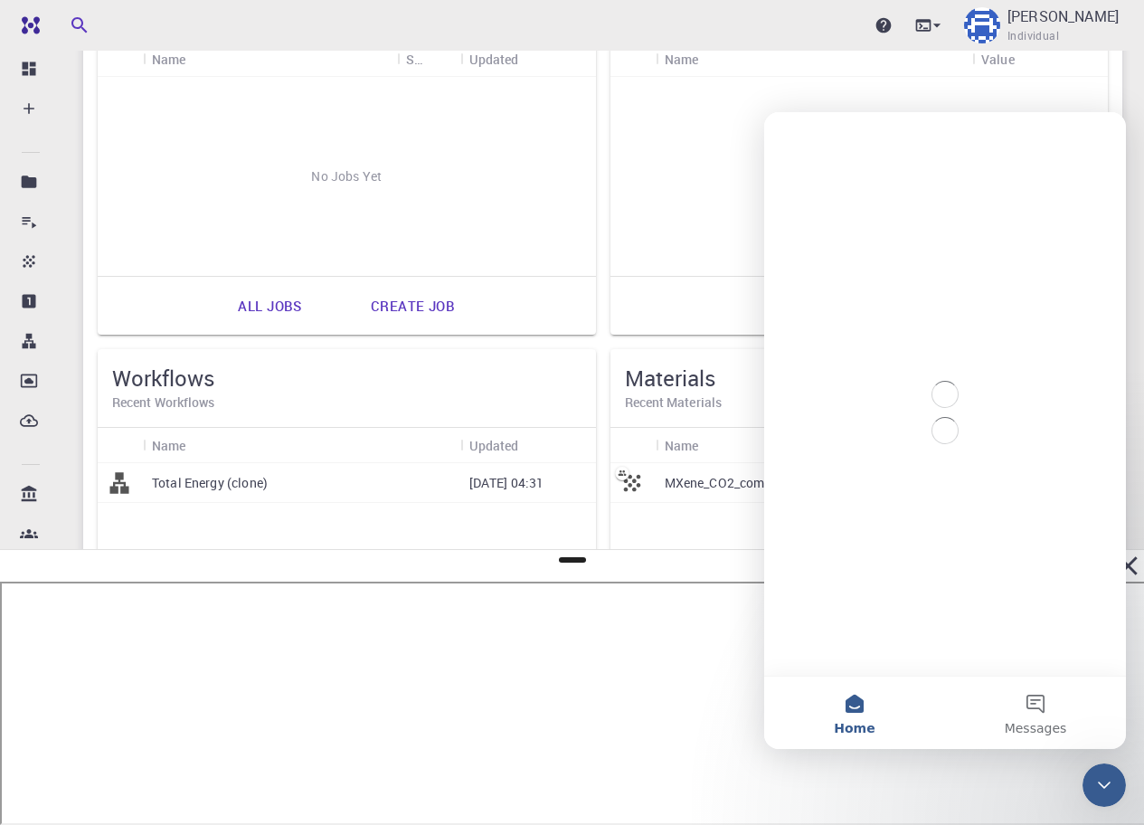
scroll to position [0, 0]
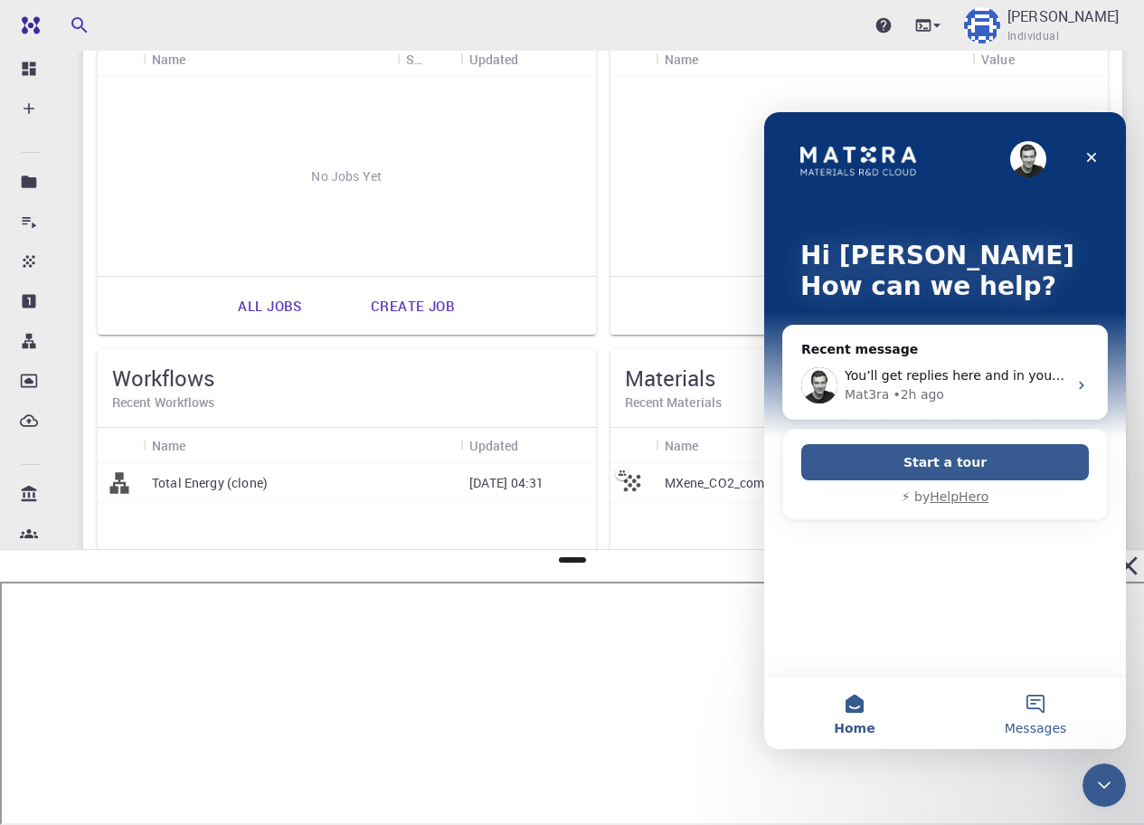
click at [1034, 706] on button "Messages" at bounding box center [1035, 713] width 181 height 72
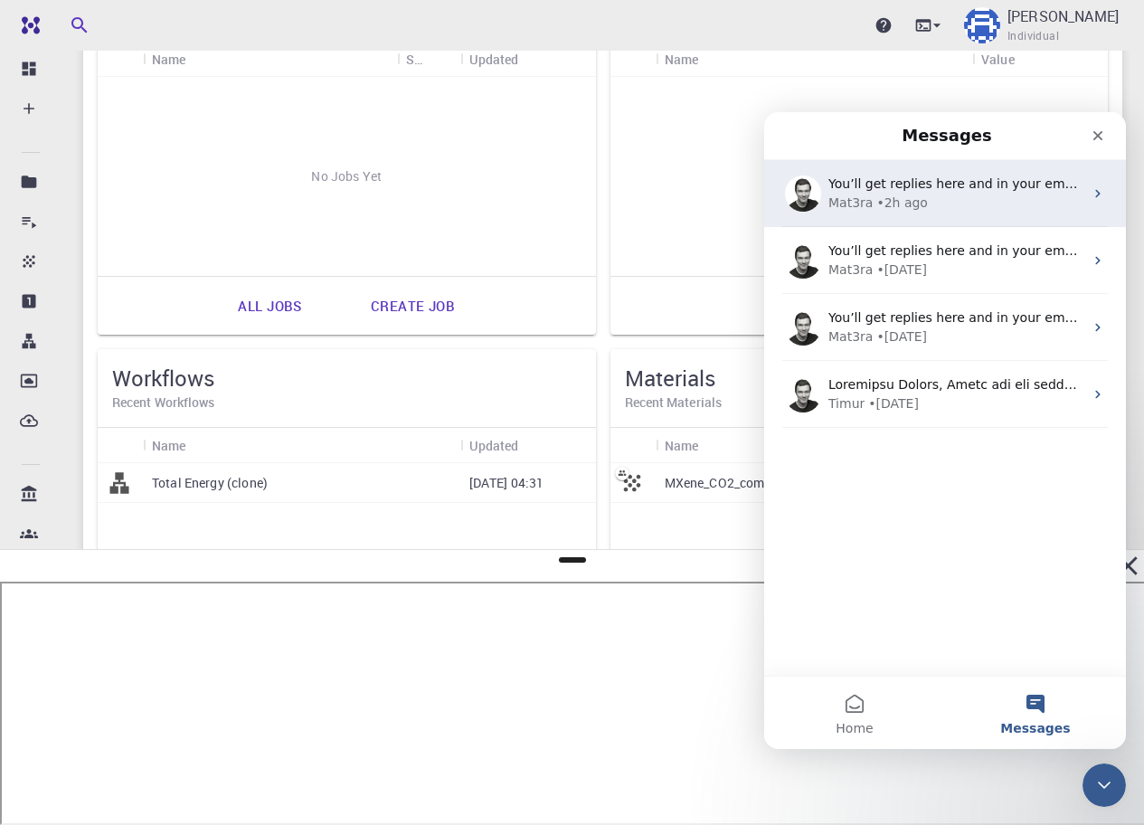
click at [915, 194] on div "• 2h ago" at bounding box center [903, 203] width 52 height 19
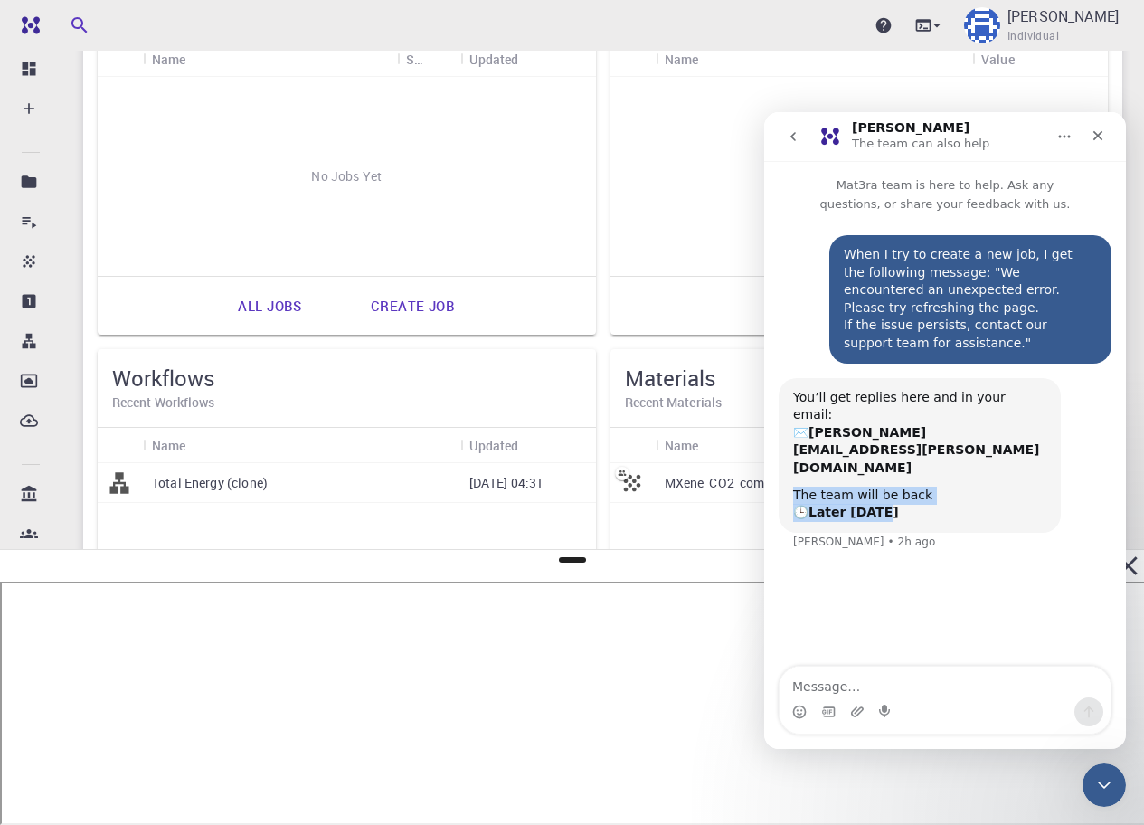
drag, startPoint x: 896, startPoint y: 457, endPoint x: 810, endPoint y: 425, distance: 91.6
click at [810, 425] on div "You’ll get replies here and in your email: ✉️ [PERSON_NAME][EMAIL_ADDRESS][PERS…" at bounding box center [919, 455] width 253 height 133
click at [902, 425] on b "[PERSON_NAME][EMAIL_ADDRESS][PERSON_NAME][DOMAIN_NAME]" at bounding box center [916, 450] width 246 height 50
drag, startPoint x: 896, startPoint y: 460, endPoint x: 800, endPoint y: 441, distance: 98.6
click at [800, 487] on div "The team will be back 🕒 Later [DATE]" at bounding box center [919, 504] width 253 height 35
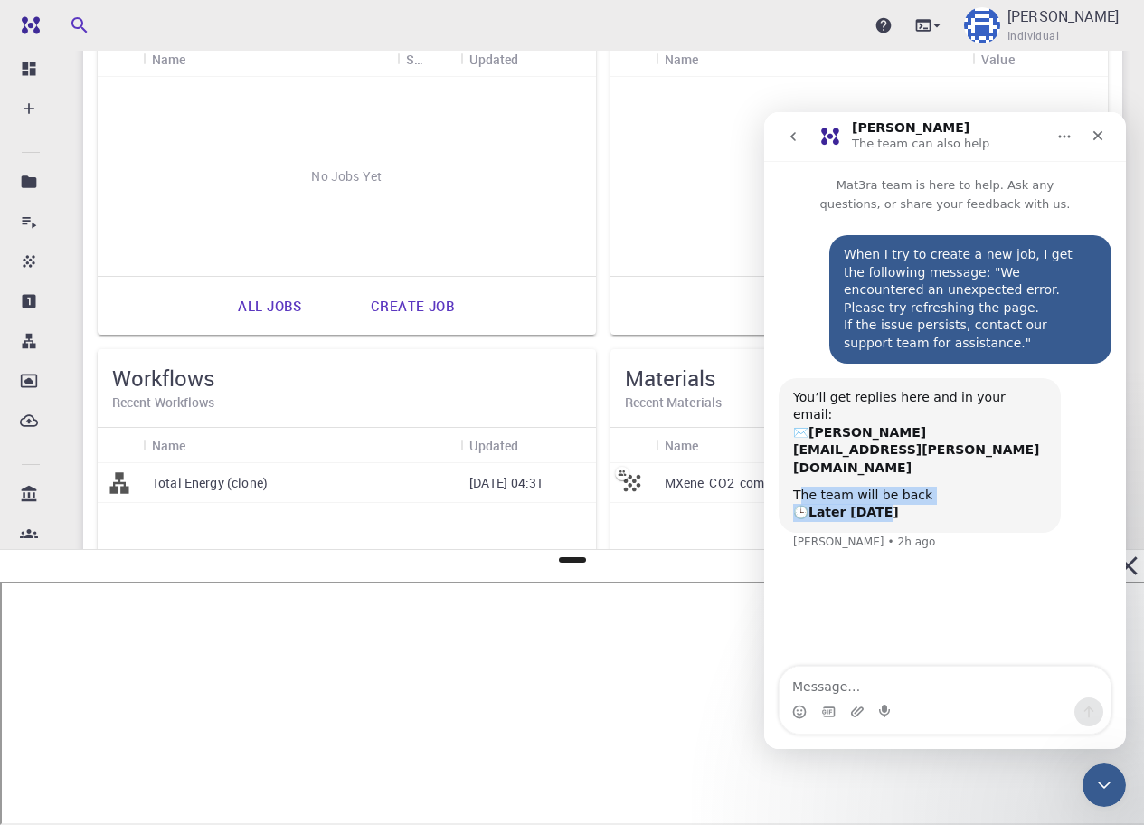
click at [860, 487] on div "The team will be back 🕒 Later [DATE]" at bounding box center [919, 504] width 253 height 35
click at [1107, 133] on div "Close" at bounding box center [1098, 135] width 33 height 33
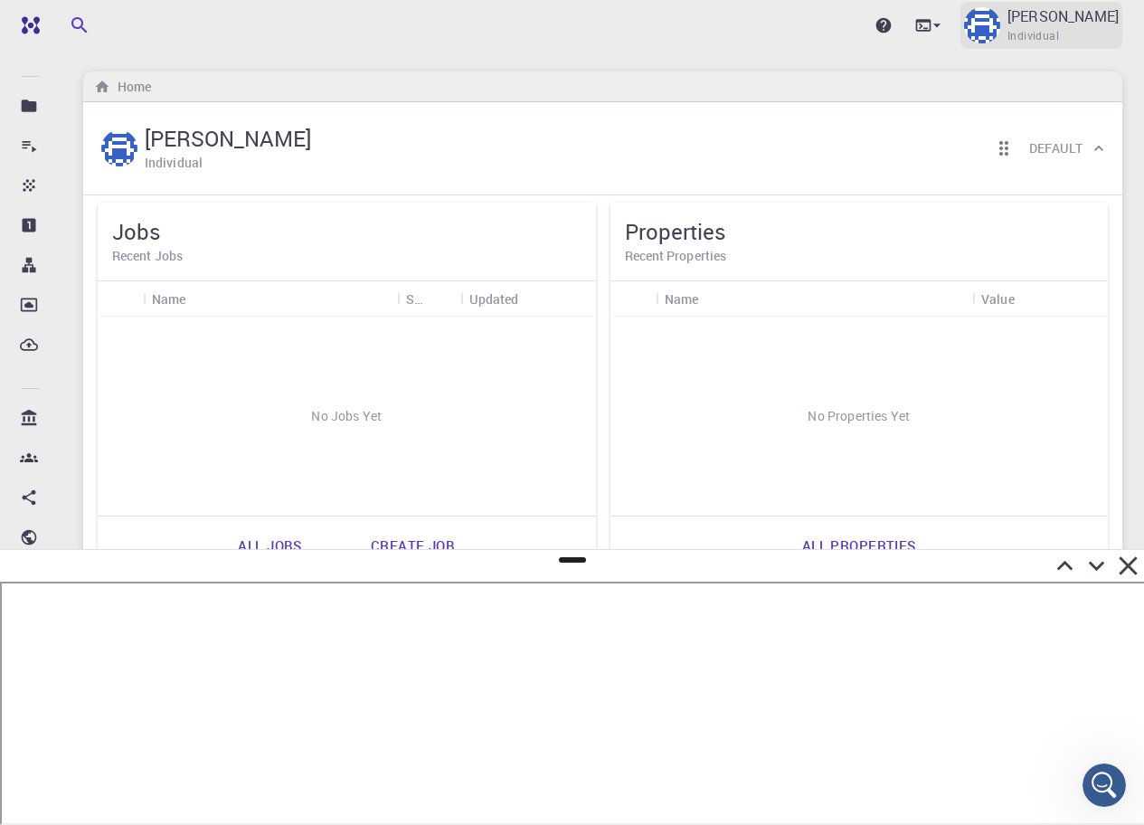
click at [1059, 28] on span "Individual" at bounding box center [1034, 36] width 52 height 18
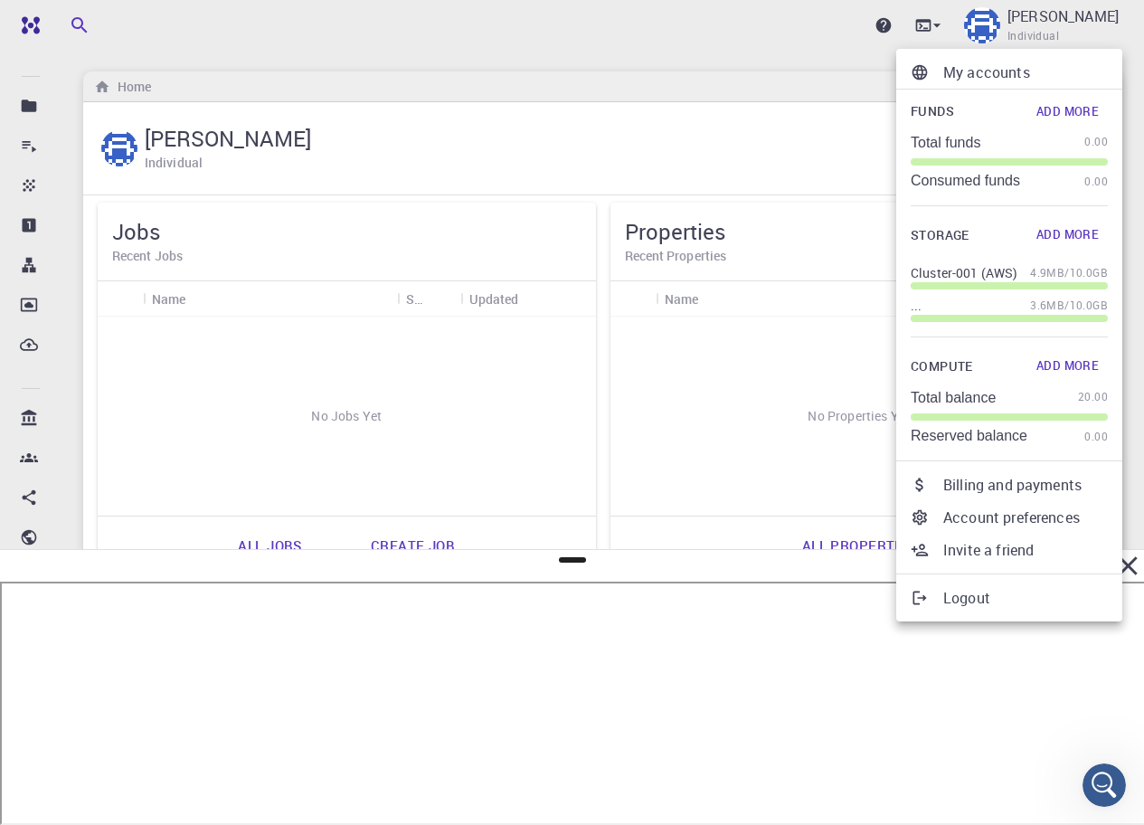
click at [798, 185] on div at bounding box center [572, 412] width 1144 height 825
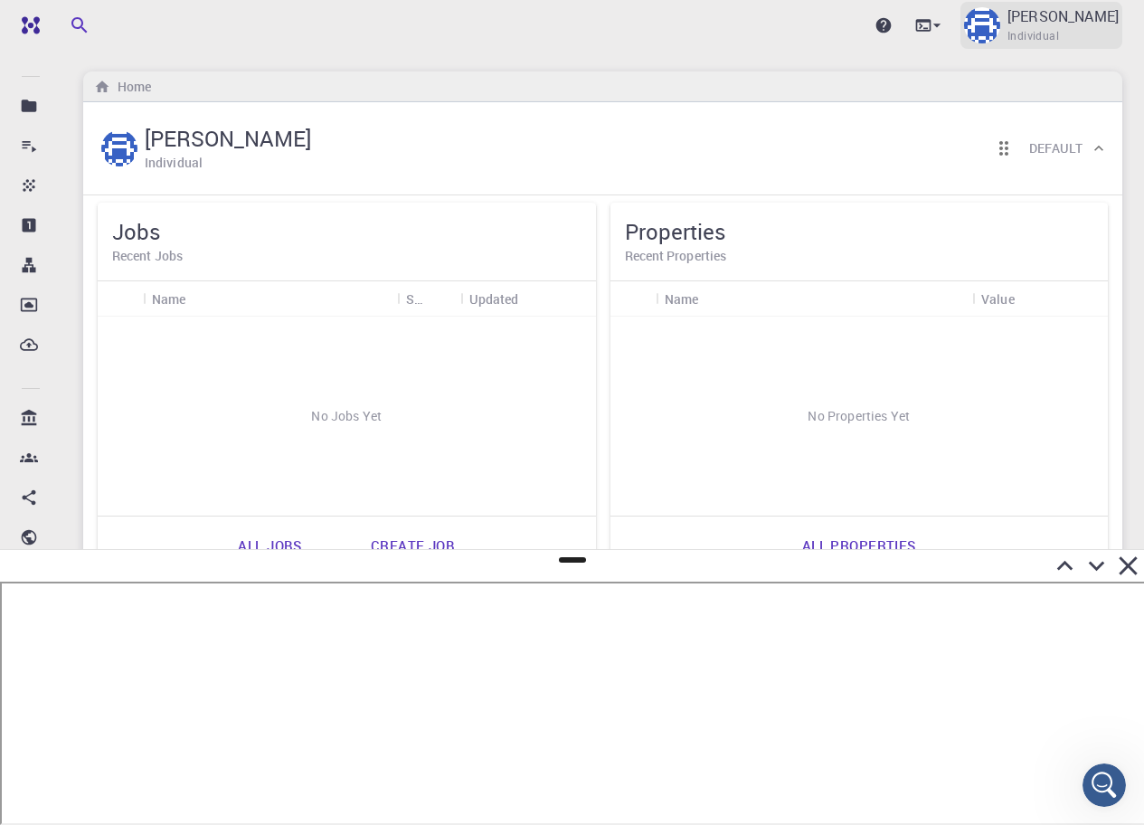
click at [1000, 23] on img at bounding box center [982, 25] width 36 height 36
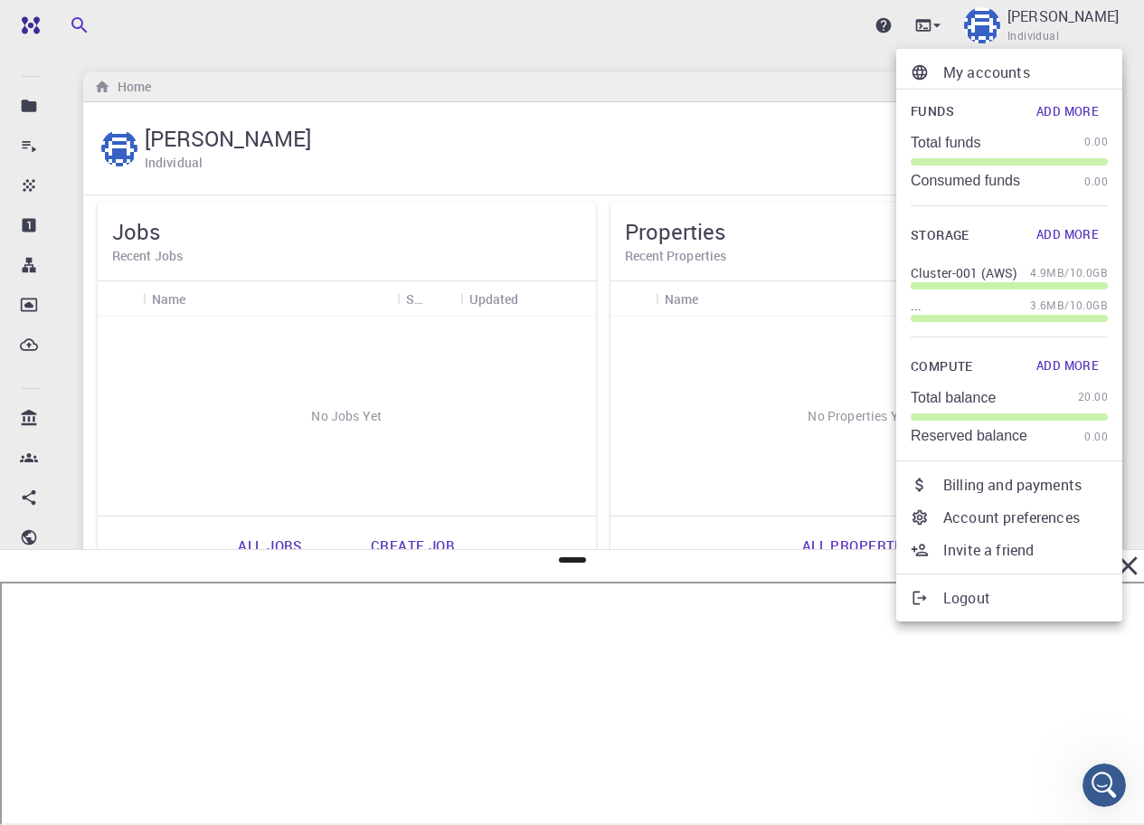
click at [1010, 517] on p "Account preferences" at bounding box center [1026, 518] width 165 height 22
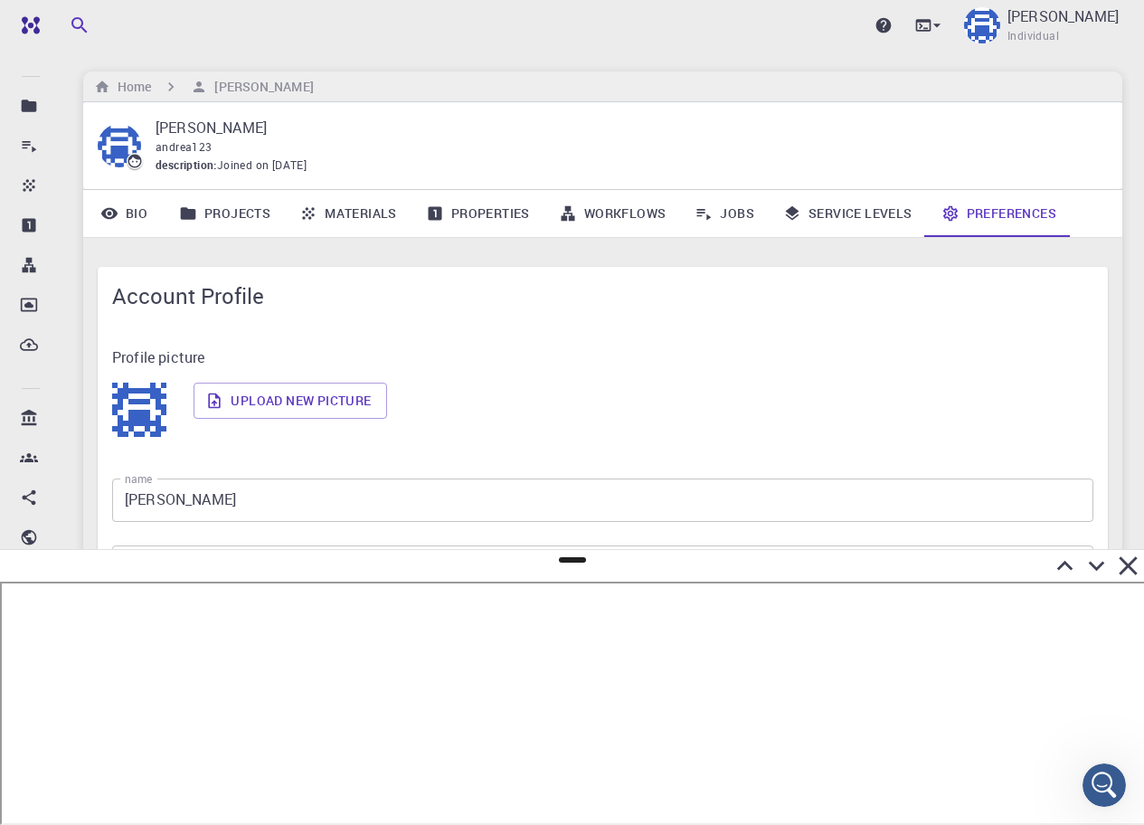
click at [877, 200] on link "Service Levels" at bounding box center [848, 213] width 158 height 47
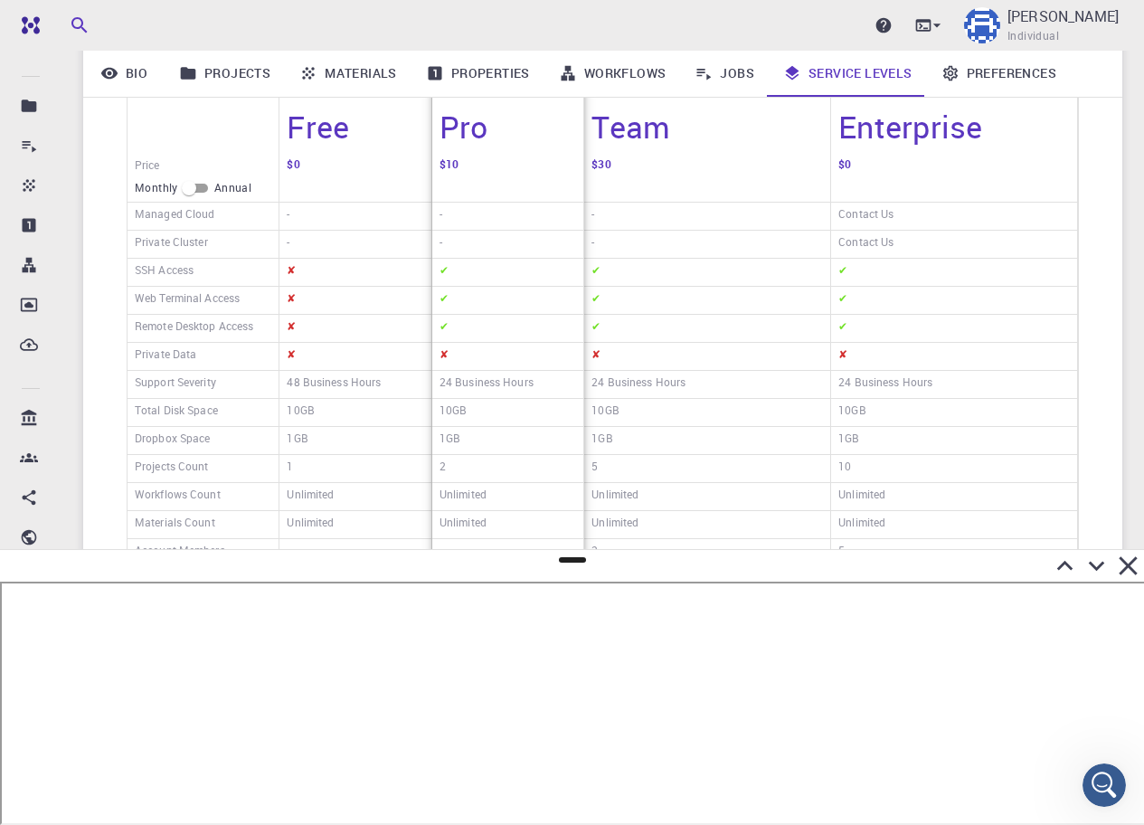
scroll to position [289, 0]
click at [1095, 569] on icon at bounding box center [1097, 567] width 16 height 10
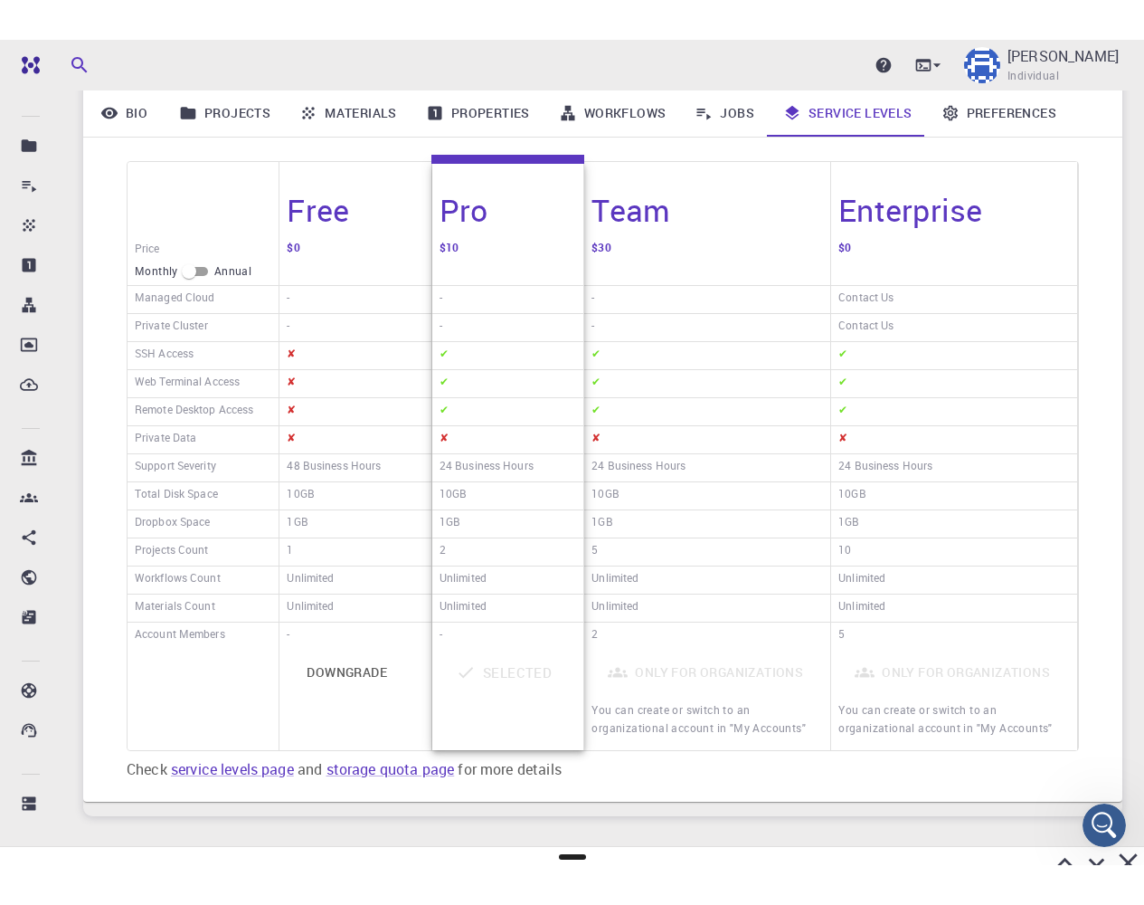
scroll to position [76, 0]
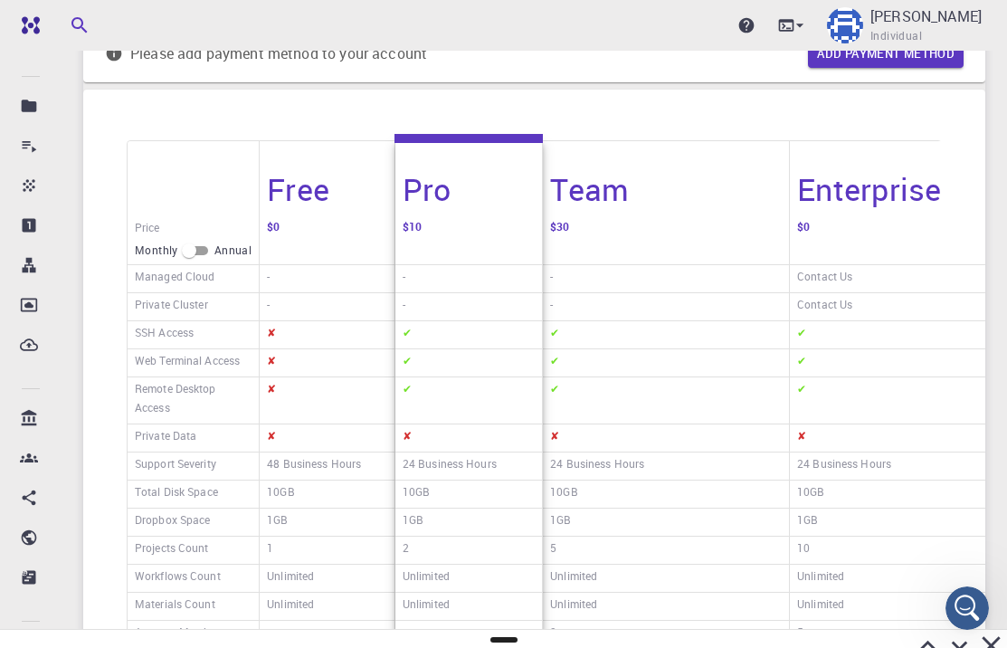
click at [202, 240] on input "checkbox" at bounding box center [188, 251] width 65 height 22
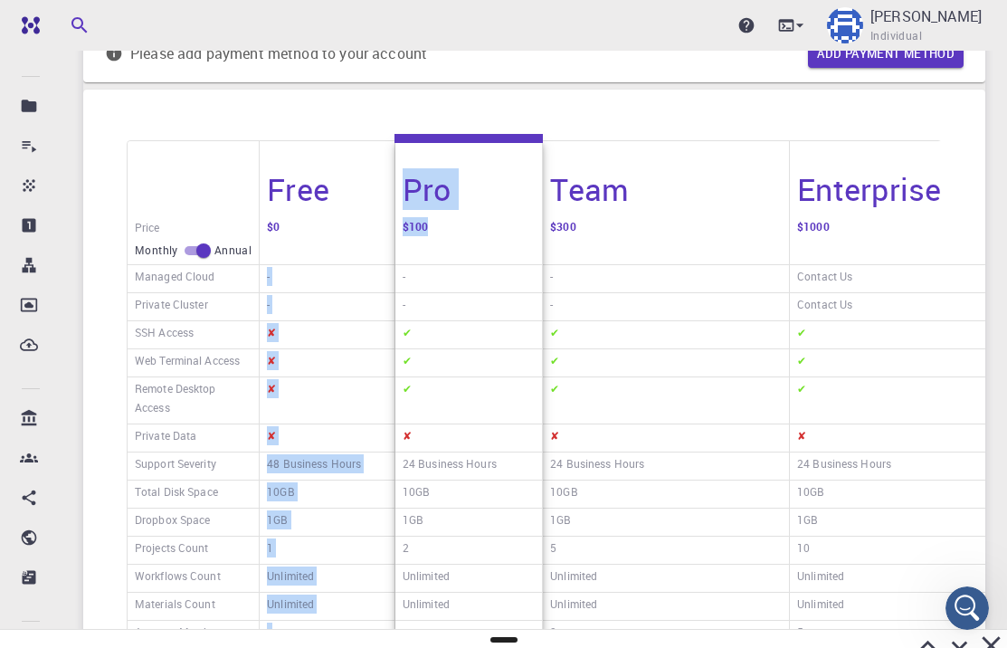
drag, startPoint x: 430, startPoint y: 207, endPoint x: 388, endPoint y: 200, distance: 42.2
click at [388, 200] on div "Price Monthly Annual Managed Cloud Private Cluster SSH Access Web Terminal Acce…" at bounding box center [534, 444] width 815 height 609
click at [207, 240] on input "checkbox" at bounding box center [203, 251] width 65 height 22
checkbox input "false"
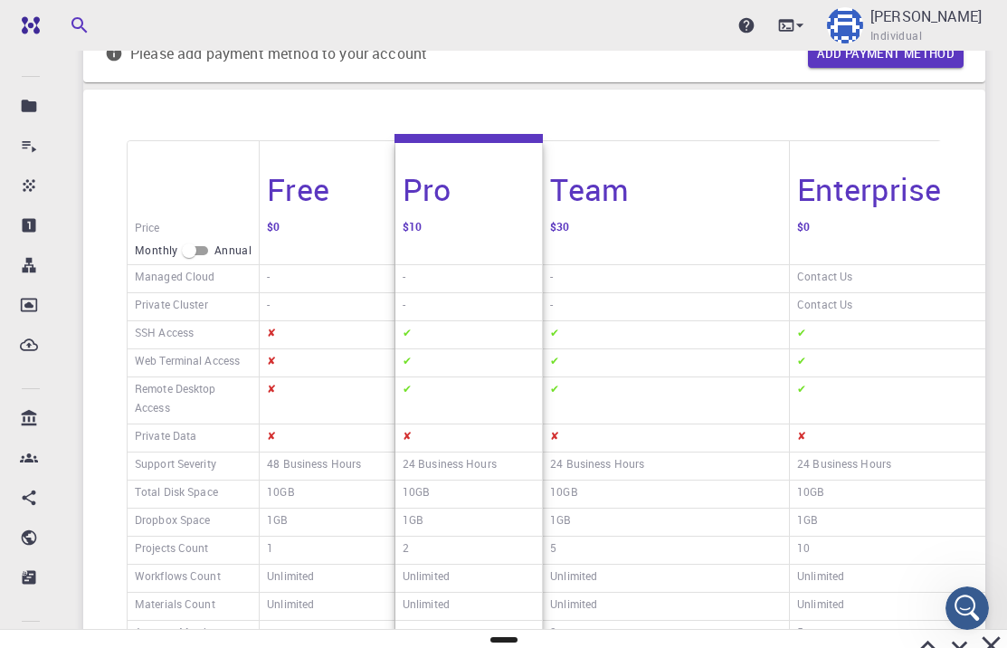
click at [436, 215] on div "$10" at bounding box center [468, 240] width 147 height 50
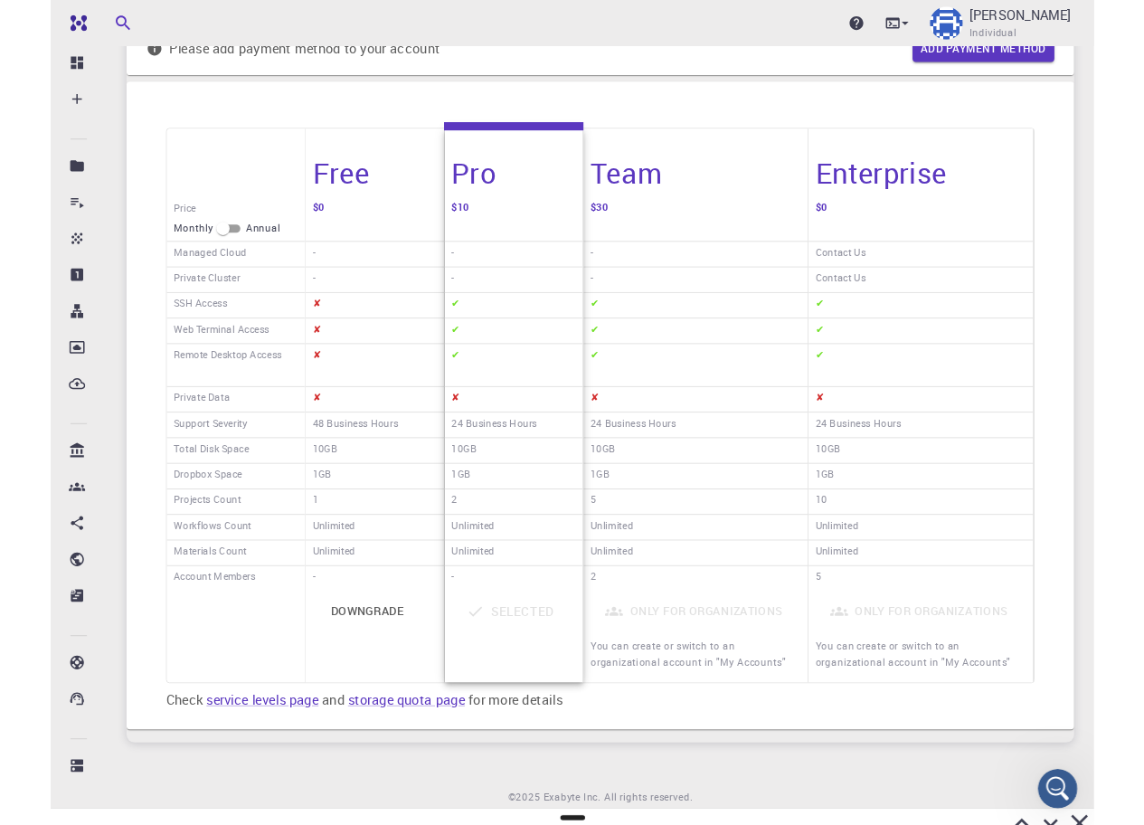
scroll to position [0, 0]
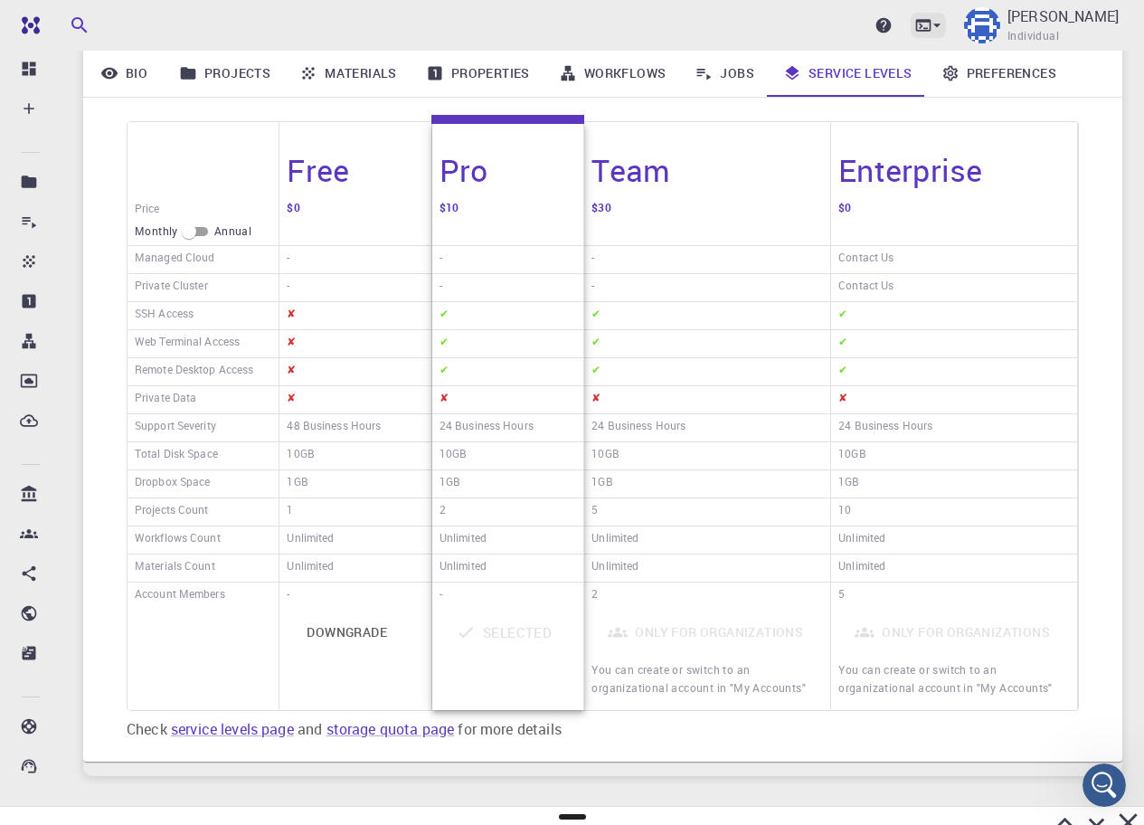
click at [946, 18] on icon at bounding box center [937, 25] width 18 height 18
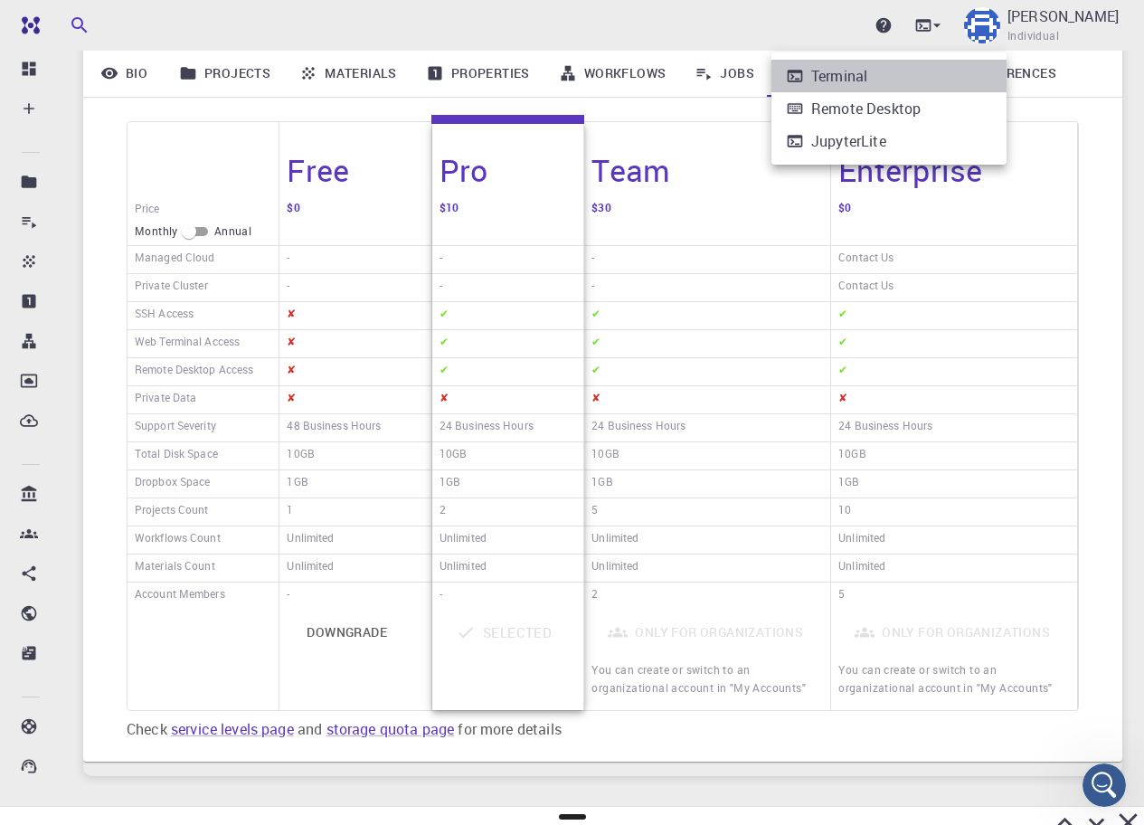
click at [906, 84] on li "Terminal" at bounding box center [889, 76] width 235 height 33
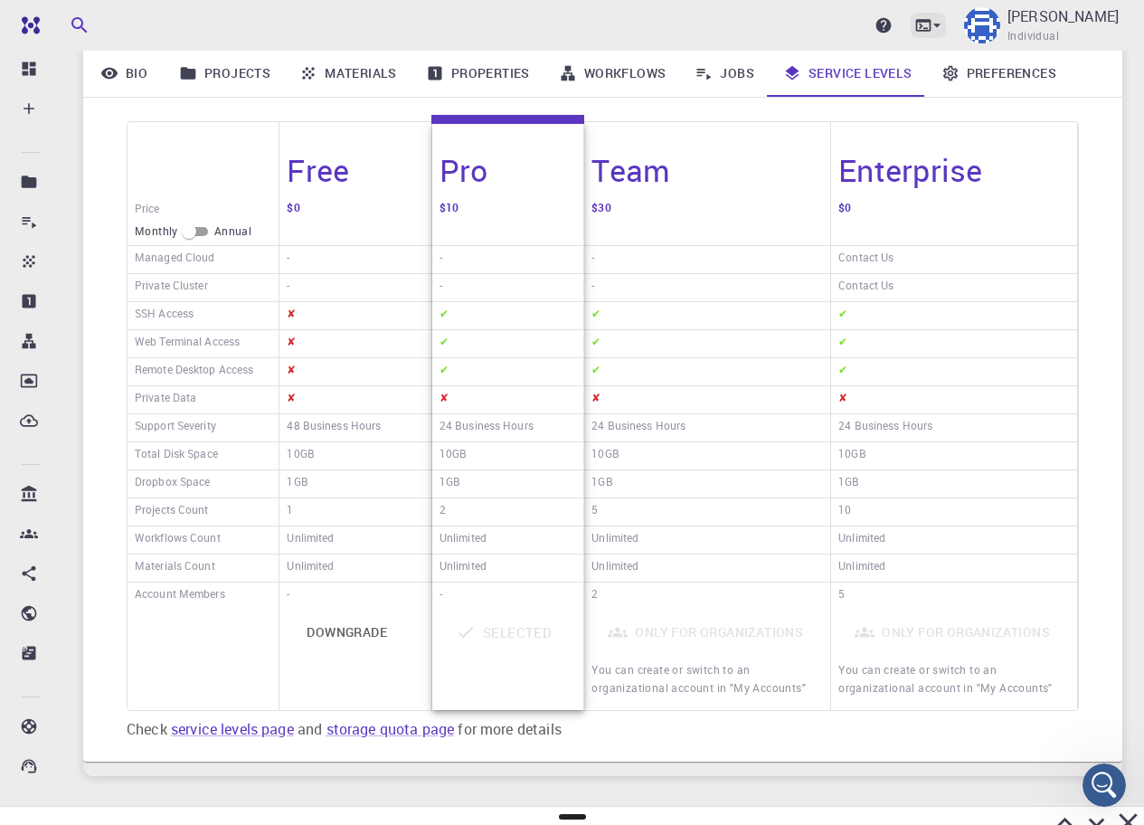
click at [933, 28] on icon at bounding box center [924, 25] width 18 height 18
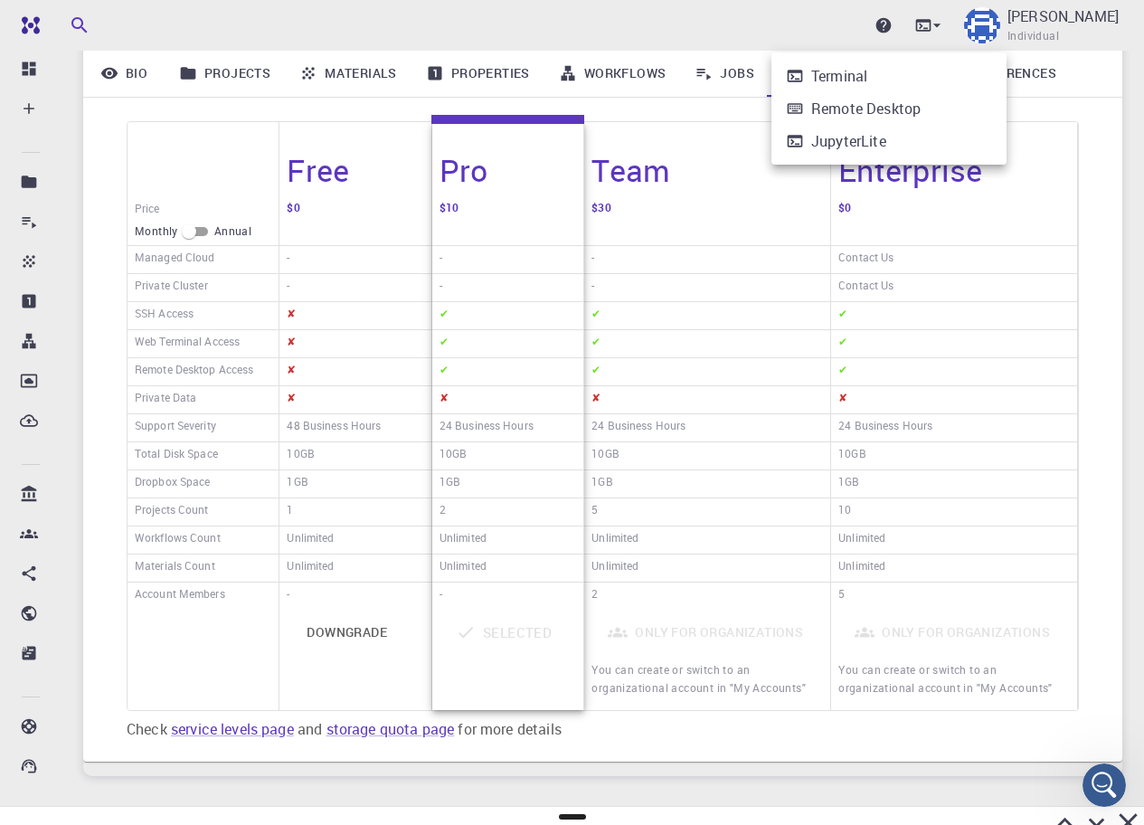
click at [1080, 280] on div at bounding box center [572, 412] width 1144 height 825
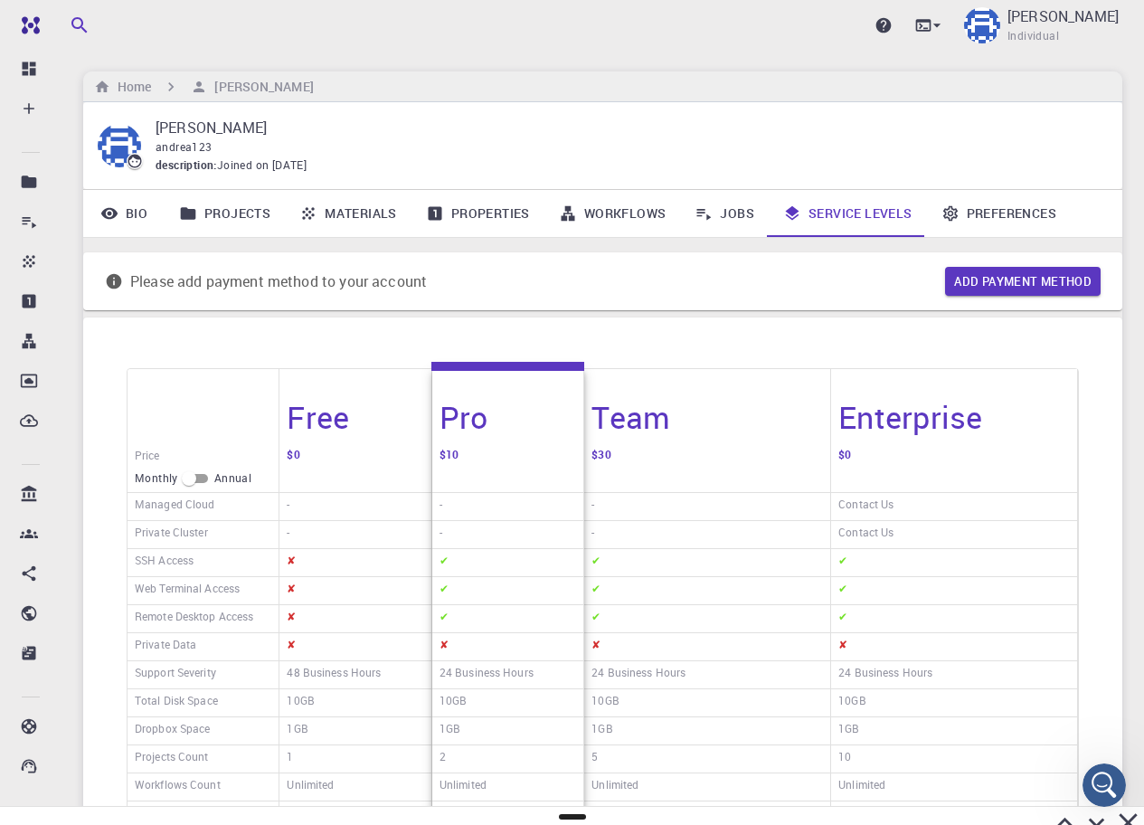
click at [1006, 222] on link "Preferences" at bounding box center [999, 213] width 144 height 47
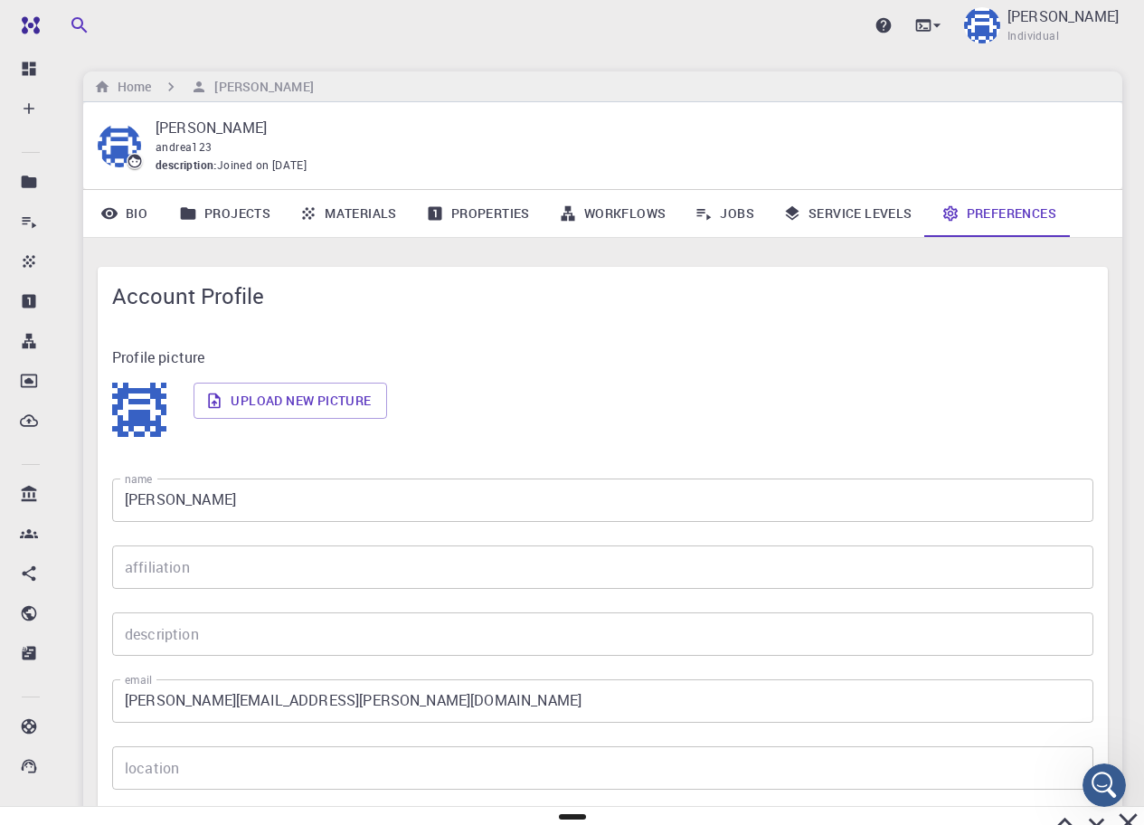
click at [912, 209] on link "Service Levels" at bounding box center [848, 213] width 158 height 47
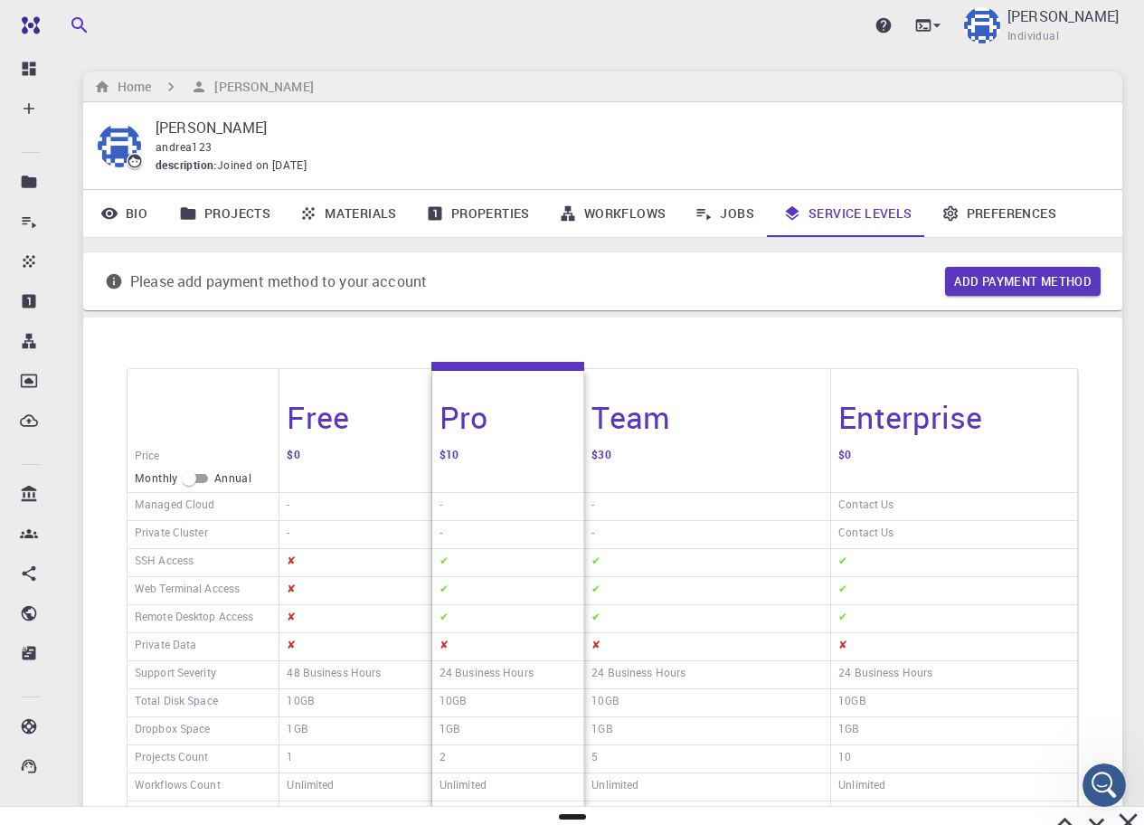
click at [717, 204] on link "Jobs" at bounding box center [724, 213] width 89 height 47
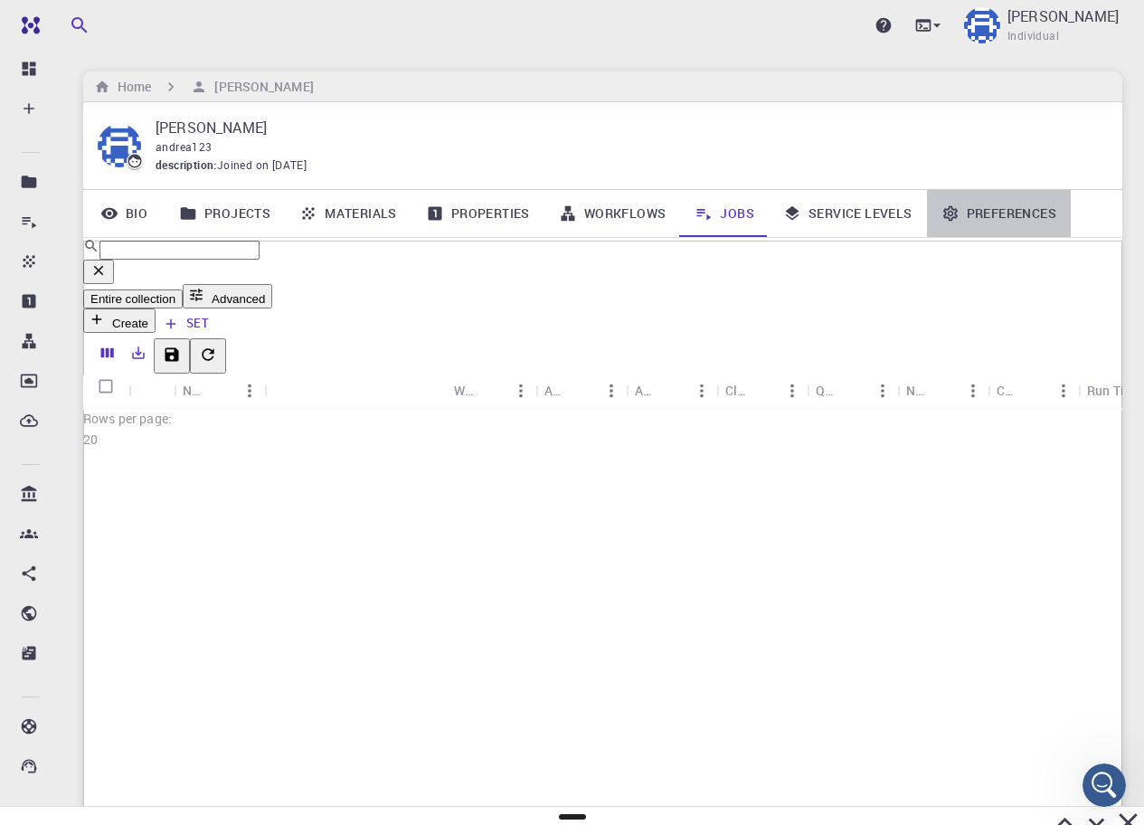
click at [1005, 220] on link "Preferences" at bounding box center [999, 213] width 144 height 47
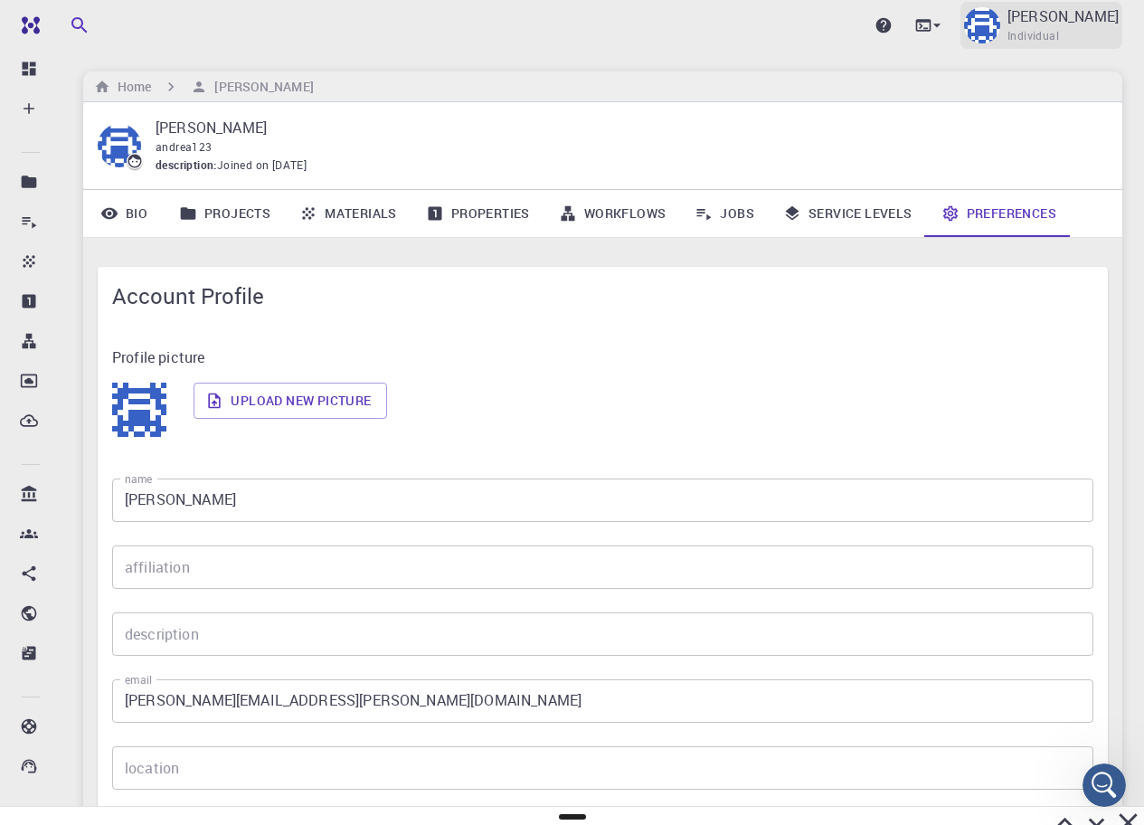
click at [1081, 9] on p "[PERSON_NAME]" at bounding box center [1063, 16] width 111 height 22
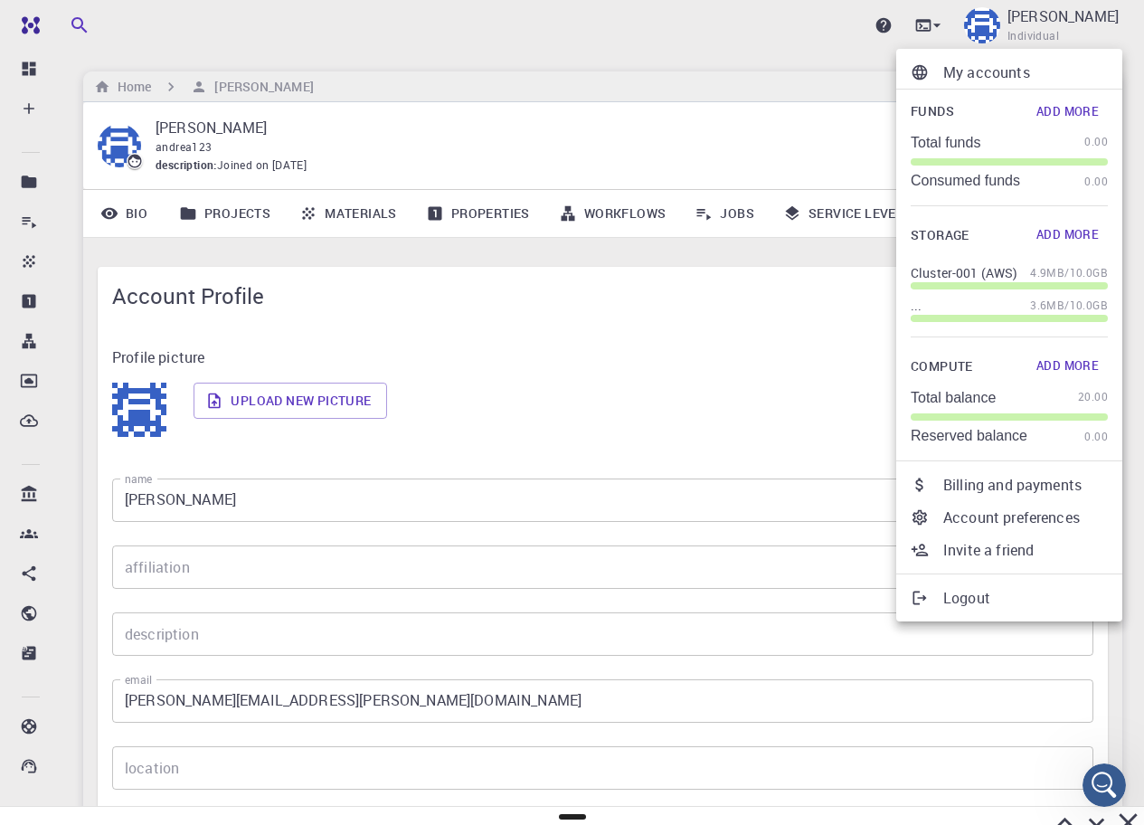
click at [1074, 230] on button "Add More" at bounding box center [1068, 235] width 81 height 29
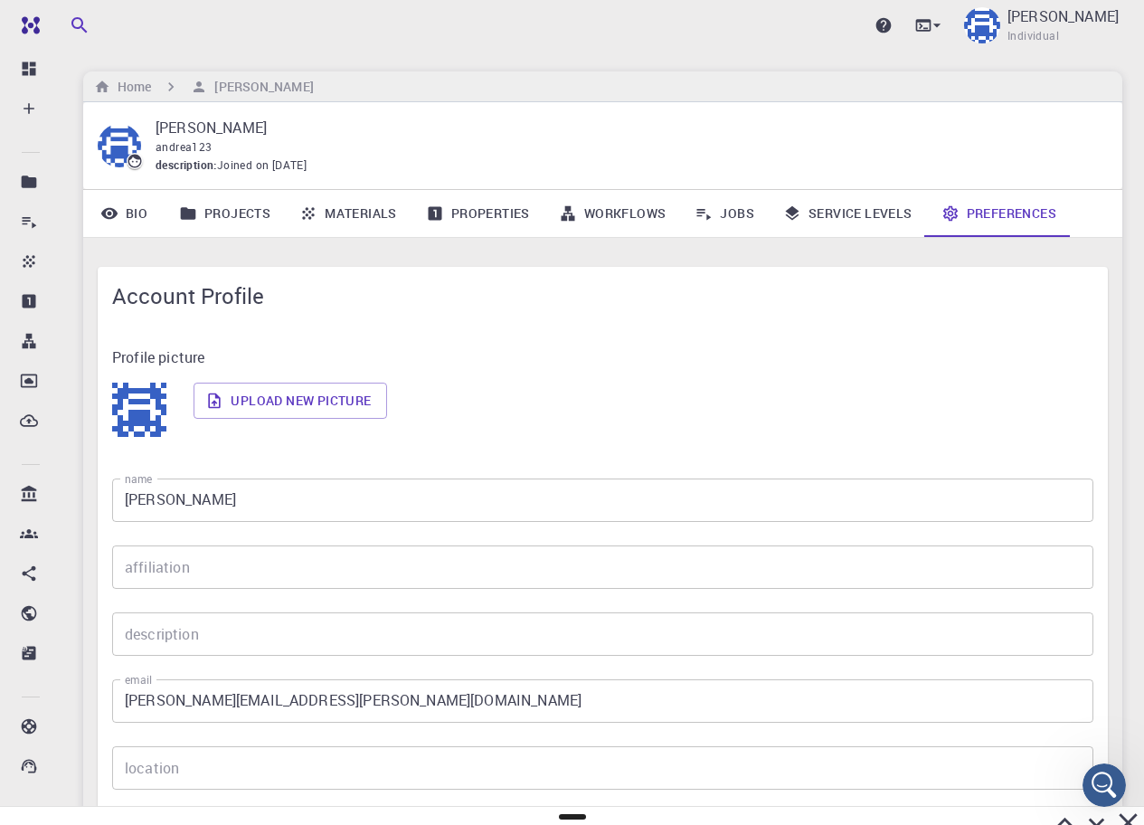
click at [1059, 30] on span "Individual" at bounding box center [1034, 36] width 52 height 18
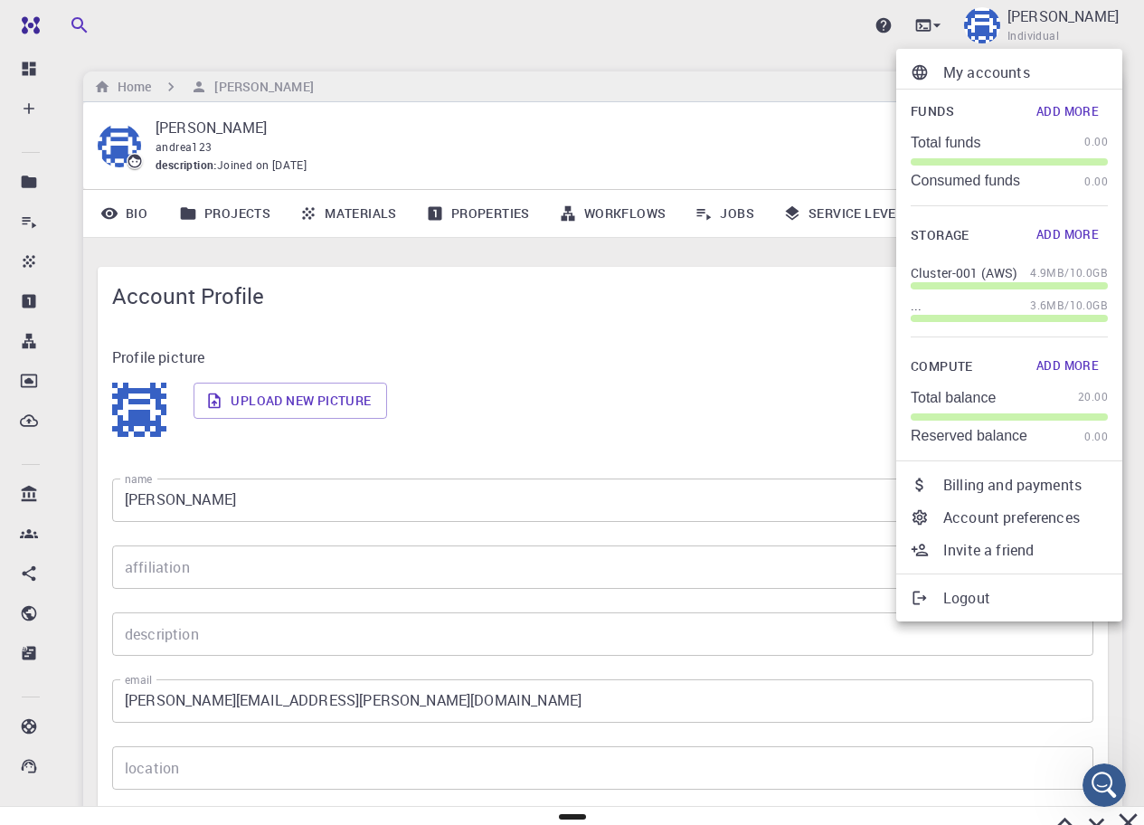
click at [1007, 489] on p "Billing and payments" at bounding box center [1026, 485] width 165 height 22
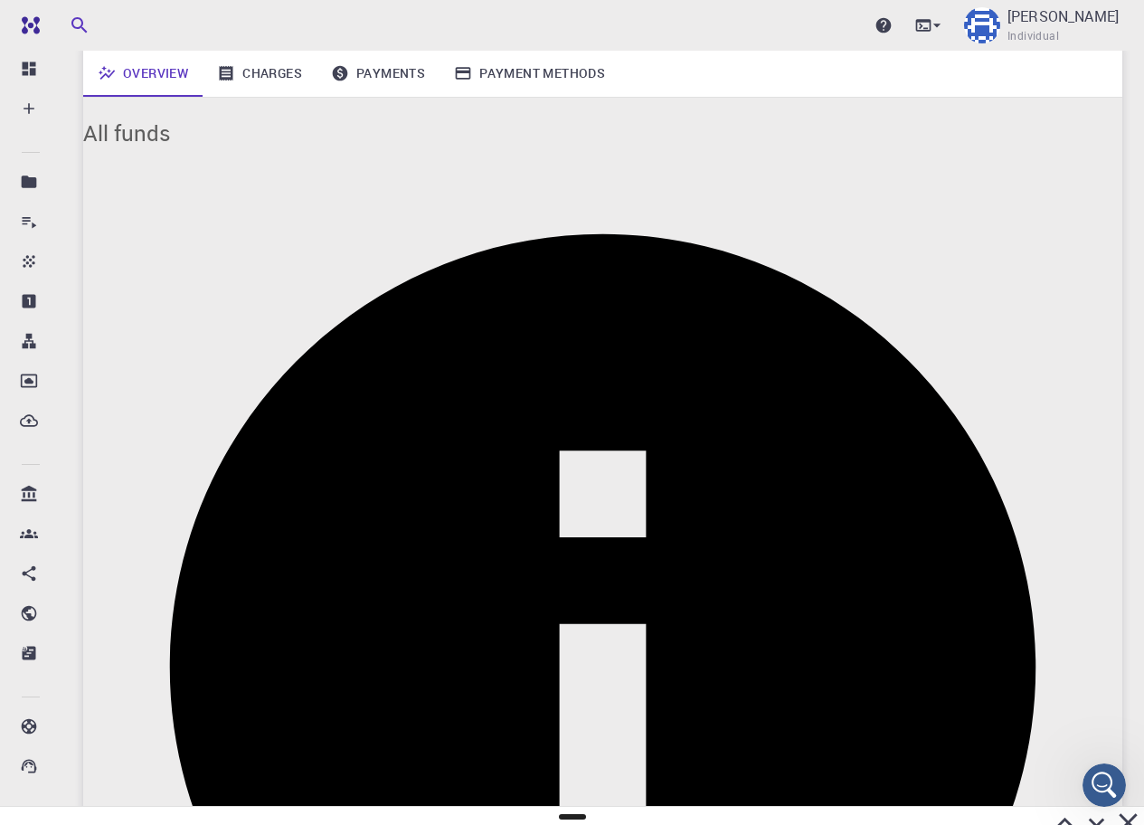
scroll to position [123, 0]
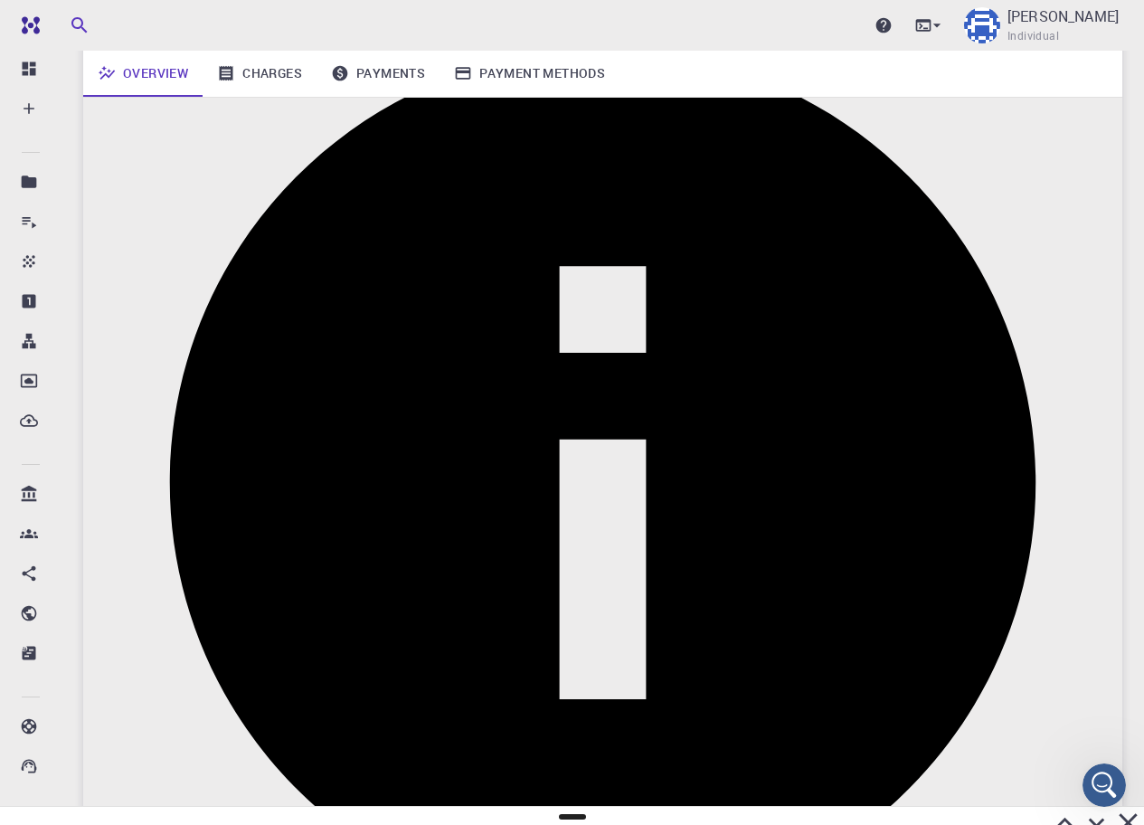
scroll to position [212, 0]
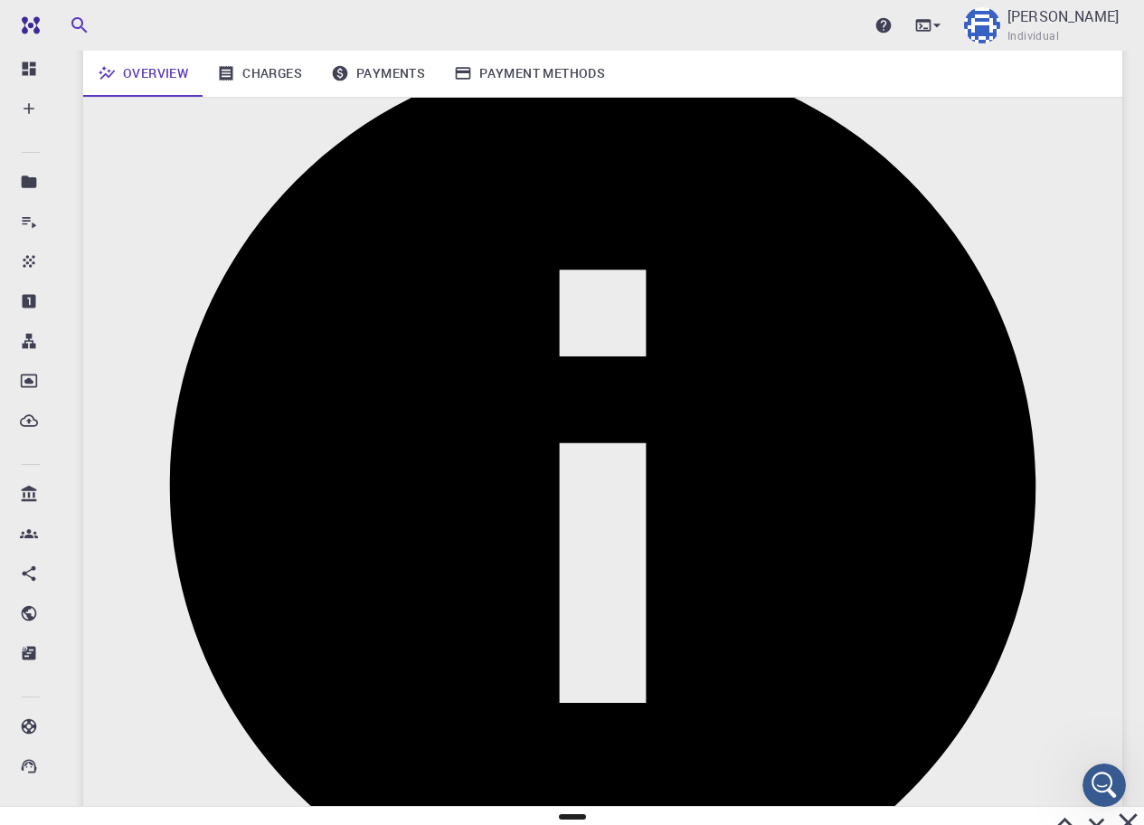
drag, startPoint x: 128, startPoint y: 631, endPoint x: 234, endPoint y: 735, distance: 147.8
drag, startPoint x: 251, startPoint y: 721, endPoint x: 188, endPoint y: 693, distance: 68.4
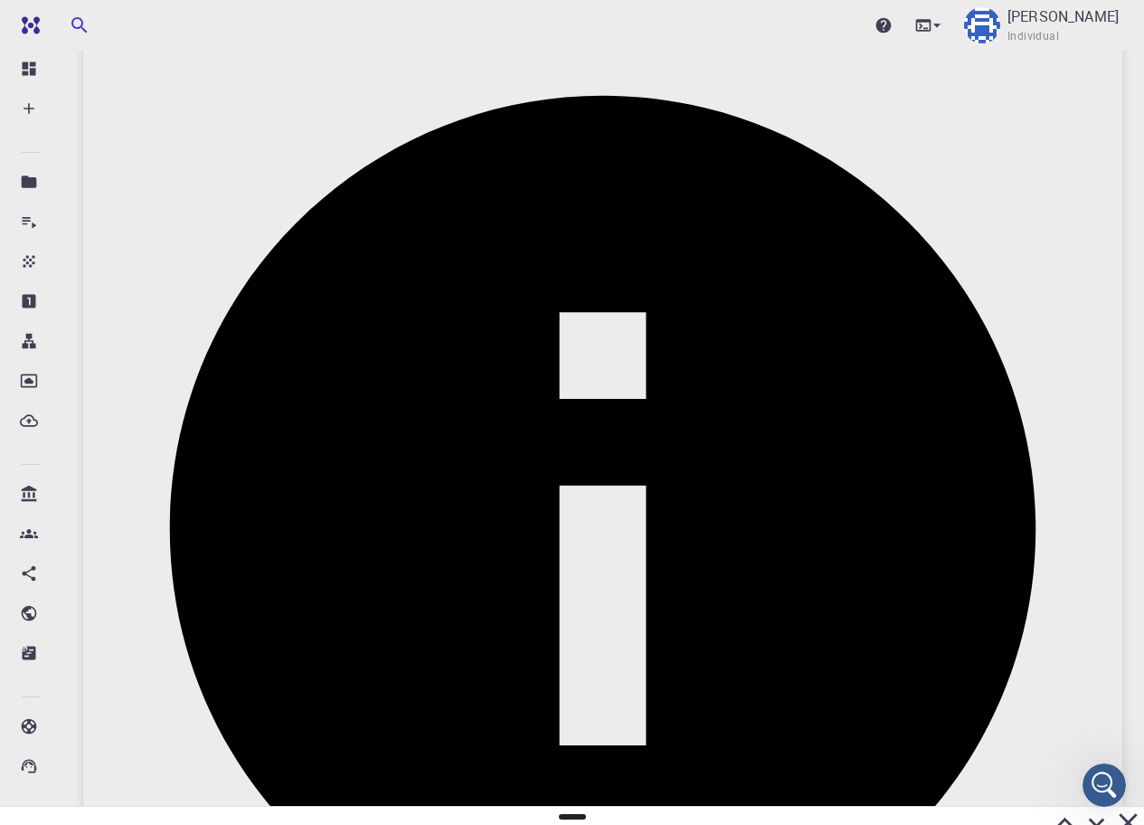
scroll to position [0, 0]
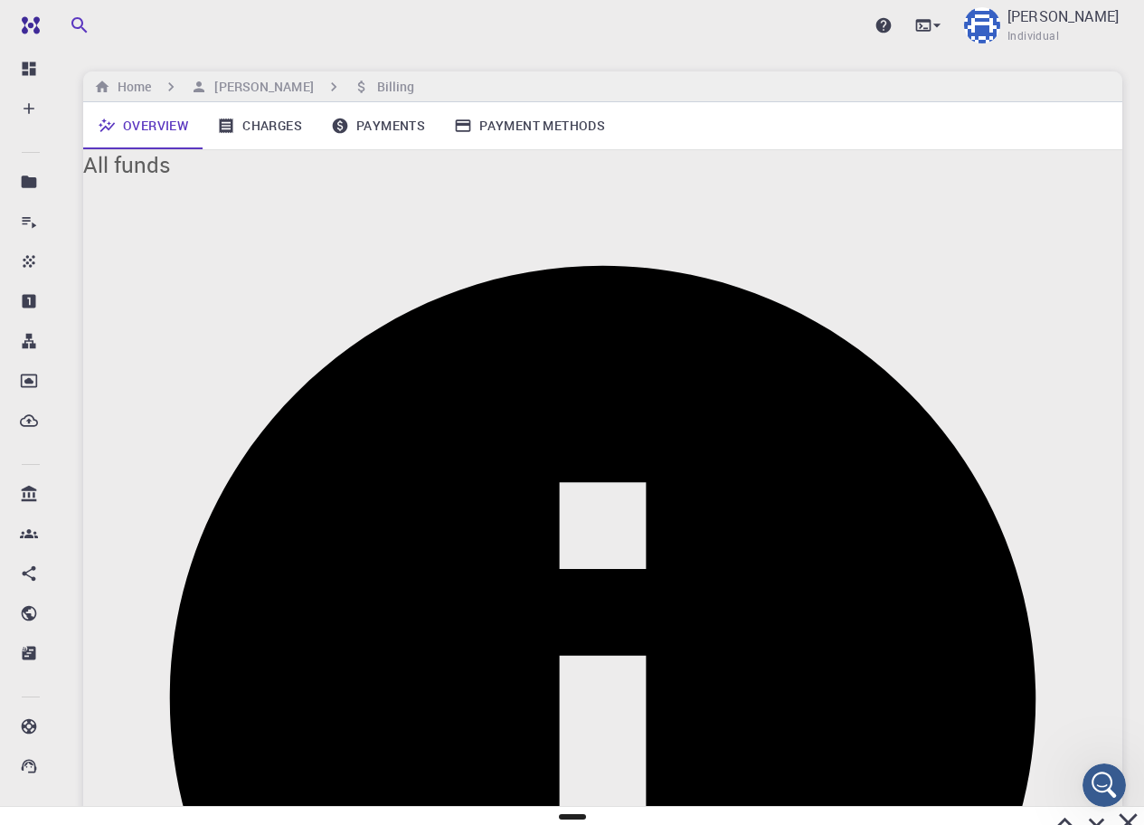
click at [384, 123] on link "Payments" at bounding box center [378, 125] width 123 height 47
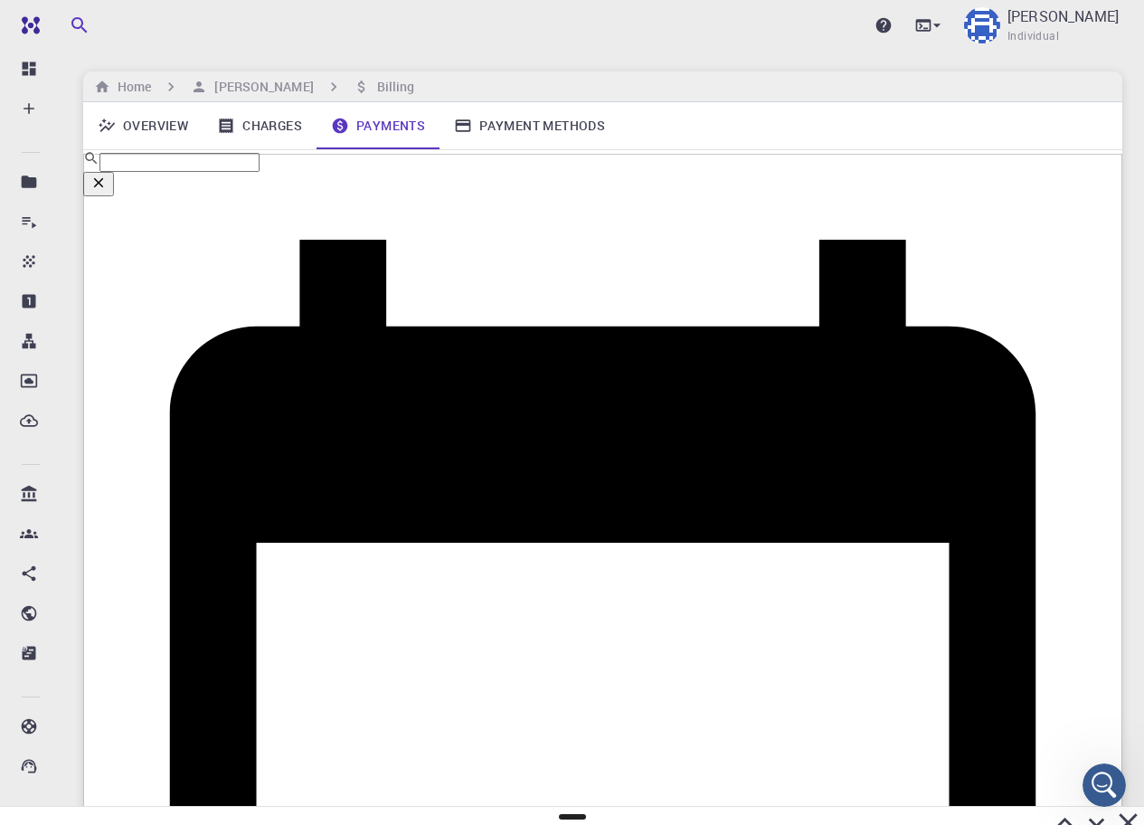
click at [542, 122] on link "Payment Methods" at bounding box center [530, 125] width 180 height 47
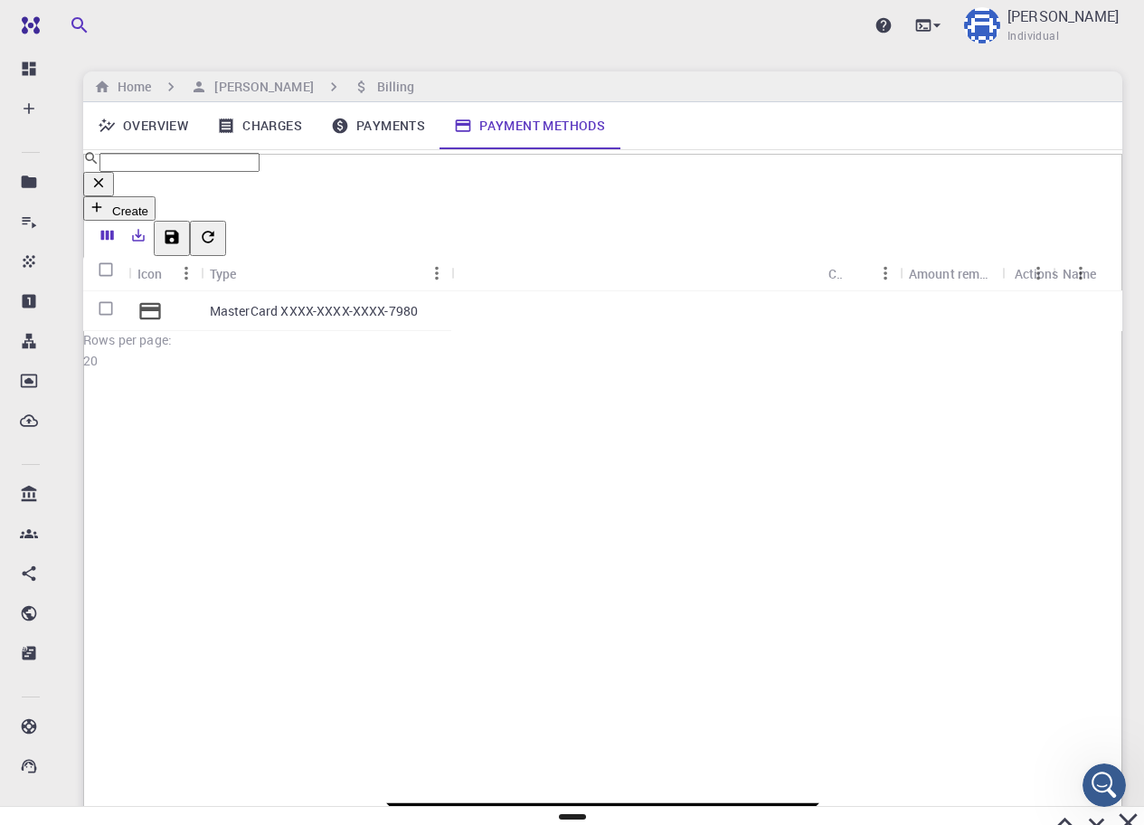
click at [274, 121] on link "Charges" at bounding box center [260, 125] width 114 height 47
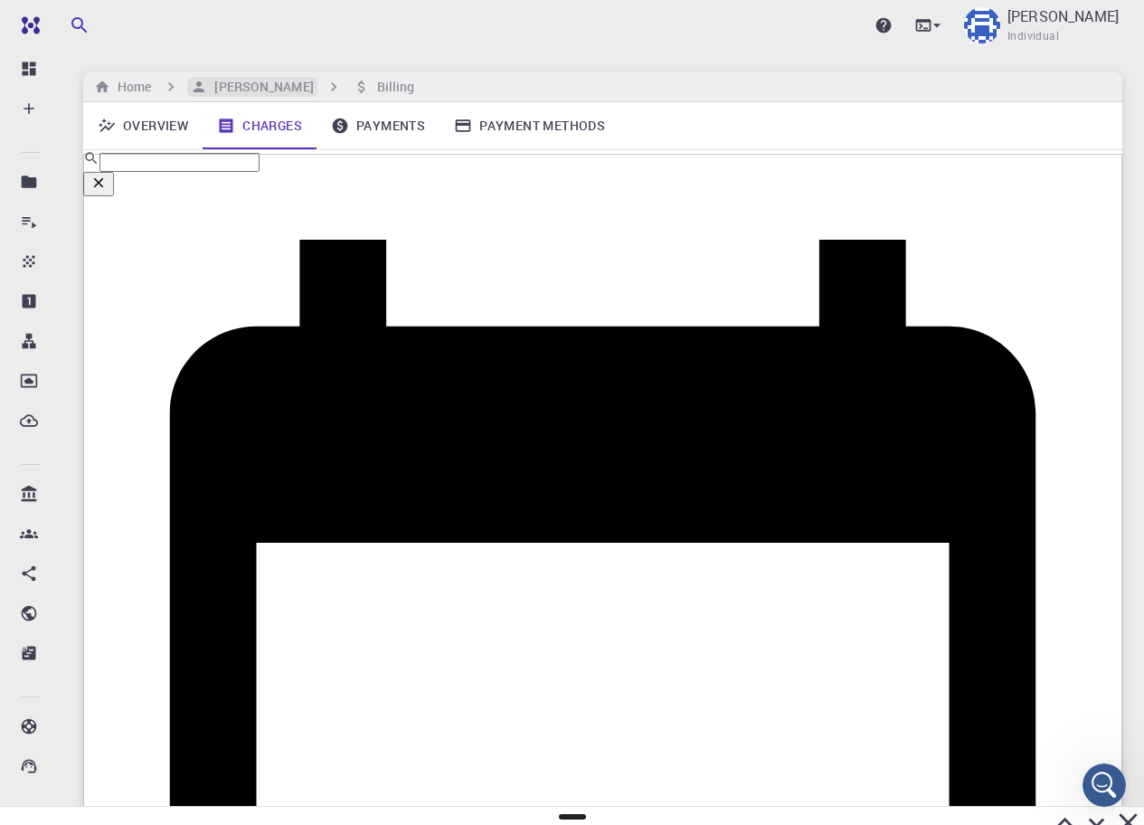
click at [232, 78] on h6 "[PERSON_NAME]" at bounding box center [260, 87] width 106 height 20
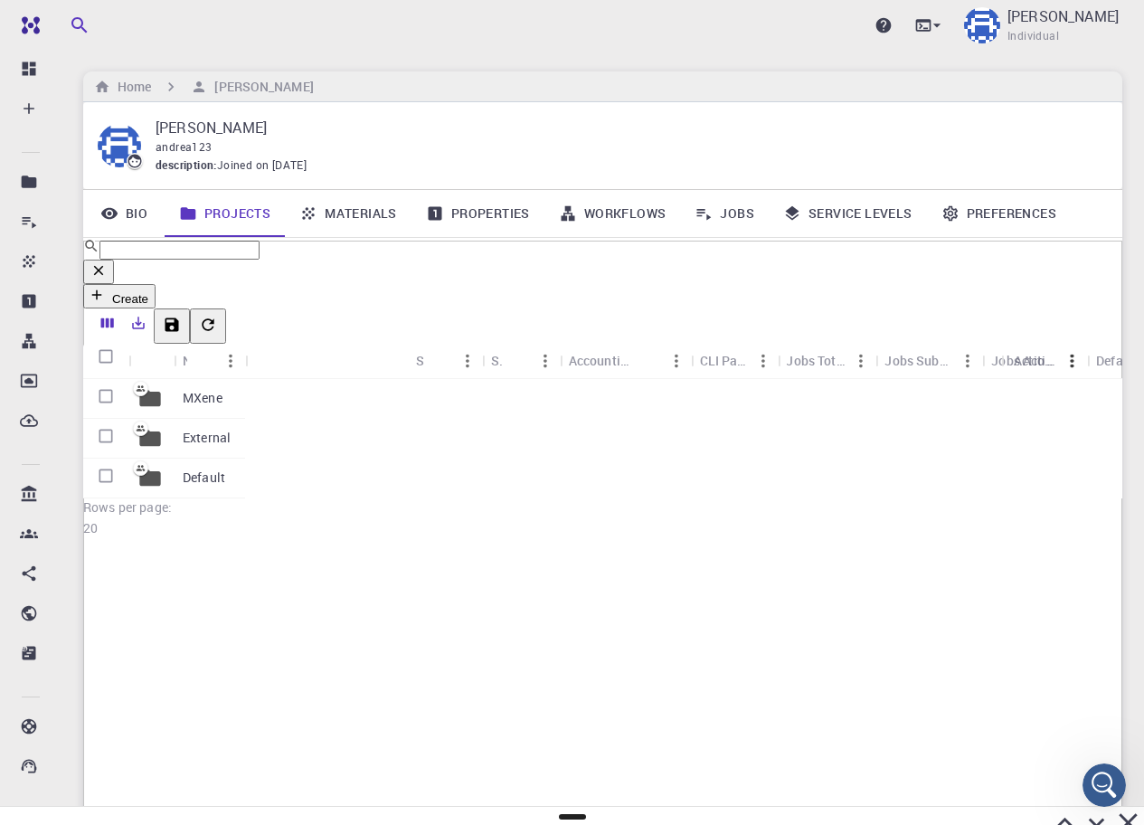
click at [972, 211] on link "Preferences" at bounding box center [999, 213] width 144 height 47
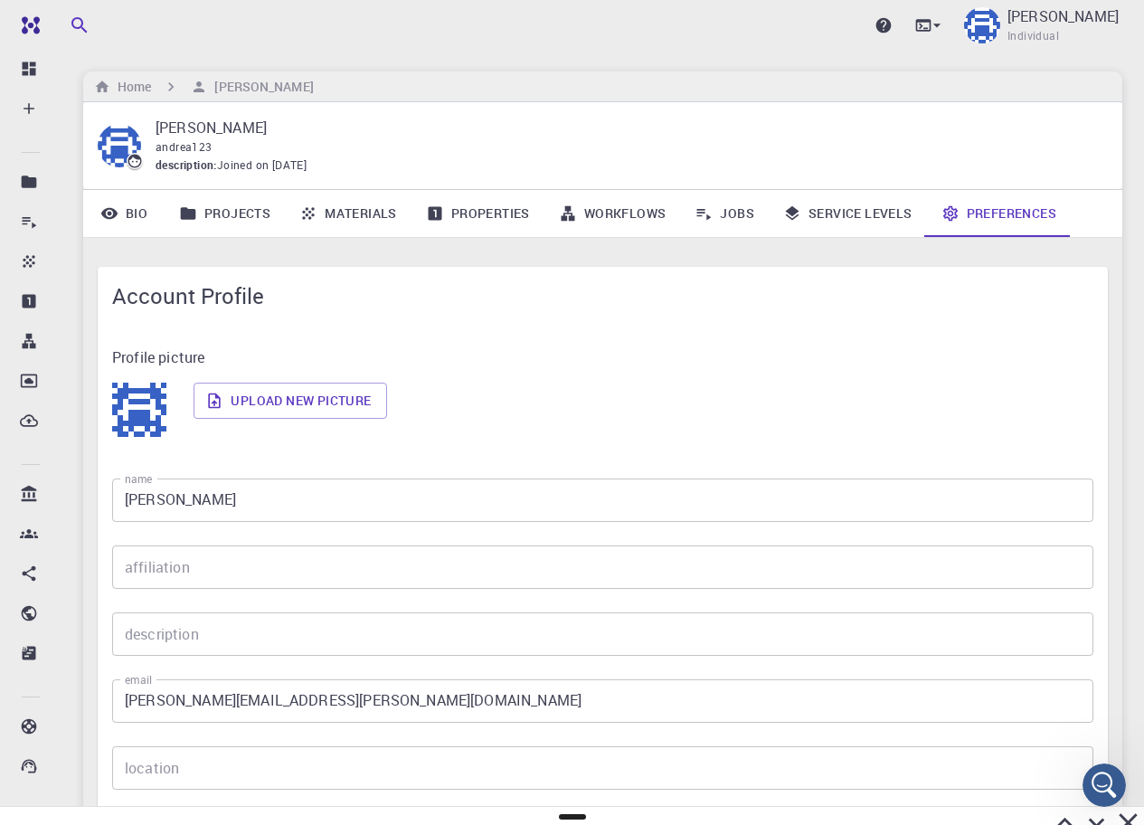
click at [860, 200] on link "Service Levels" at bounding box center [848, 213] width 158 height 47
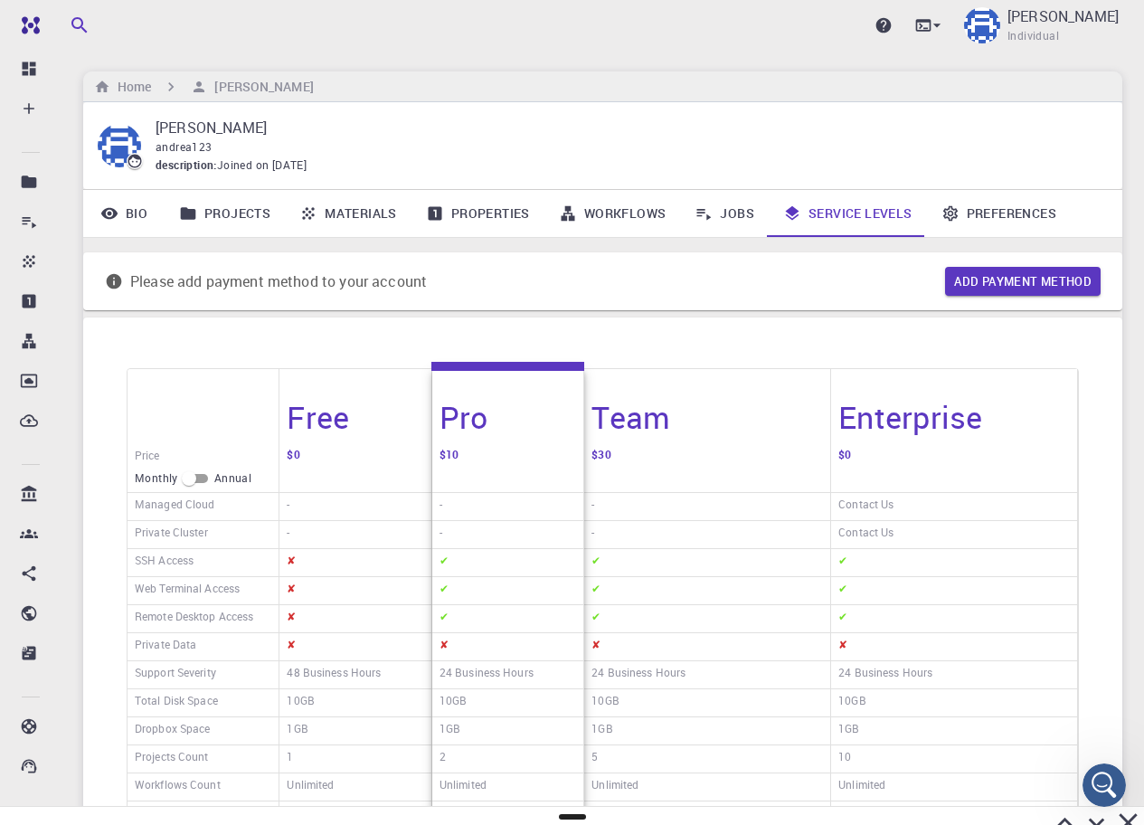
click at [728, 219] on link "Jobs" at bounding box center [724, 213] width 89 height 47
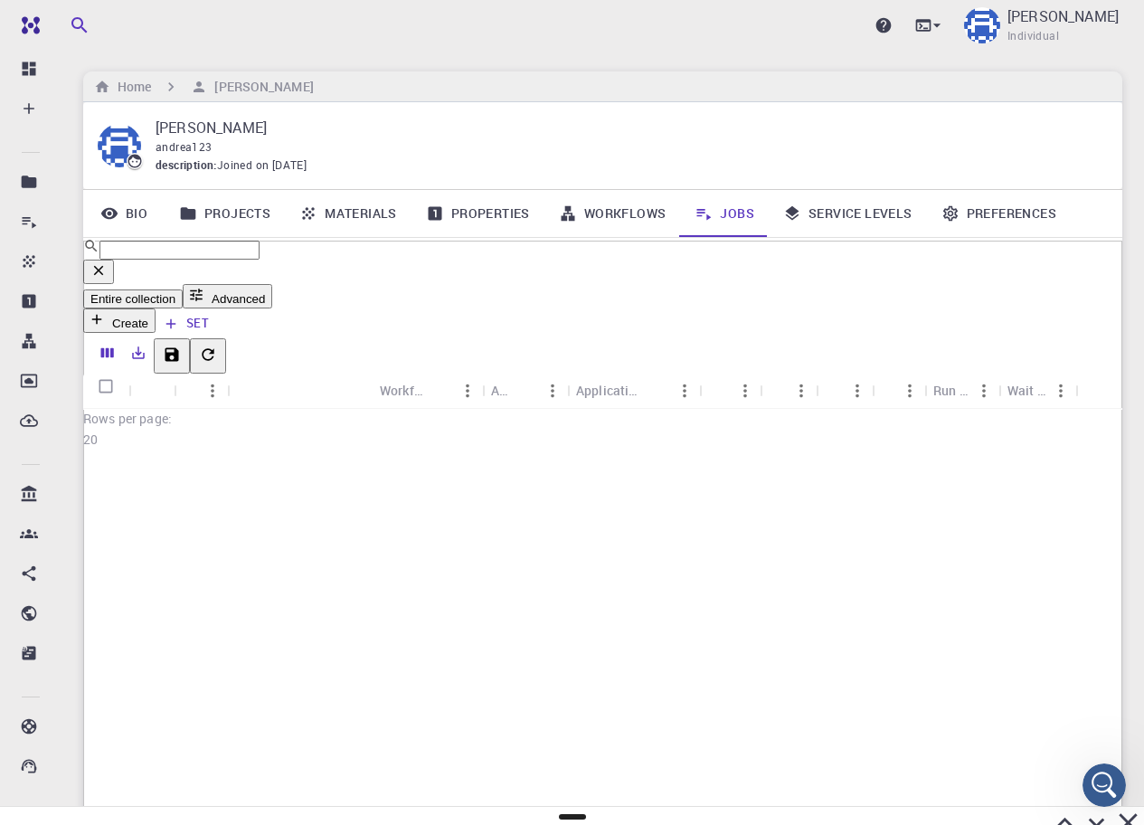
click at [604, 211] on link "Workflows" at bounding box center [613, 213] width 137 height 47
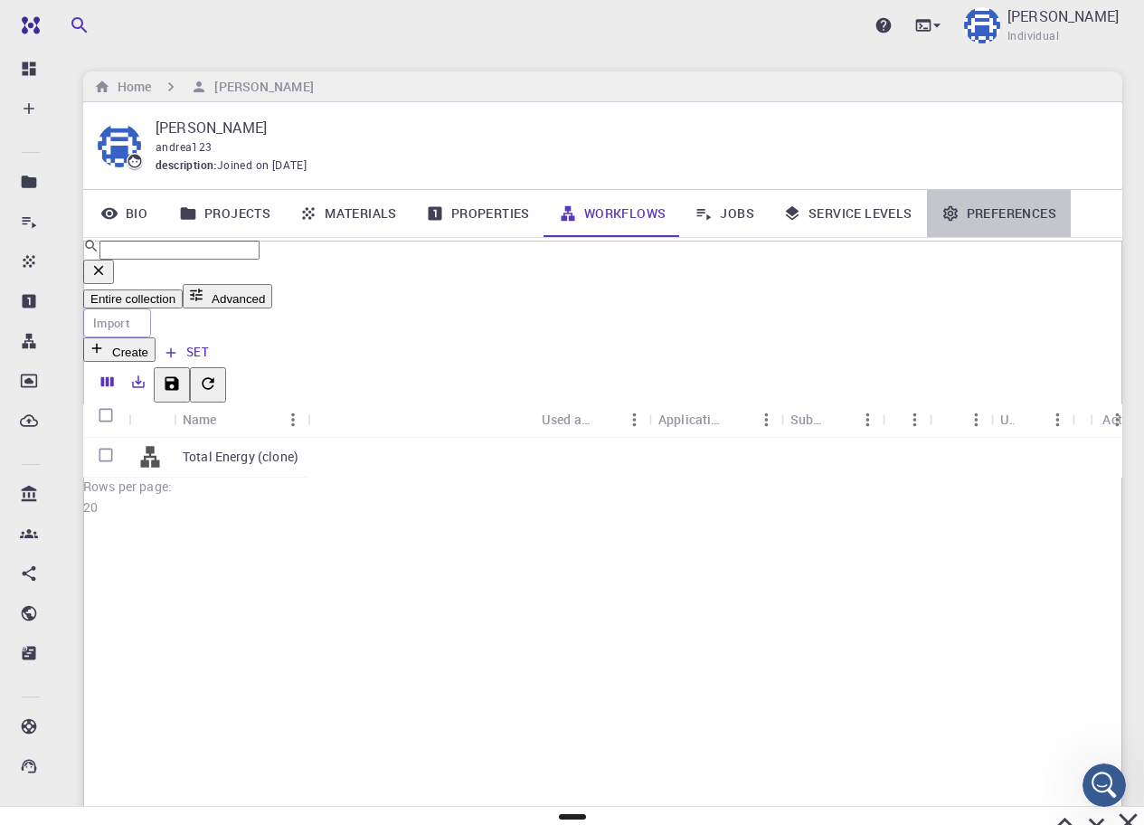
click at [1022, 218] on link "Preferences" at bounding box center [999, 213] width 144 height 47
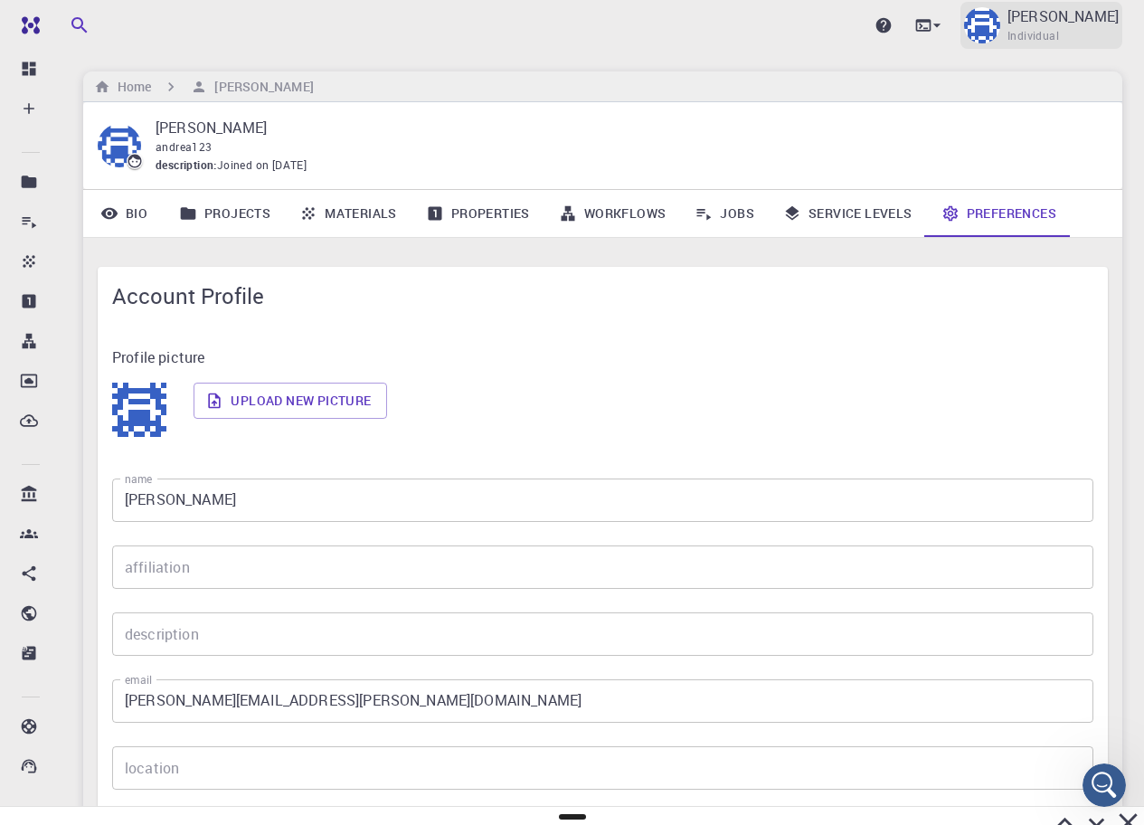
click at [1102, 24] on p "[PERSON_NAME]" at bounding box center [1063, 16] width 111 height 22
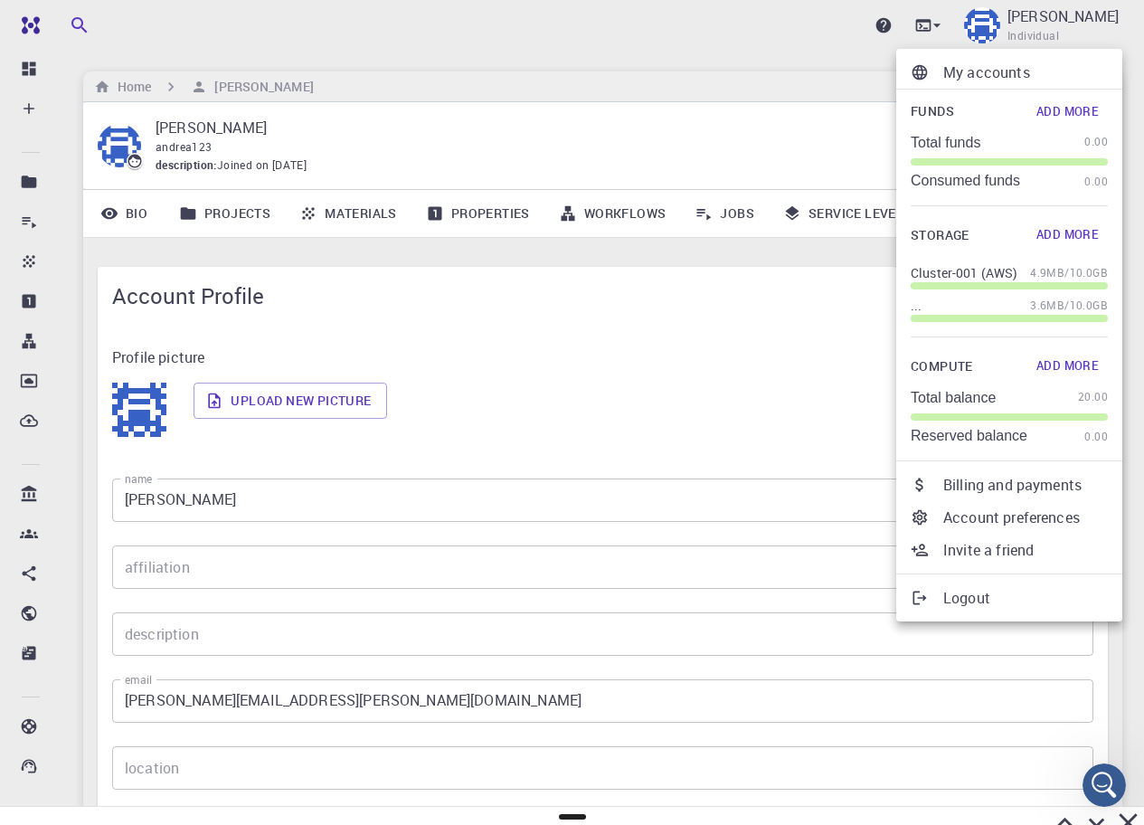
click at [1067, 358] on button "Add More" at bounding box center [1068, 366] width 81 height 29
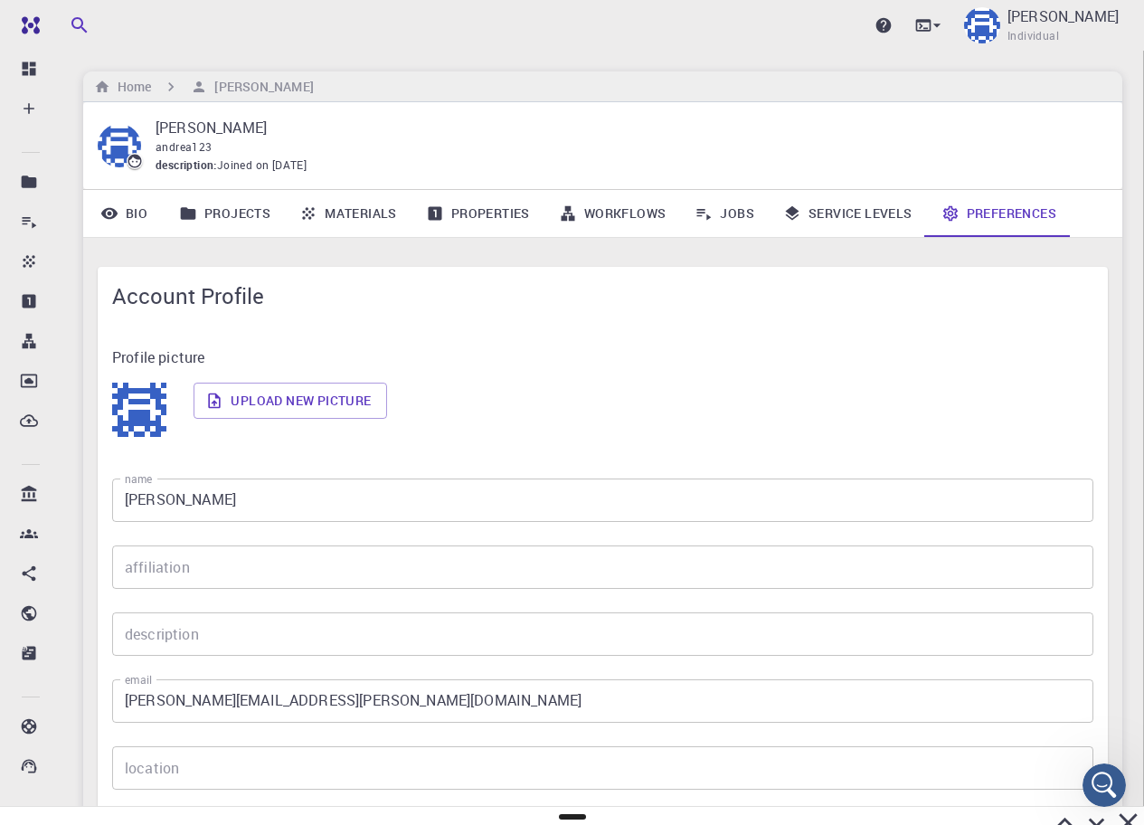
click at [1059, 39] on span "Individual" at bounding box center [1034, 36] width 52 height 18
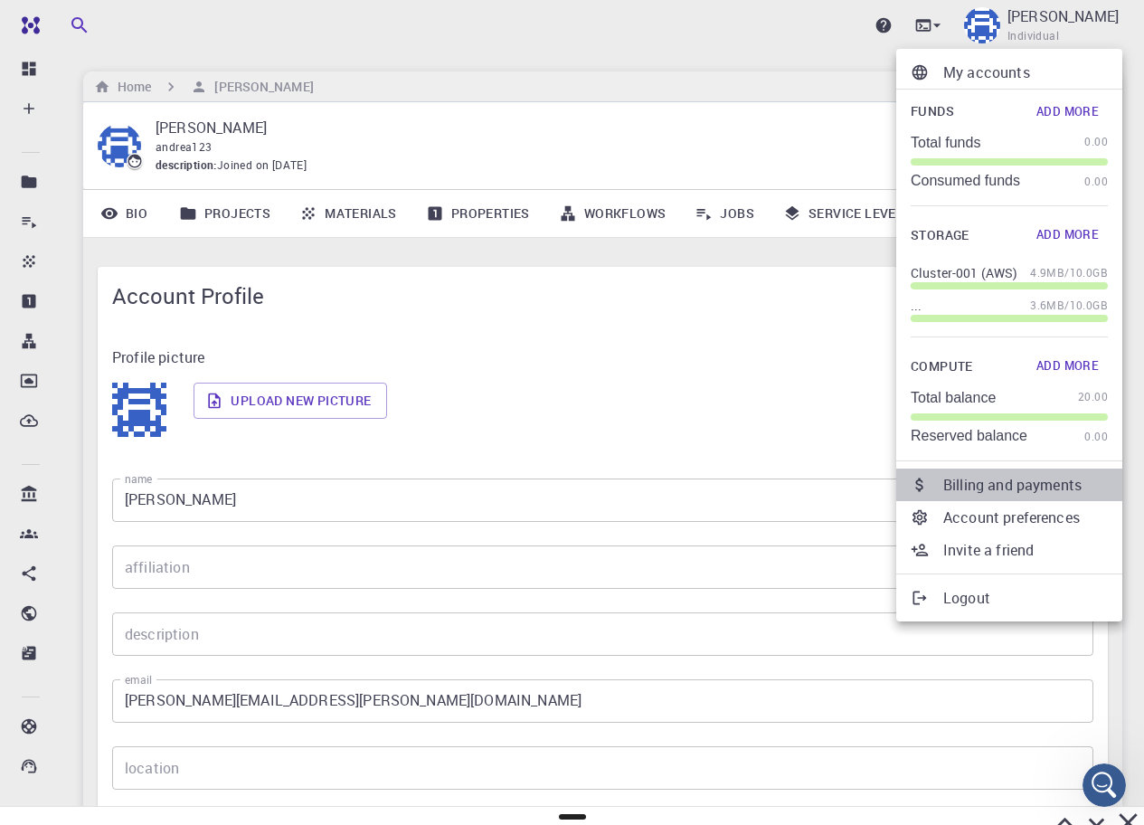
click at [1009, 488] on p "Billing and payments" at bounding box center [1026, 485] width 165 height 22
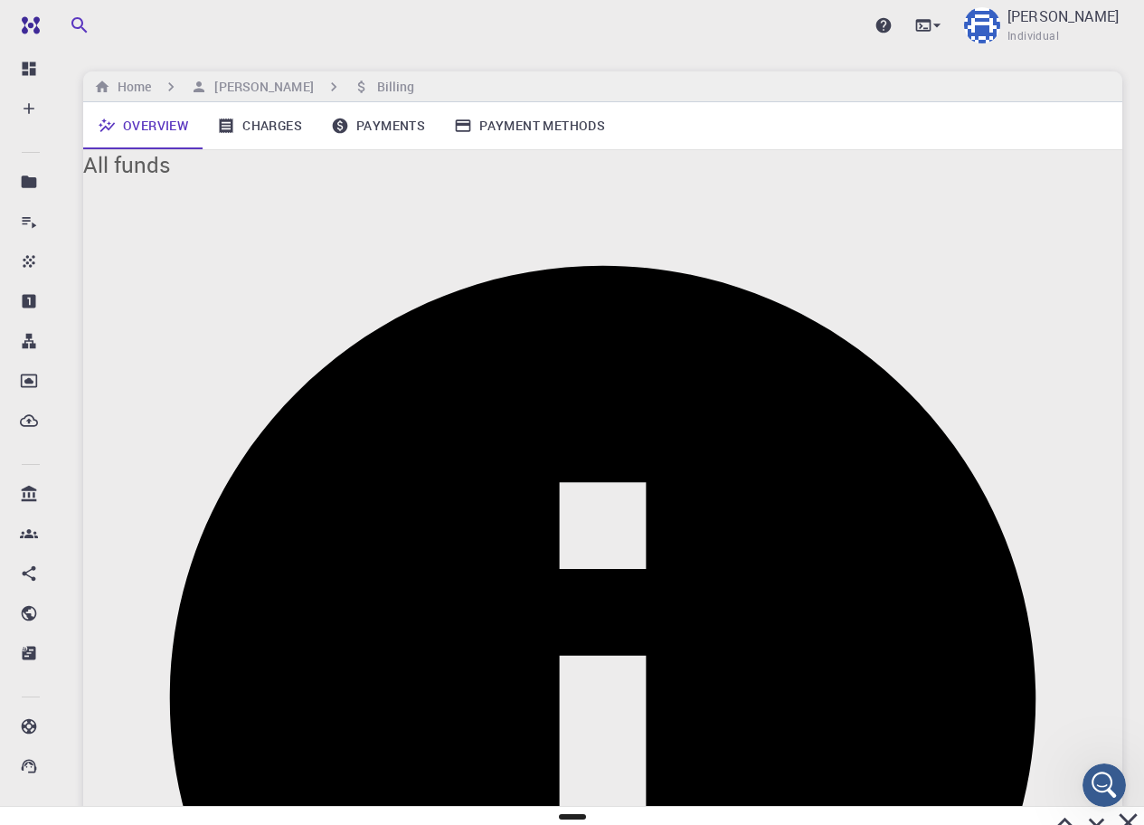
click at [543, 121] on link "Payment Methods" at bounding box center [530, 125] width 180 height 47
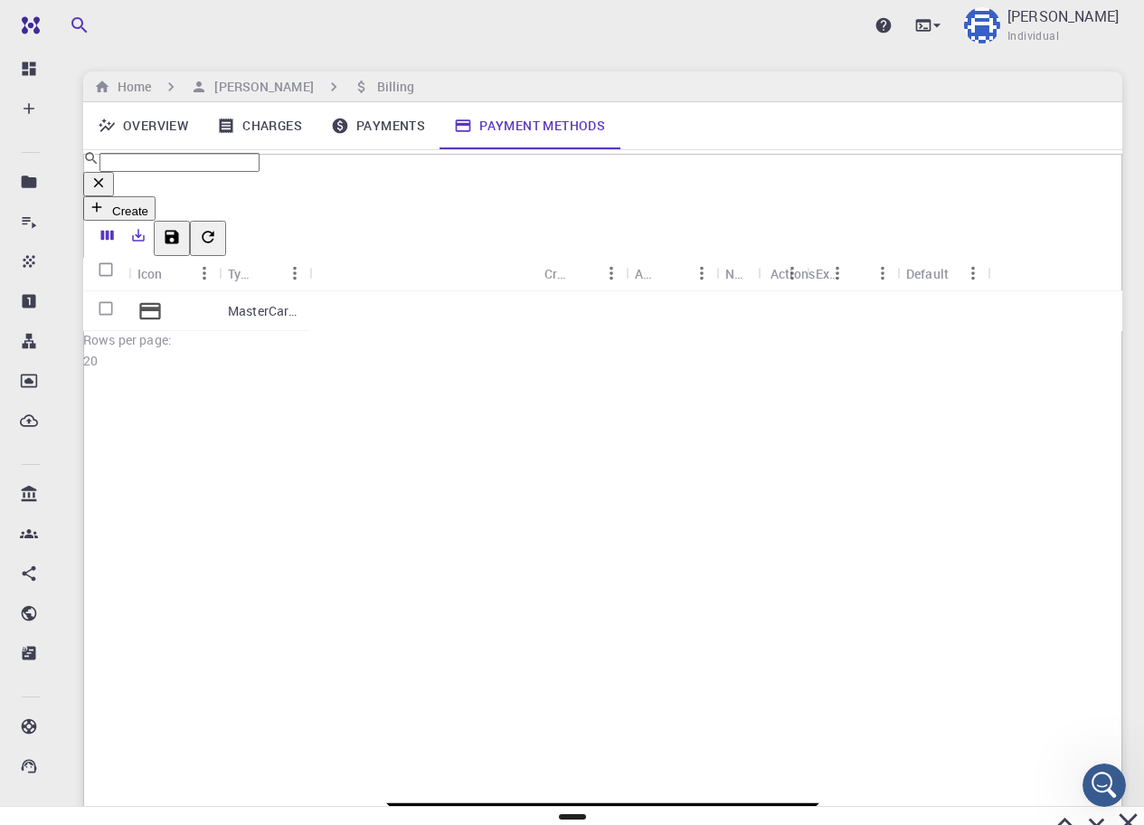
click at [364, 120] on link "Payments" at bounding box center [378, 125] width 123 height 47
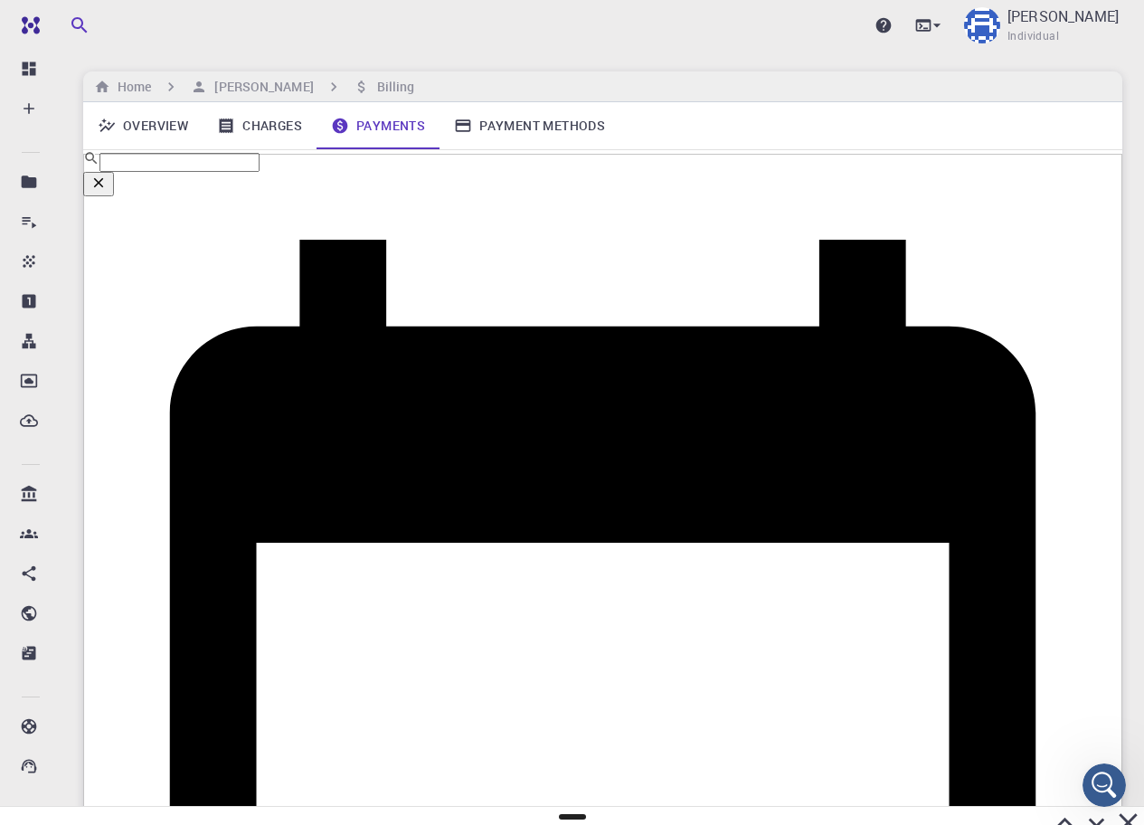
click at [290, 132] on link "Charges" at bounding box center [260, 125] width 114 height 47
drag, startPoint x: 490, startPoint y: 470, endPoint x: 669, endPoint y: 493, distance: 180.5
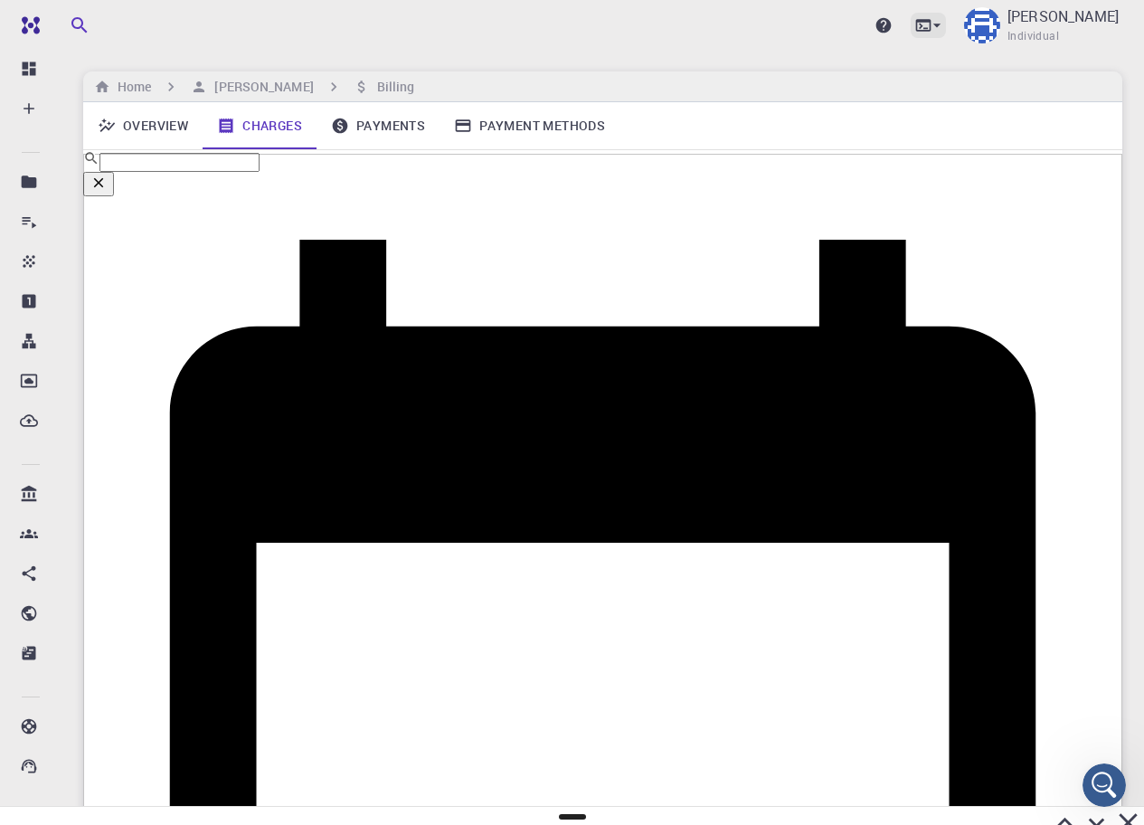
click at [946, 18] on icon at bounding box center [937, 25] width 18 height 18
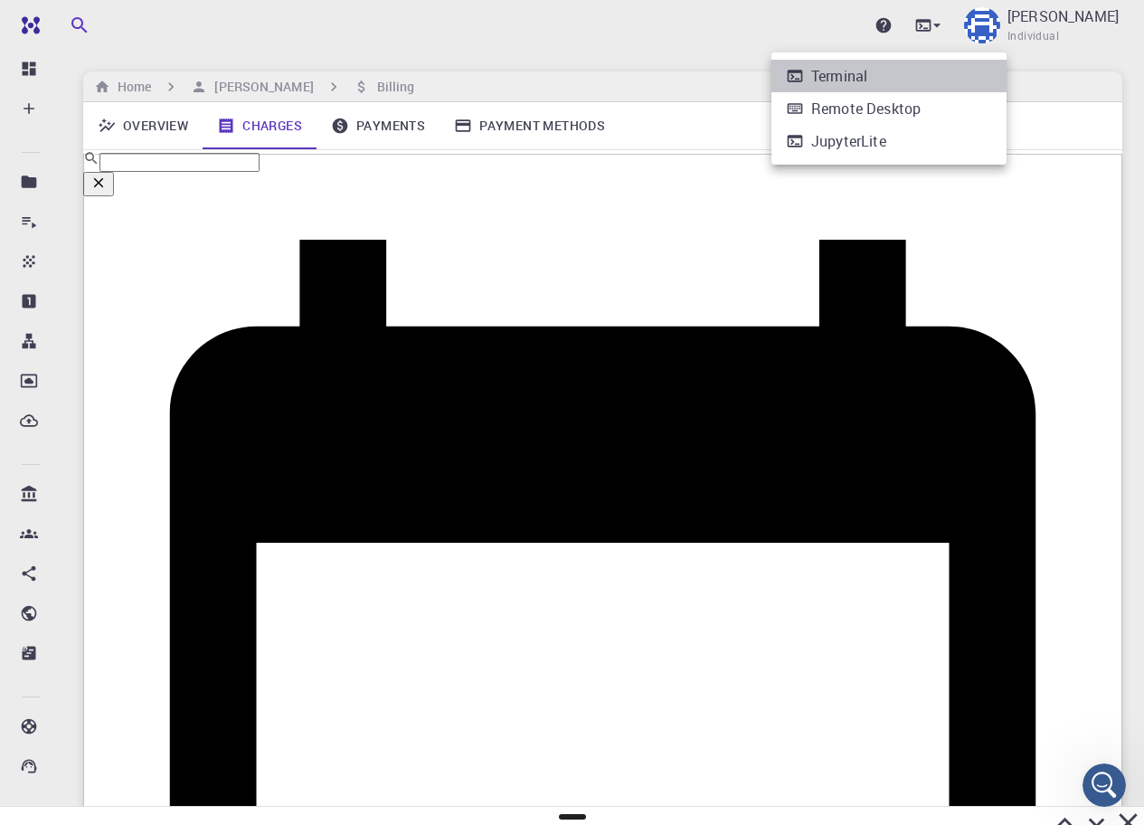
click at [905, 87] on li "Terminal" at bounding box center [889, 76] width 235 height 33
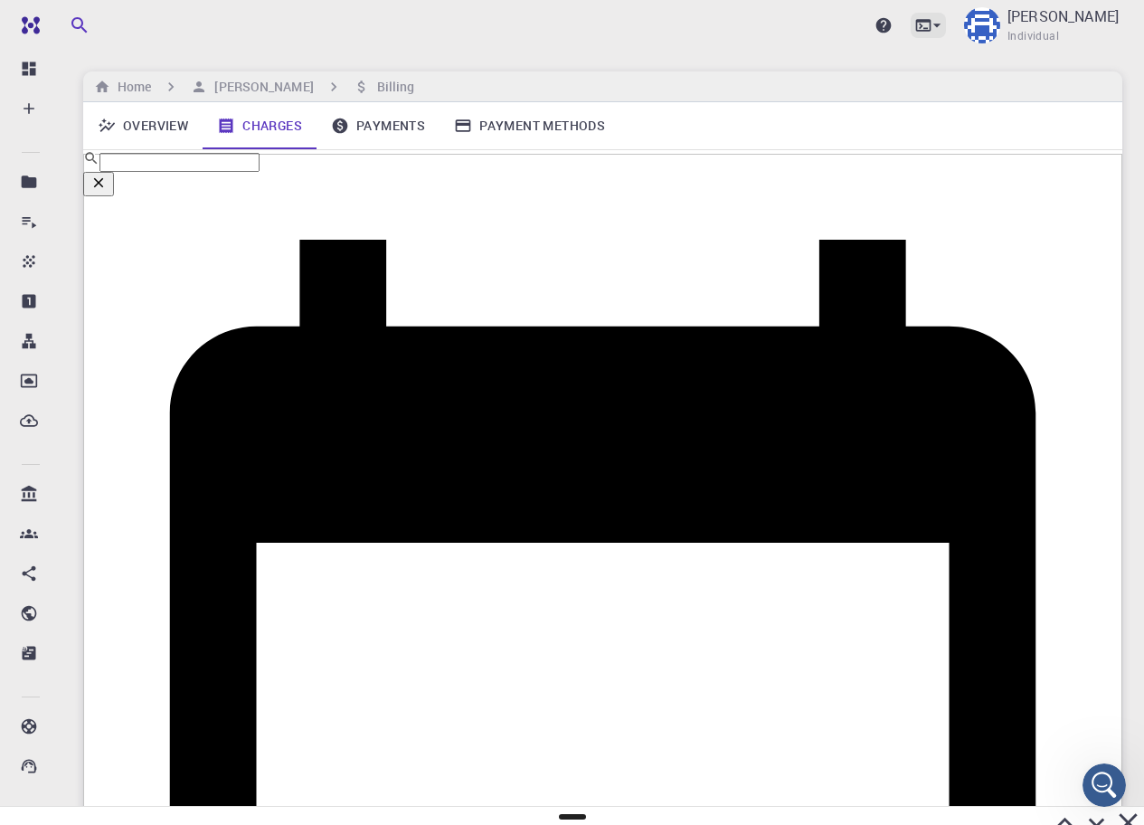
click at [932, 23] on icon at bounding box center [923, 25] width 15 height 12
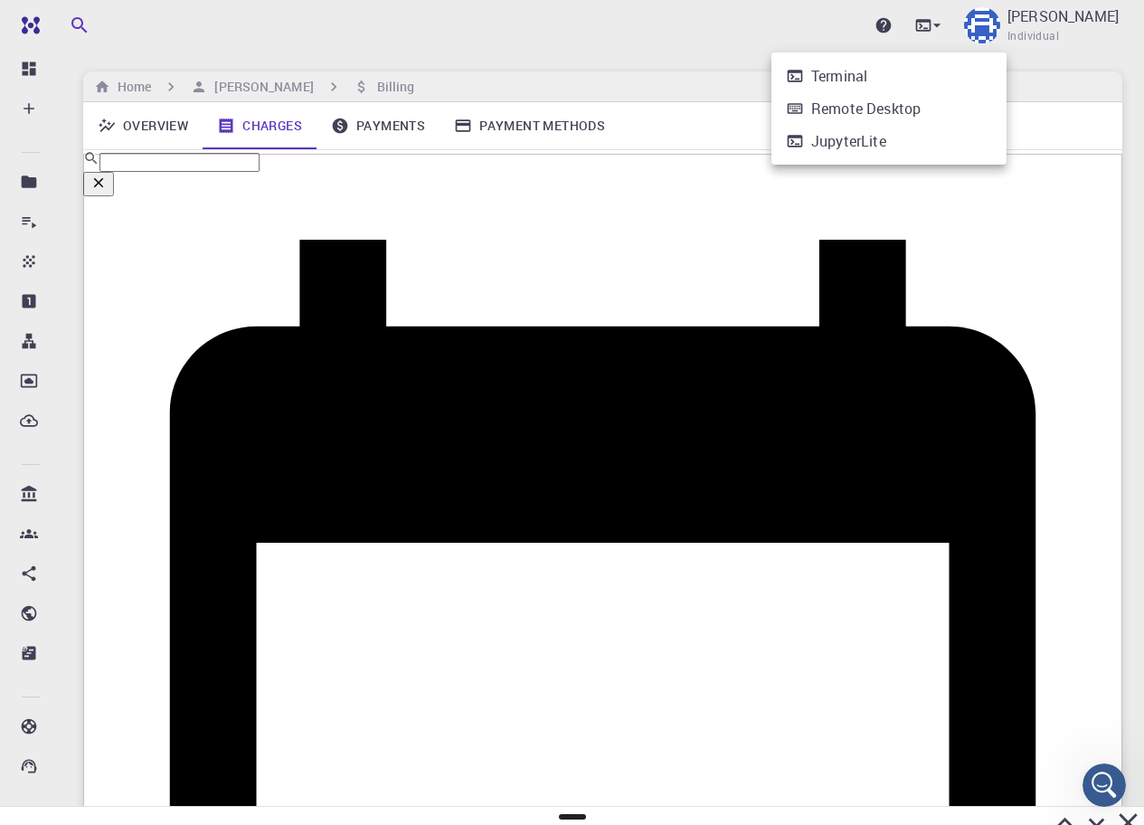
click at [915, 60] on li "Terminal" at bounding box center [889, 76] width 235 height 33
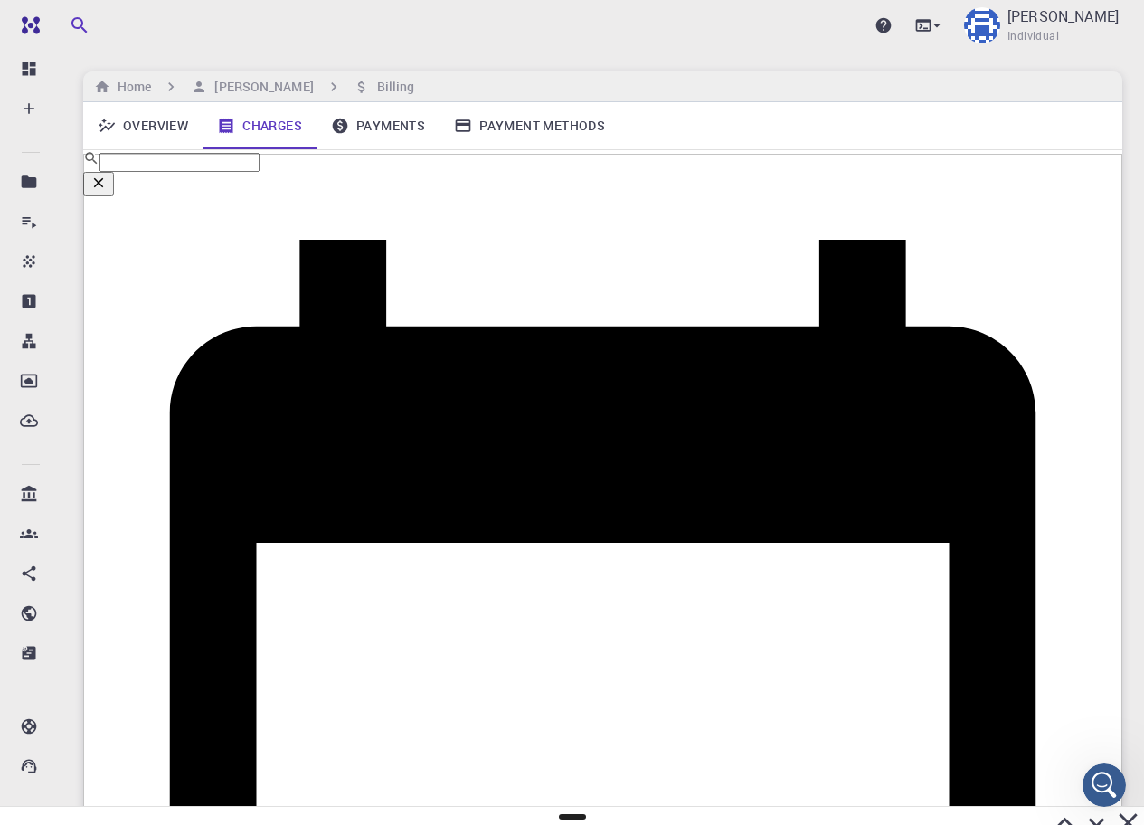
click at [984, 39] on div "Upgrade [PERSON_NAME] Individual" at bounding box center [990, 25] width 266 height 47
click at [932, 28] on icon at bounding box center [923, 25] width 15 height 12
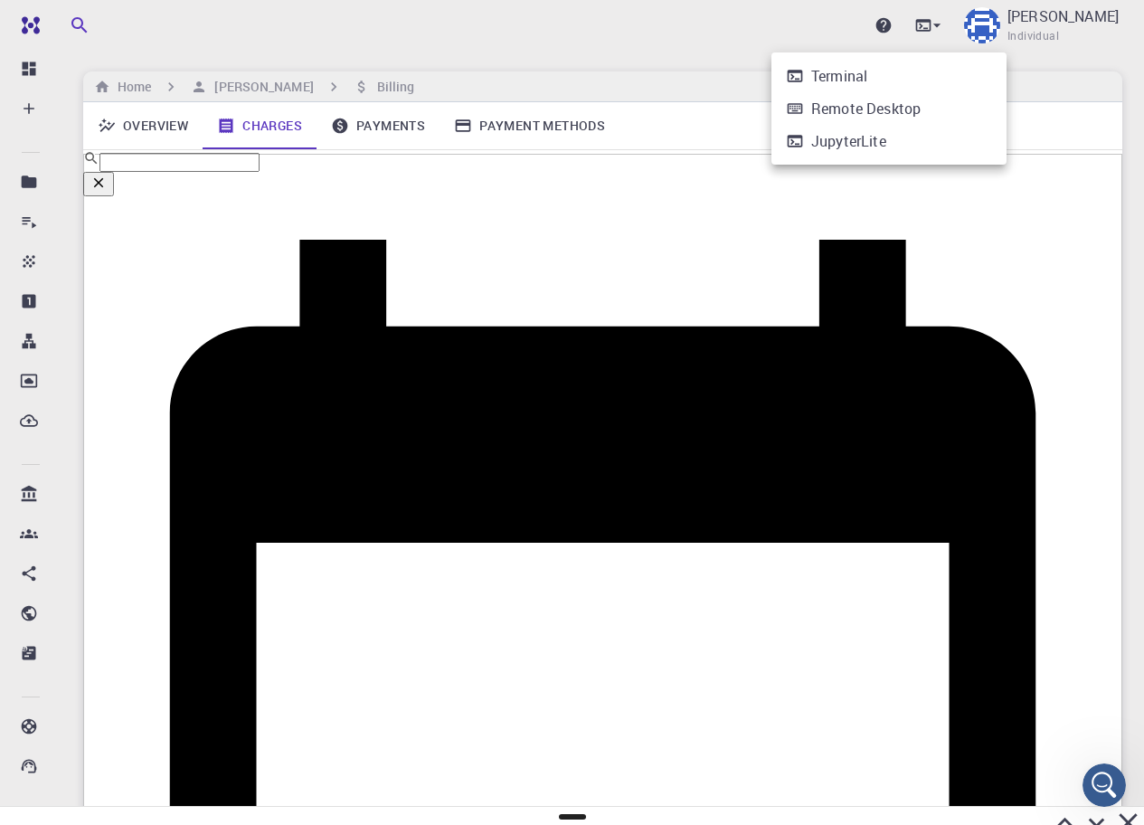
click at [863, 76] on div "Terminal" at bounding box center [839, 76] width 56 height 22
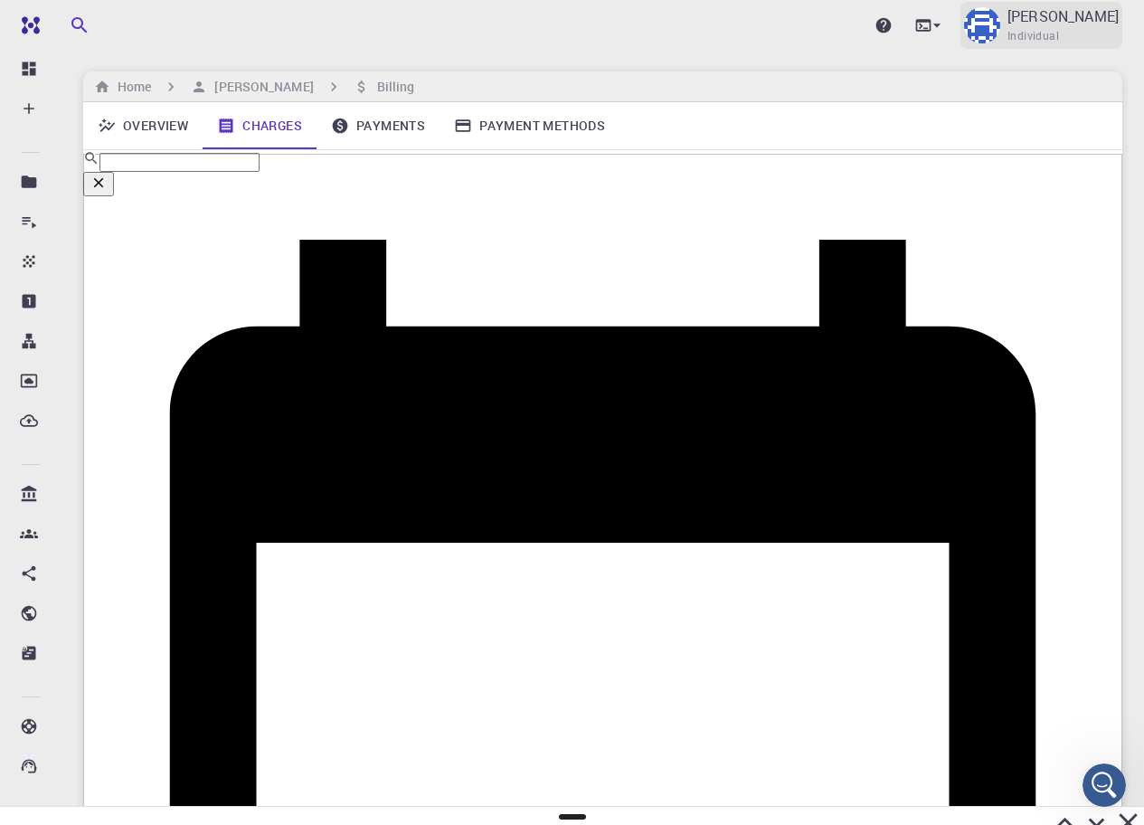
click at [1059, 2] on div "[PERSON_NAME] Individual" at bounding box center [1042, 25] width 162 height 47
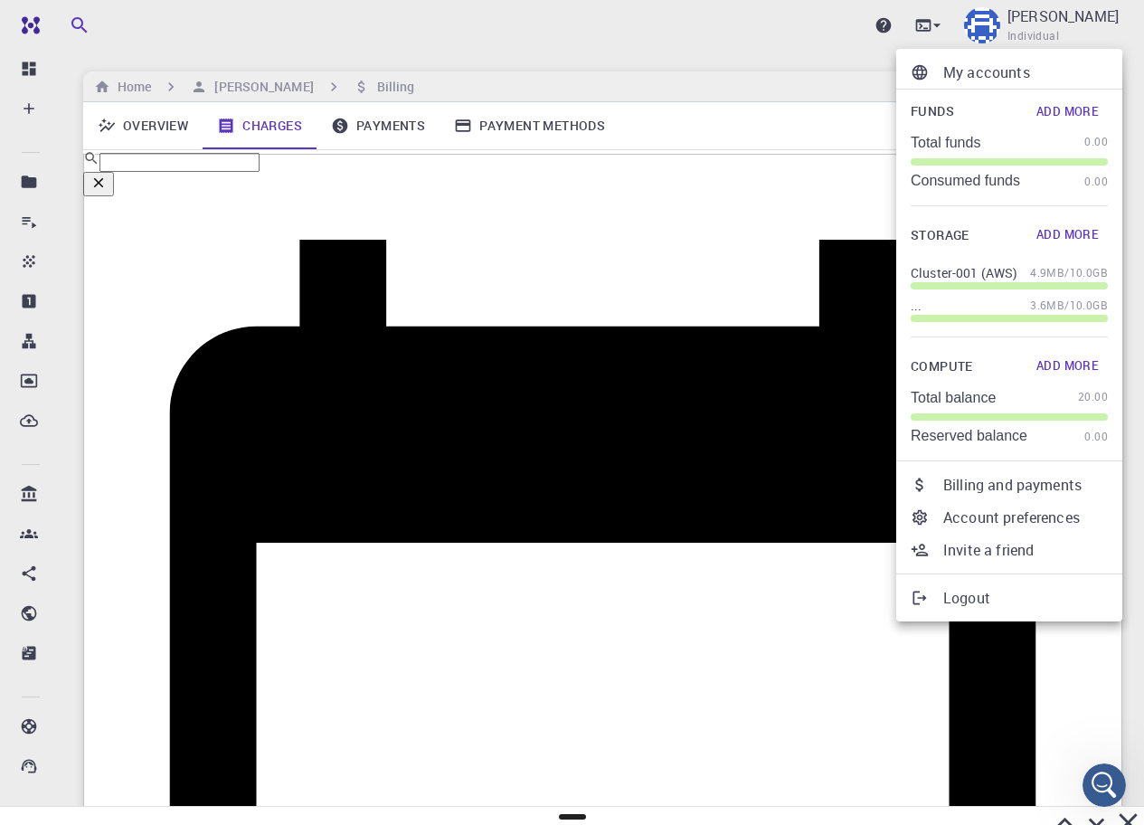
click at [963, 488] on p "Billing and payments" at bounding box center [1026, 485] width 165 height 22
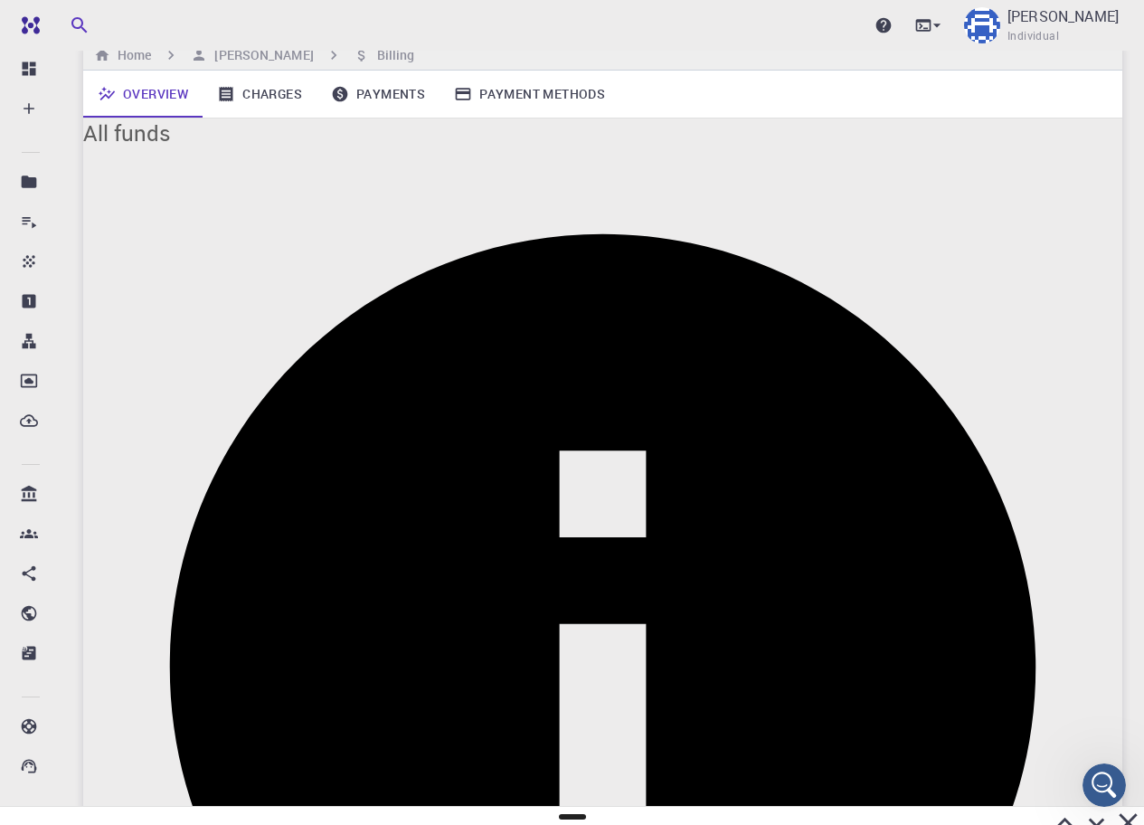
scroll to position [33, 0]
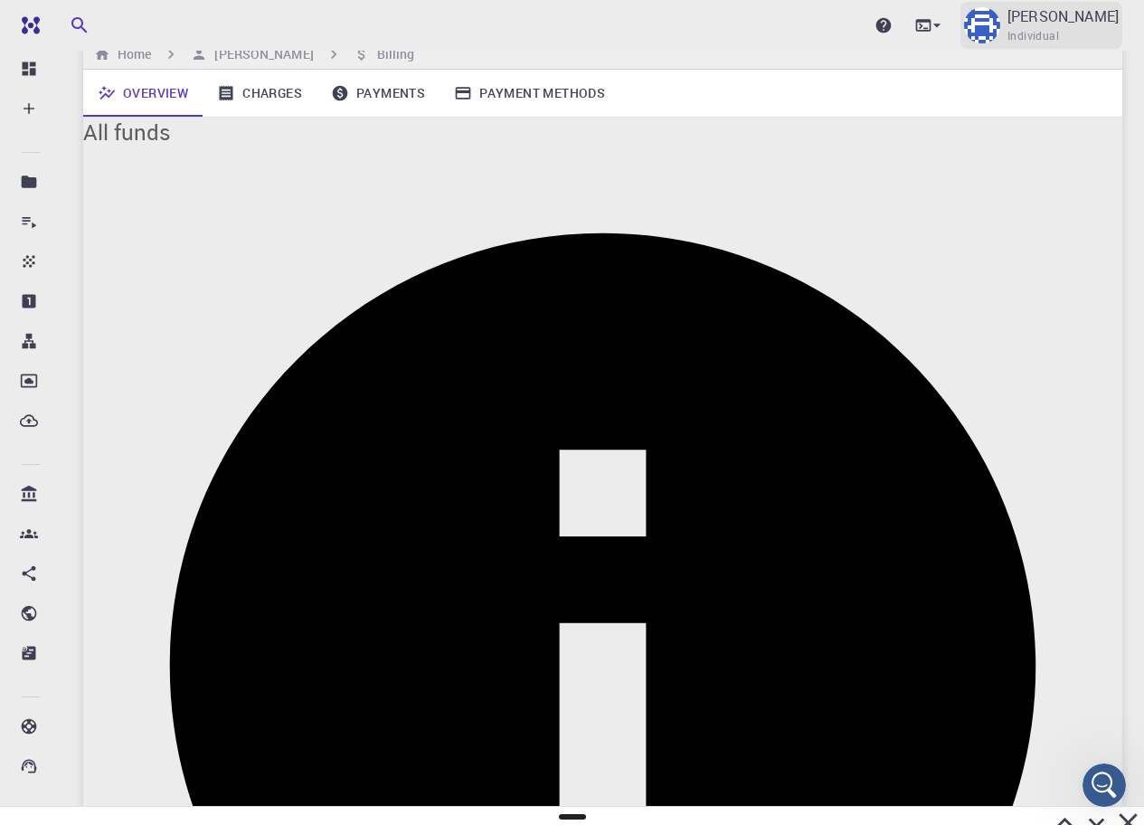
click at [1099, 7] on p "[PERSON_NAME]" at bounding box center [1063, 16] width 111 height 22
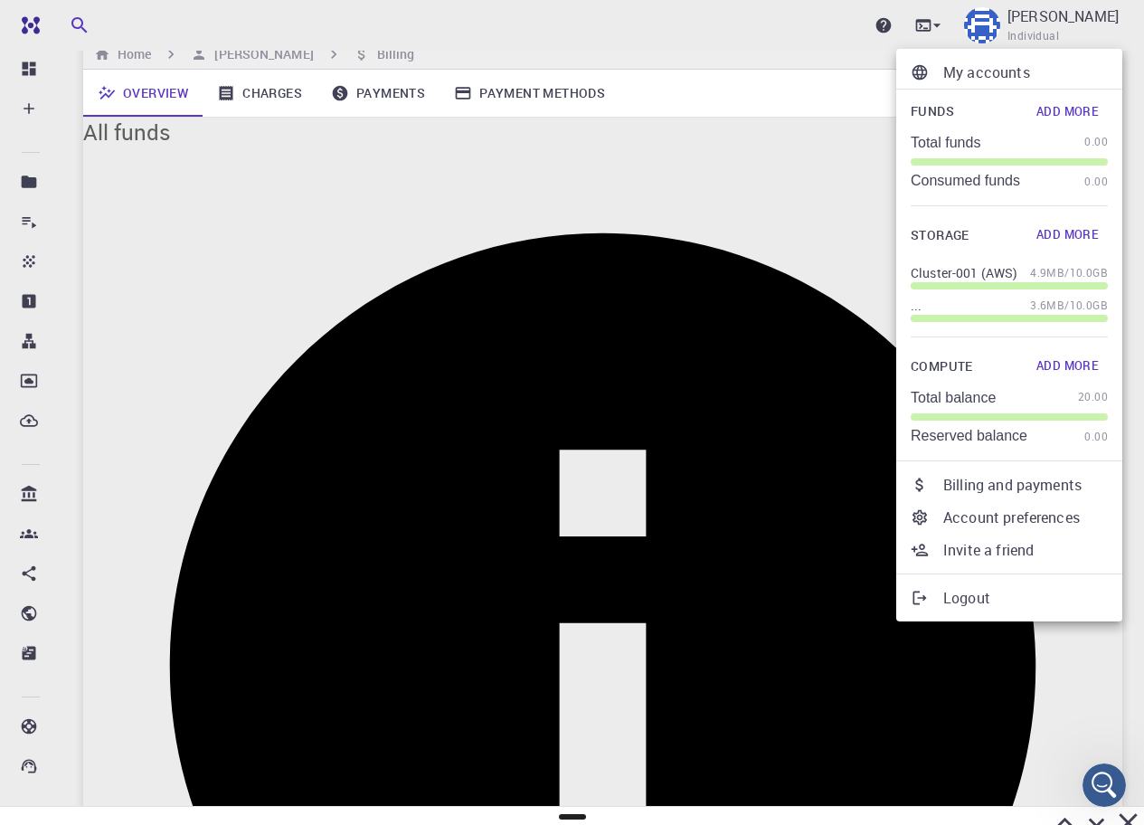
click at [997, 514] on p "Account preferences" at bounding box center [1026, 518] width 165 height 22
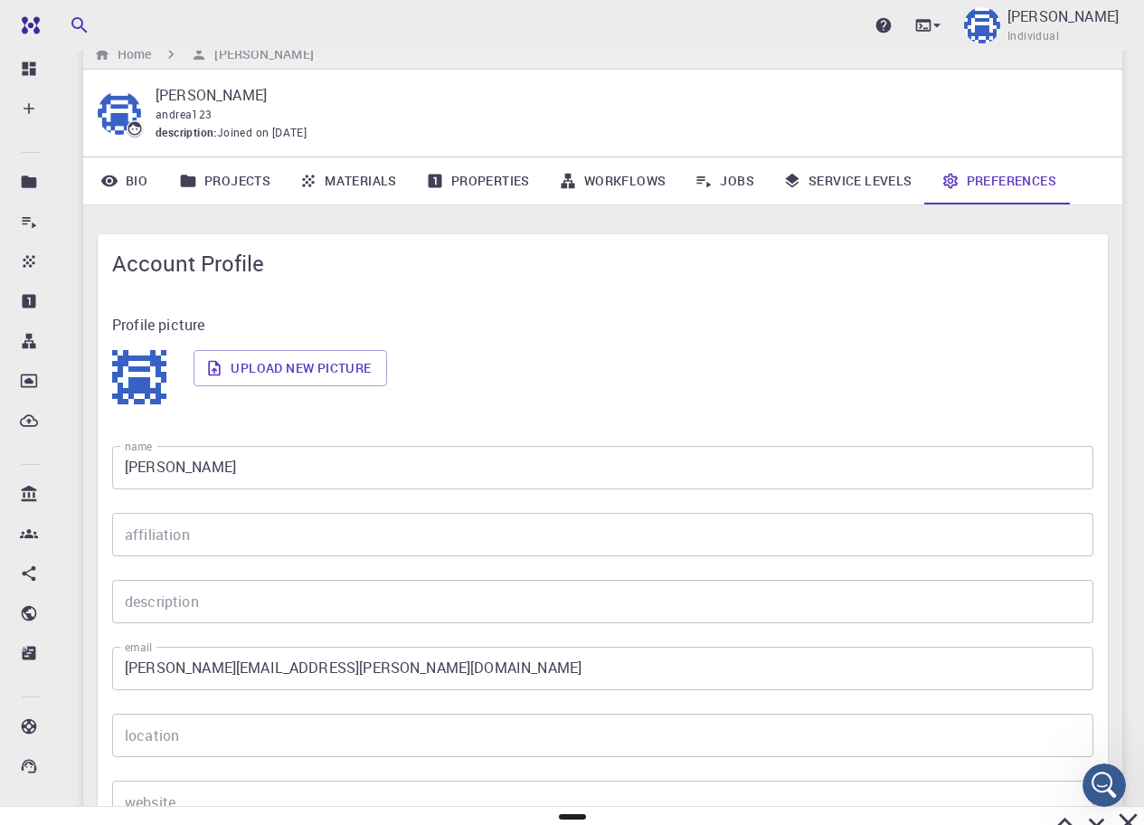
click at [825, 185] on link "Service Levels" at bounding box center [848, 180] width 158 height 47
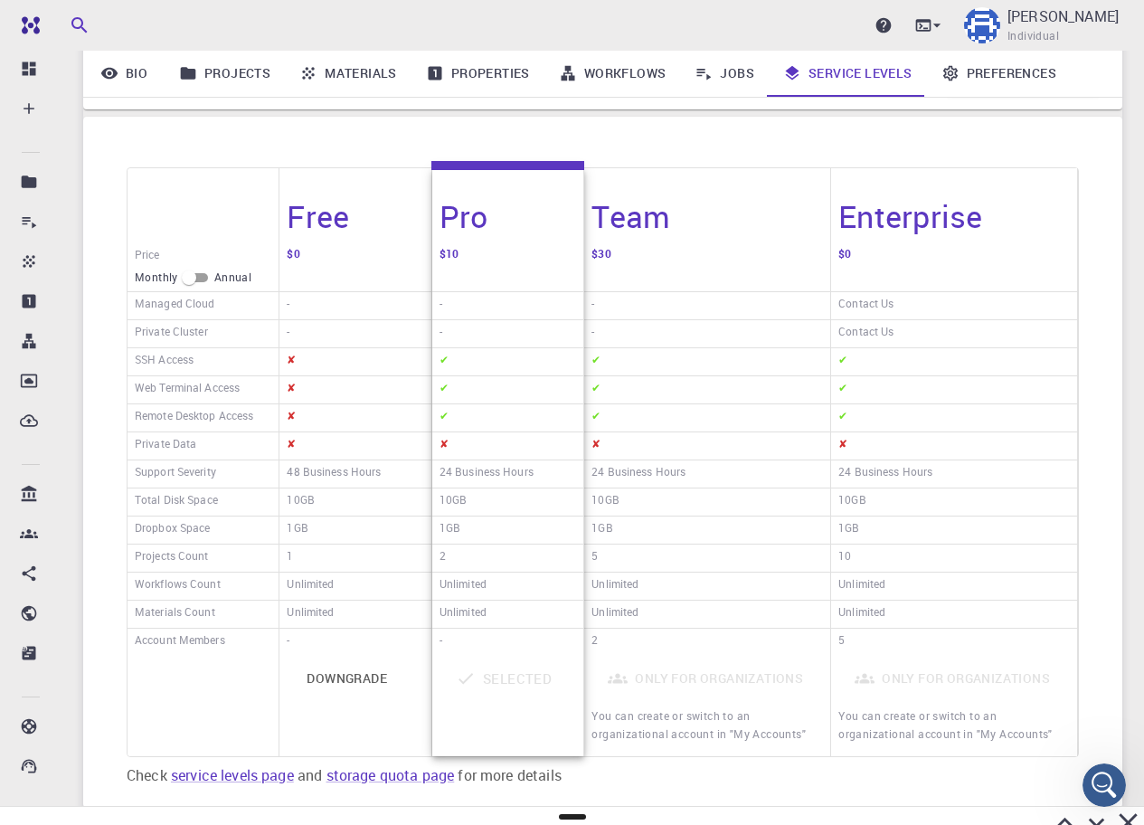
scroll to position [188, 0]
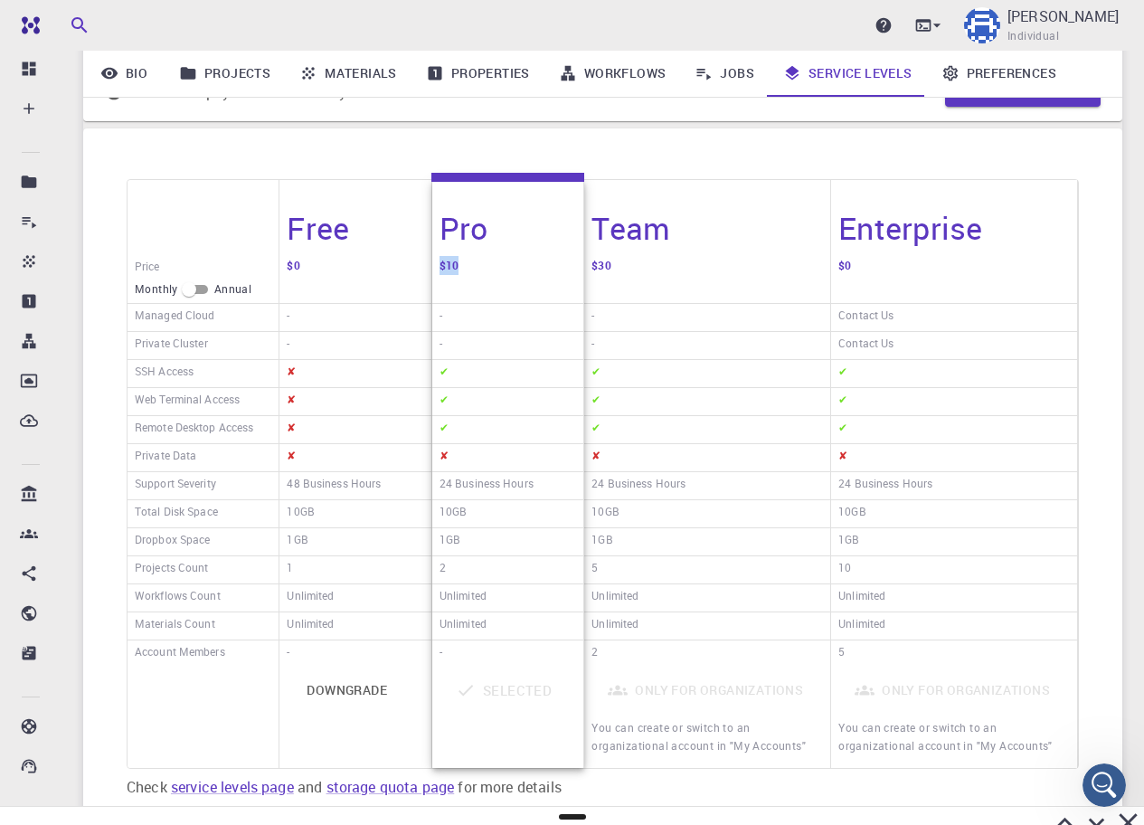
drag, startPoint x: 465, startPoint y: 262, endPoint x: 432, endPoint y: 265, distance: 32.7
click at [432, 265] on div "$10" at bounding box center [507, 279] width 151 height 50
click at [467, 270] on div "$10" at bounding box center [507, 279] width 151 height 50
click at [196, 291] on input "checkbox" at bounding box center [188, 290] width 65 height 22
click at [199, 289] on input "checkbox" at bounding box center [203, 290] width 65 height 22
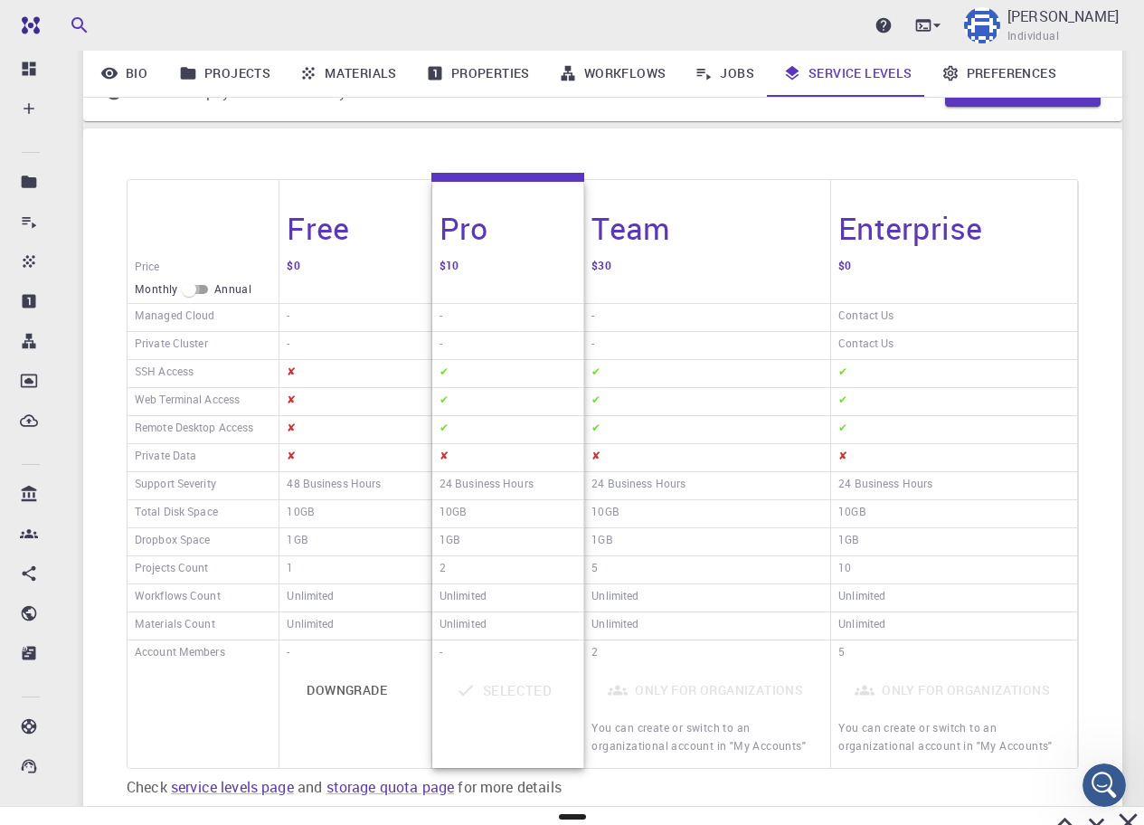
click at [199, 289] on input "checkbox" at bounding box center [188, 290] width 65 height 22
click at [199, 289] on input "checkbox" at bounding box center [203, 290] width 65 height 22
click at [199, 289] on input "checkbox" at bounding box center [188, 290] width 65 height 22
click at [199, 289] on input "checkbox" at bounding box center [203, 290] width 65 height 22
click at [197, 288] on input "checkbox" at bounding box center [188, 290] width 65 height 22
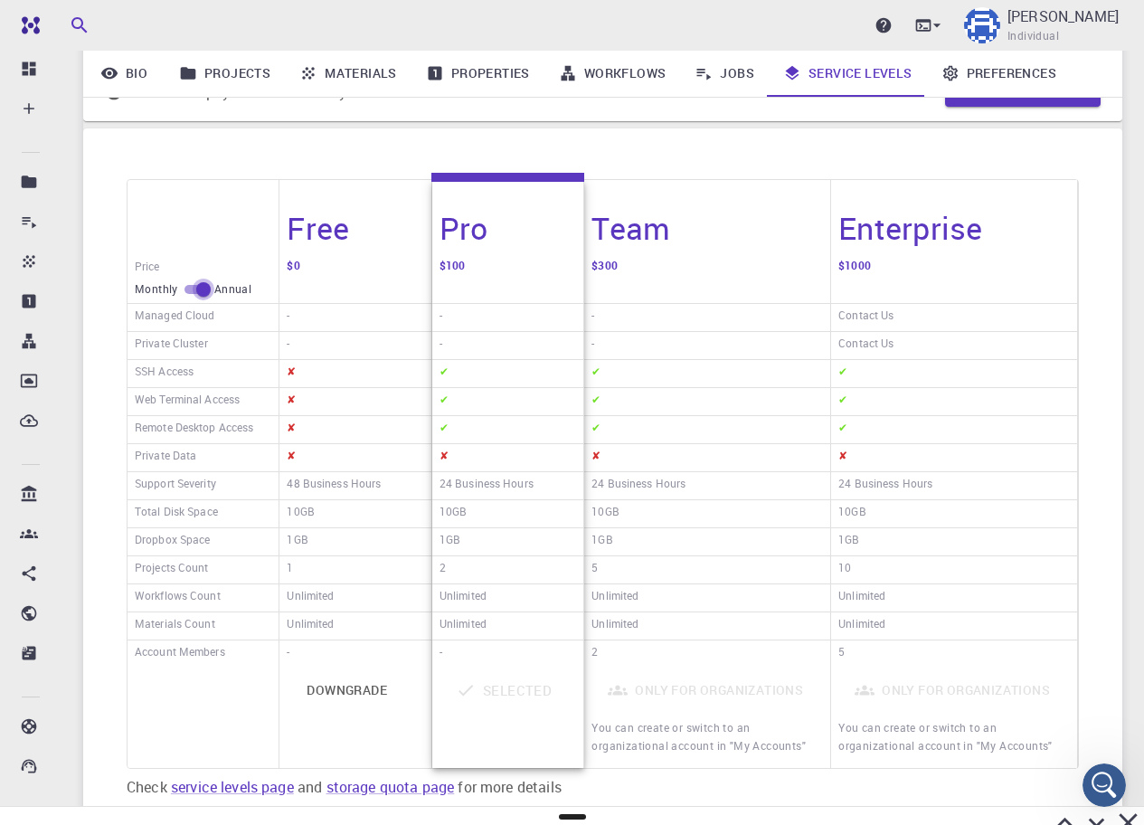
click at [197, 288] on input "checkbox" at bounding box center [203, 290] width 65 height 22
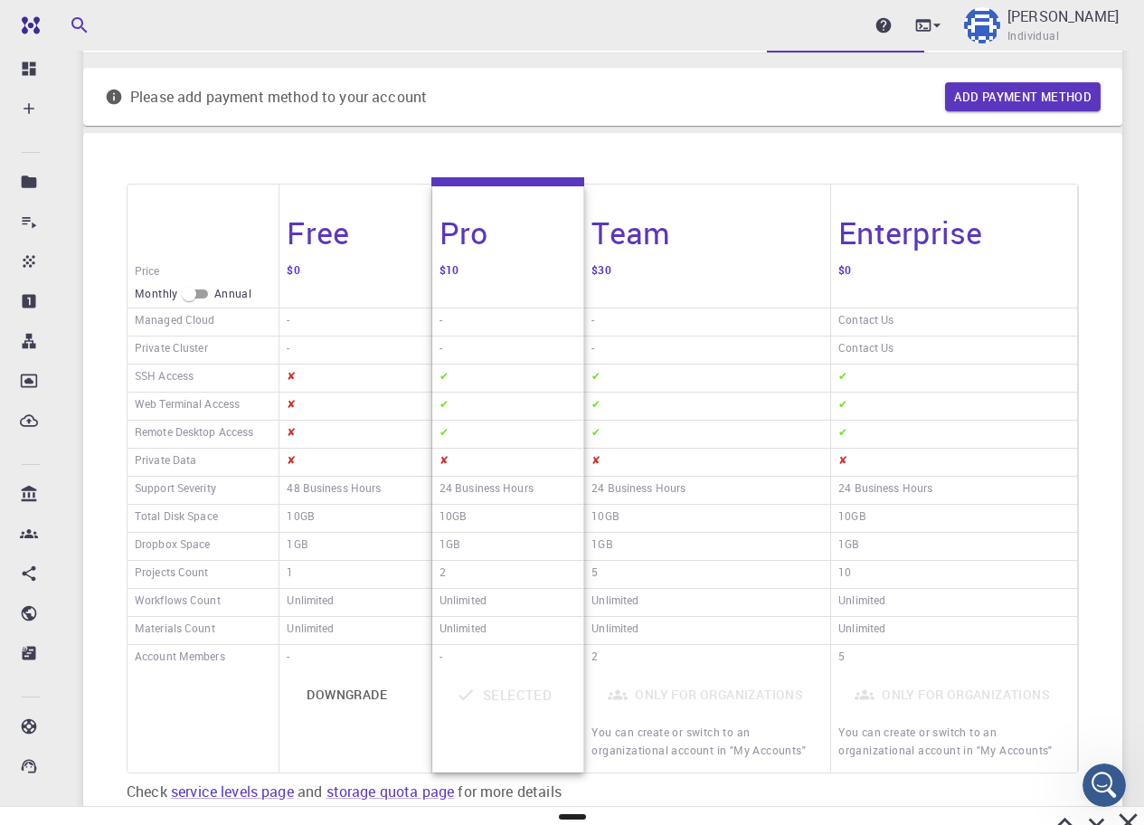
scroll to position [192, 0]
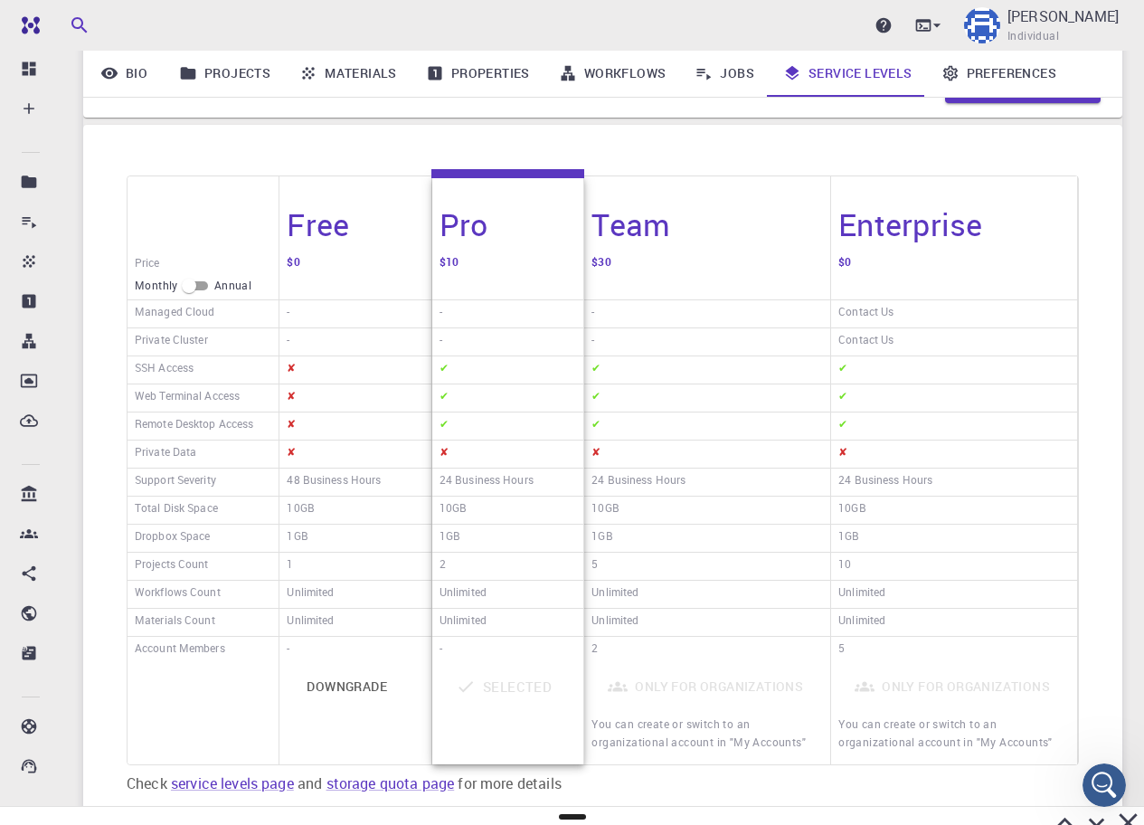
click at [185, 282] on input "checkbox" at bounding box center [188, 286] width 65 height 22
click at [190, 283] on input "checkbox" at bounding box center [203, 286] width 65 height 22
checkbox input "false"
click at [1109, 779] on icon "Open Intercom Messenger" at bounding box center [1102, 783] width 30 height 30
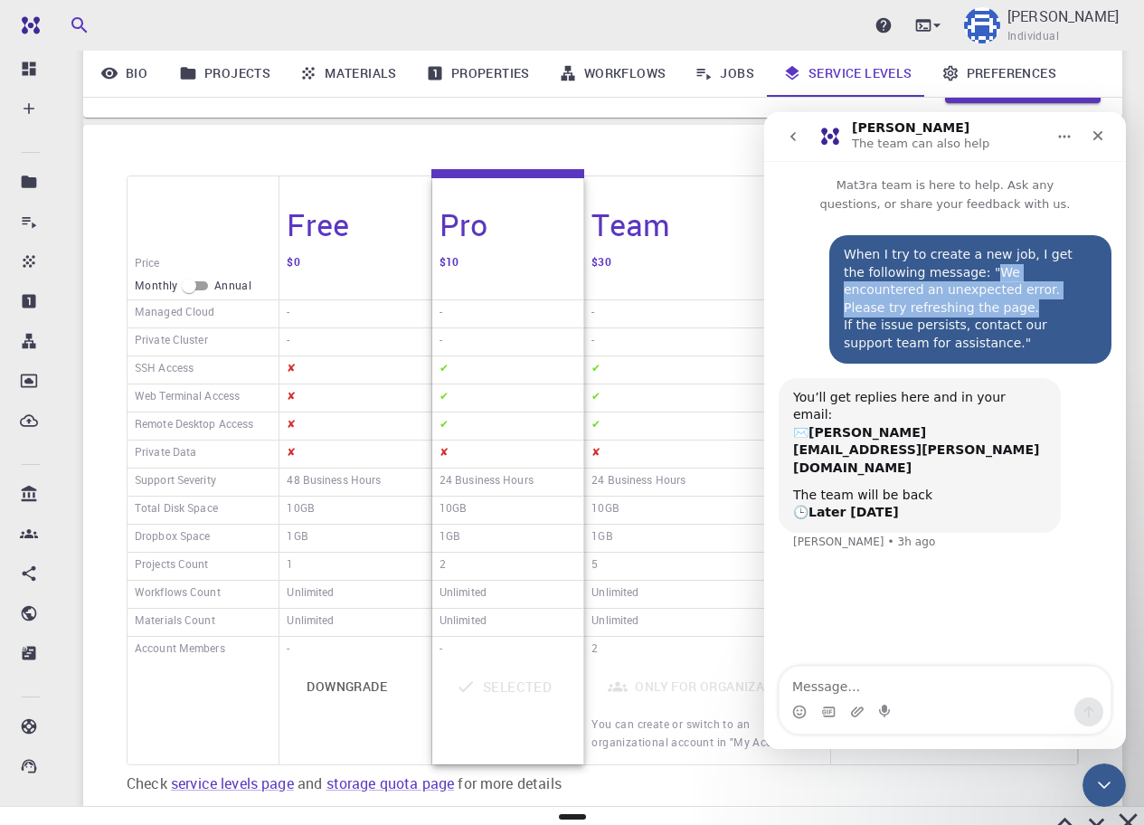
drag, startPoint x: 967, startPoint y: 275, endPoint x: 1027, endPoint y: 299, distance: 64.5
click at [1027, 299] on div "When I try to create a new job, I get the following message: "We encountered an…" at bounding box center [970, 299] width 253 height 107
click at [1026, 301] on div "When I try to create a new job, I get the following message: "We encountered an…" at bounding box center [970, 299] width 253 height 107
click at [1101, 136] on icon "Close" at bounding box center [1098, 135] width 14 height 14
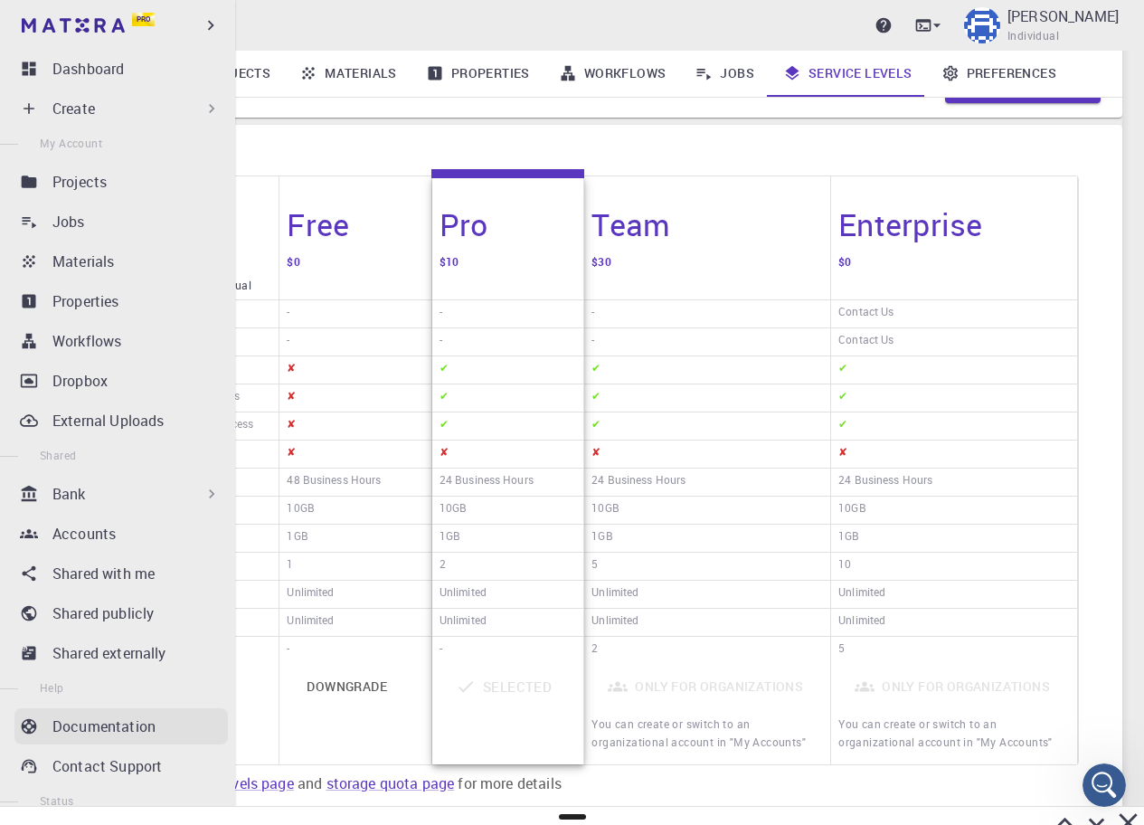
click at [81, 731] on p "Documentation" at bounding box center [103, 727] width 103 height 22
click at [45, 762] on link "Contact Support" at bounding box center [120, 766] width 213 height 36
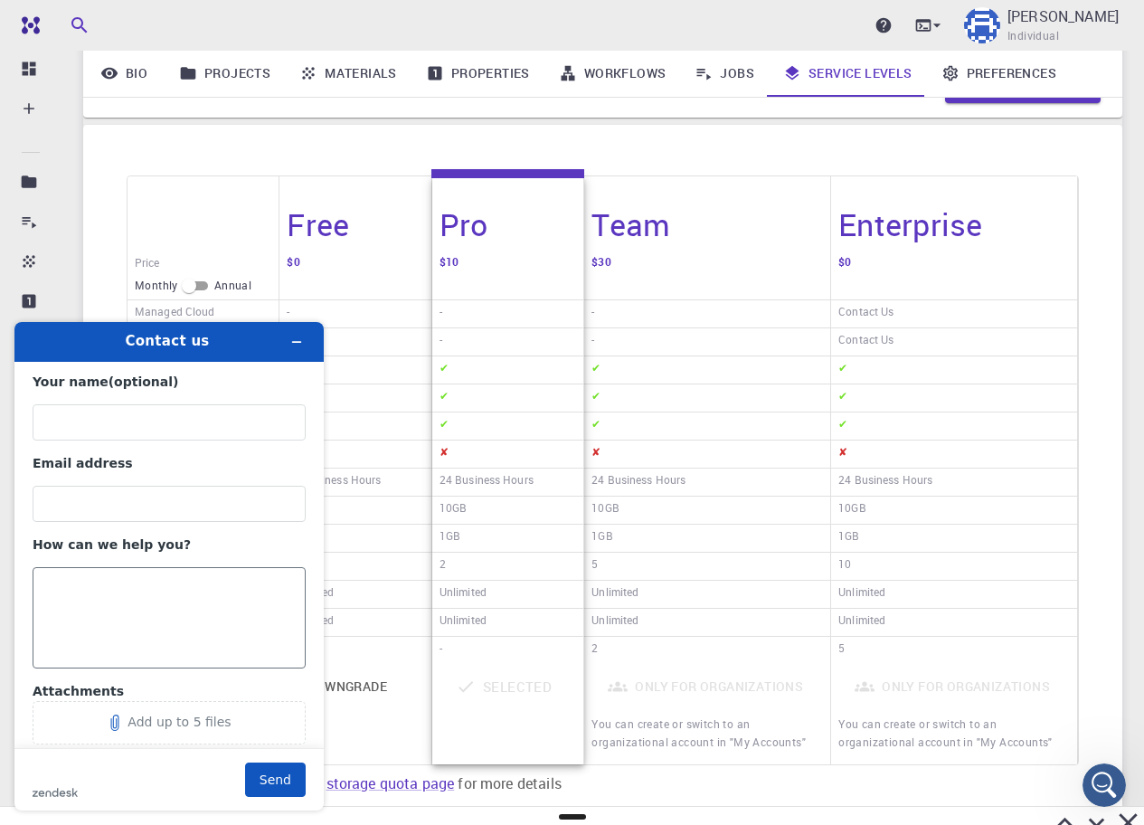
scroll to position [0, 0]
click at [1059, 33] on span "Individual" at bounding box center [1034, 36] width 52 height 18
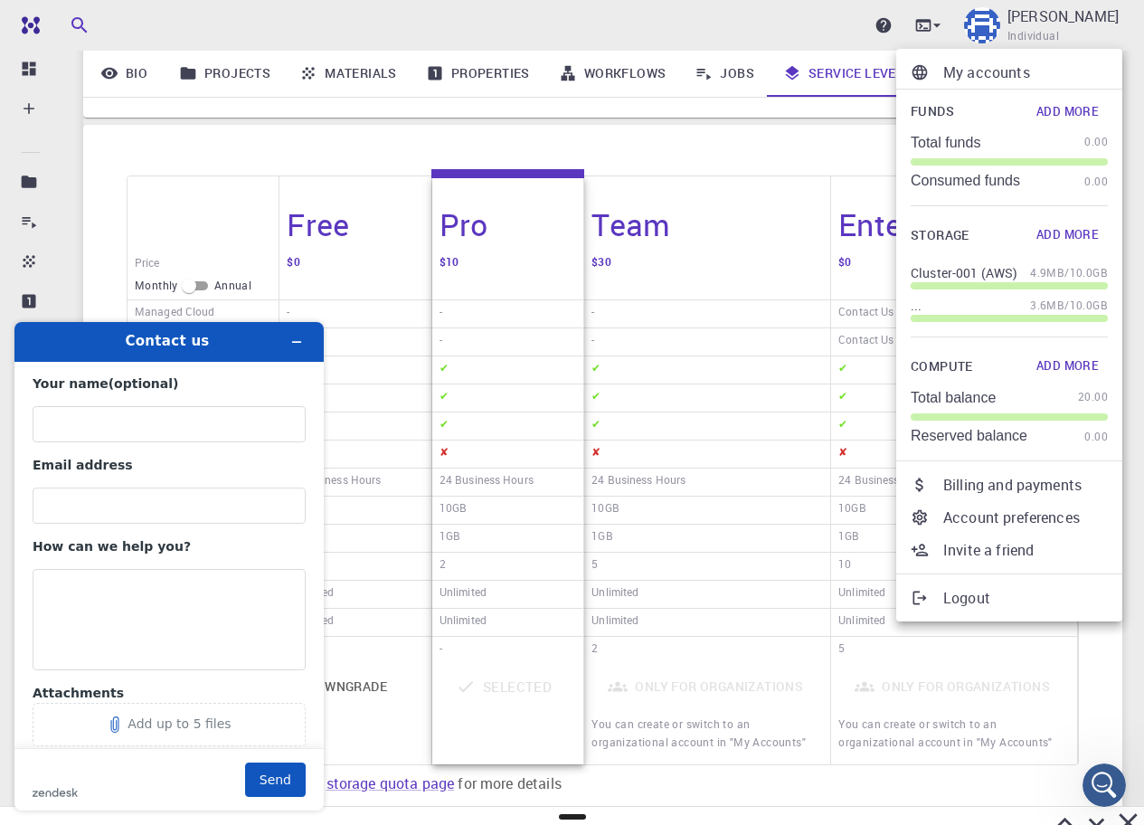
click at [1012, 481] on p "Billing and payments" at bounding box center [1026, 485] width 165 height 22
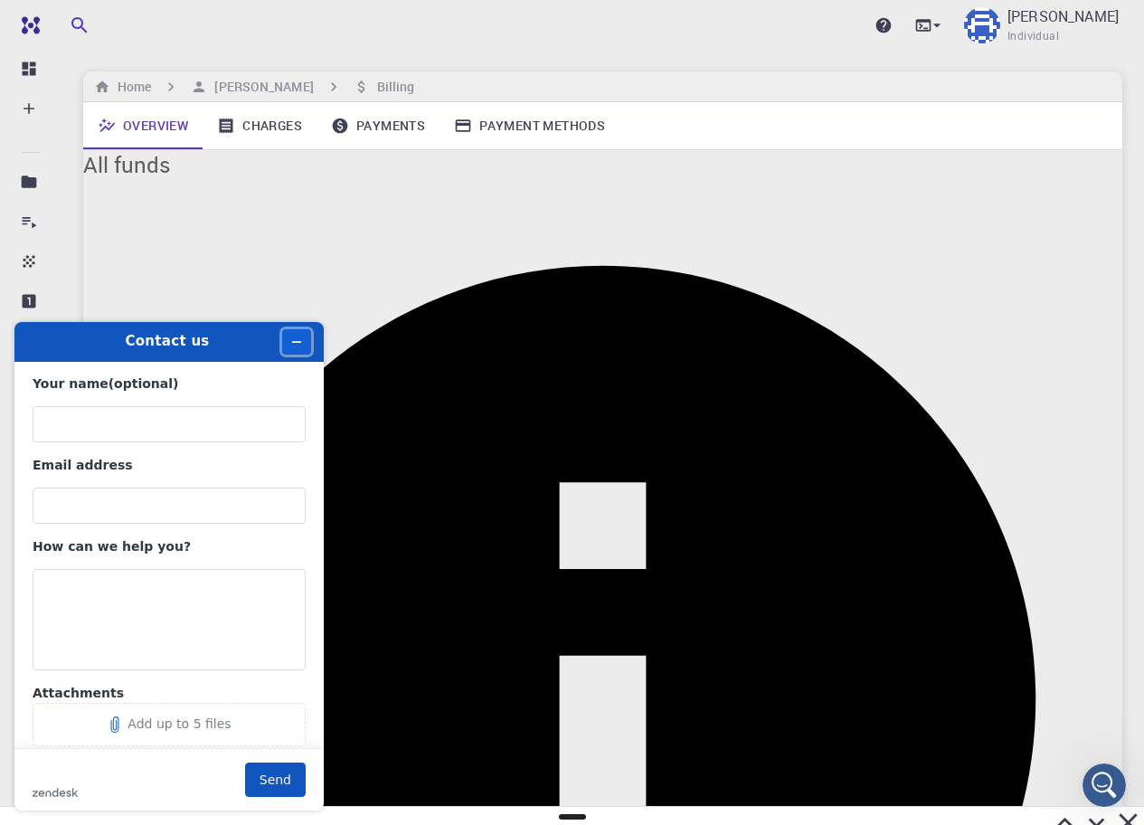
click at [291, 341] on icon "Minimise widget" at bounding box center [296, 342] width 13 height 13
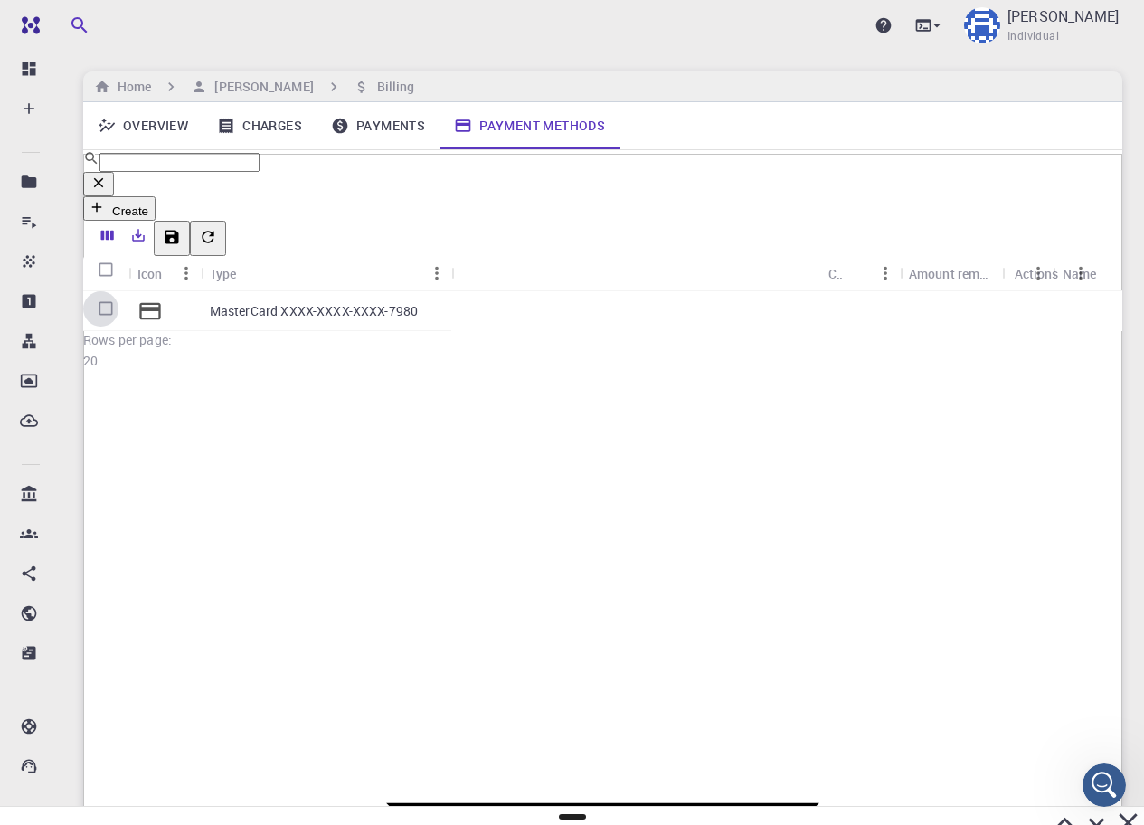
click at [107, 303] on input "Select row" at bounding box center [602, 311] width 1039 height 40
checkbox input "true"
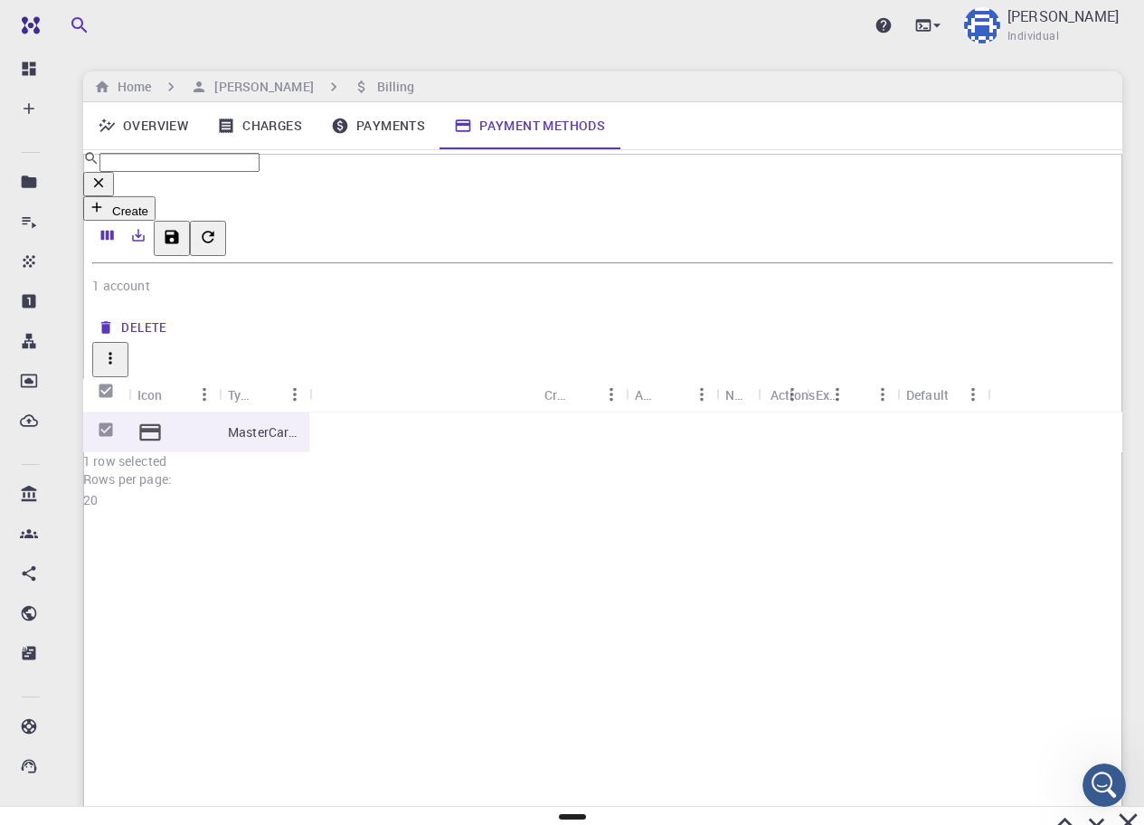
click at [157, 462] on icon "button" at bounding box center [149, 470] width 16 height 16
click at [1076, 328] on span "Delete" at bounding box center [1073, 322] width 32 height 18
checkbox input "false"
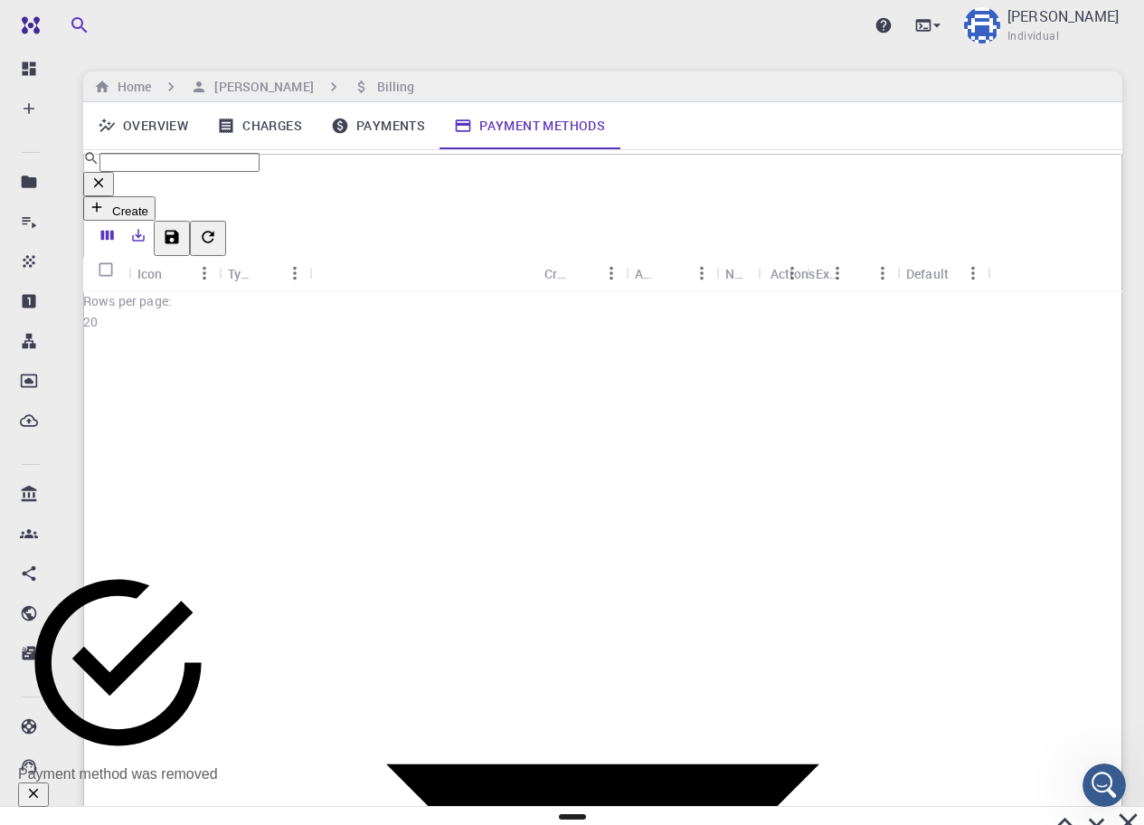
click at [371, 126] on link "Payments" at bounding box center [378, 125] width 123 height 47
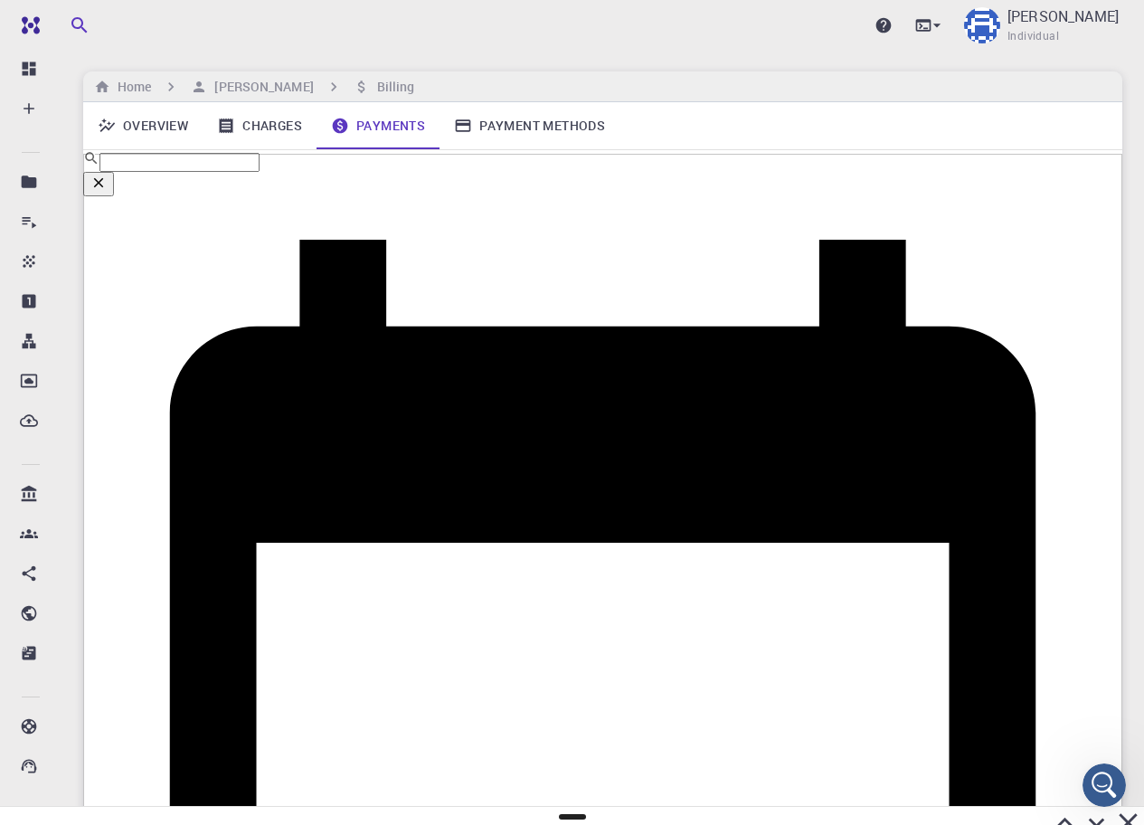
checkbox input "true"
checkbox input "false"
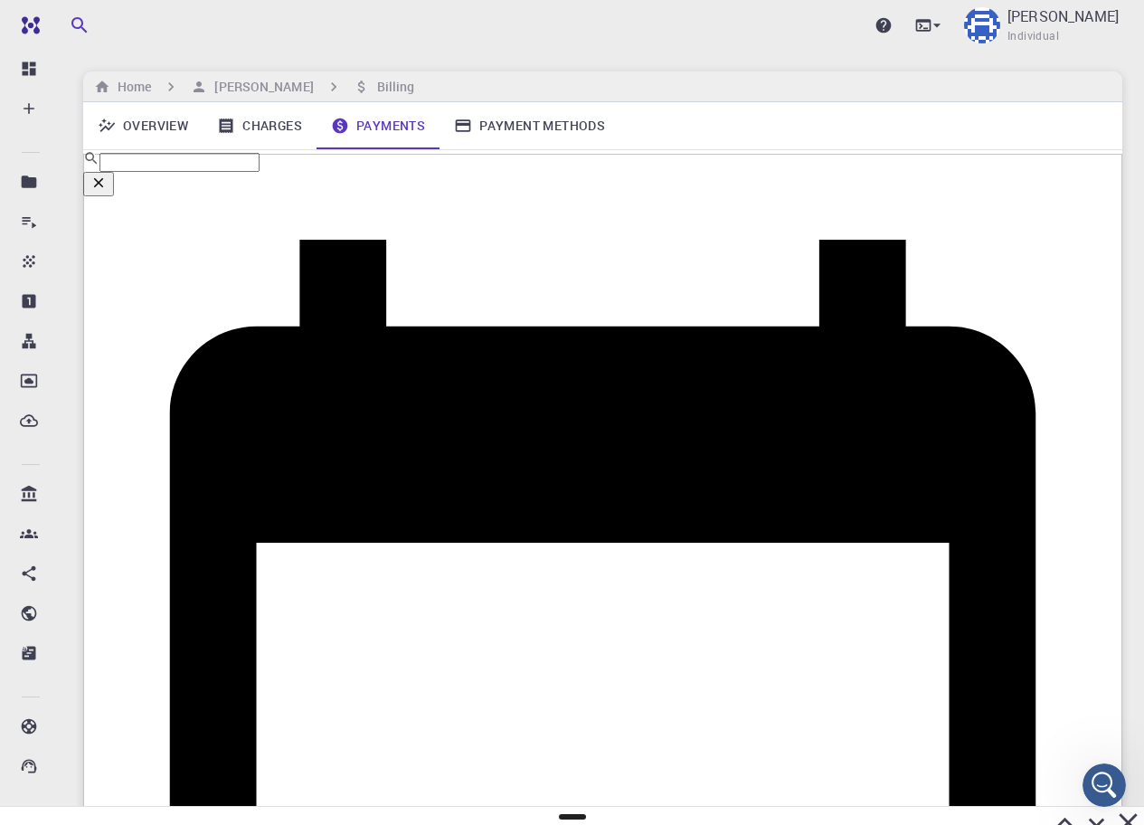
checkbox input "false"
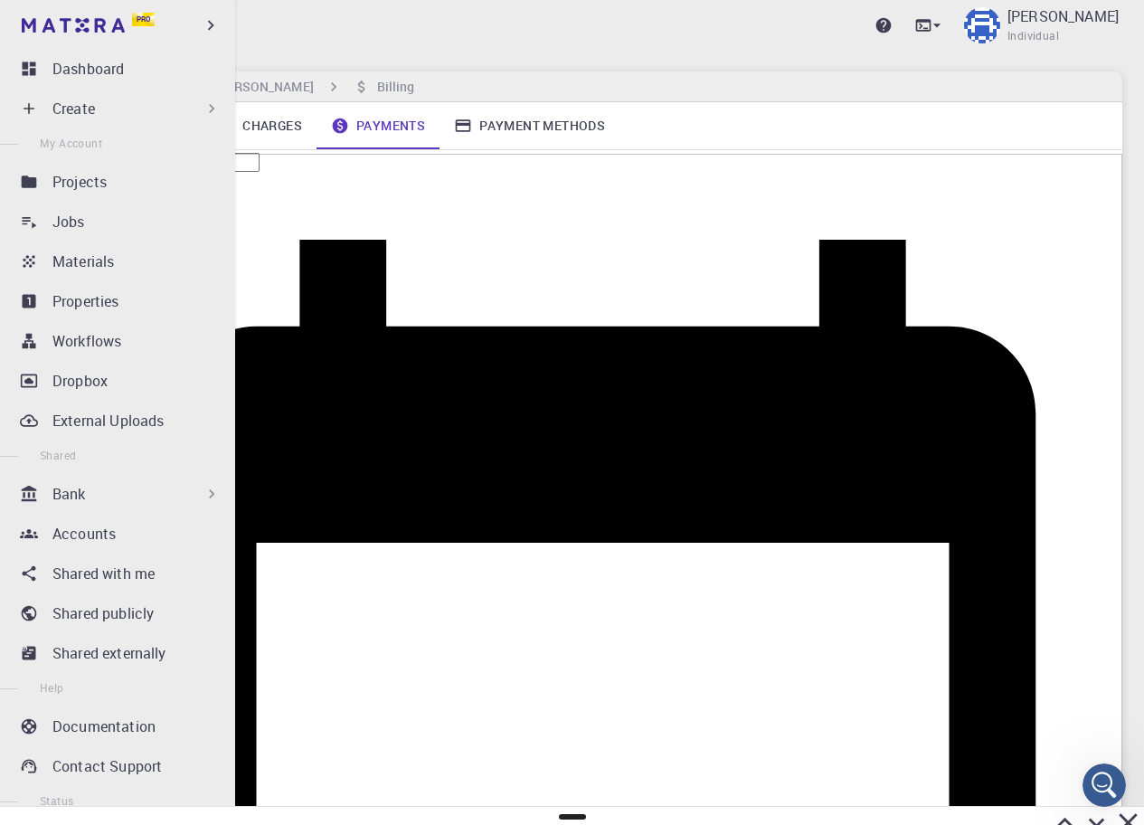
click at [12, 776] on li "Contact Support" at bounding box center [117, 766] width 235 height 36
click at [29, 769] on icon at bounding box center [29, 766] width 18 height 18
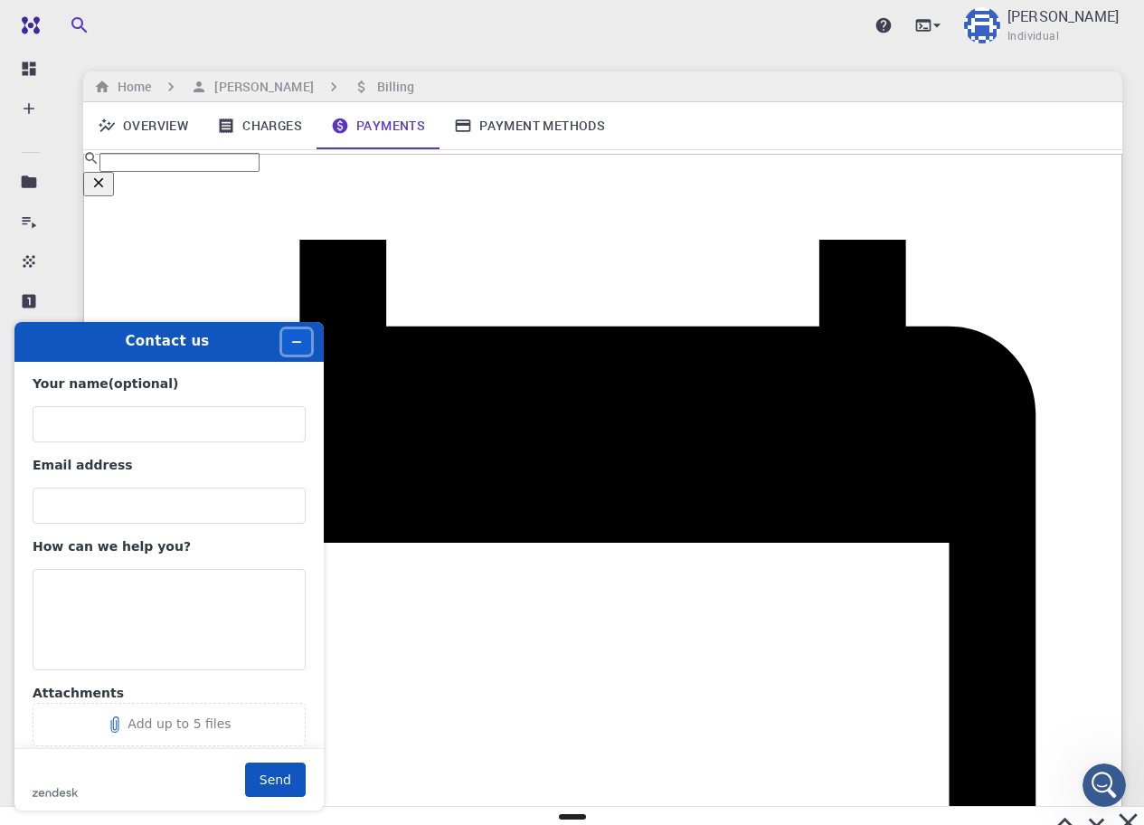
click at [304, 337] on button "Minimise widget" at bounding box center [296, 341] width 29 height 25
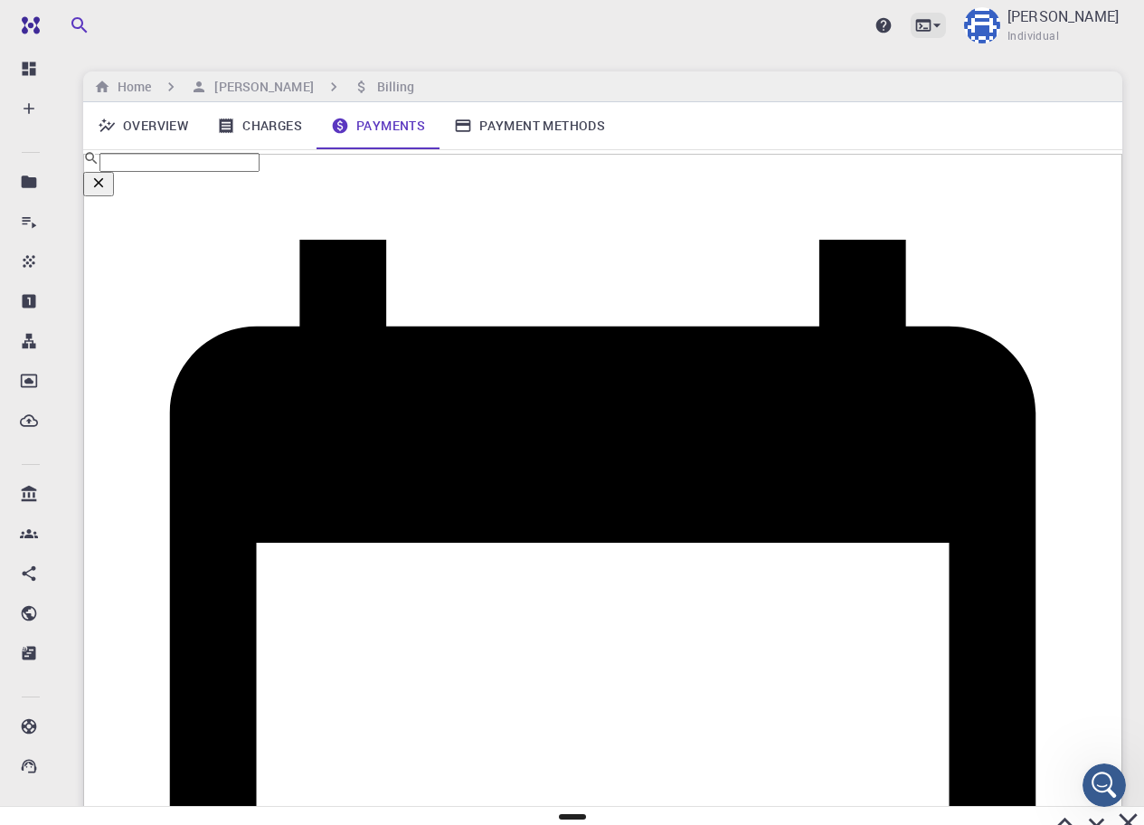
click at [941, 26] on icon at bounding box center [937, 26] width 7 height 4
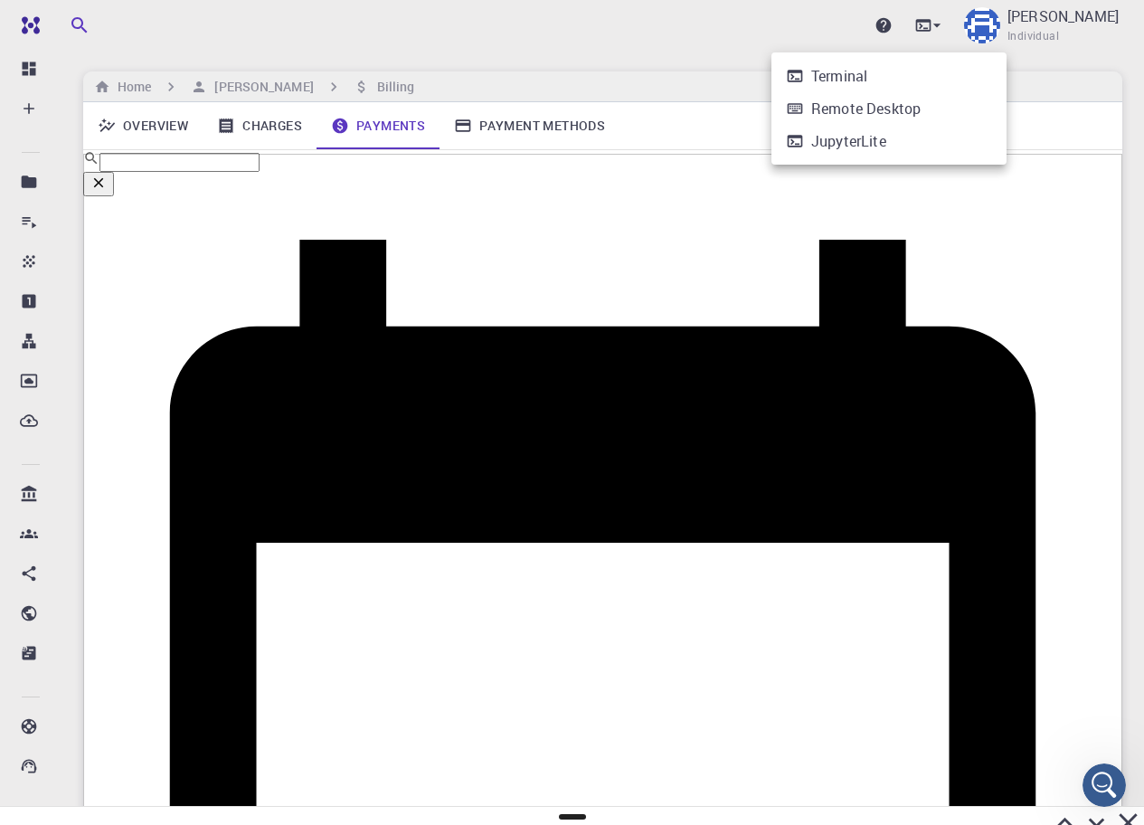
click at [1060, 131] on div at bounding box center [572, 412] width 1144 height 825
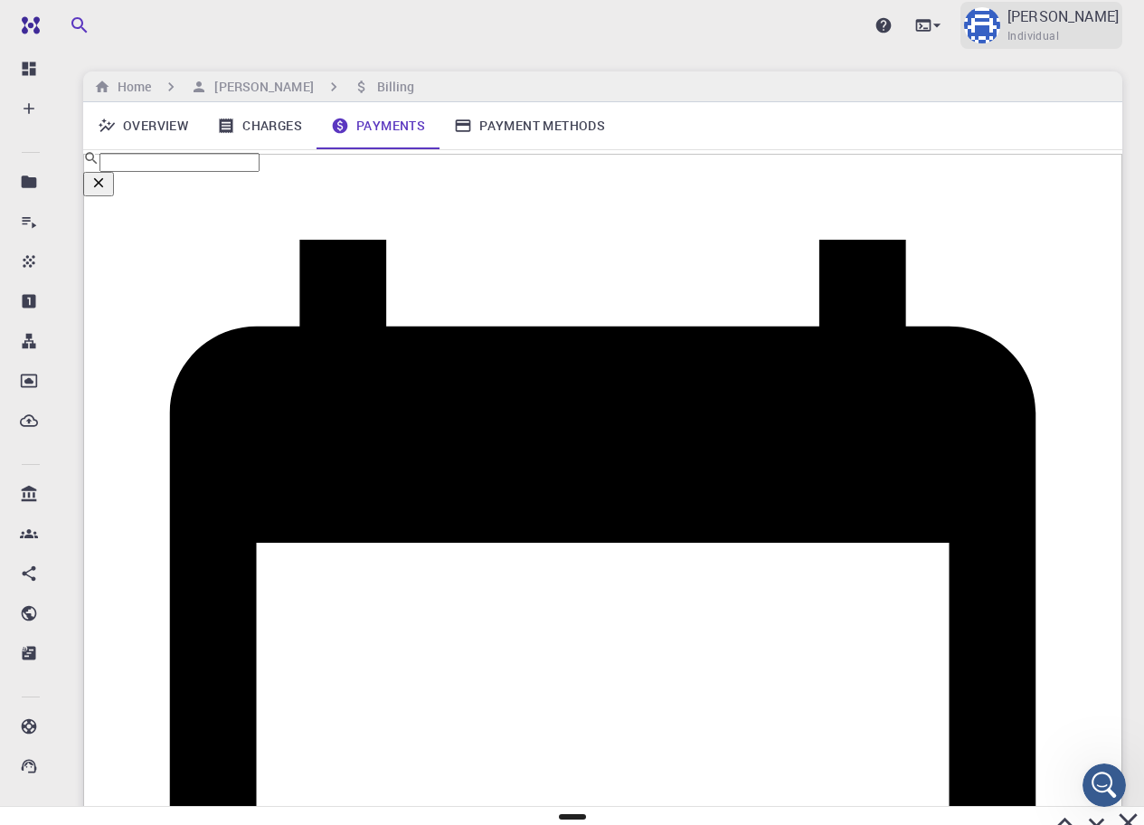
click at [1000, 33] on img at bounding box center [982, 25] width 36 height 36
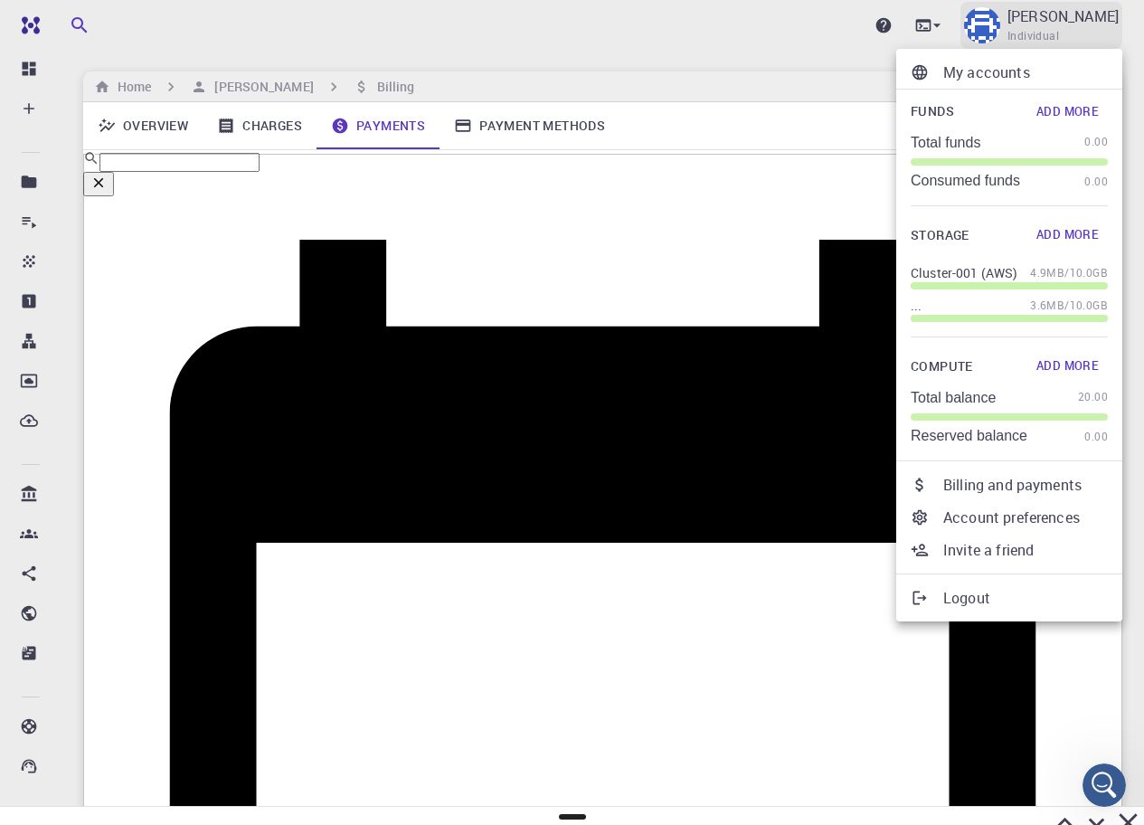
click at [1044, 33] on div at bounding box center [572, 412] width 1144 height 825
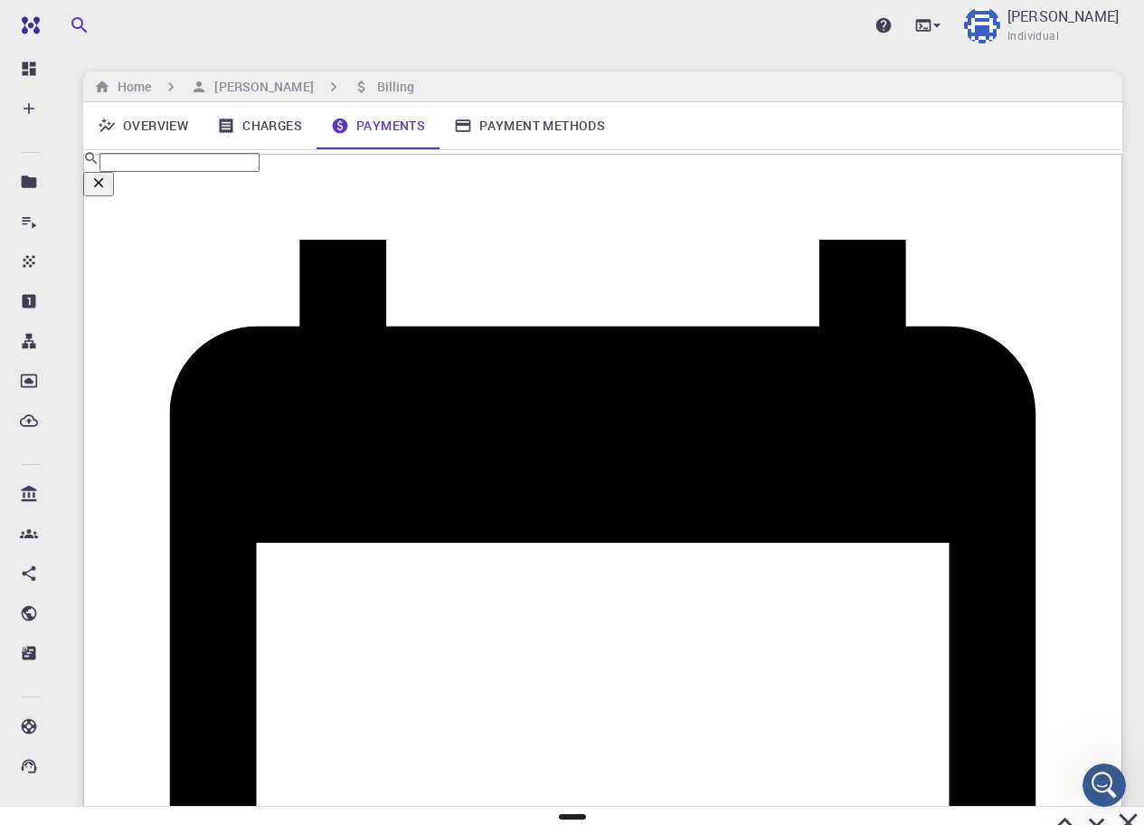
click at [294, 127] on link "Charges" at bounding box center [260, 125] width 114 height 47
click at [507, 125] on link "Payment Methods" at bounding box center [530, 125] width 180 height 47
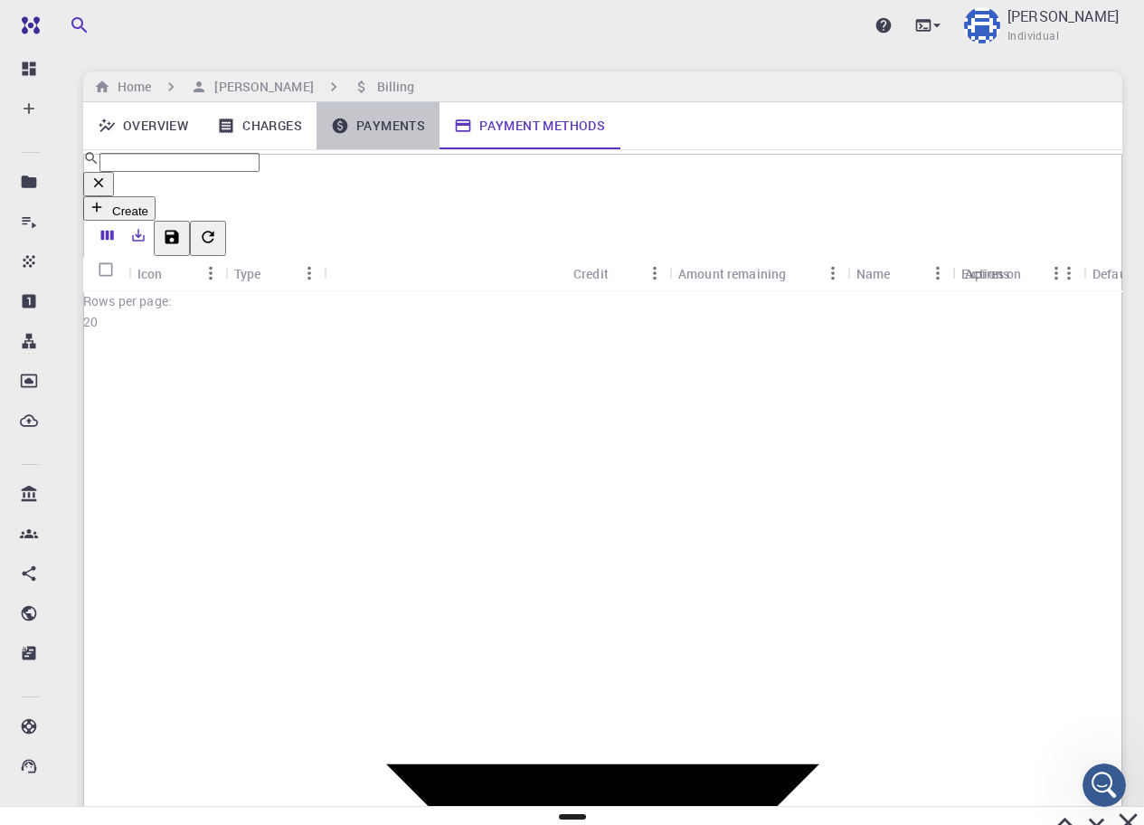
click at [391, 128] on link "Payments" at bounding box center [378, 125] width 123 height 47
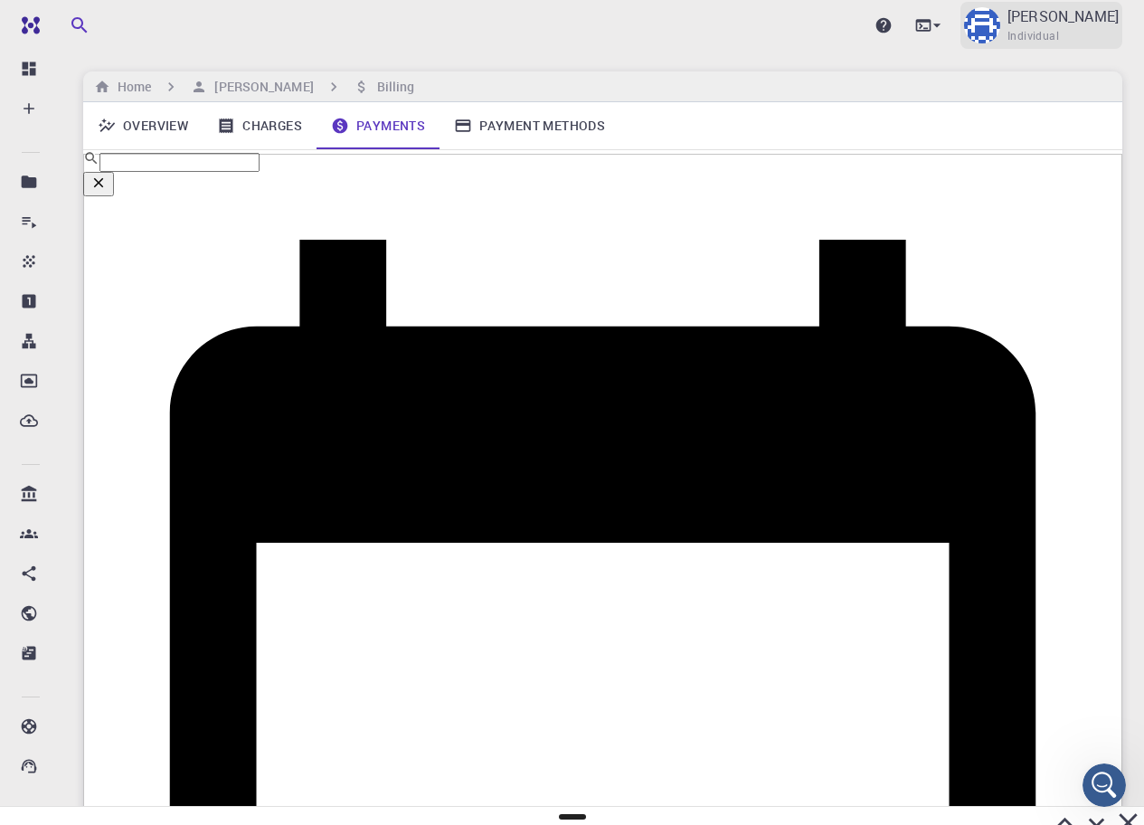
click at [1000, 29] on img at bounding box center [982, 25] width 36 height 36
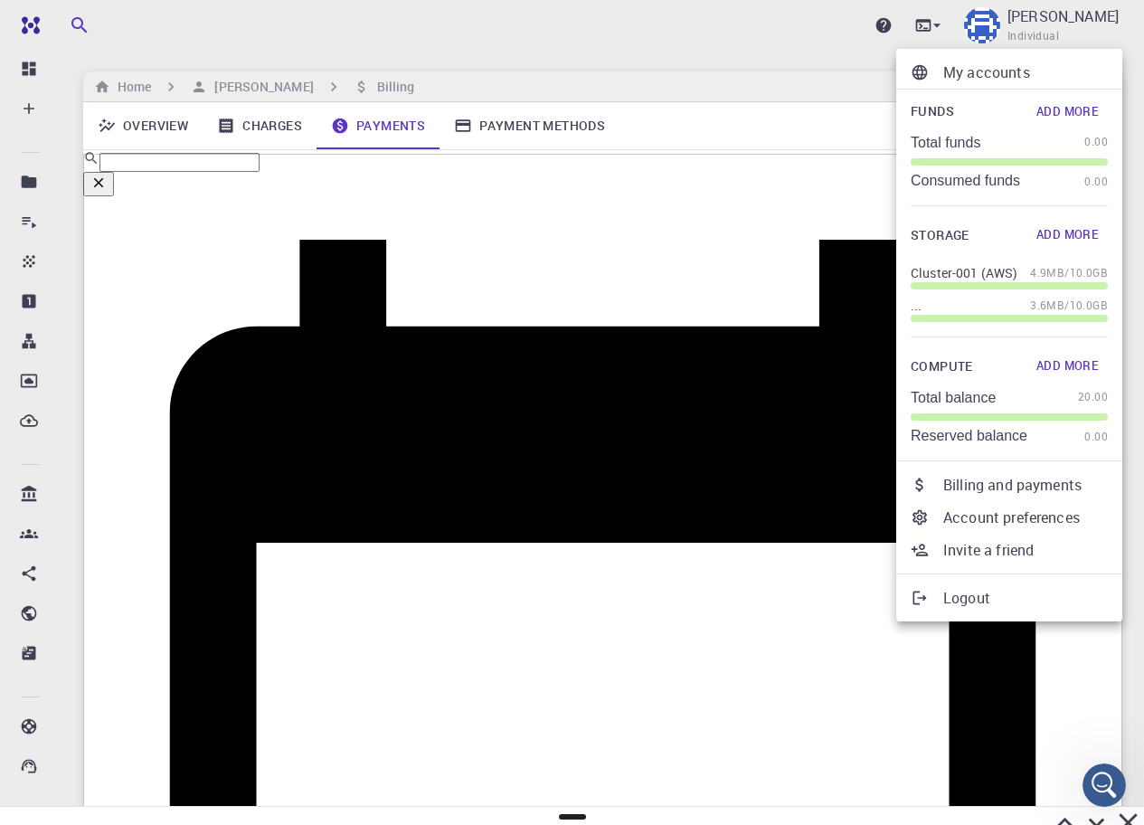
click at [710, 444] on div at bounding box center [572, 412] width 1144 height 825
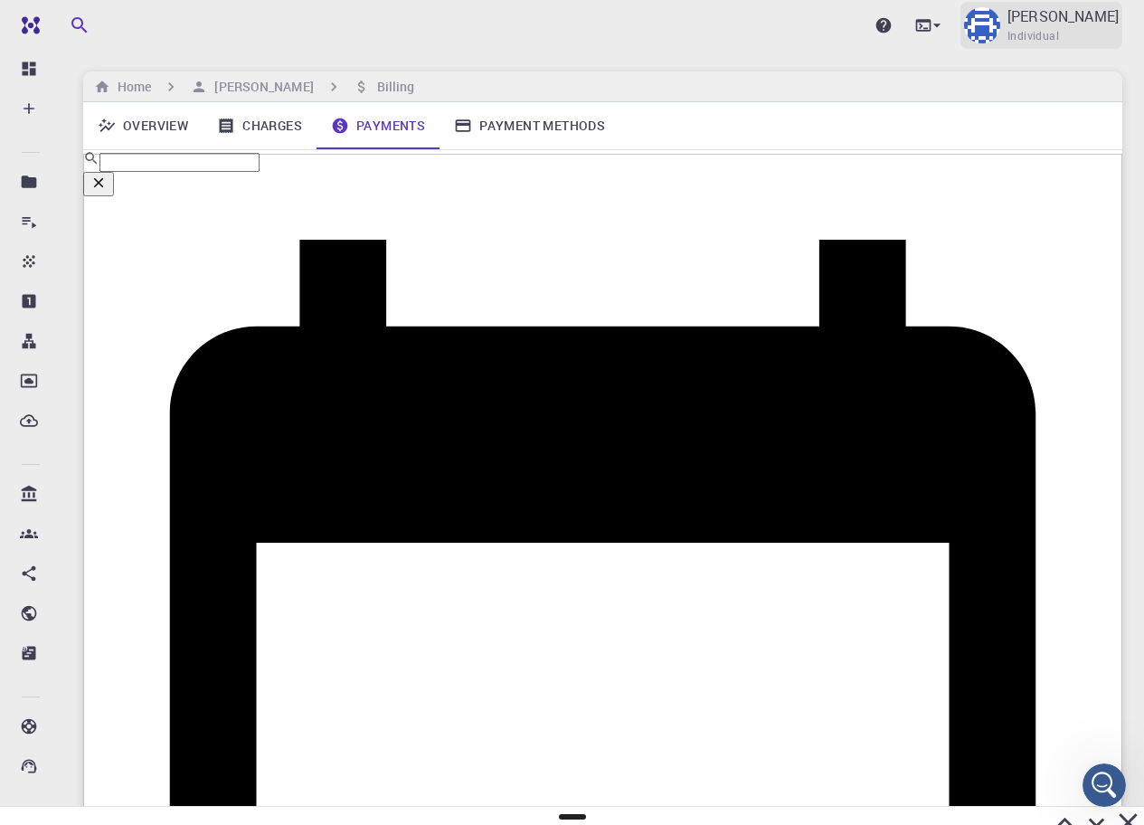
click at [1066, 20] on div "[PERSON_NAME] Individual" at bounding box center [1042, 25] width 162 height 47
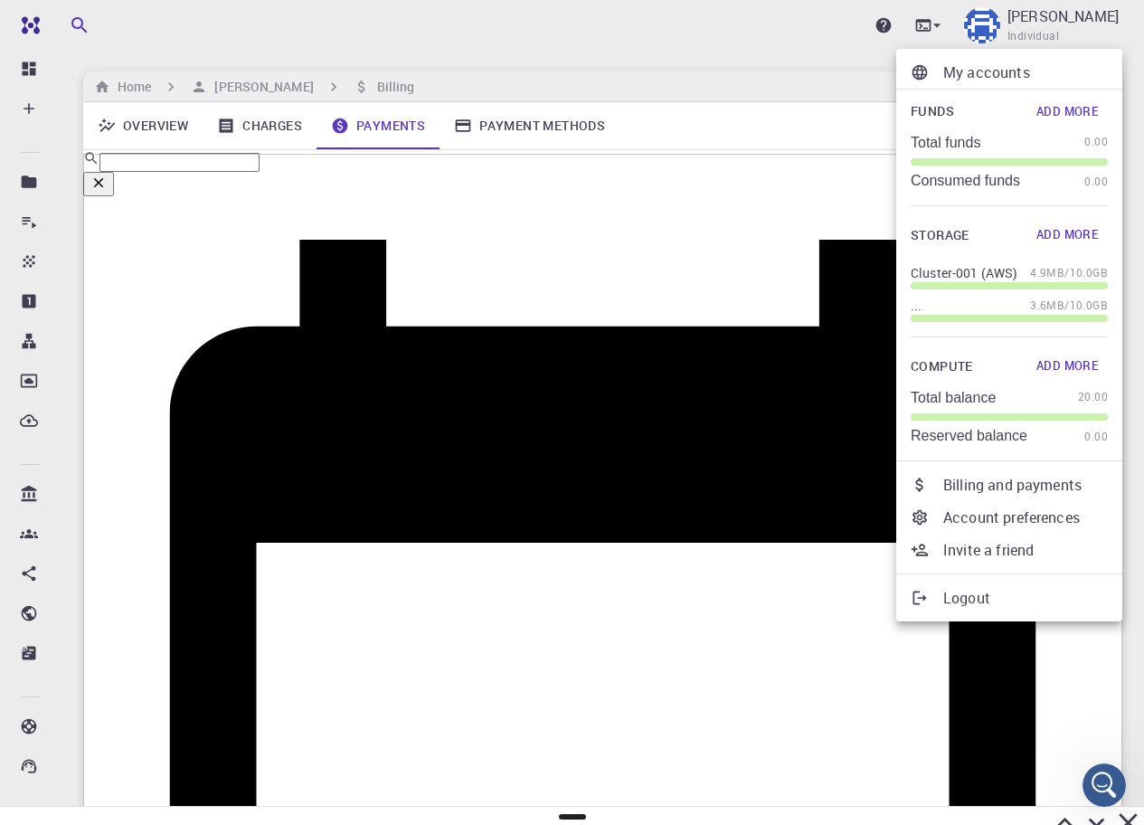
click at [981, 524] on p "Account preferences" at bounding box center [1026, 518] width 165 height 22
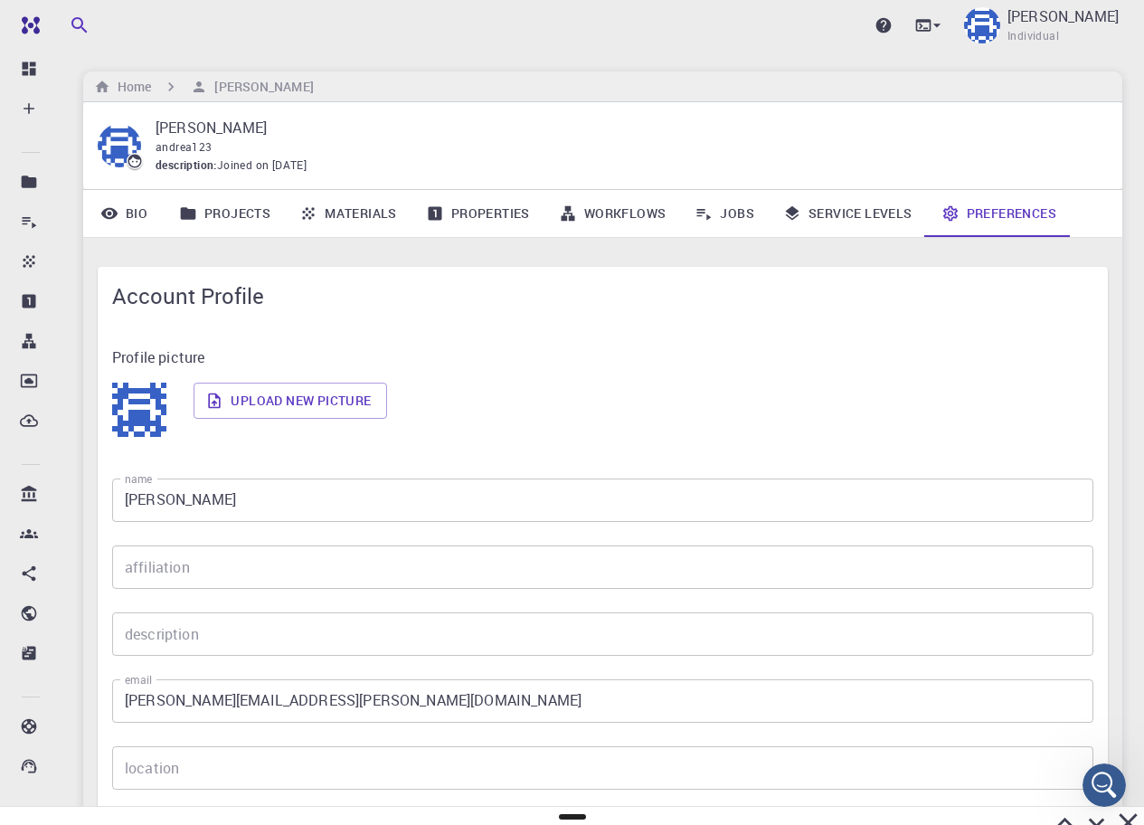
click at [825, 226] on link "Service Levels" at bounding box center [848, 213] width 158 height 47
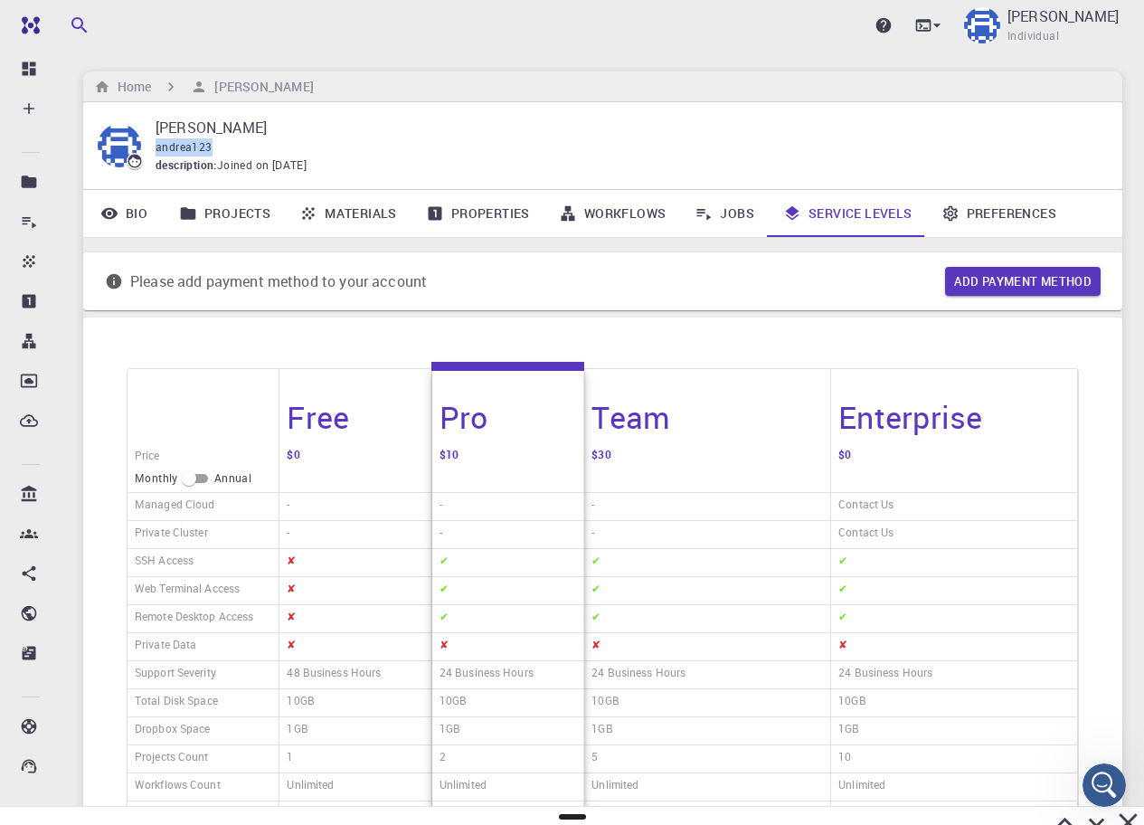
drag, startPoint x: 232, startPoint y: 145, endPoint x: 156, endPoint y: 154, distance: 75.6
click at [156, 154] on div "andrea123" at bounding box center [625, 147] width 938 height 18
click at [244, 156] on span "Joined on [DATE]" at bounding box center [262, 165] width 90 height 18
drag, startPoint x: 210, startPoint y: 148, endPoint x: 153, endPoint y: 144, distance: 57.2
click at [153, 144] on div "[PERSON_NAME] andrea123 description : Joined on [DATE]" at bounding box center [603, 146] width 1010 height 58
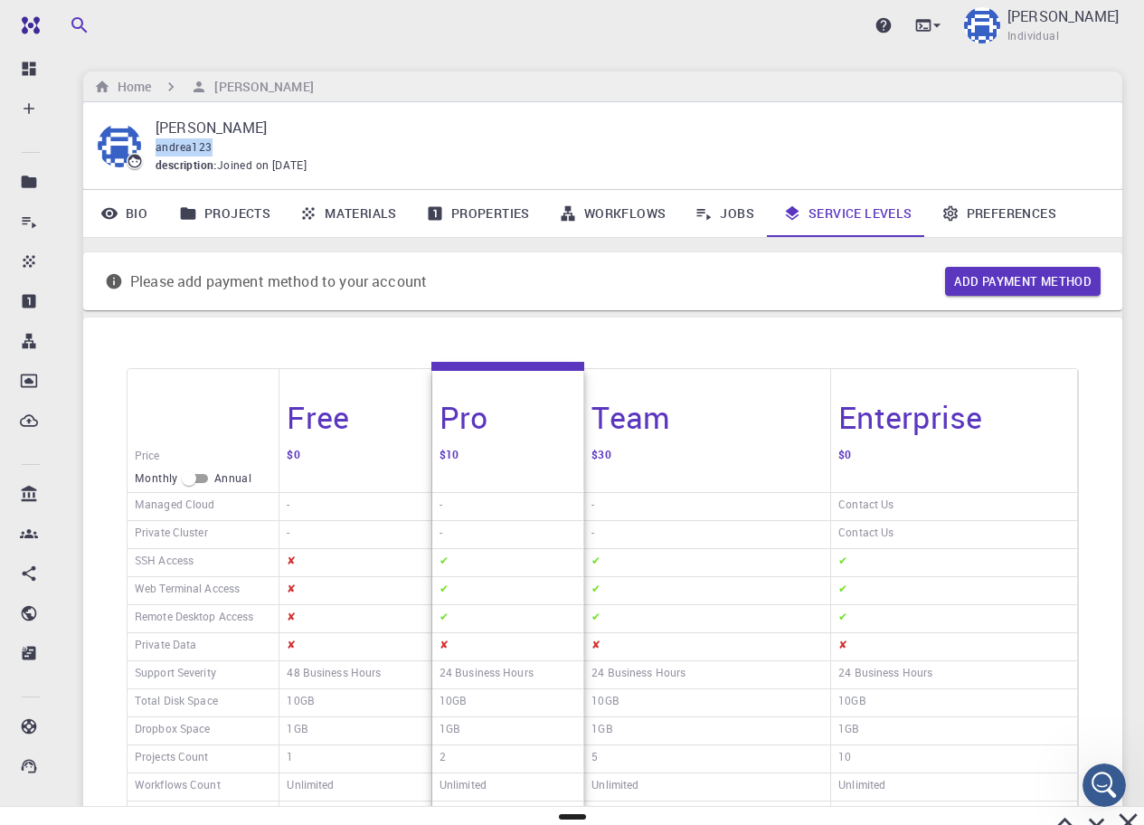
copy span "andrea123"
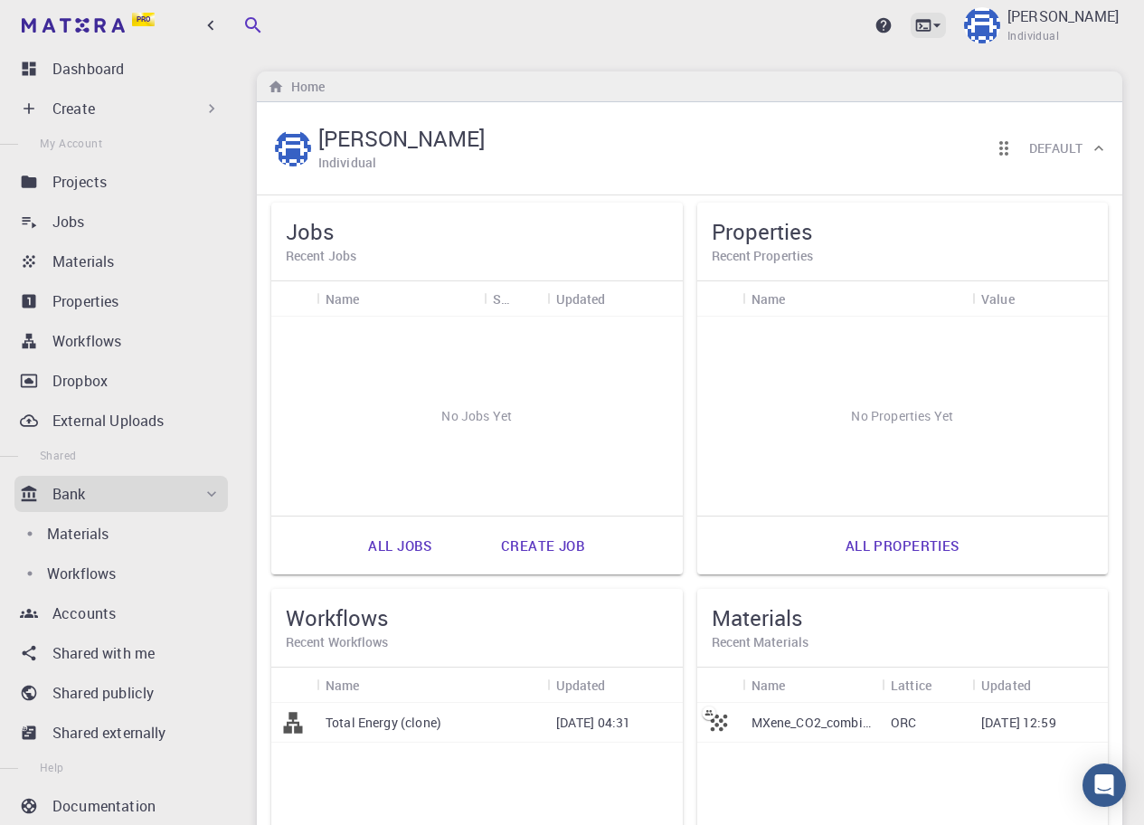
click at [946, 21] on icon at bounding box center [937, 25] width 18 height 18
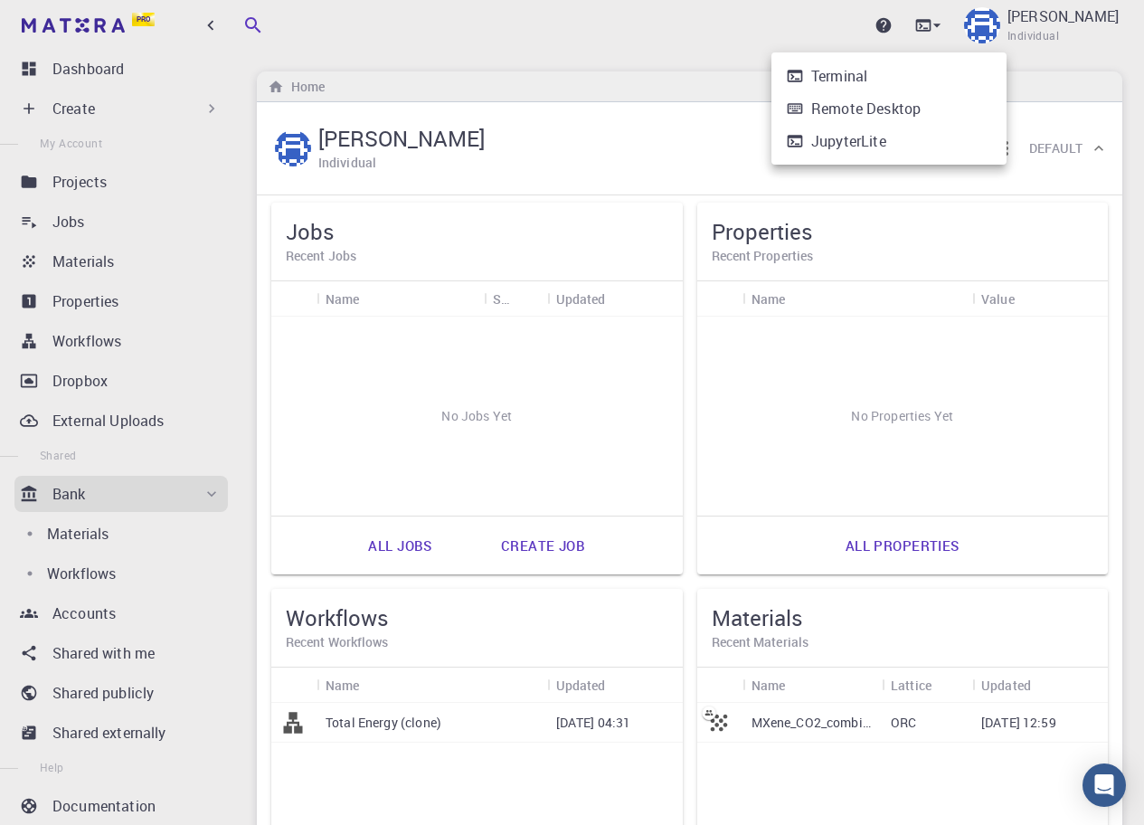
click at [849, 74] on div "Terminal" at bounding box center [839, 76] width 56 height 22
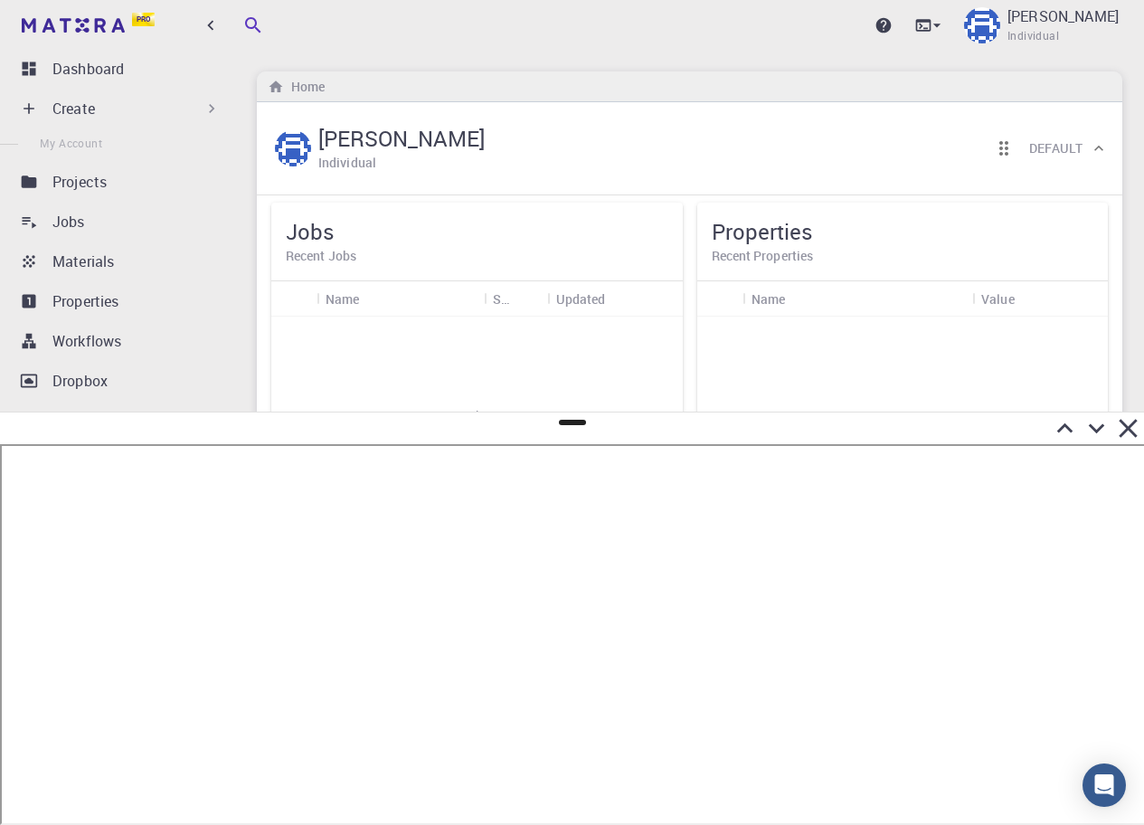
click at [1135, 418] on icon at bounding box center [1129, 428] width 32 height 32
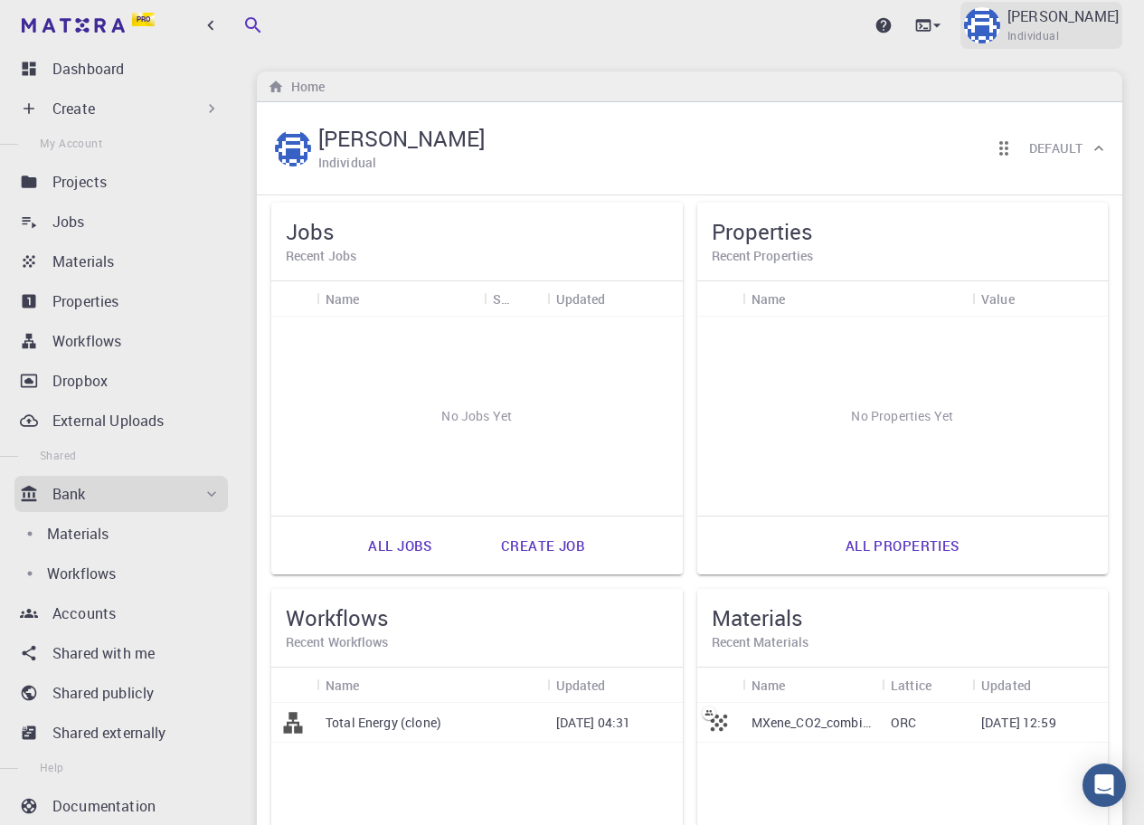
click at [1000, 20] on img at bounding box center [982, 25] width 36 height 36
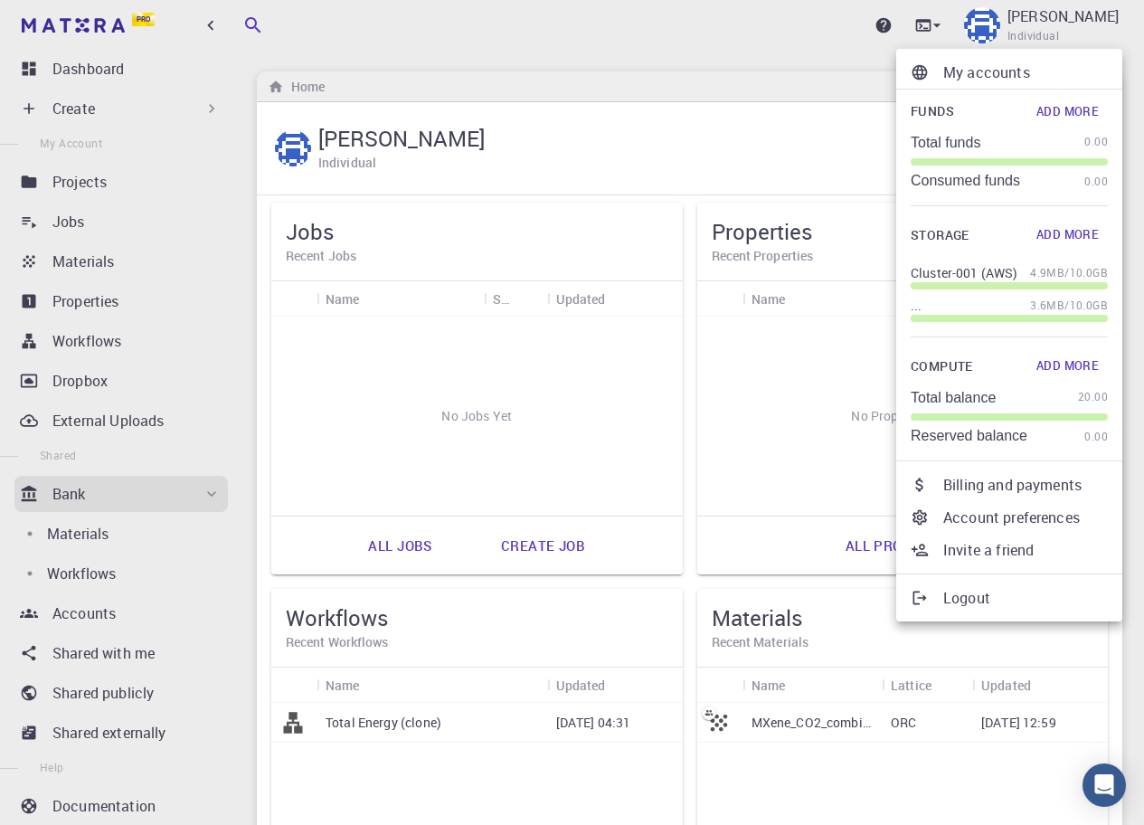
click at [988, 25] on div at bounding box center [572, 412] width 1144 height 825
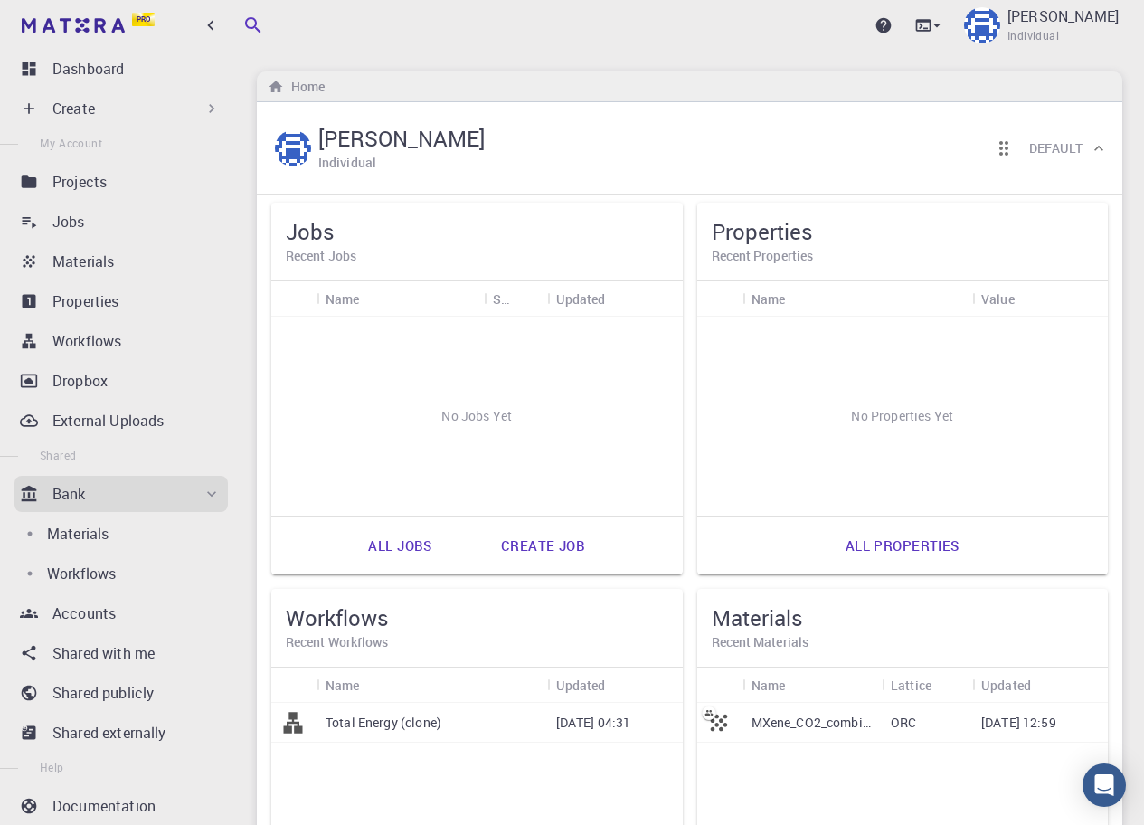
click at [994, 19] on div "My accounts Funds Add More Total funds 0.00 Consumed funds 0.00 Storage Add Mor…" at bounding box center [572, 412] width 1144 height 825
click at [946, 23] on icon at bounding box center [937, 25] width 18 height 18
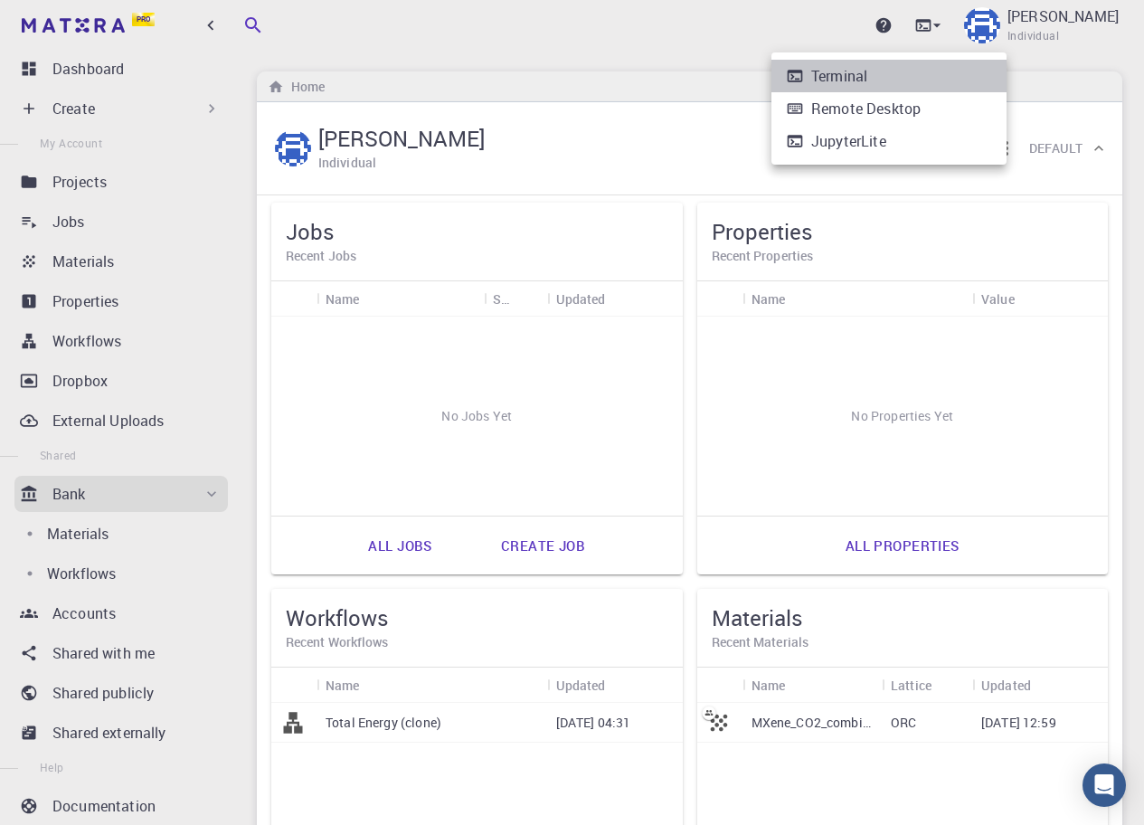
click at [862, 74] on div "Terminal" at bounding box center [839, 76] width 56 height 22
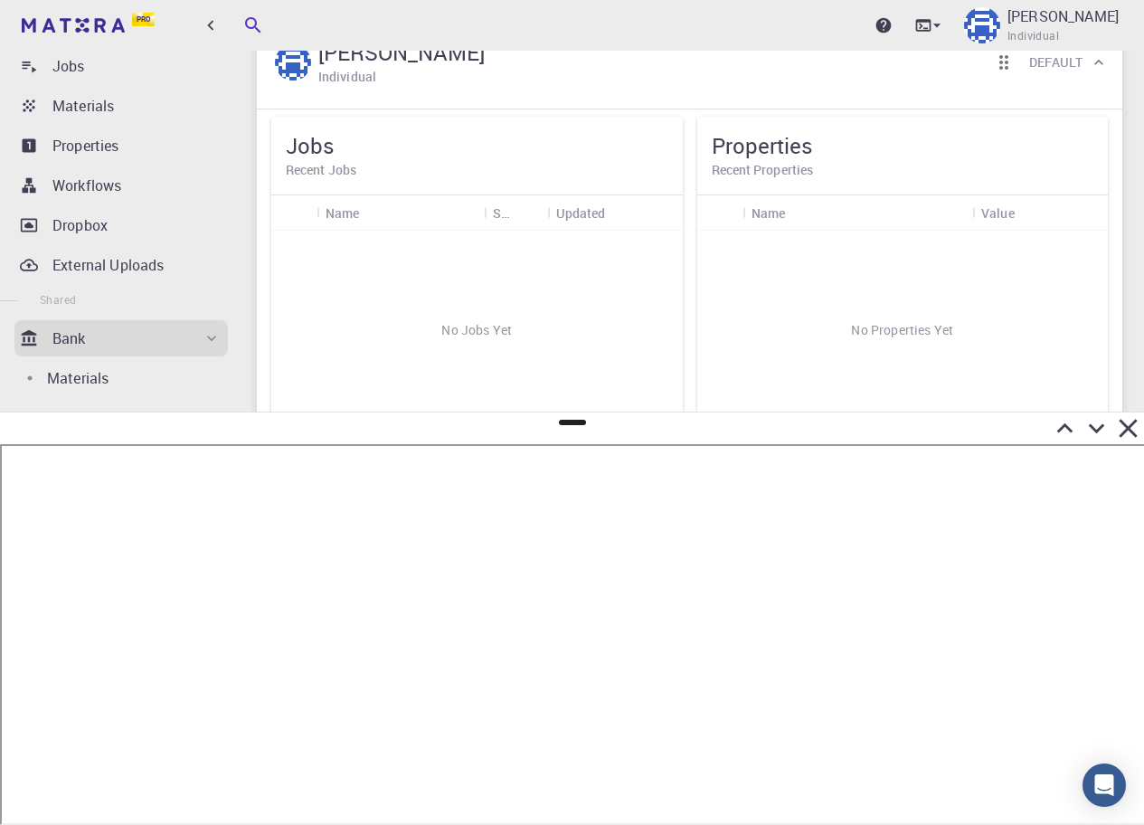
scroll to position [567, 0]
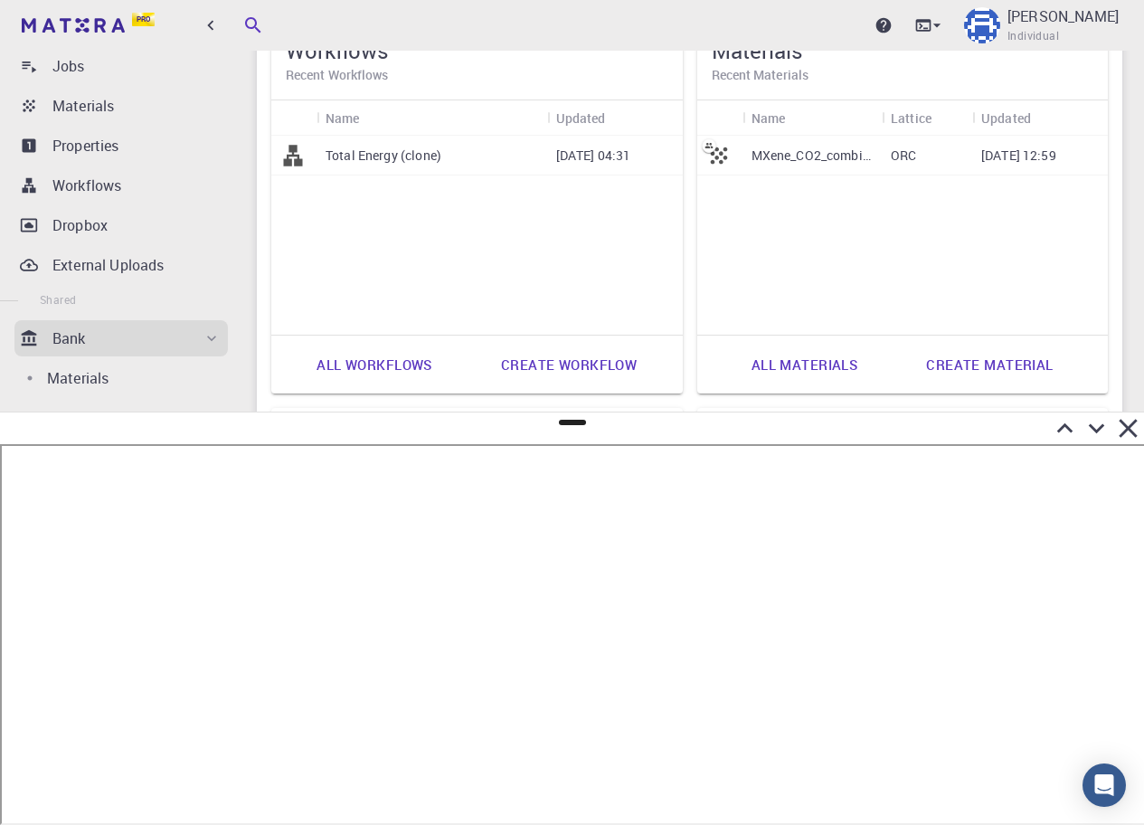
click at [1131, 423] on icon at bounding box center [1129, 428] width 32 height 32
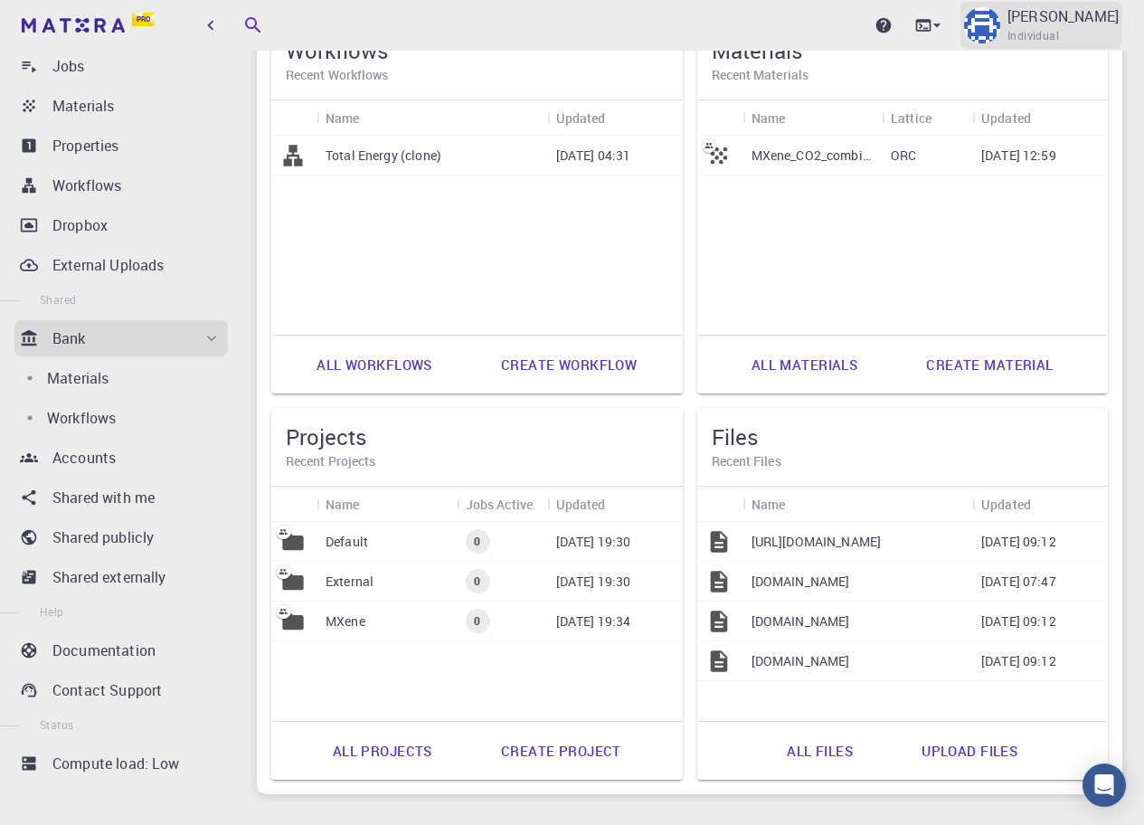
click at [1065, 16] on div "[PERSON_NAME] Individual" at bounding box center [1042, 25] width 162 height 47
